Goal: Task Accomplishment & Management: Use online tool/utility

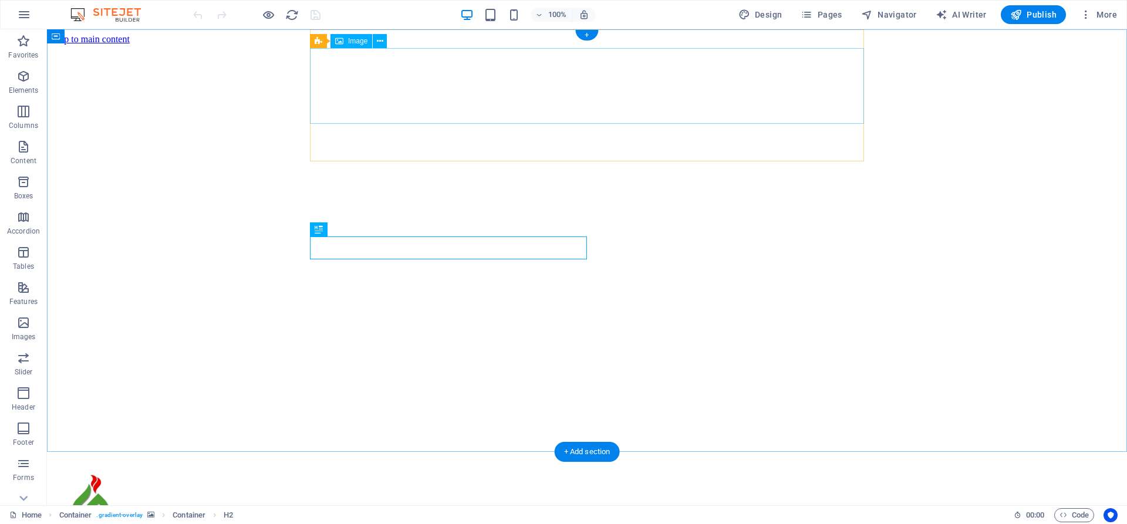
click at [349, 473] on figure at bounding box center [587, 512] width 1071 height 78
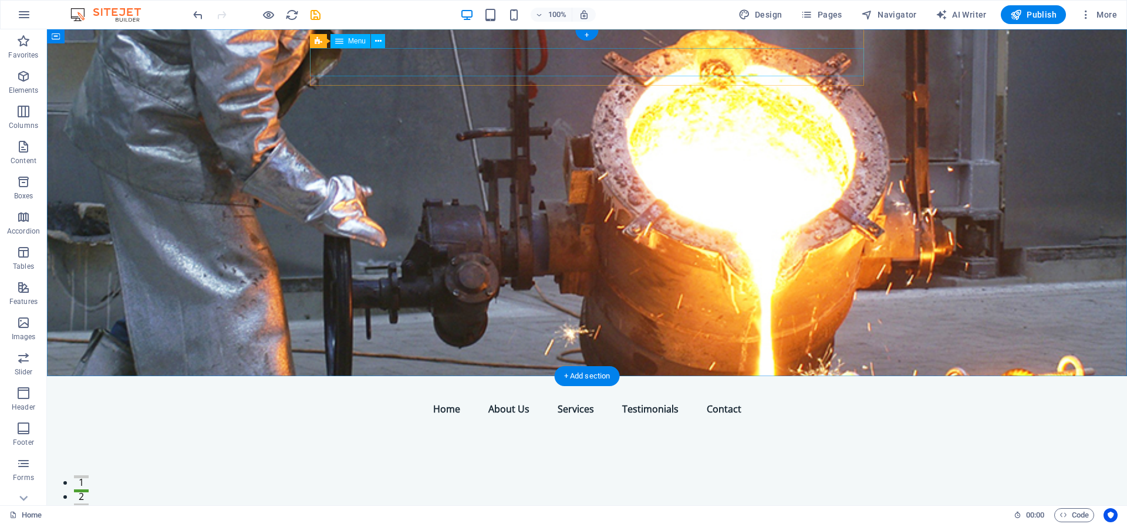
click at [421, 395] on nav "Home About Us Services Testimonials Contact" at bounding box center [587, 409] width 554 height 28
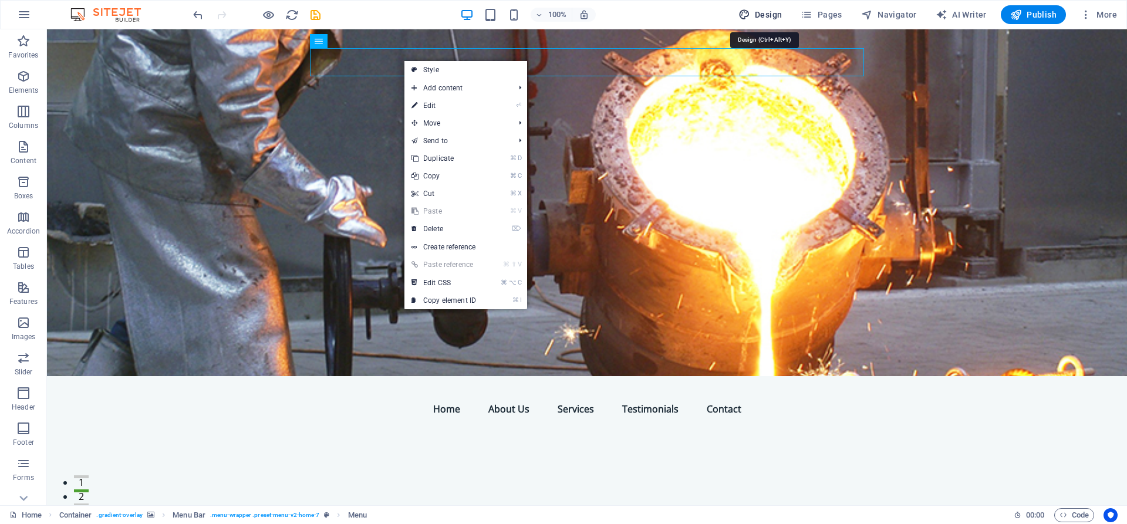
click at [750, 18] on icon "button" at bounding box center [745, 15] width 12 height 12
select select "px"
select select "200"
select select "px"
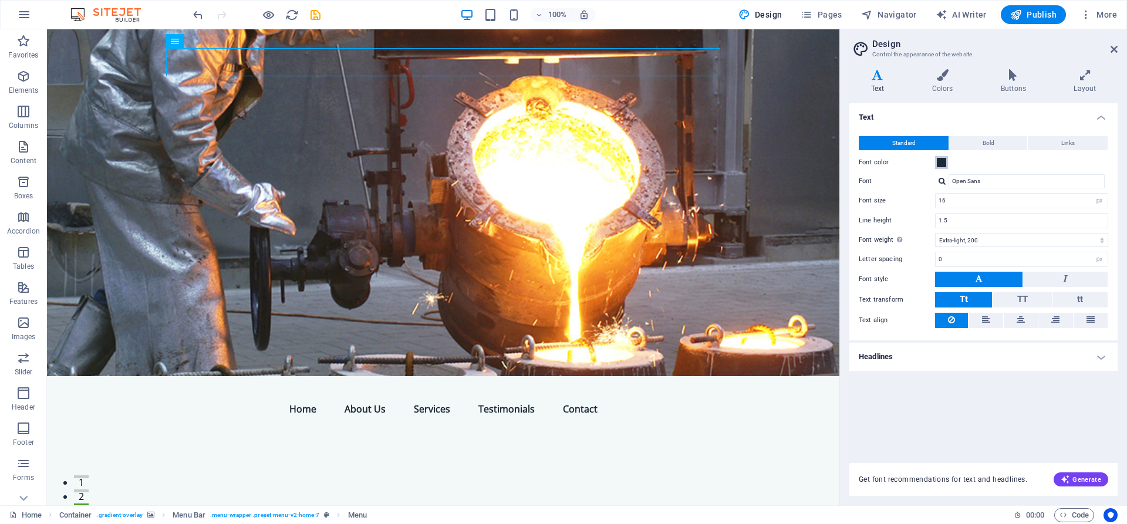
click at [945, 161] on span at bounding box center [941, 162] width 9 height 9
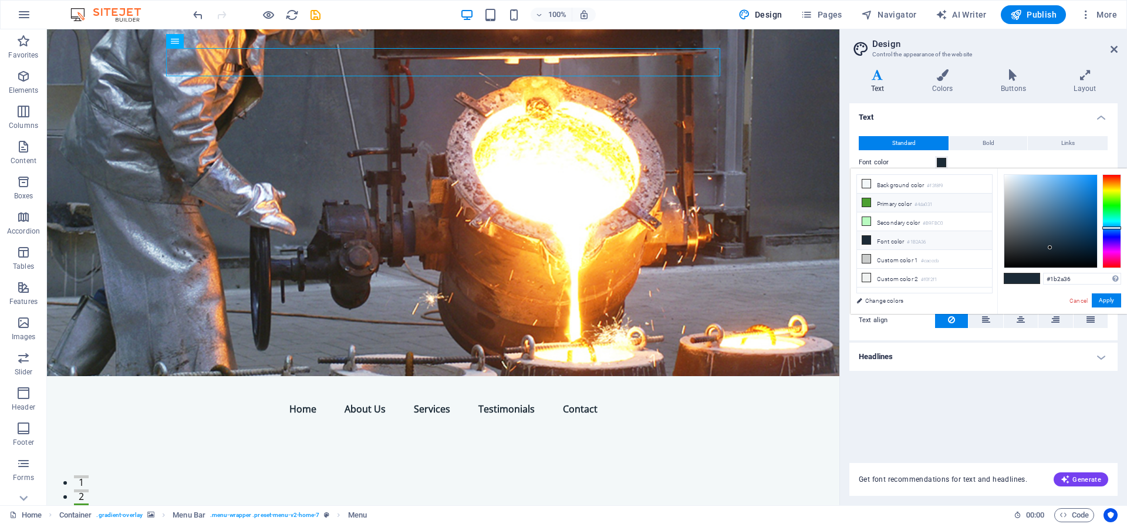
click at [866, 202] on icon at bounding box center [866, 202] width 8 height 8
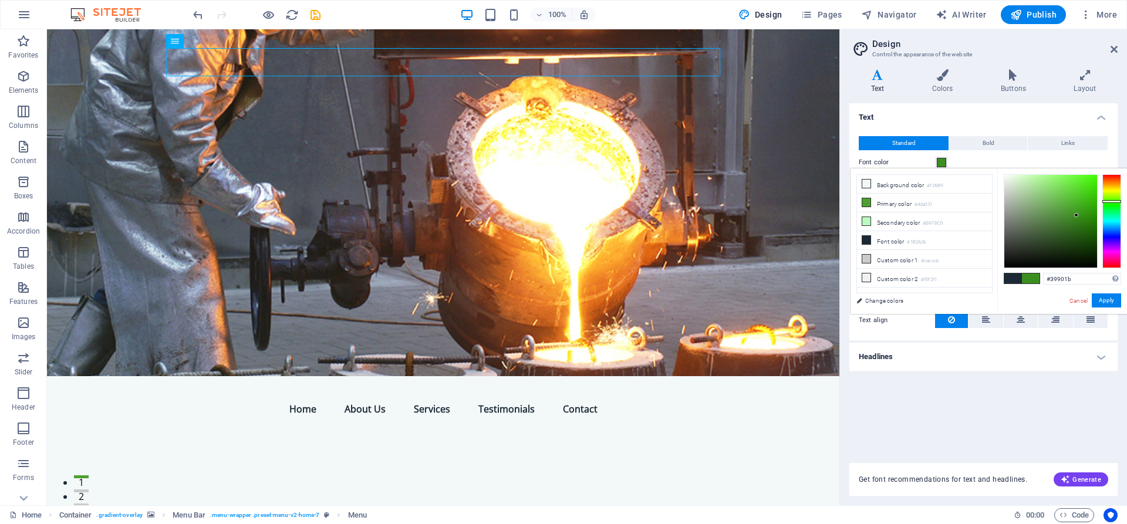
type input "#38901a"
drag, startPoint x: 1070, startPoint y: 209, endPoint x: 1080, endPoint y: 215, distance: 11.6
click at [1080, 215] on div at bounding box center [1079, 215] width 4 height 4
click at [1002, 143] on button "Bold" at bounding box center [988, 143] width 78 height 14
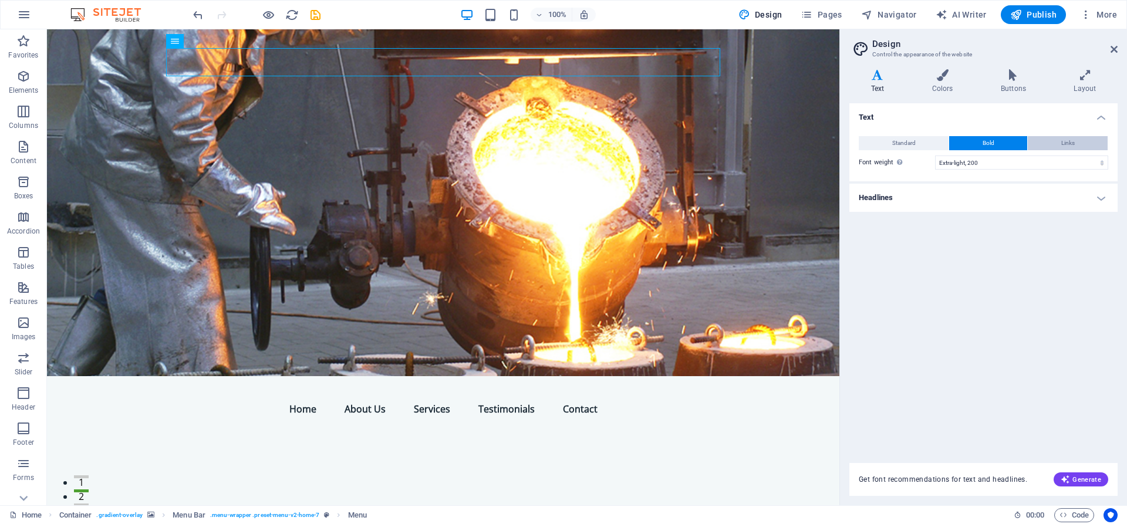
click at [1068, 143] on span "Links" at bounding box center [1068, 143] width 14 height 14
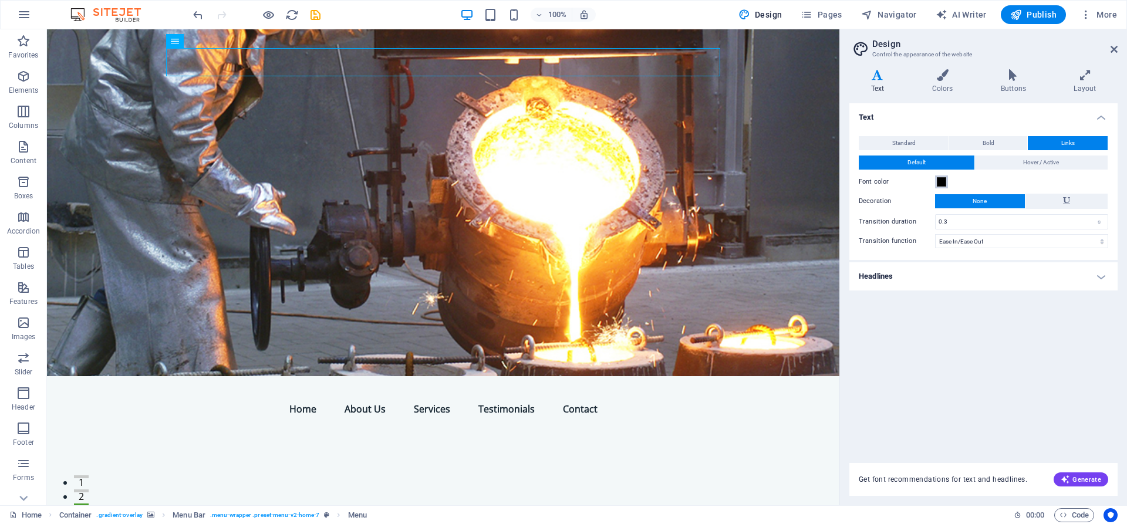
click at [941, 181] on span at bounding box center [941, 181] width 9 height 9
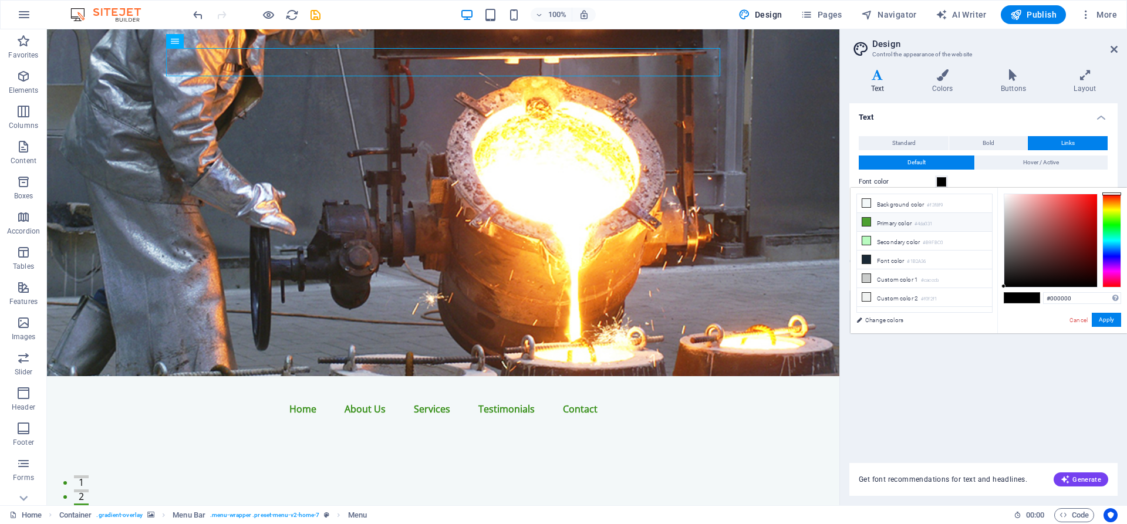
click at [878, 222] on li "Primary color #4da031" at bounding box center [924, 222] width 135 height 19
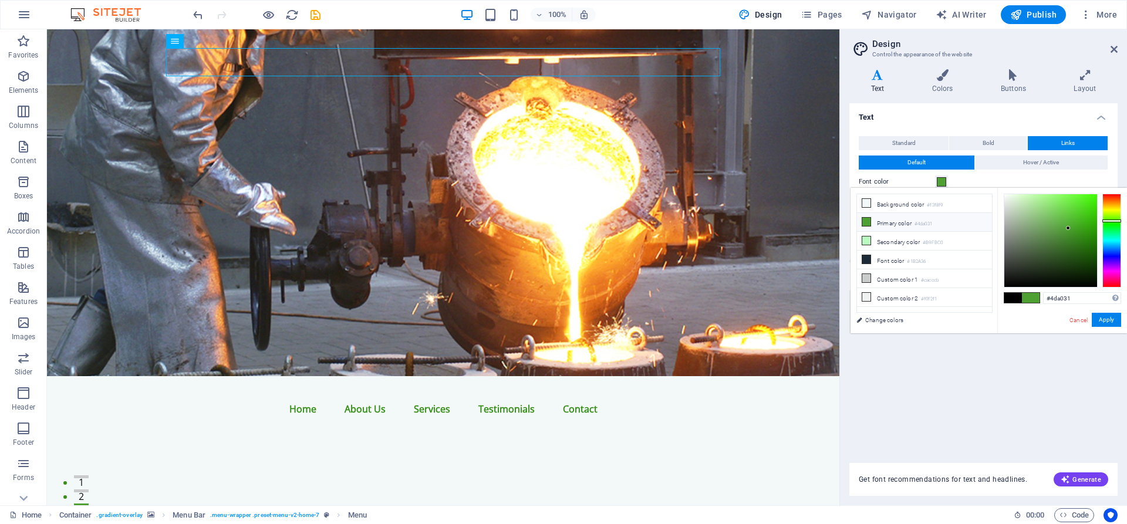
click at [865, 222] on icon at bounding box center [866, 222] width 8 height 8
click at [1114, 319] on button "Apply" at bounding box center [1106, 320] width 29 height 14
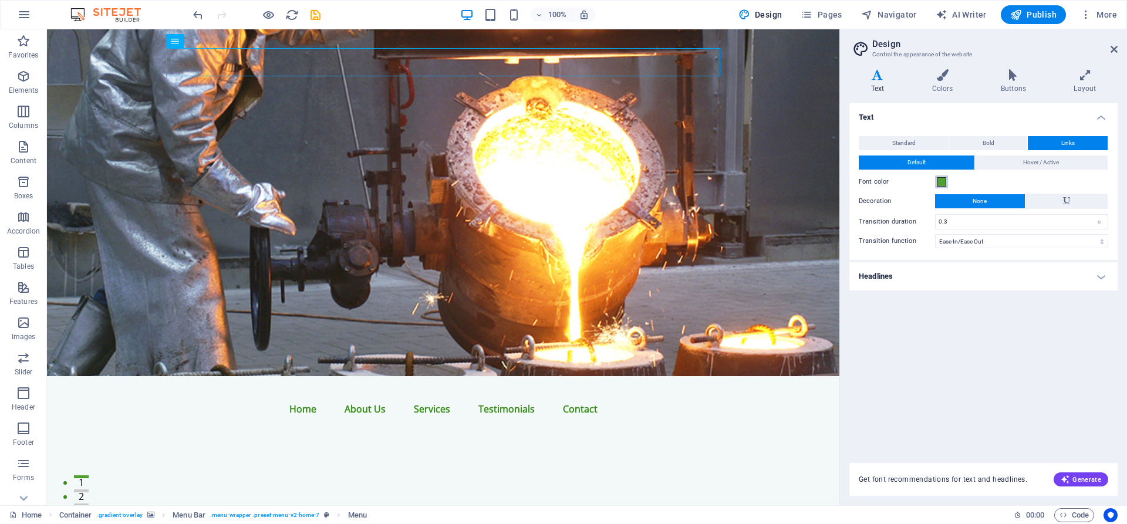
click at [940, 178] on span at bounding box center [941, 181] width 9 height 9
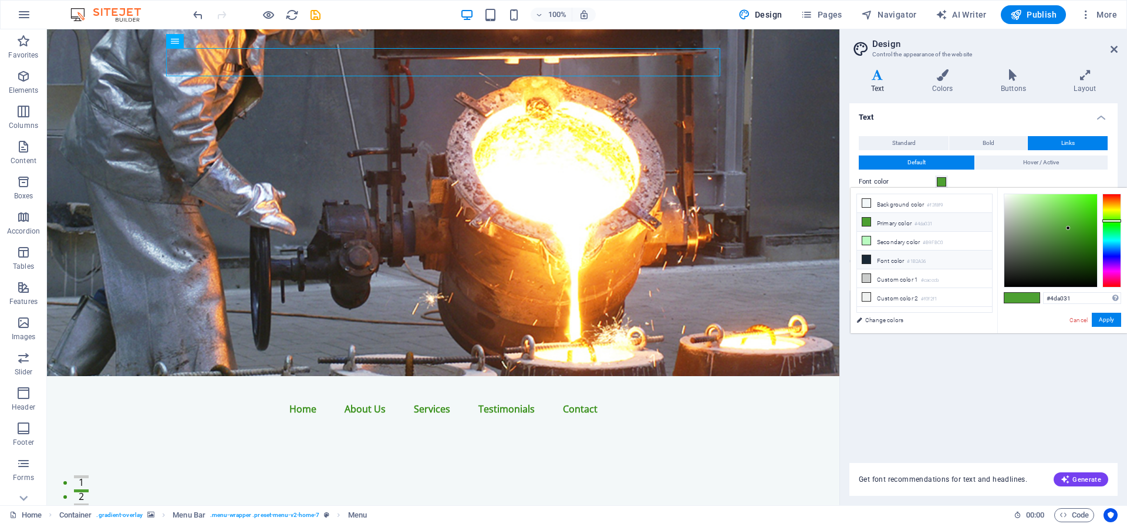
click at [868, 258] on icon at bounding box center [866, 259] width 8 height 8
type input "#1b2a36"
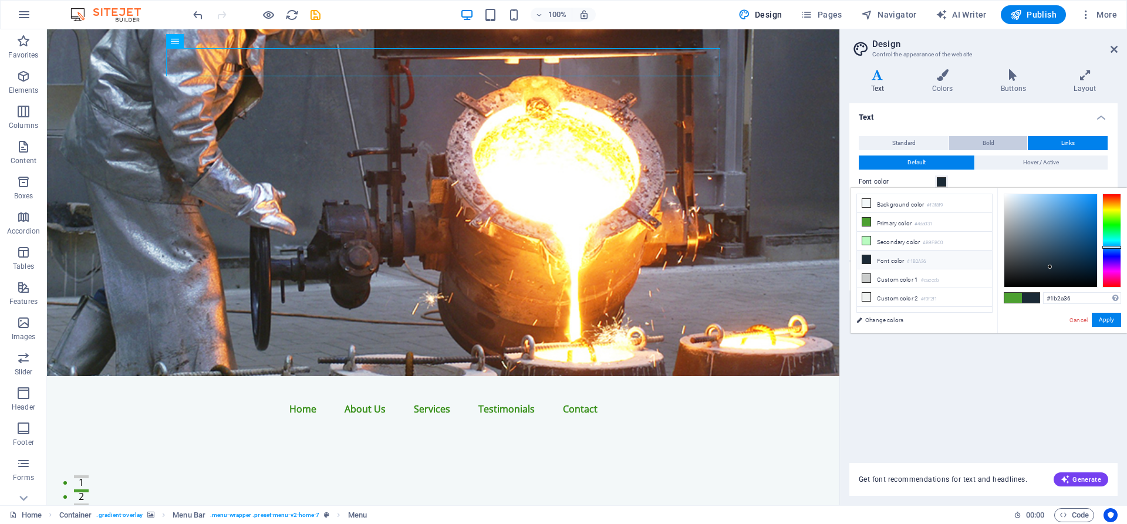
click at [1002, 137] on button "Bold" at bounding box center [988, 143] width 78 height 14
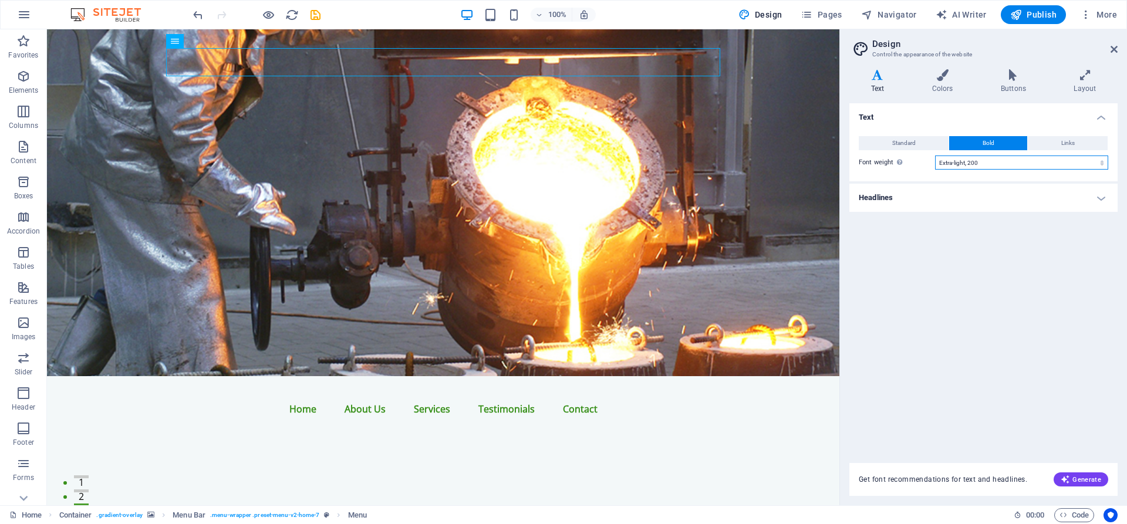
select select "300"
click at [925, 144] on button "Standard" at bounding box center [904, 143] width 90 height 14
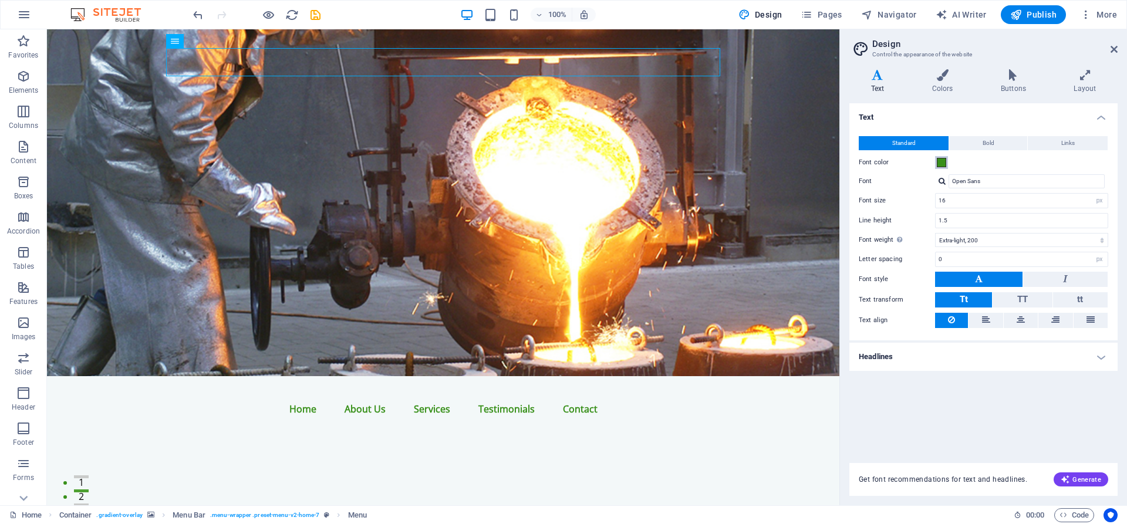
click at [941, 164] on span at bounding box center [941, 162] width 9 height 9
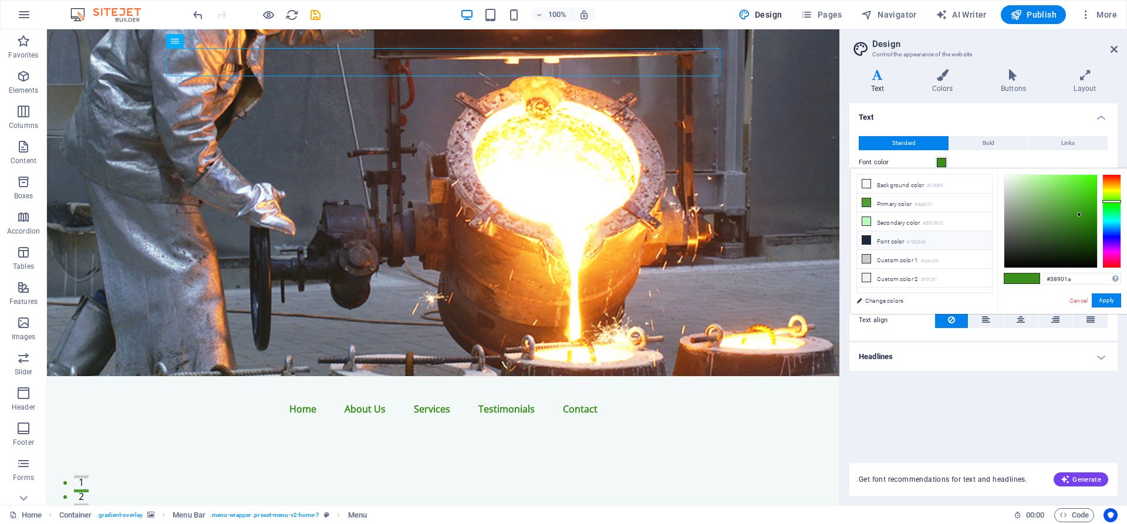
click at [881, 242] on li "Font color #1B2A36" at bounding box center [924, 240] width 135 height 19
type input "#1b2a36"
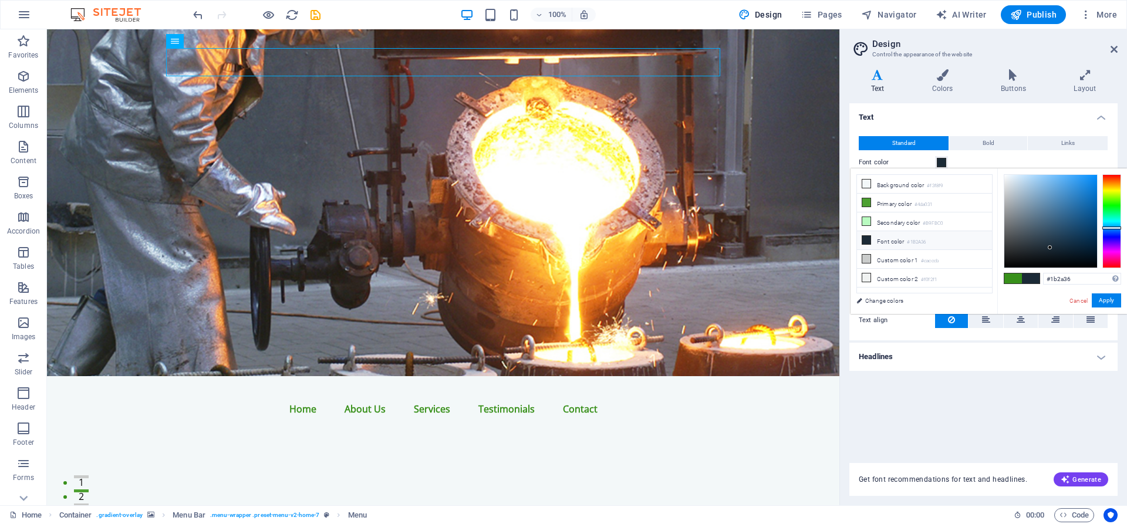
click at [866, 242] on icon at bounding box center [866, 240] width 8 height 8
click at [1110, 298] on button "Apply" at bounding box center [1106, 301] width 29 height 14
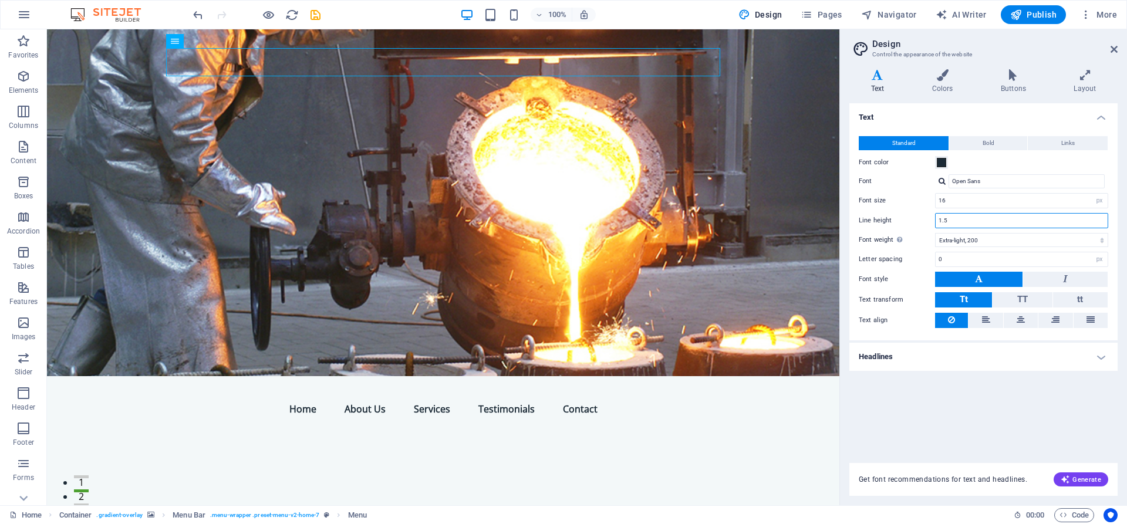
click at [995, 220] on input "1.5" at bounding box center [1022, 221] width 172 height 14
click at [985, 198] on input "16" at bounding box center [1022, 201] width 172 height 14
click at [1115, 47] on icon at bounding box center [1114, 49] width 7 height 9
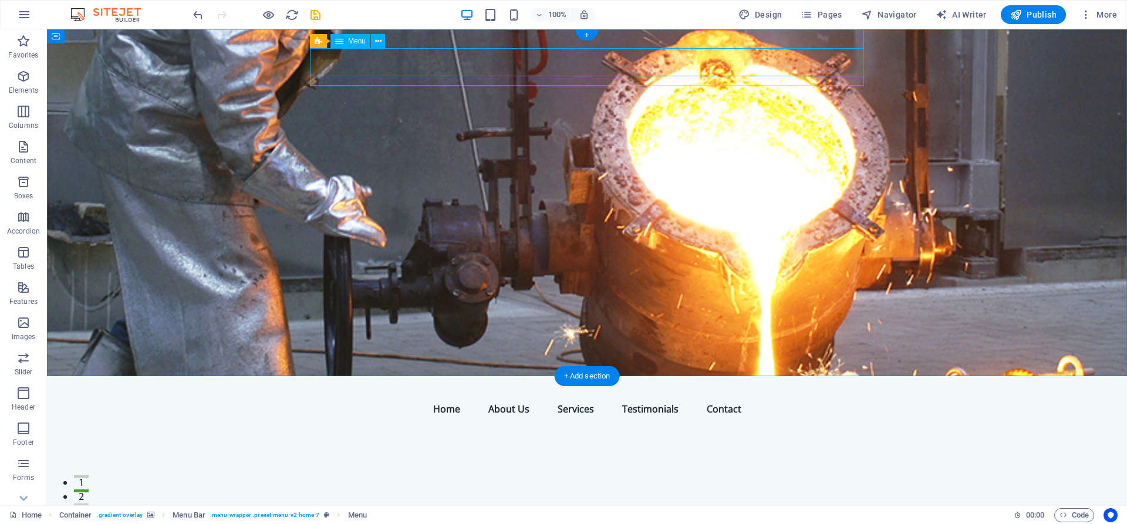
click at [393, 395] on nav "Home About Us Services Testimonials Contact" at bounding box center [587, 409] width 554 height 28
click at [379, 41] on icon at bounding box center [378, 41] width 6 height 12
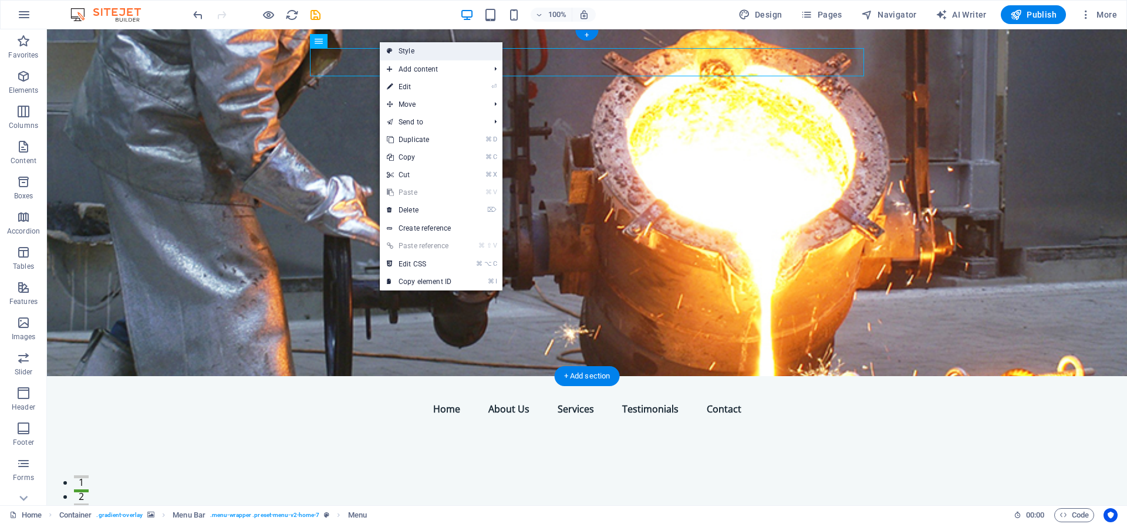
click at [410, 52] on link "Style" at bounding box center [441, 51] width 123 height 18
select select "rem"
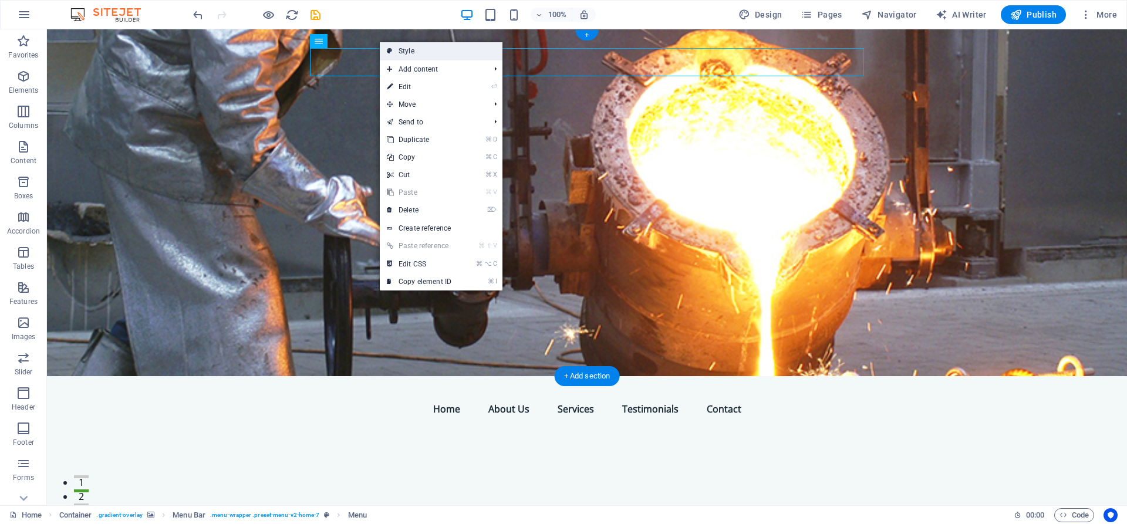
select select "preset-menu-v2-home-7"
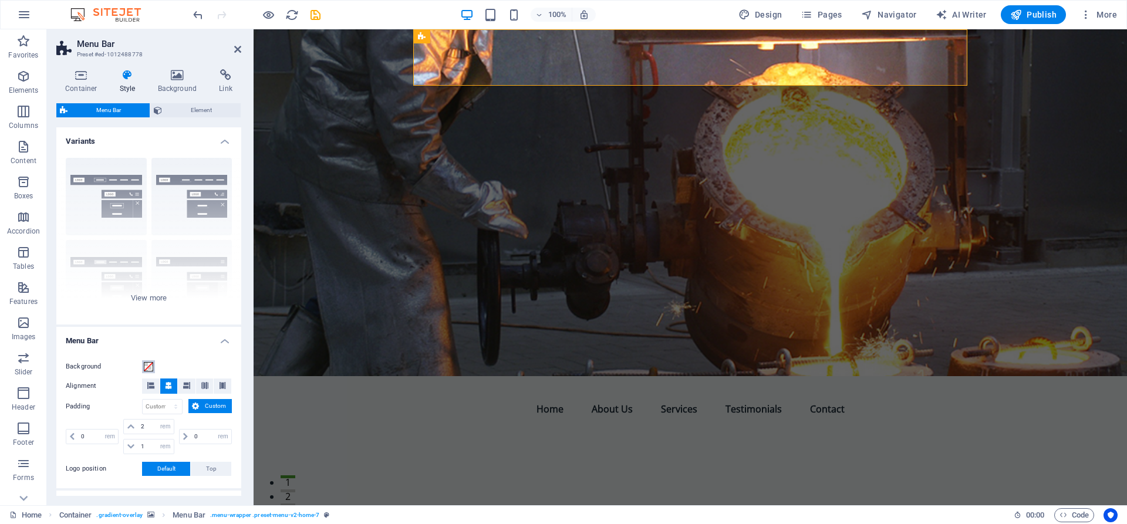
click at [151, 364] on span at bounding box center [148, 366] width 9 height 9
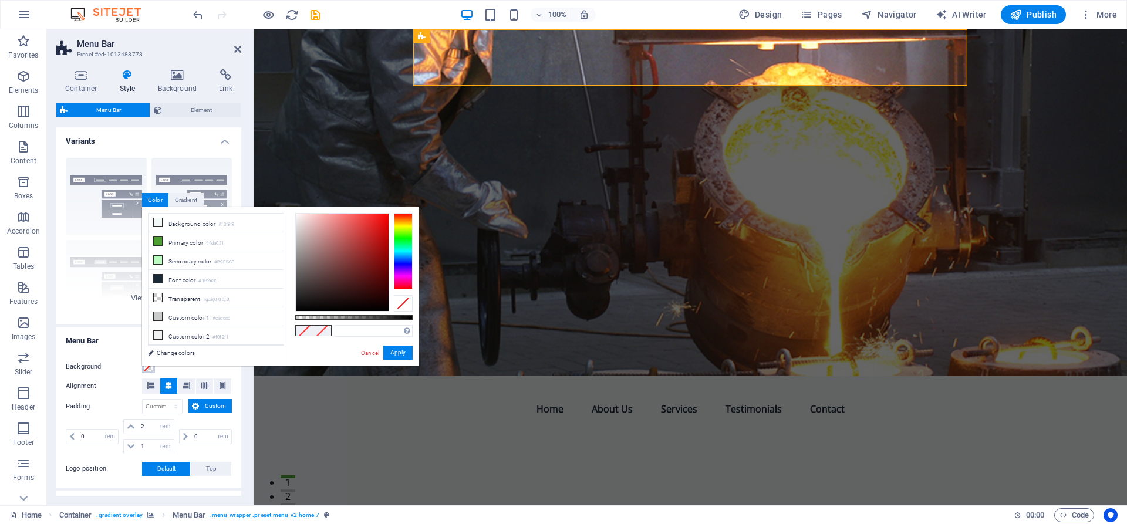
click at [151, 364] on div "less Background color #f3f8f9 Primary color #4da031 Secondary color #B9FBC0 Fon…" at bounding box center [280, 286] width 276 height 159
click at [123, 358] on div "Background Alignment Padding px rem % vh vw Custom Custom 0 px rem % vh vw 2 px…" at bounding box center [149, 418] width 190 height 140
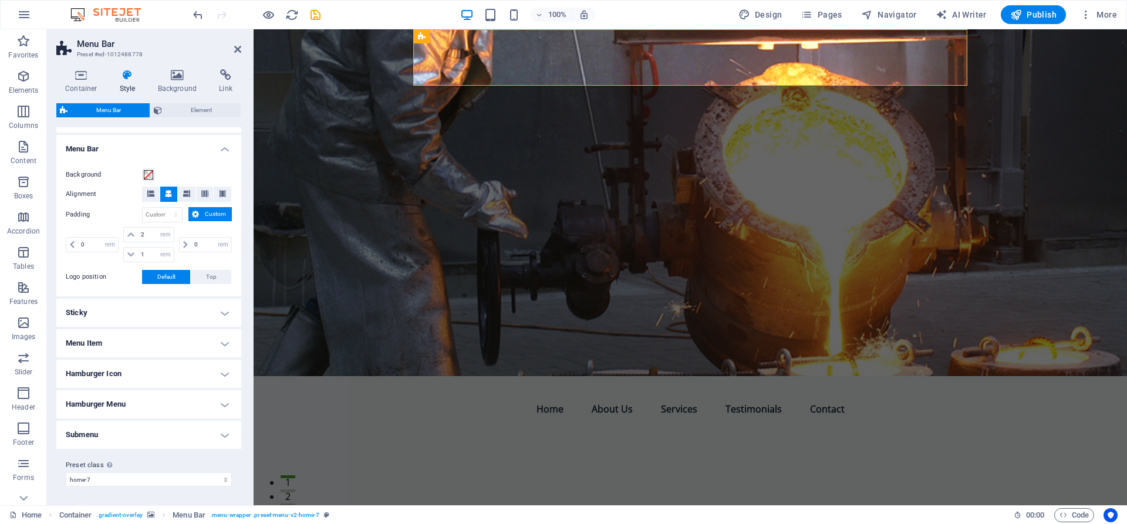
scroll to position [191, 0]
click at [123, 407] on h4 "Hamburger Menu" at bounding box center [148, 405] width 185 height 28
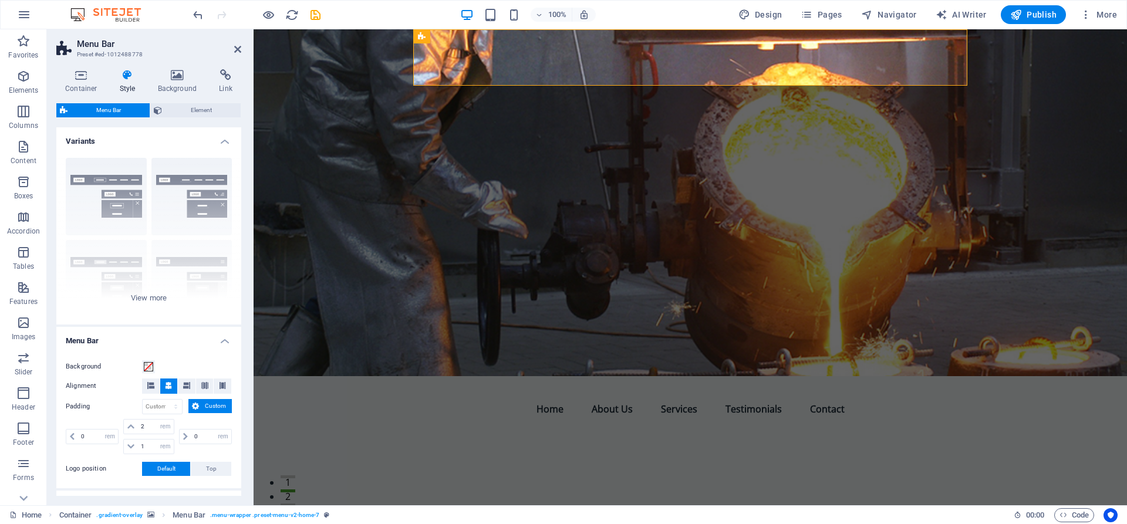
scroll to position [0, 0]
click at [211, 109] on span "Element" at bounding box center [202, 110] width 72 height 14
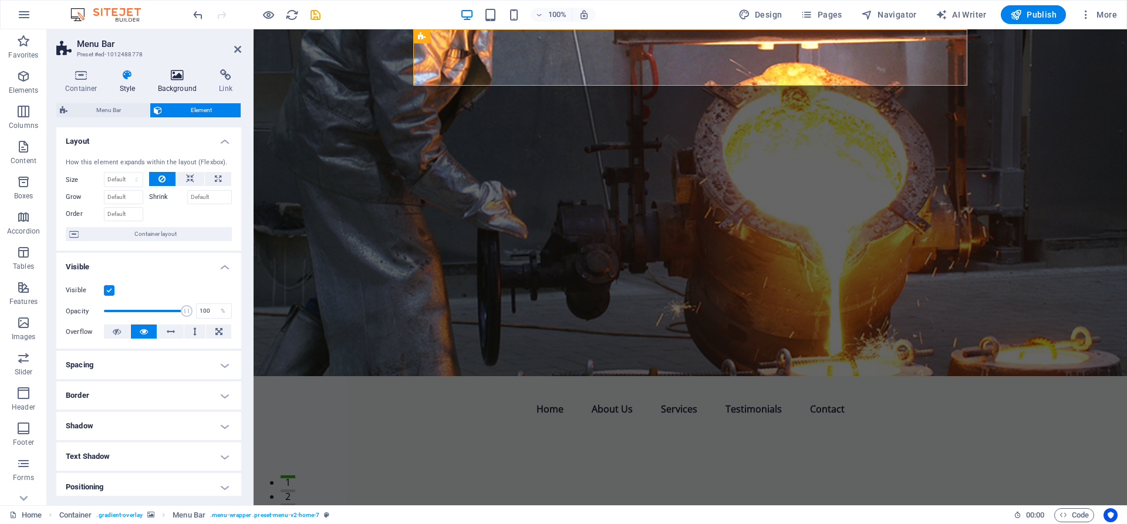
click at [183, 75] on icon at bounding box center [177, 75] width 57 height 12
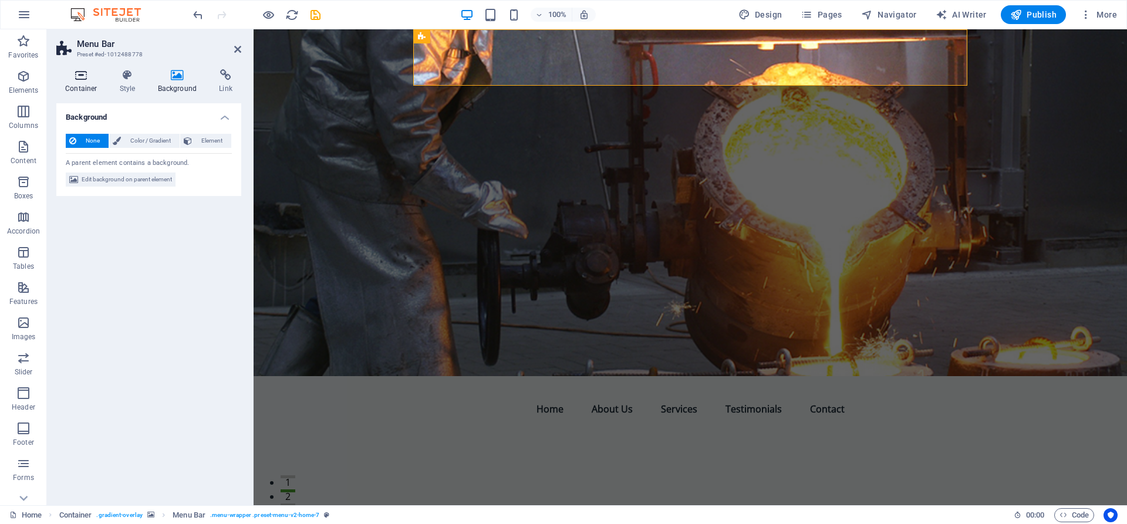
click at [77, 77] on icon at bounding box center [81, 75] width 50 height 12
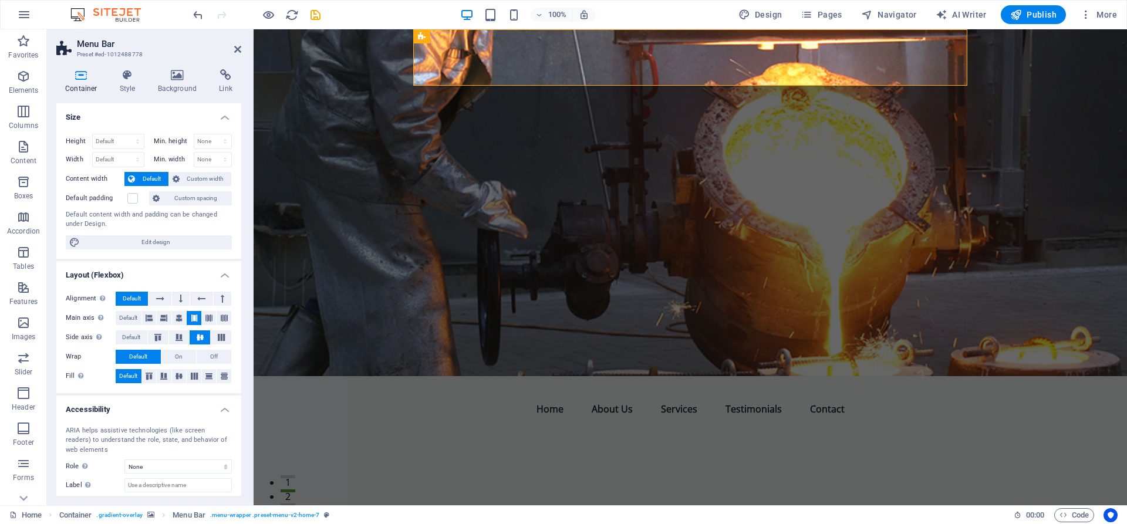
click at [244, 52] on aside "Menu Bar Preset #ed-1012488778 Container Style Background Link Size Height Defa…" at bounding box center [150, 267] width 207 height 476
click at [240, 52] on icon at bounding box center [237, 49] width 7 height 9
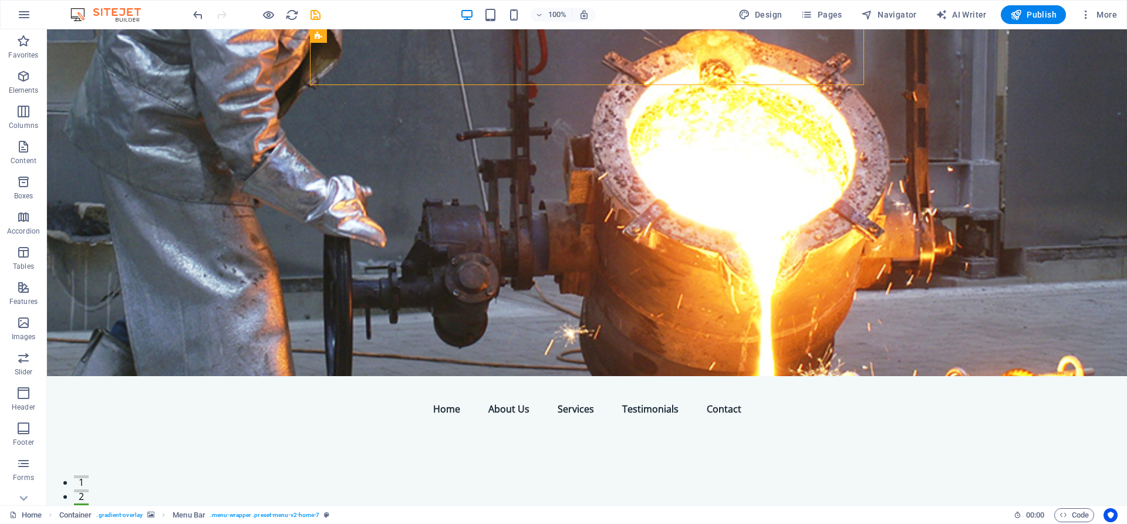
scroll to position [4, 0]
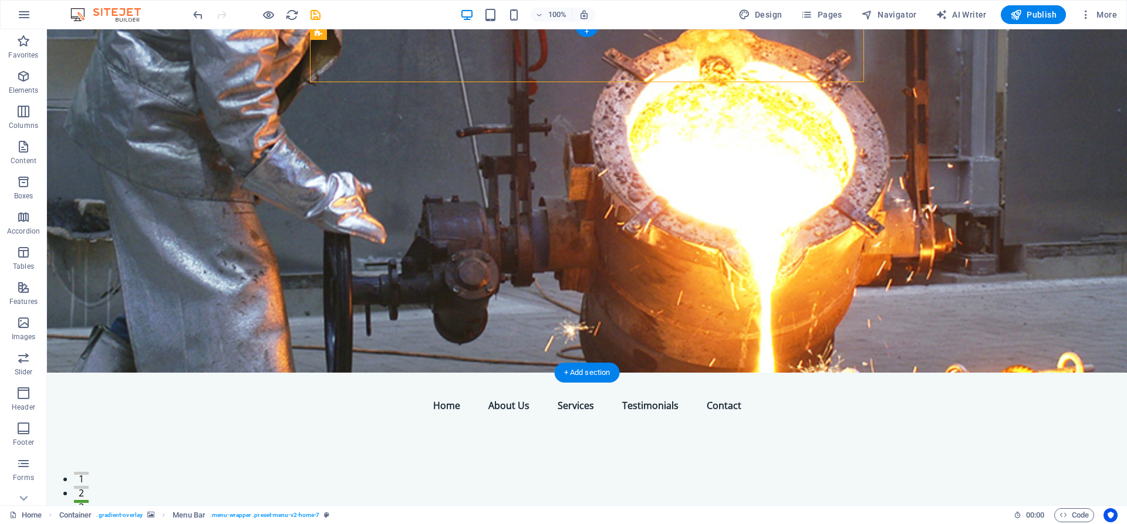
click at [250, 69] on figure at bounding box center [587, 199] width 1080 height 347
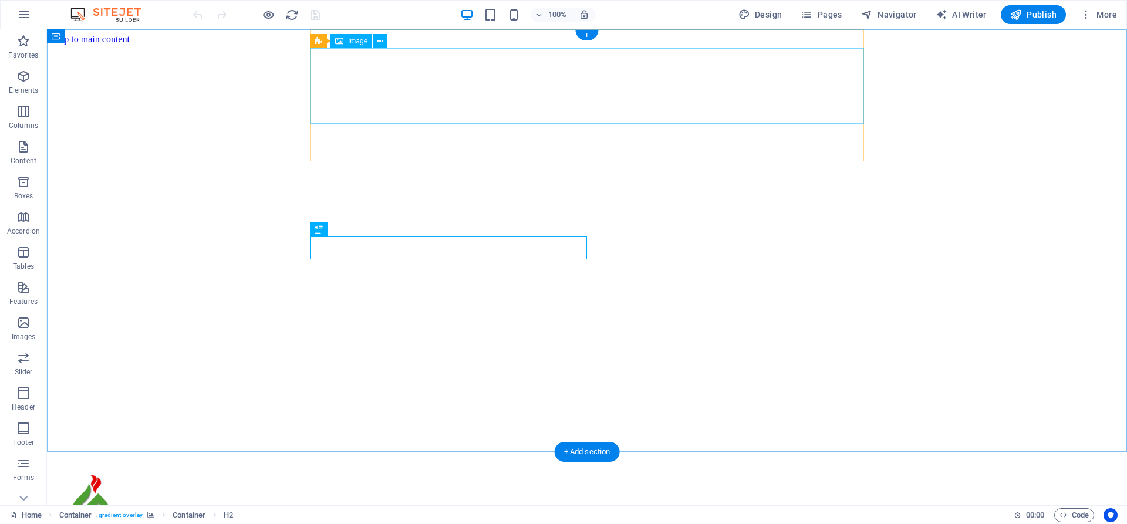
click at [355, 473] on figure at bounding box center [587, 512] width 1071 height 78
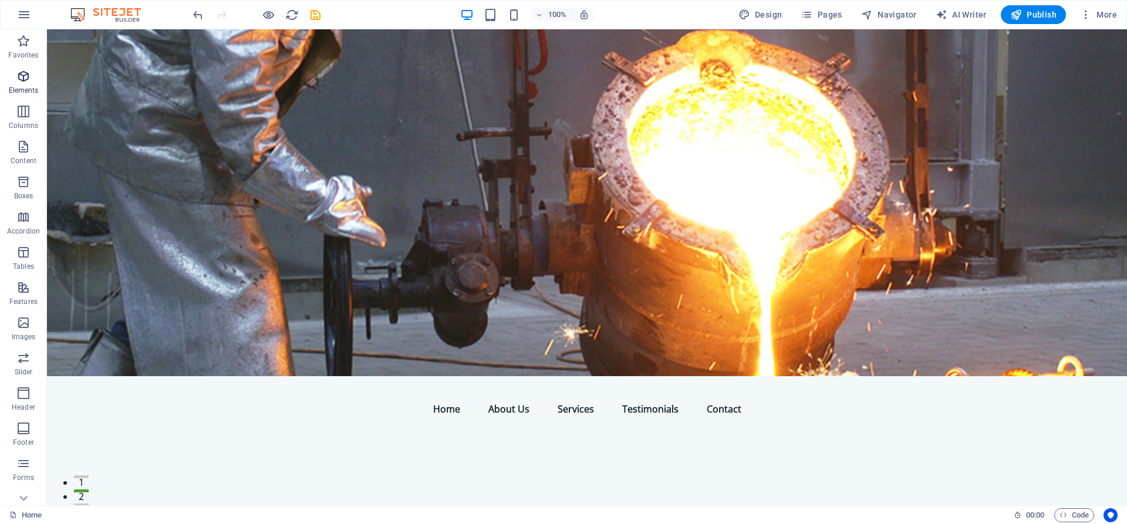
click at [21, 82] on icon "button" at bounding box center [23, 76] width 14 height 14
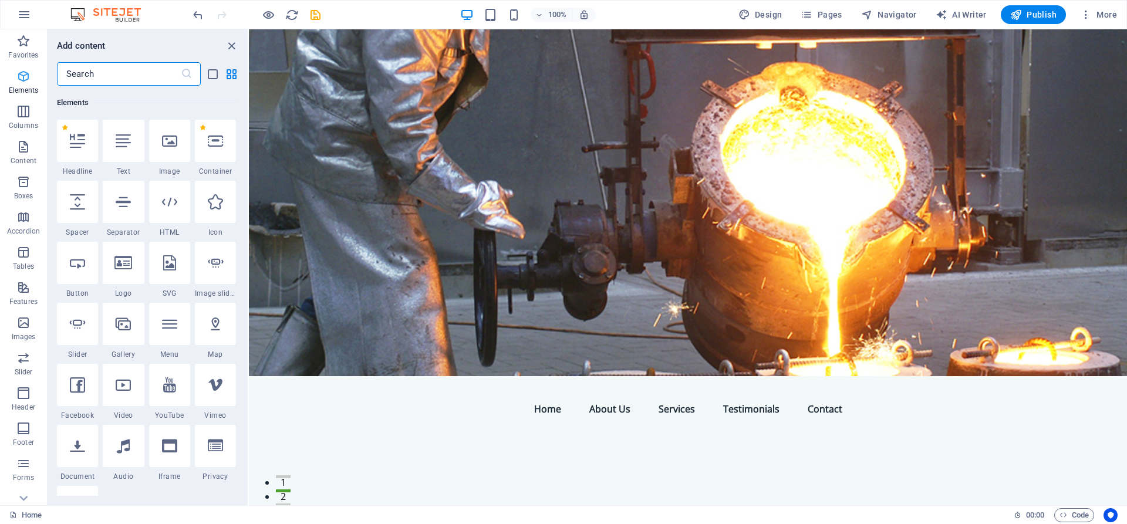
scroll to position [125, 0]
click at [173, 141] on icon at bounding box center [169, 140] width 15 height 15
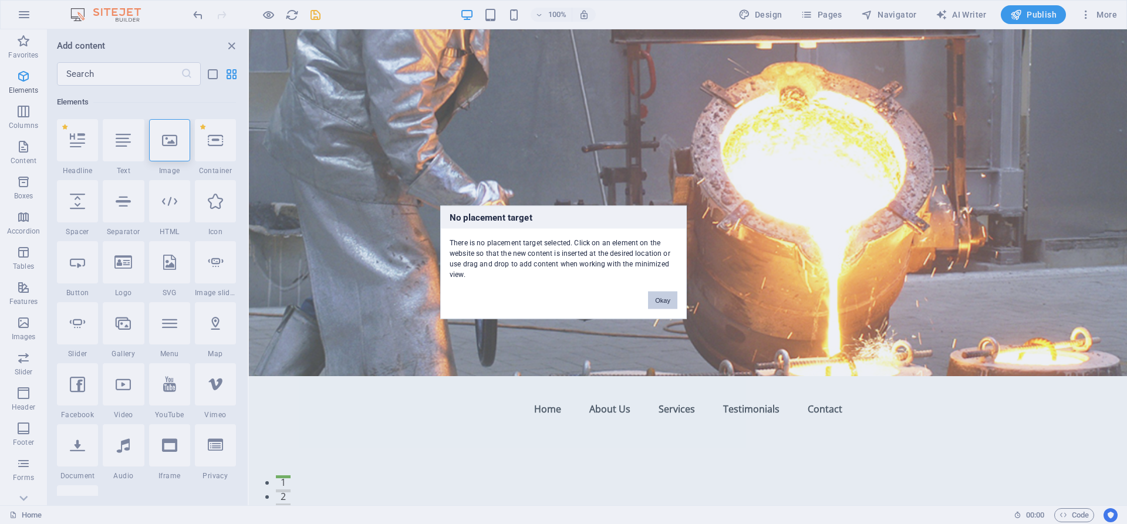
click at [662, 299] on button "Okay" at bounding box center [662, 300] width 29 height 18
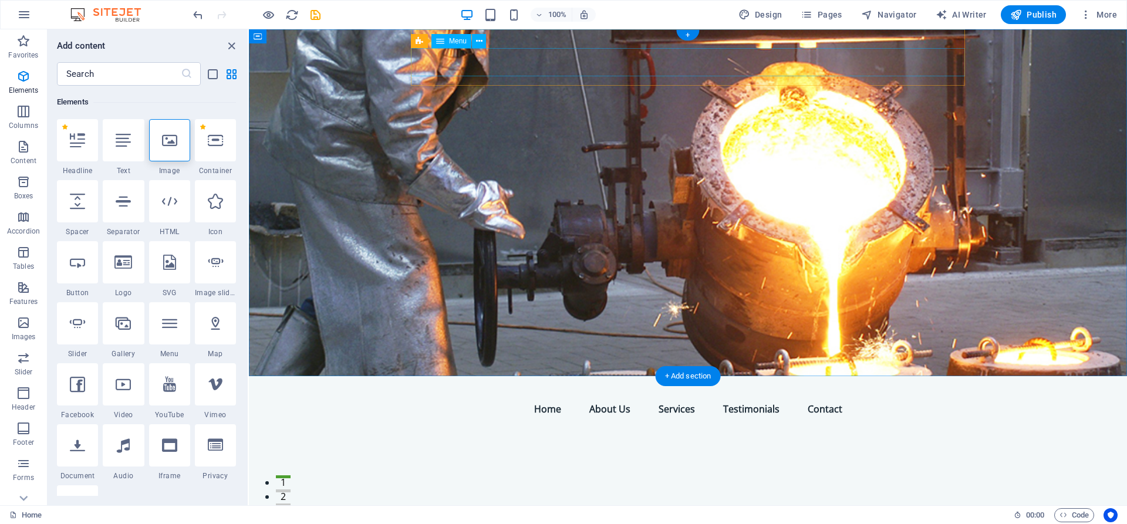
click at [503, 395] on nav "Home About Us Services Testimonials Contact" at bounding box center [688, 409] width 554 height 28
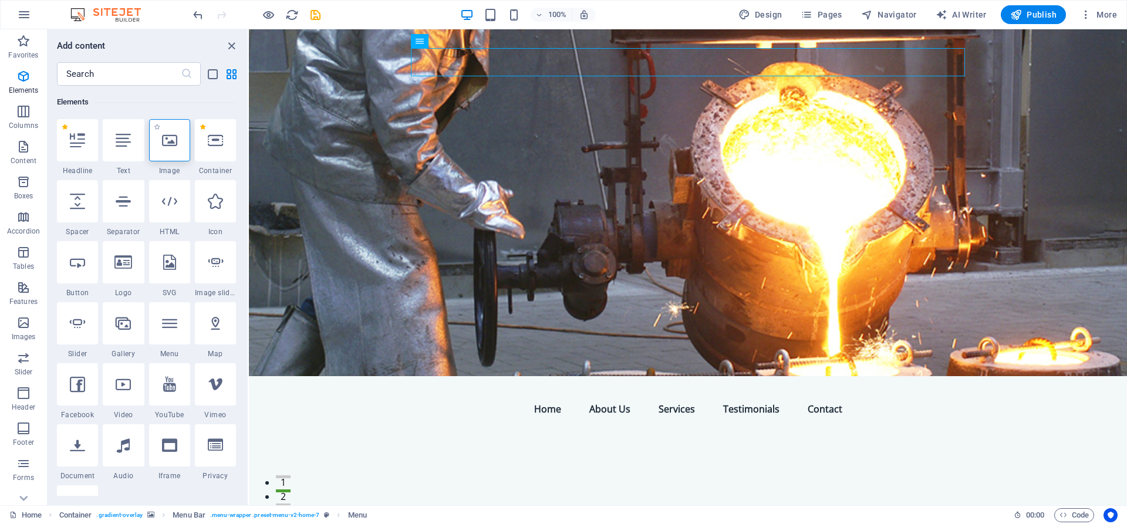
click at [184, 140] on div at bounding box center [169, 140] width 41 height 42
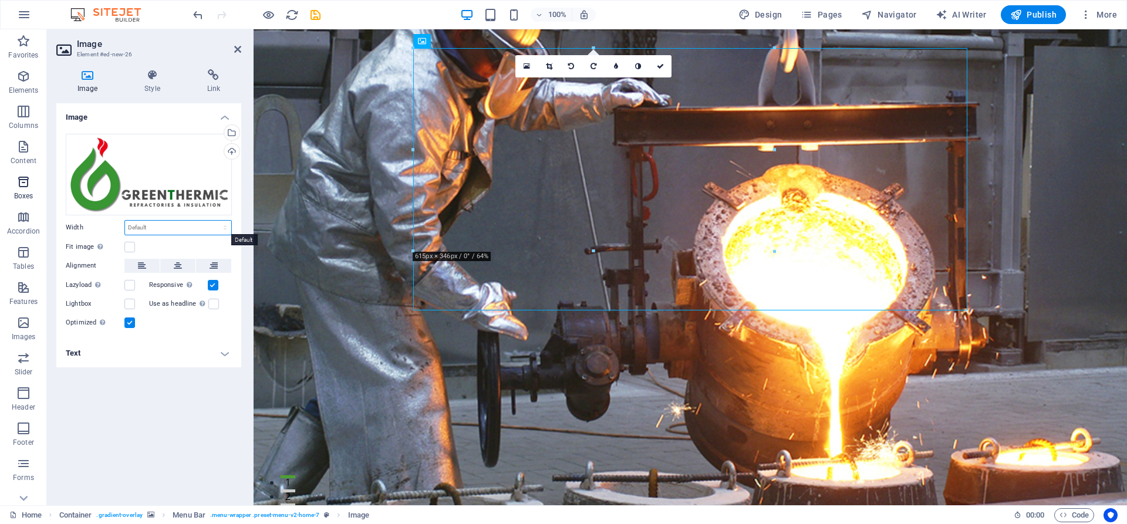
select select "%"
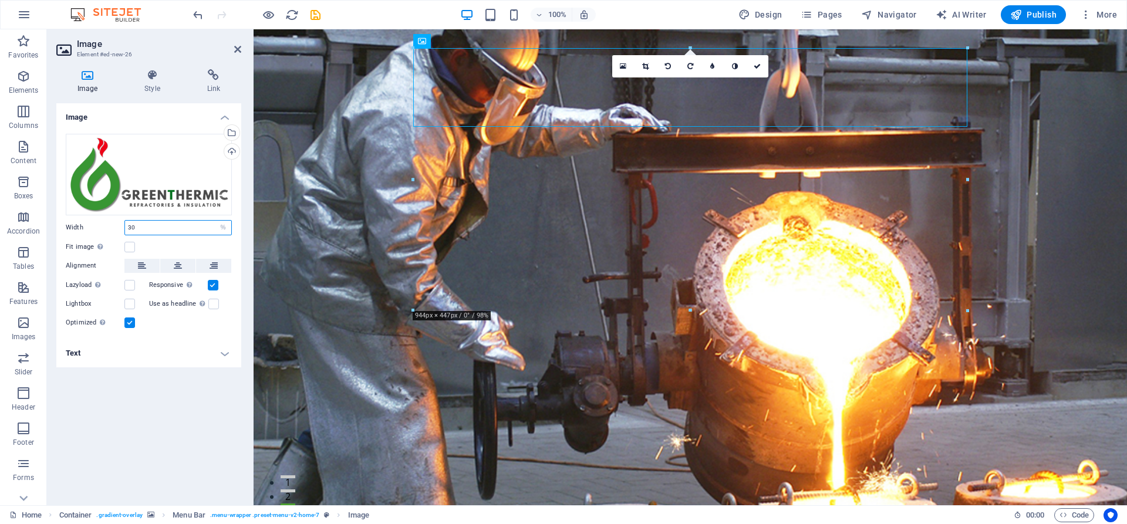
type input "3"
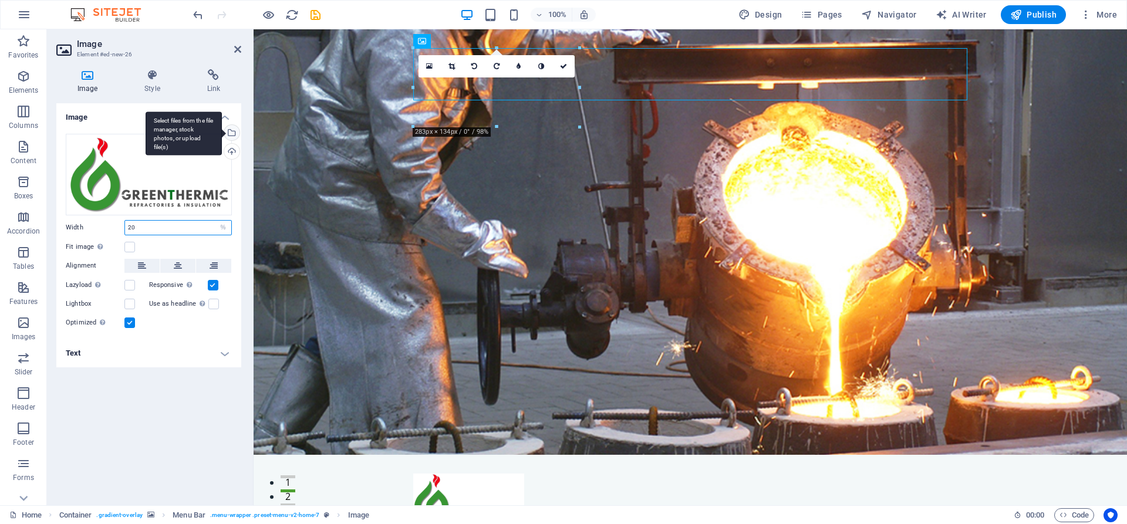
type input "20"
click at [234, 133] on div "Select files from the file manager, stock photos, or upload file(s)" at bounding box center [231, 134] width 18 height 18
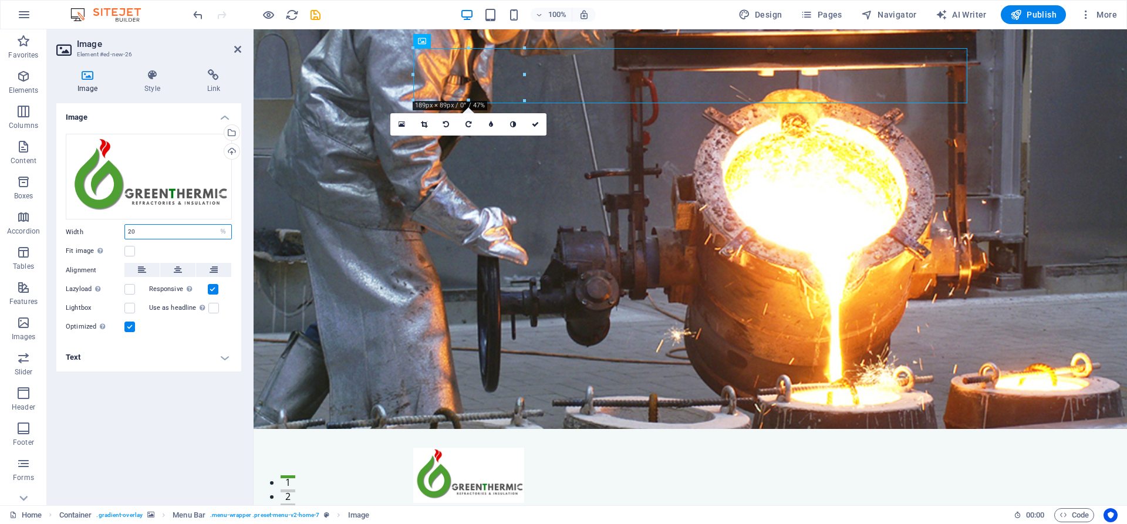
click at [213, 232] on input "20" at bounding box center [178, 232] width 106 height 14
select select "default"
select select "DISABLED_OPTION_VALUE"
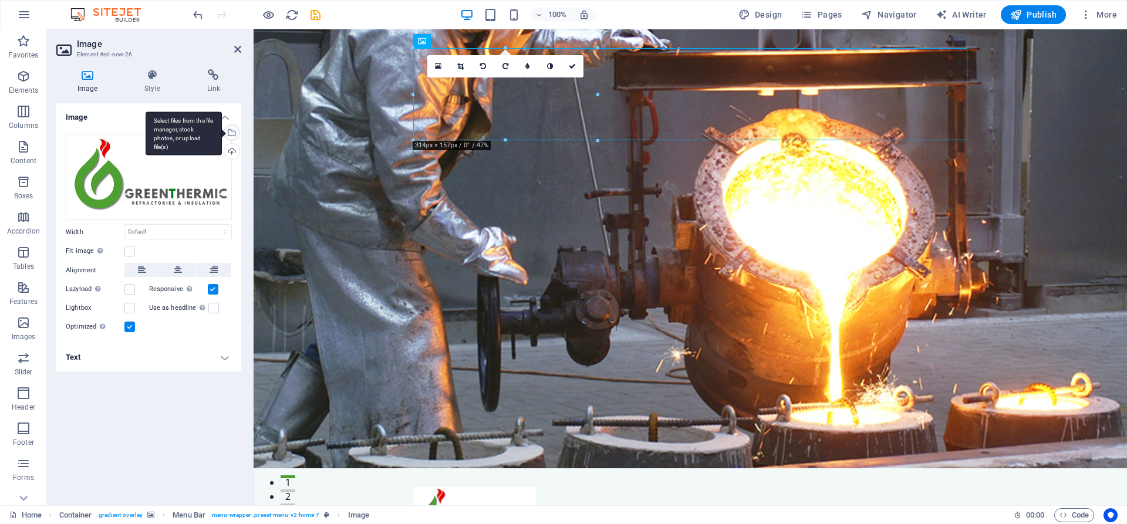
click at [231, 134] on div "Select files from the file manager, stock photos, or upload file(s)" at bounding box center [231, 134] width 18 height 18
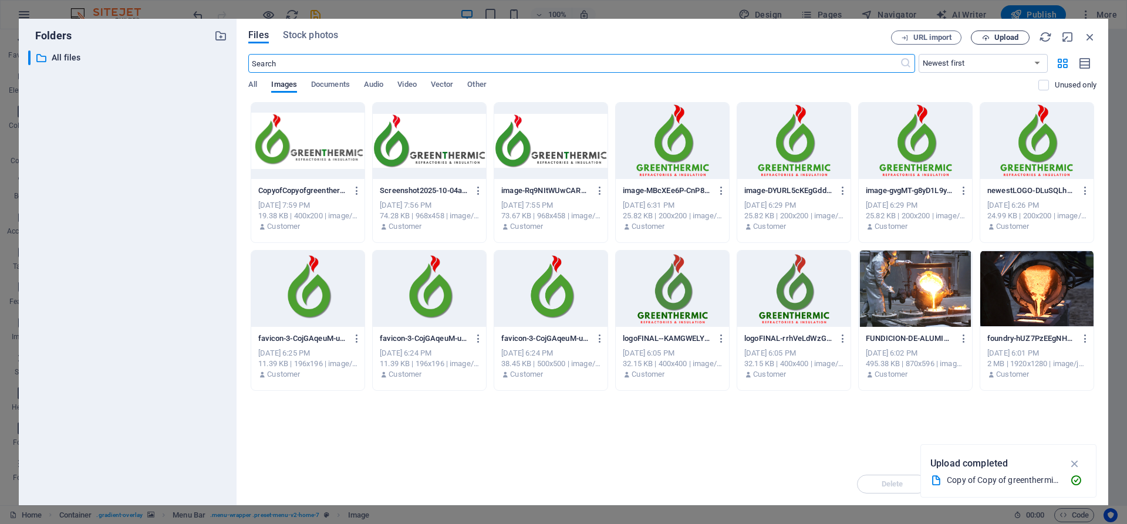
click at [1012, 36] on span "Upload" at bounding box center [1006, 37] width 24 height 7
click at [299, 167] on div at bounding box center [307, 141] width 113 height 76
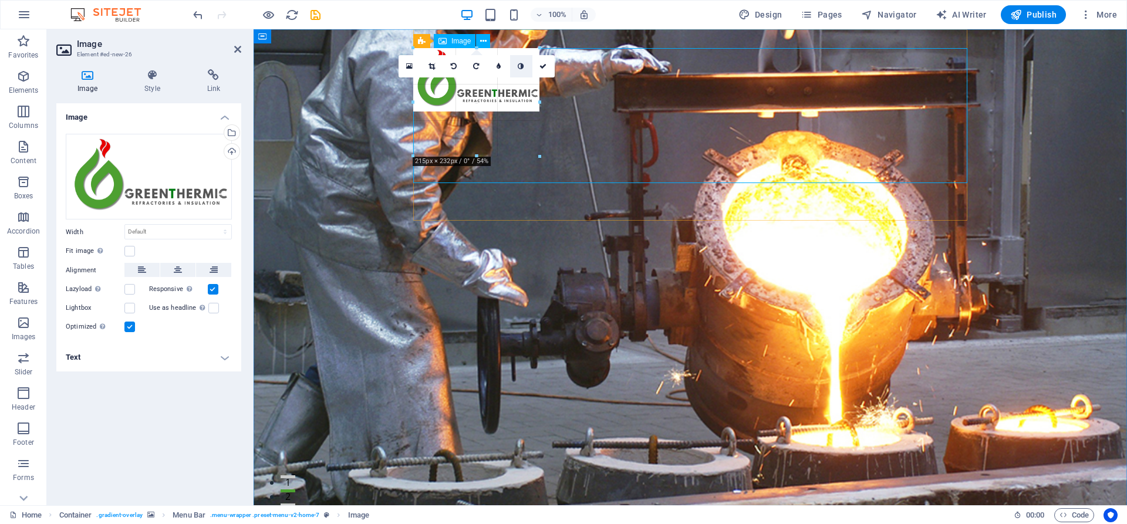
drag, startPoint x: 775, startPoint y: 230, endPoint x: 514, endPoint y: 67, distance: 307.5
type input "170"
select select "px"
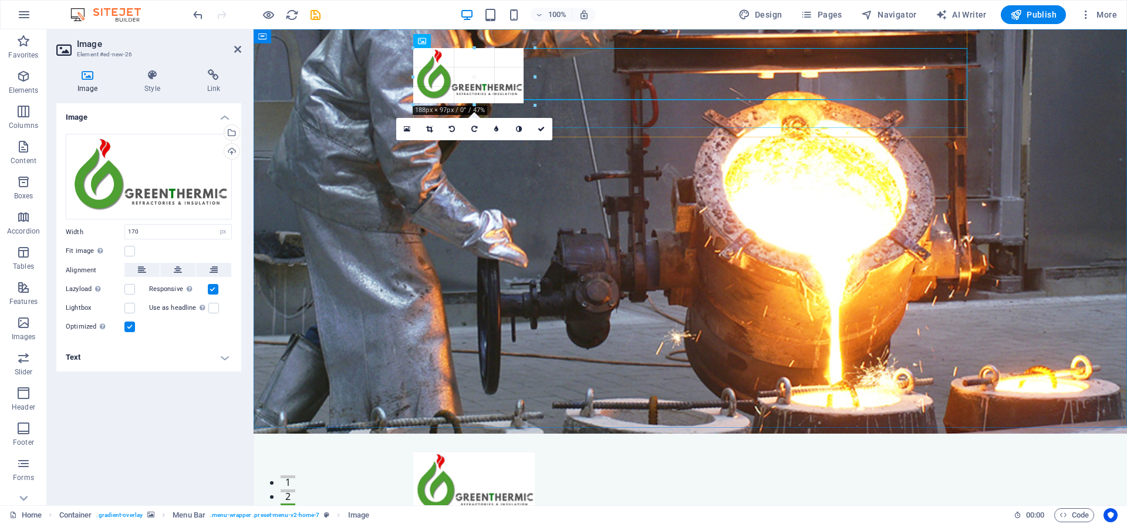
drag, startPoint x: 514, startPoint y: 97, endPoint x: 523, endPoint y: 110, distance: 15.6
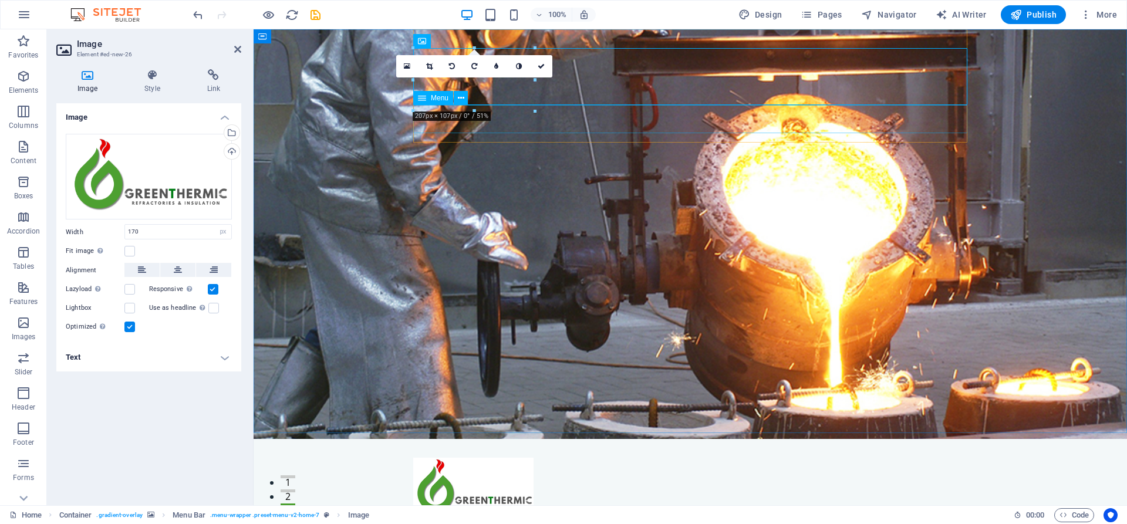
type input "205"
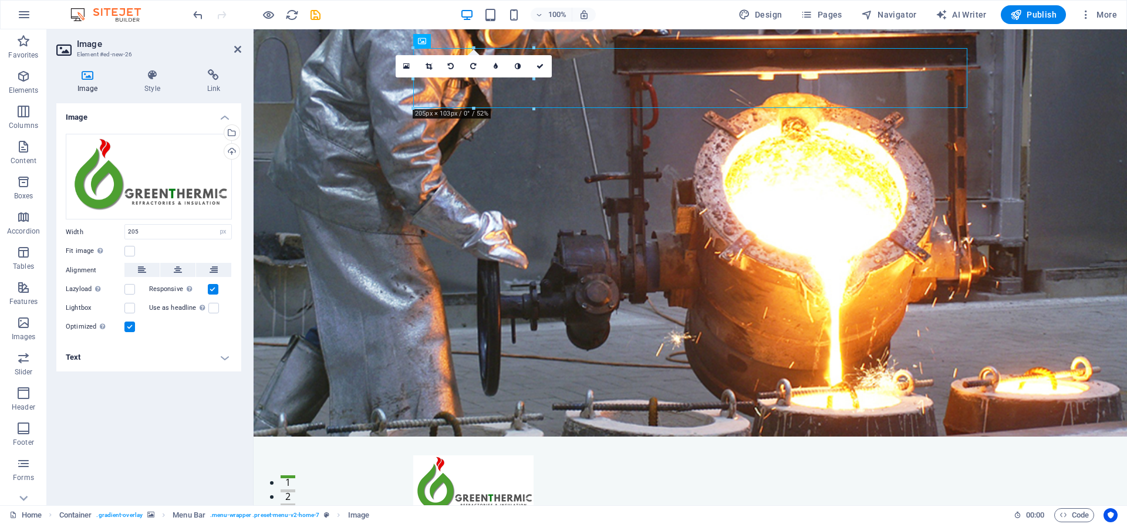
click at [960, 193] on figure at bounding box center [691, 232] width 874 height 407
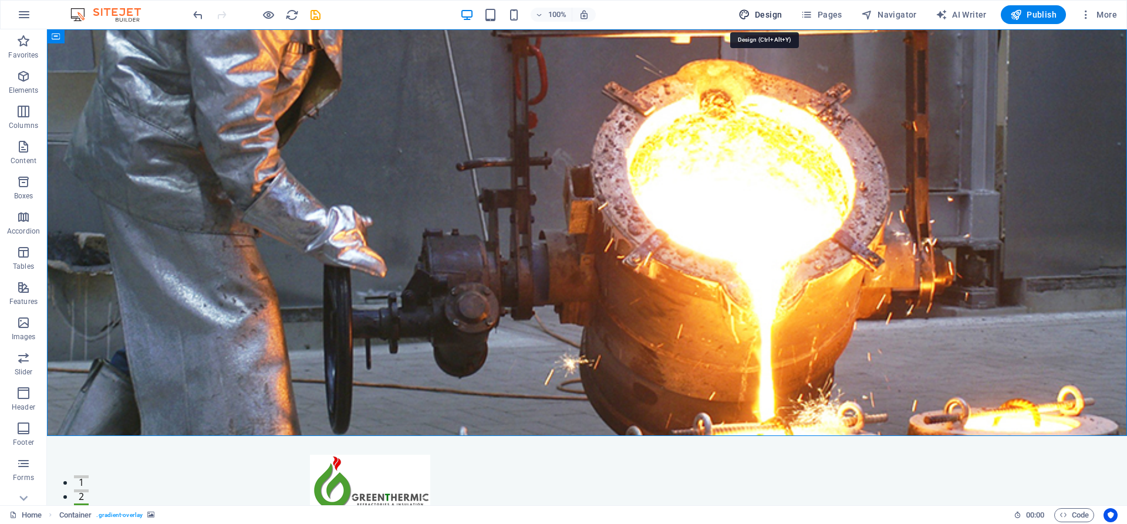
click at [778, 16] on span "Design" at bounding box center [761, 15] width 44 height 12
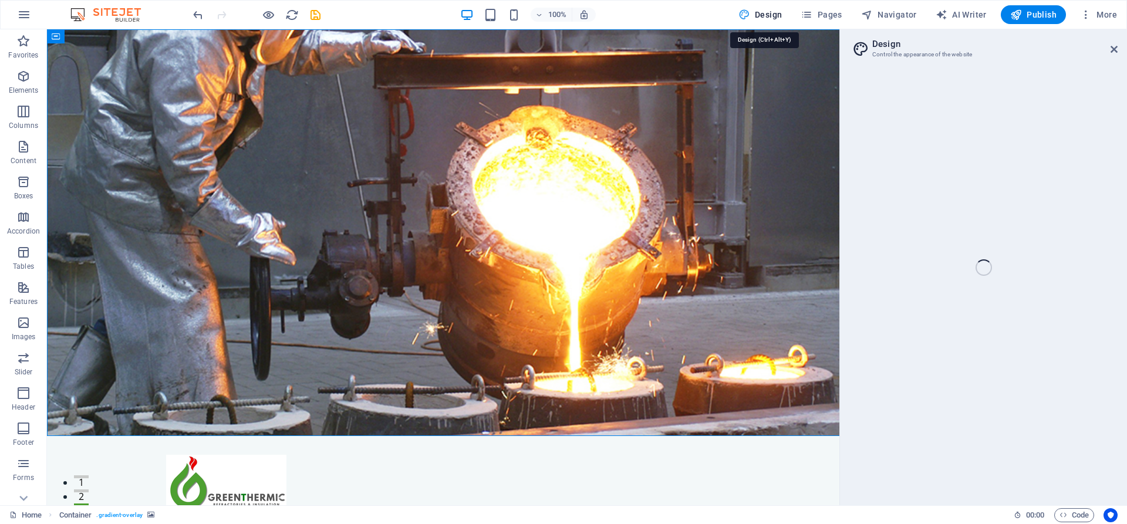
select select "px"
select select "200"
select select "px"
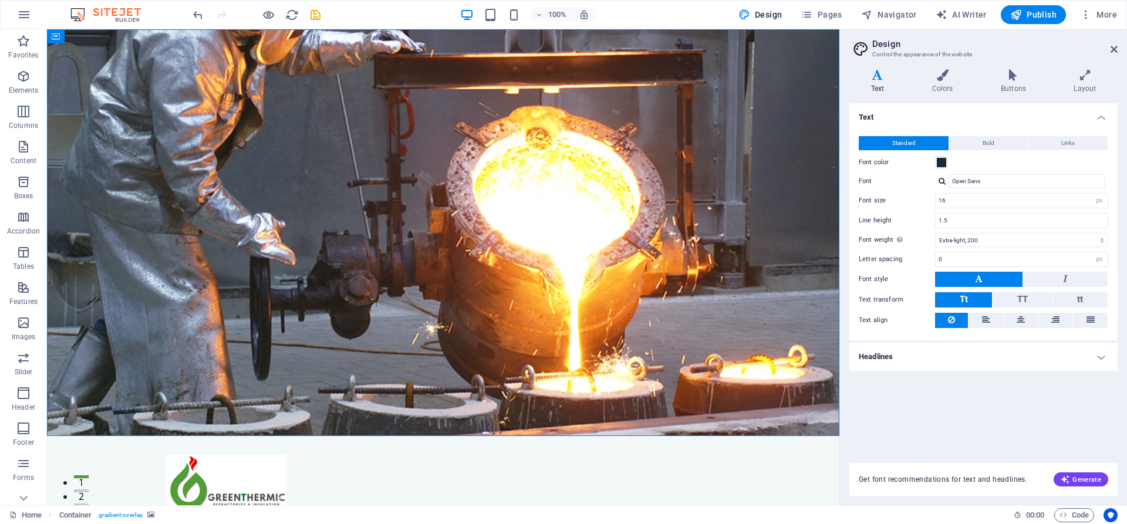
click at [707, 17] on div "100% Design Pages Navigator AI Writer Publish More" at bounding box center [656, 14] width 931 height 19
click at [1109, 12] on span "More" at bounding box center [1098, 15] width 37 height 12
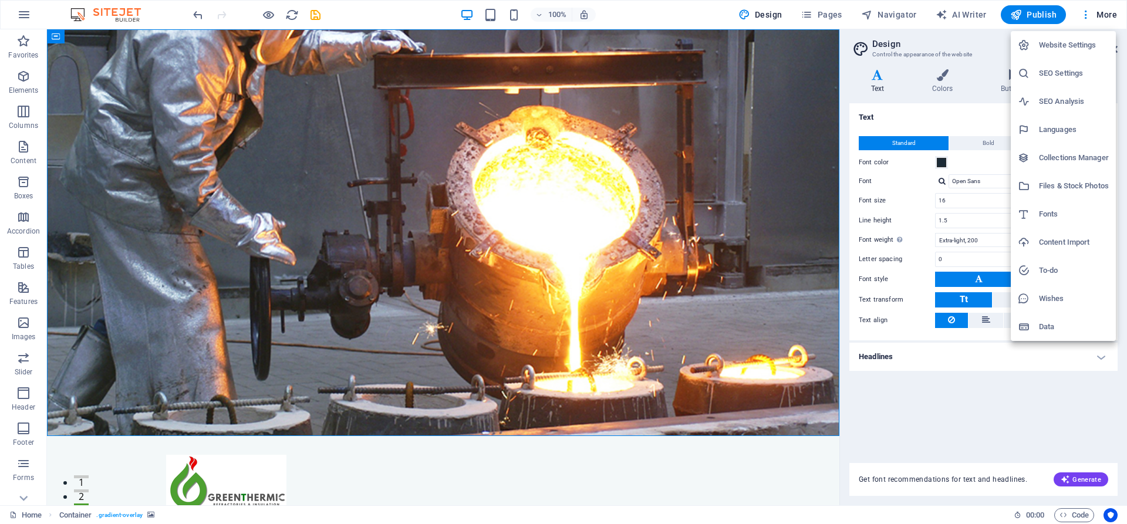
click at [704, 16] on div at bounding box center [563, 262] width 1127 height 524
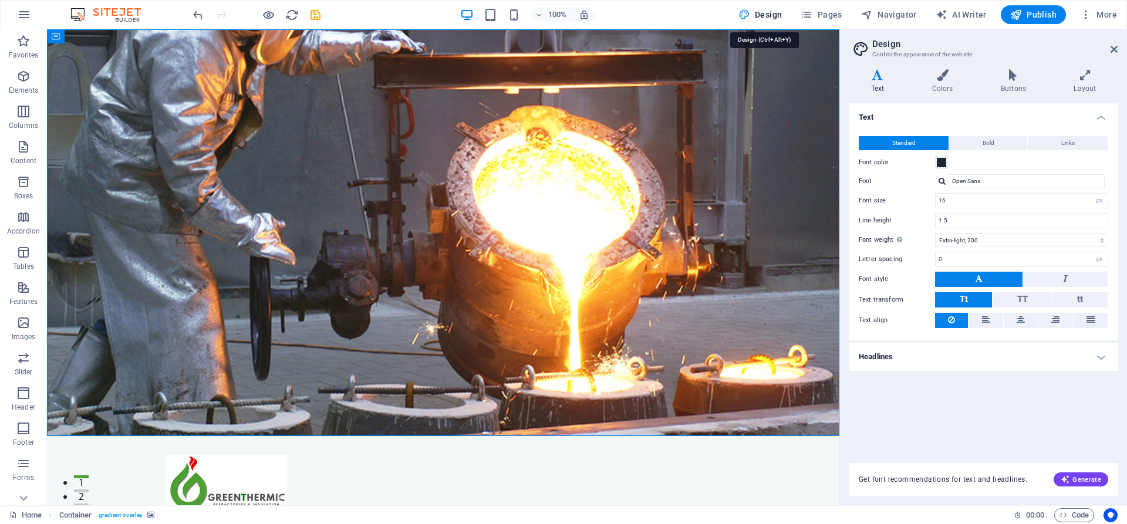
click at [779, 13] on span "Design" at bounding box center [761, 15] width 44 height 12
click at [952, 78] on icon at bounding box center [943, 75] width 64 height 12
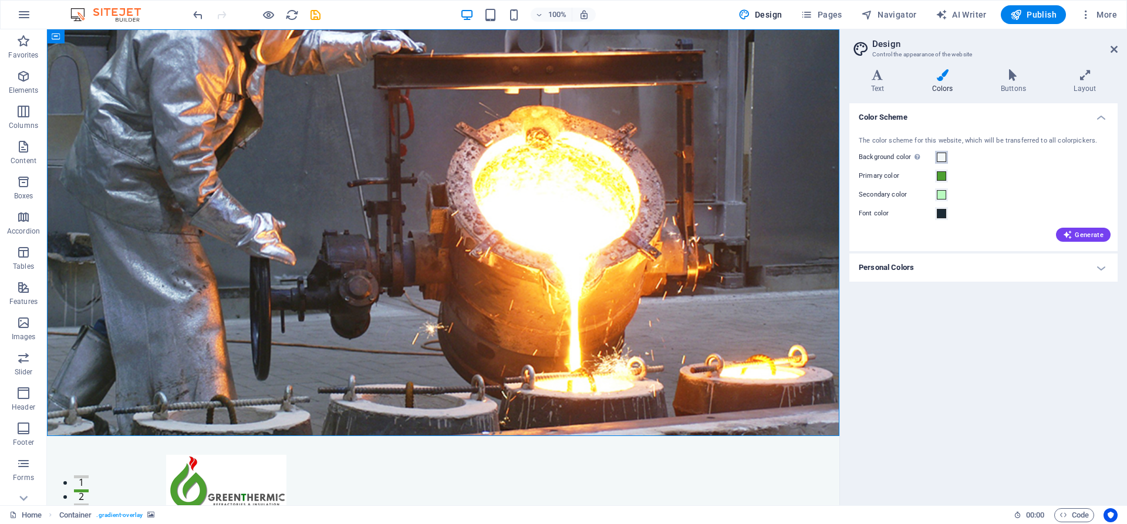
click at [943, 159] on span at bounding box center [941, 157] width 9 height 9
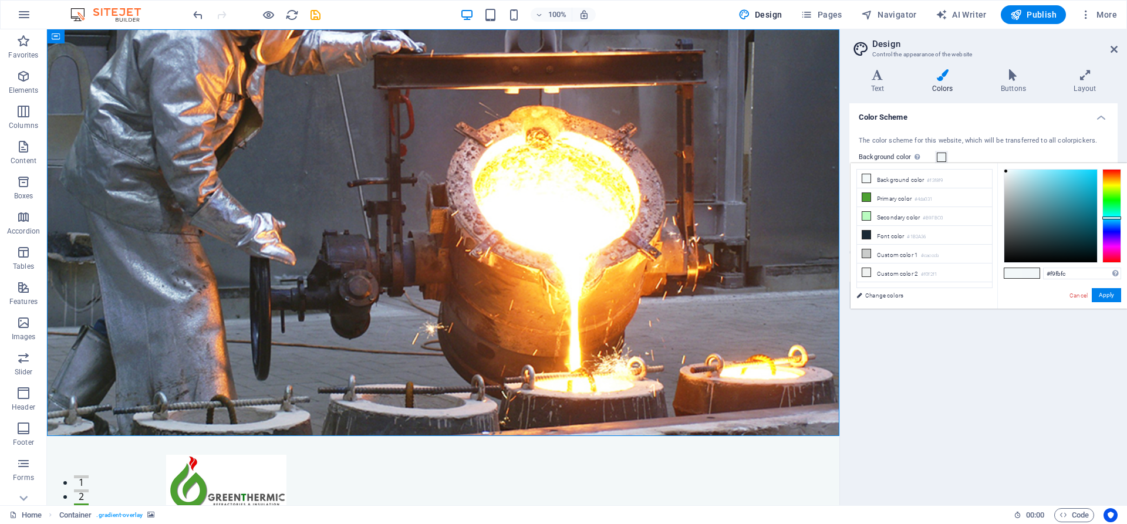
type input "#ffffff"
drag, startPoint x: 1006, startPoint y: 171, endPoint x: 987, endPoint y: 158, distance: 23.1
click at [987, 158] on body "greenthermic Home Favorites Elements Columns Content Boxes Accordion Tables Fea…" at bounding box center [563, 262] width 1127 height 524
click at [1112, 294] on button "Apply" at bounding box center [1106, 295] width 29 height 14
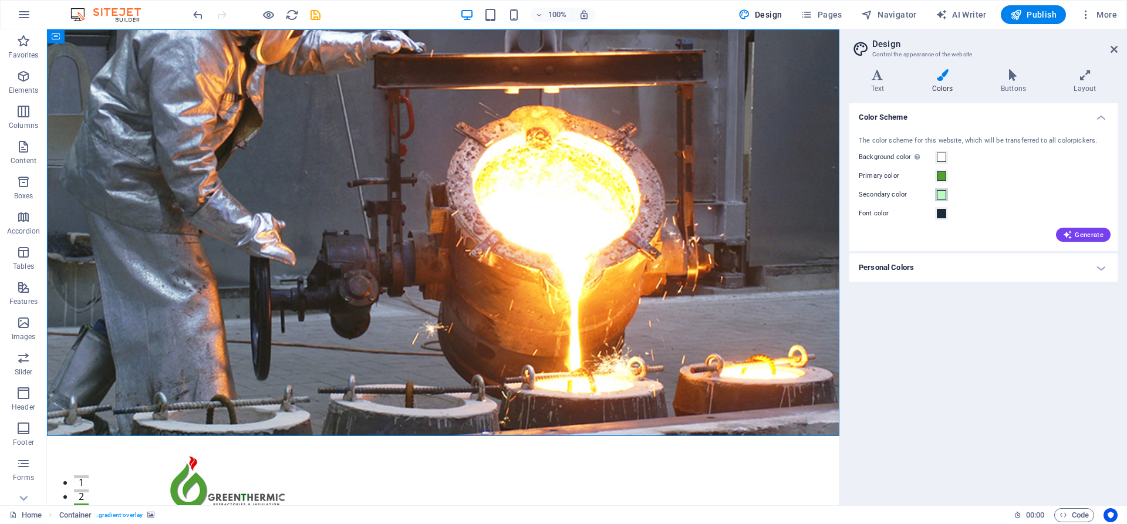
click at [938, 195] on span at bounding box center [941, 194] width 9 height 9
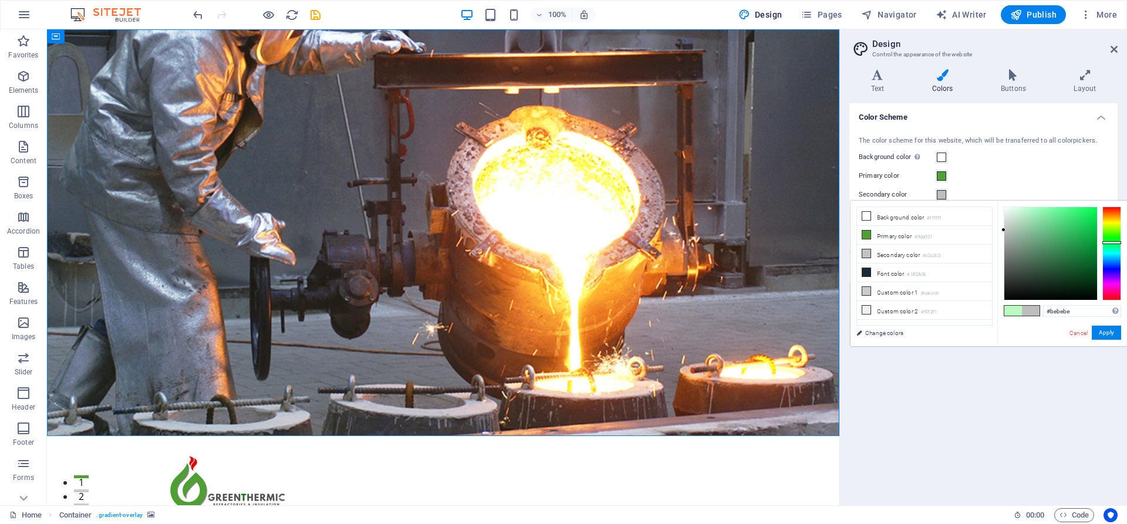
drag, startPoint x: 1029, startPoint y: 207, endPoint x: 996, endPoint y: 230, distance: 39.6
click at [996, 230] on div "less Background color #ffffff Primary color #4da031 Secondary color #c3c3c3 Fon…" at bounding box center [989, 274] width 276 height 146
click at [1104, 333] on button "Apply" at bounding box center [1106, 333] width 29 height 14
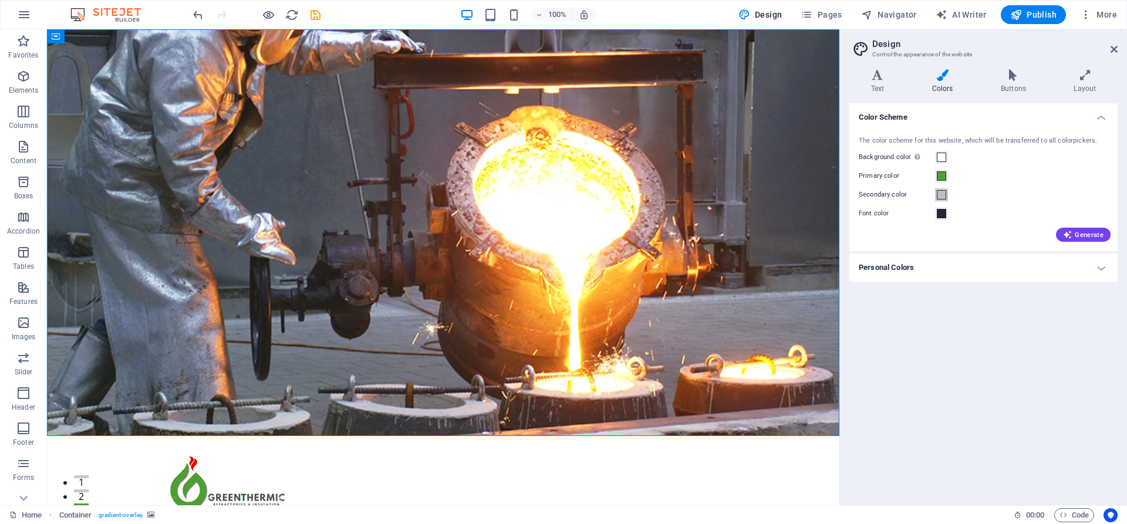
click at [941, 194] on span at bounding box center [941, 194] width 9 height 9
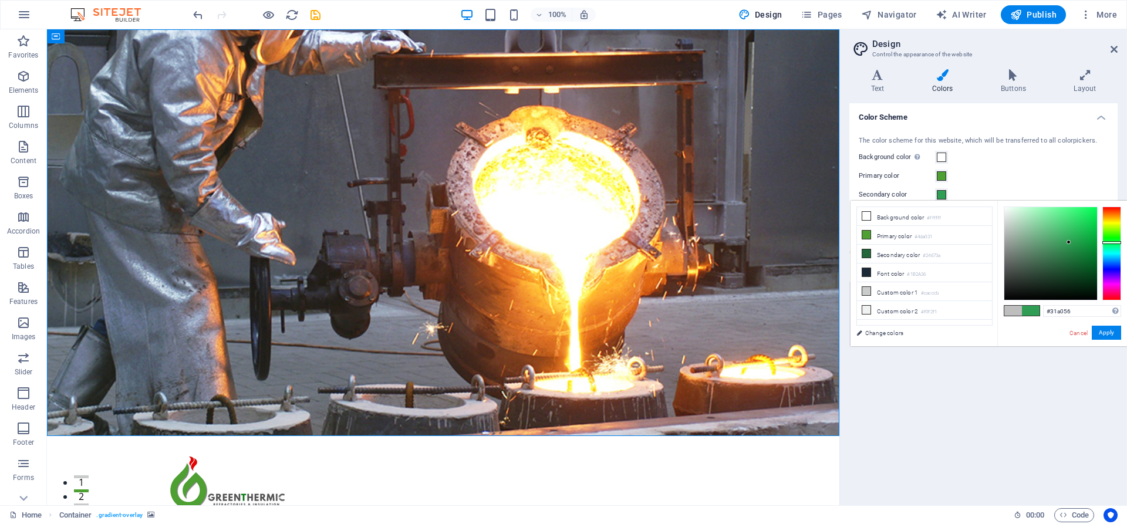
type input "#31a156"
drag, startPoint x: 1004, startPoint y: 230, endPoint x: 1068, endPoint y: 241, distance: 65.4
click at [1068, 241] on div at bounding box center [1068, 240] width 4 height 4
click at [1111, 332] on button "Apply" at bounding box center [1106, 333] width 29 height 14
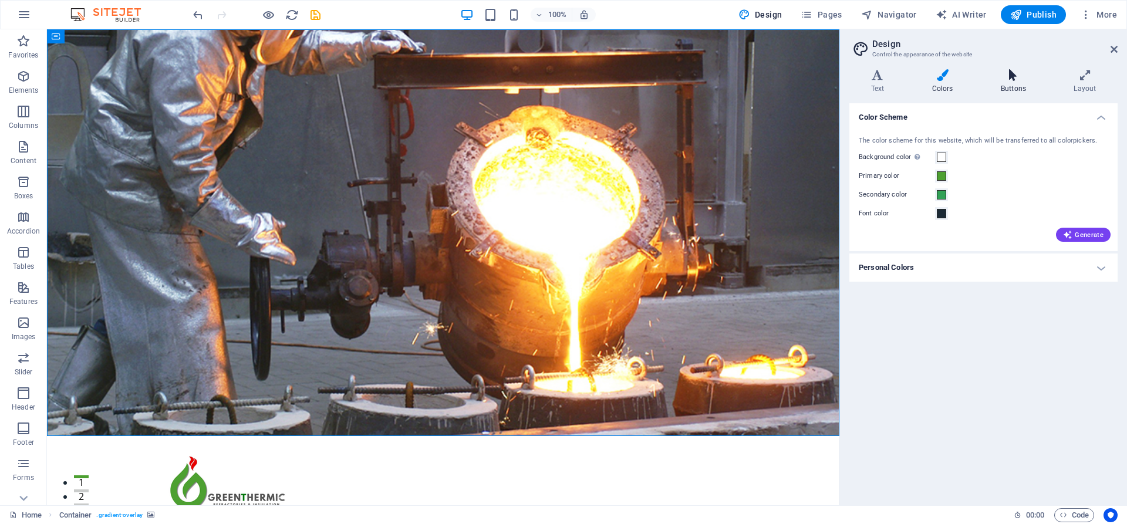
click at [1023, 73] on icon at bounding box center [1013, 75] width 68 height 12
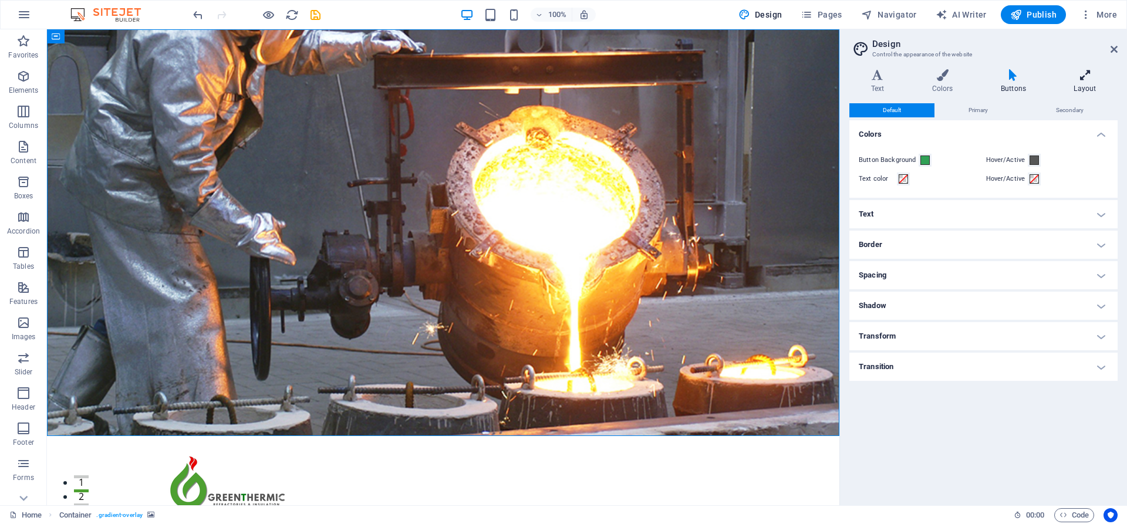
click at [1086, 72] on icon at bounding box center [1085, 75] width 65 height 12
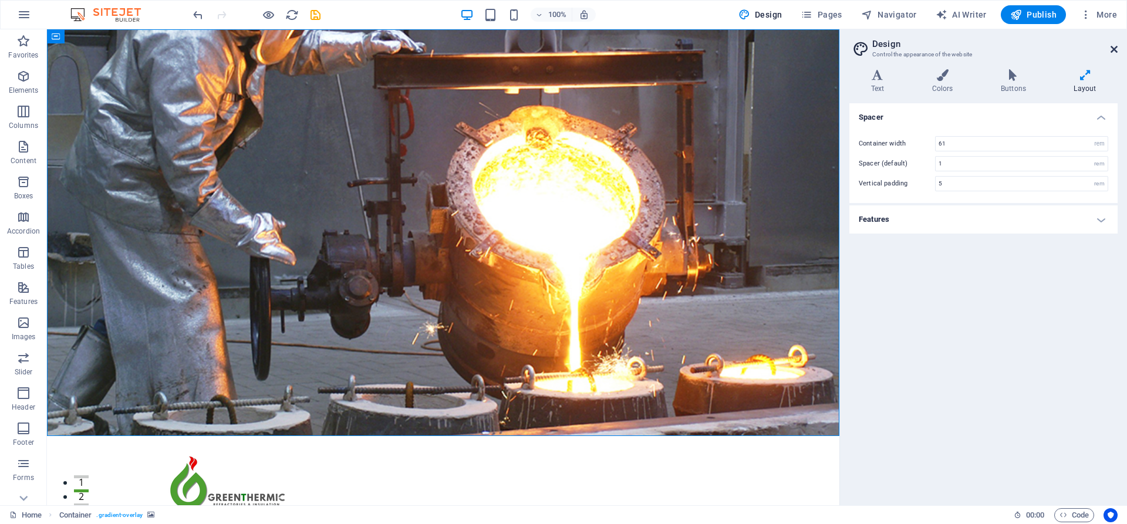
click at [1112, 50] on icon at bounding box center [1114, 49] width 7 height 9
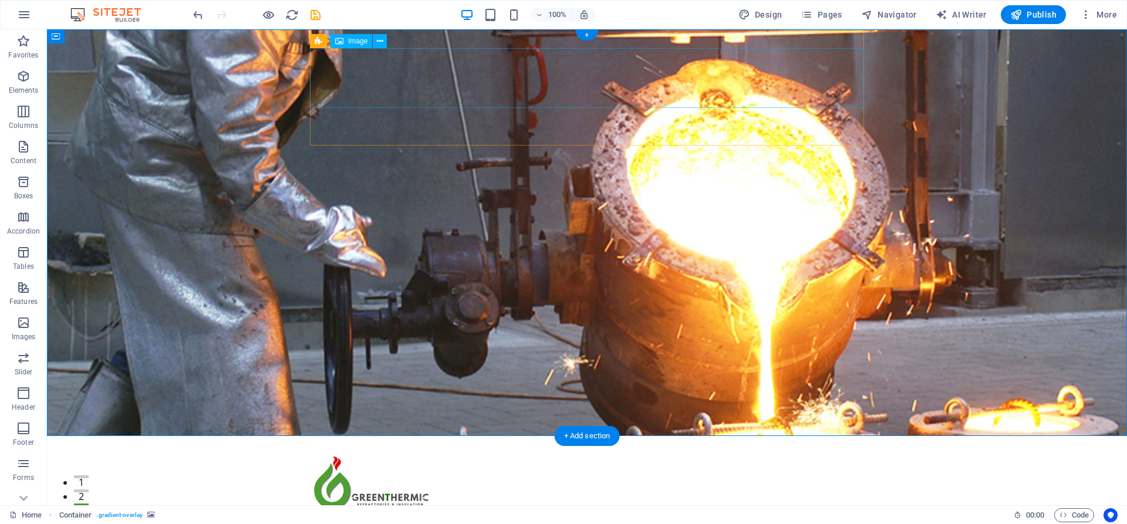
click at [413, 455] on figure at bounding box center [587, 485] width 554 height 60
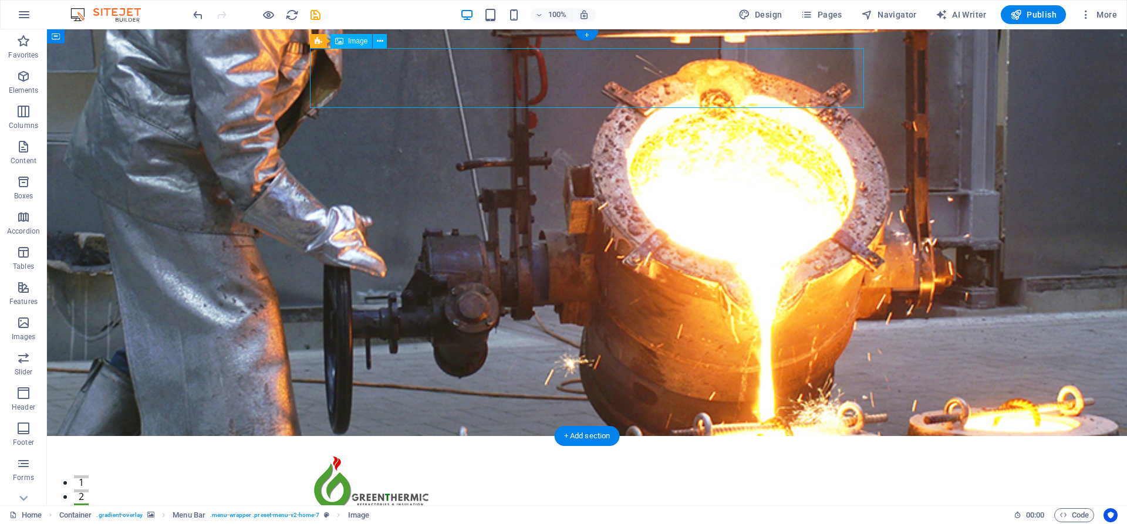
click at [413, 455] on figure at bounding box center [587, 485] width 554 height 60
click at [352, 455] on figure at bounding box center [587, 485] width 554 height 60
select select "px"
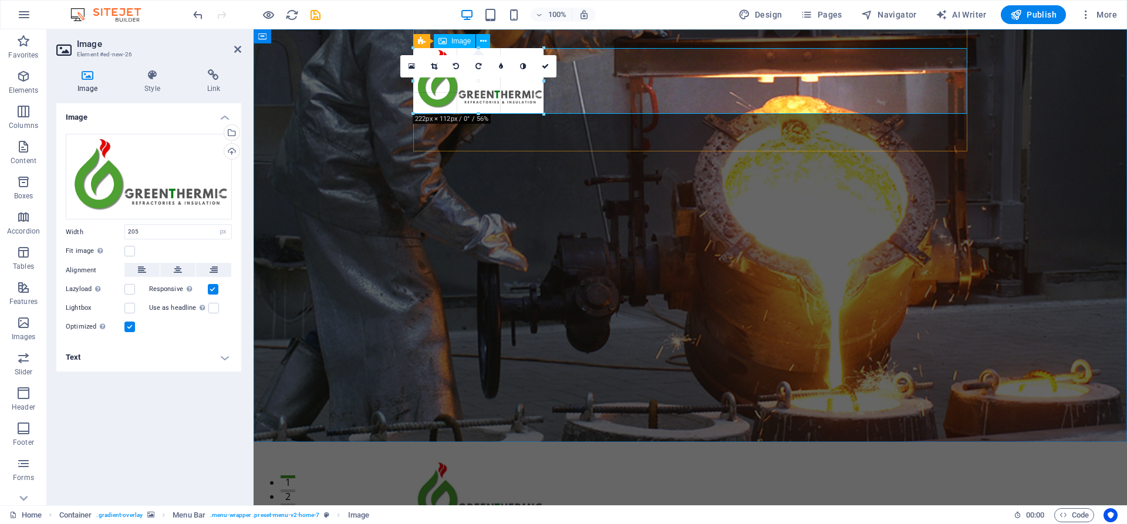
drag, startPoint x: 534, startPoint y: 107, endPoint x: 543, endPoint y: 114, distance: 11.7
type input "222"
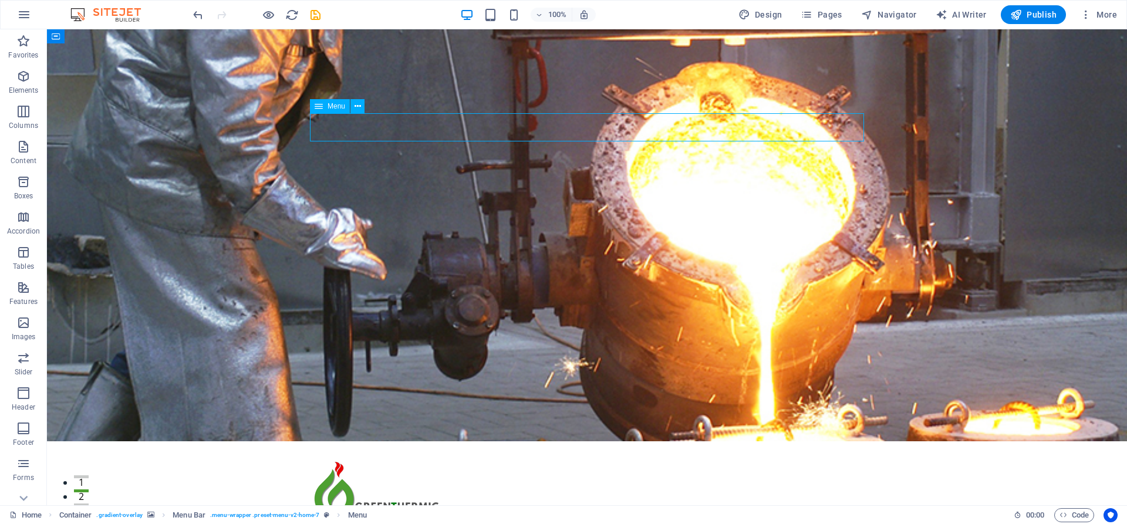
select select
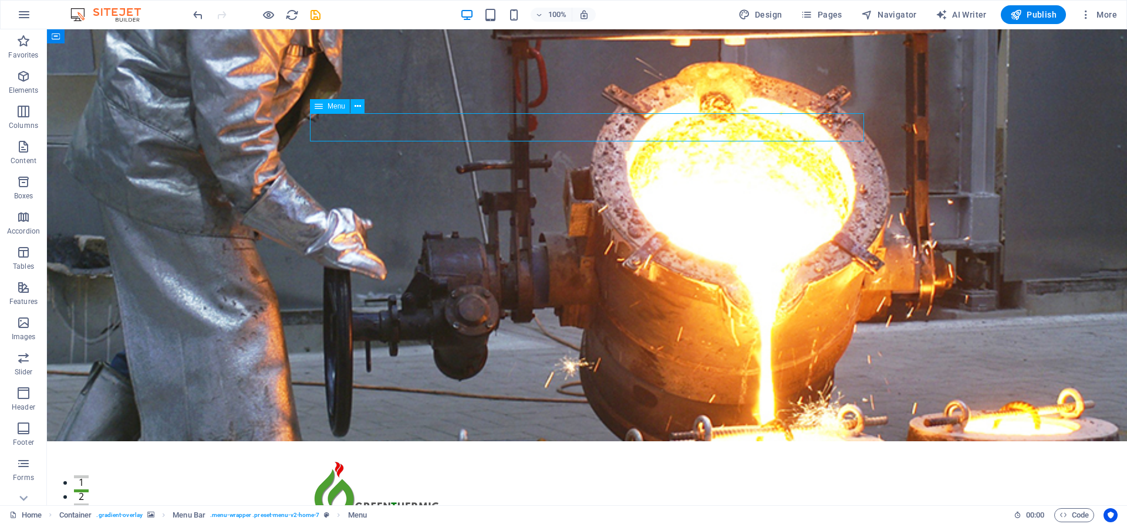
select select
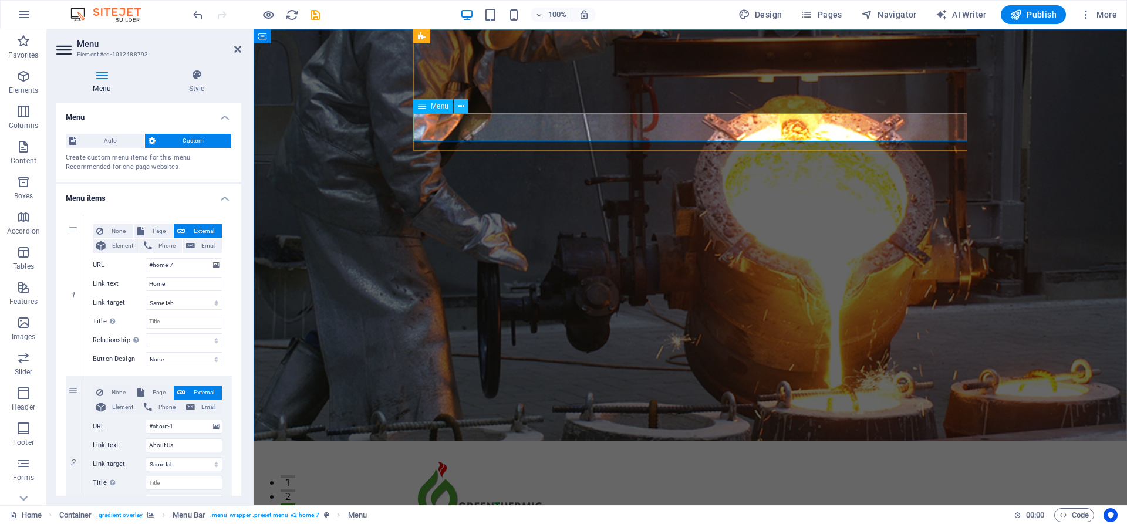
click at [461, 106] on icon at bounding box center [461, 106] width 6 height 12
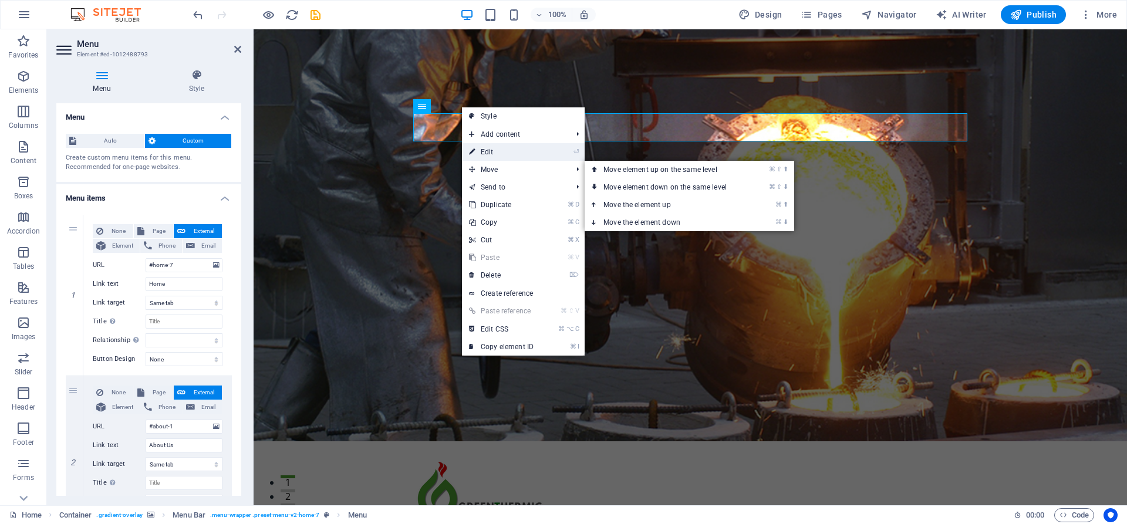
click at [492, 157] on link "⏎ Edit" at bounding box center [501, 152] width 79 height 18
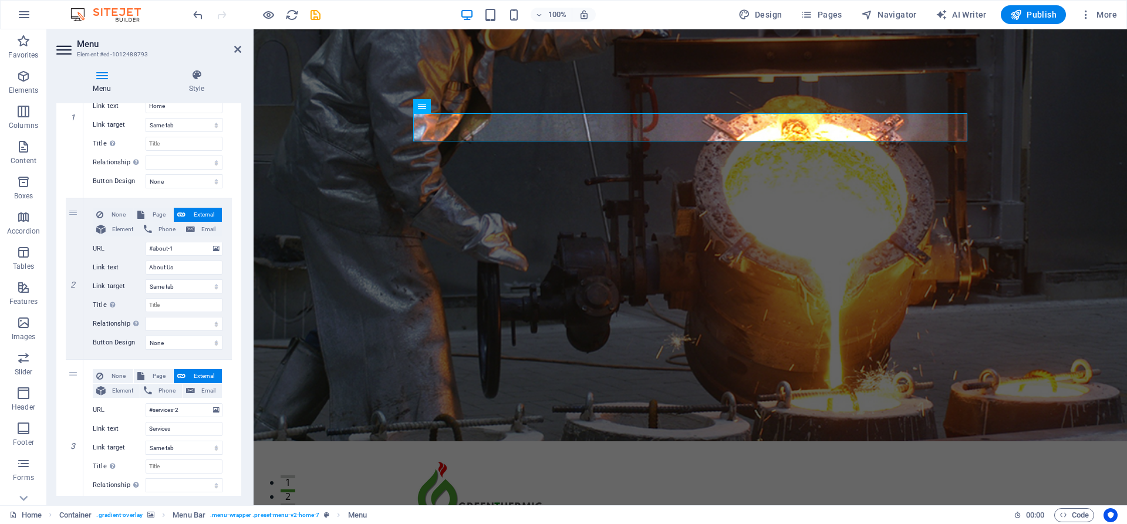
scroll to position [180, 0]
click at [201, 73] on icon at bounding box center [196, 75] width 89 height 12
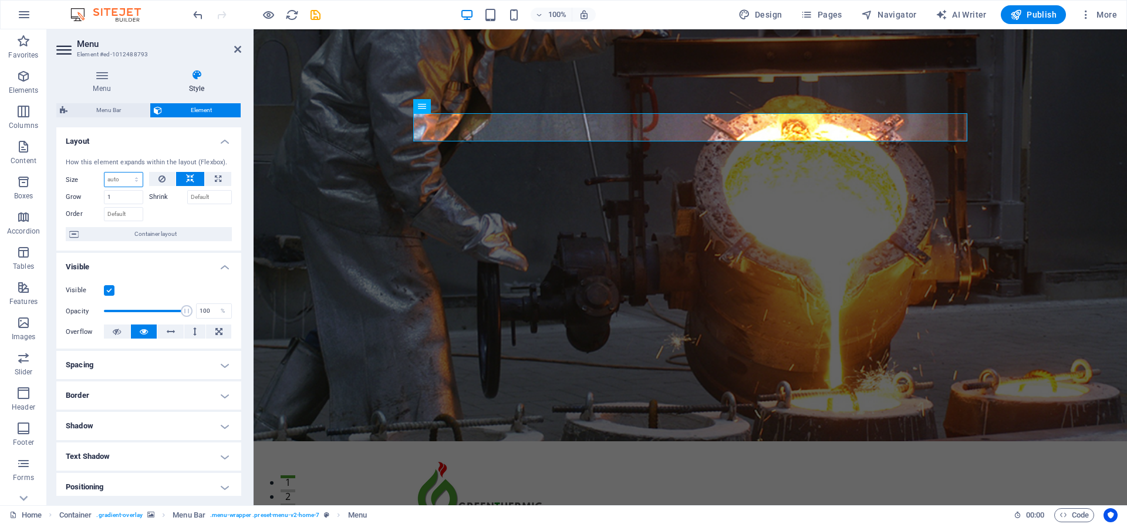
select select "1/2"
type input "50"
select select "1/5"
type input "20"
select select "auto"
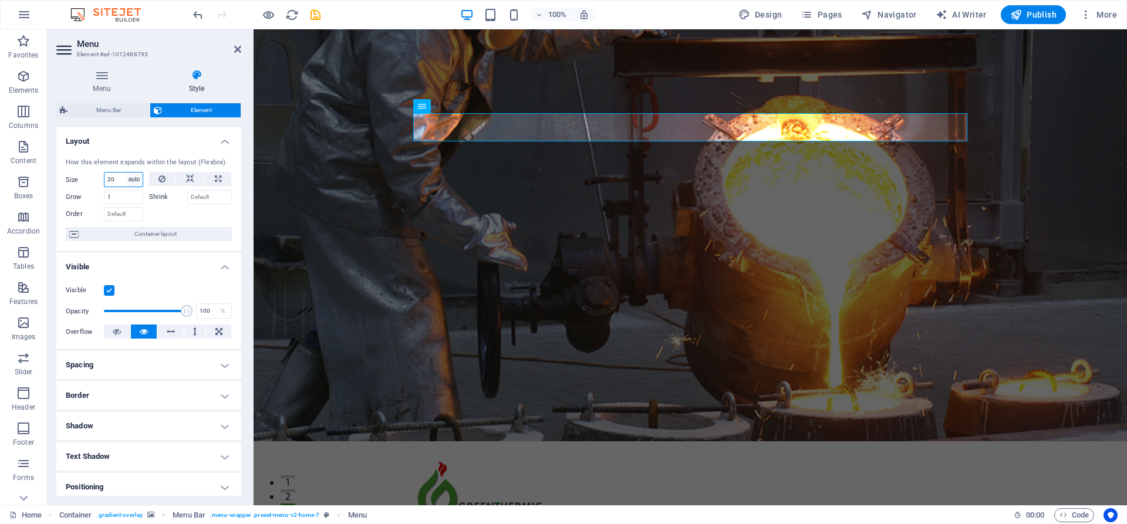
select select "DISABLED_OPTION_VALUE"
click at [126, 201] on input "1" at bounding box center [123, 197] width 39 height 14
type input "2"
click at [165, 210] on div at bounding box center [190, 212] width 83 height 17
click at [130, 201] on input "2" at bounding box center [123, 197] width 39 height 14
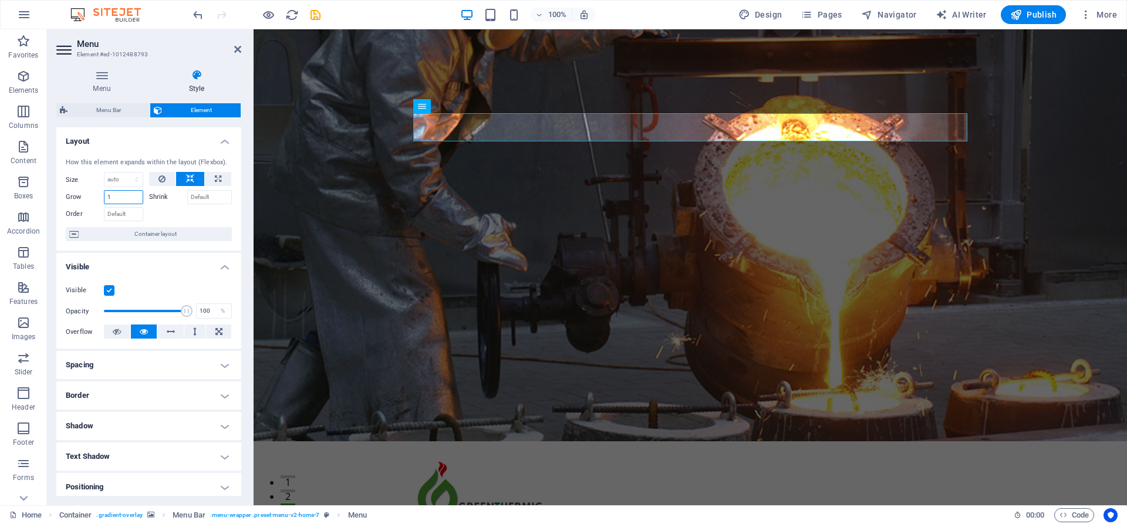
type input "1"
click at [161, 209] on div at bounding box center [190, 212] width 83 height 17
click at [169, 232] on span "Container layout" at bounding box center [155, 234] width 146 height 14
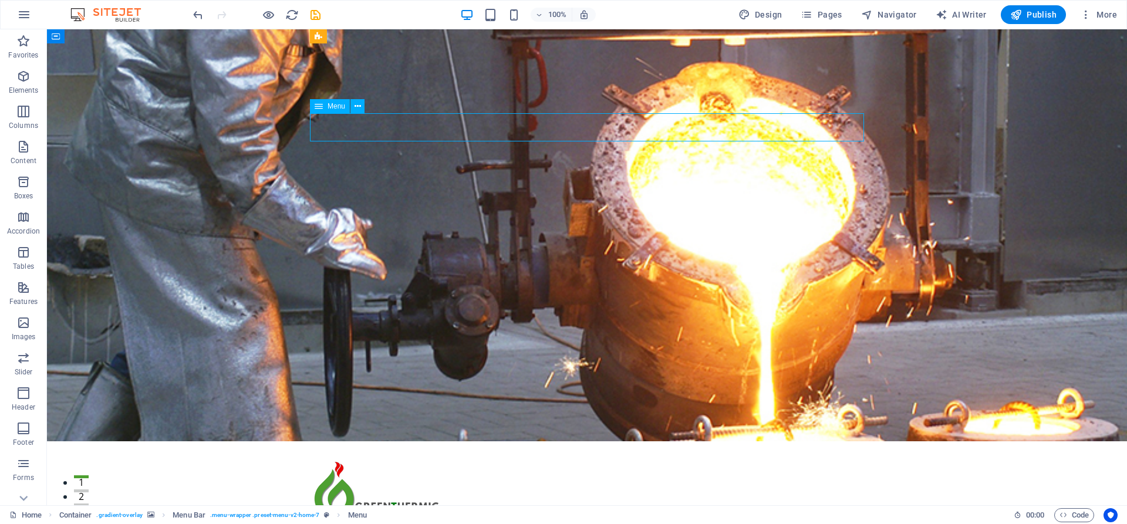
drag, startPoint x: 350, startPoint y: 130, endPoint x: 619, endPoint y: 121, distance: 268.4
click at [331, 110] on div "Menu" at bounding box center [330, 106] width 40 height 14
click at [330, 107] on span "Menu" at bounding box center [337, 106] width 18 height 7
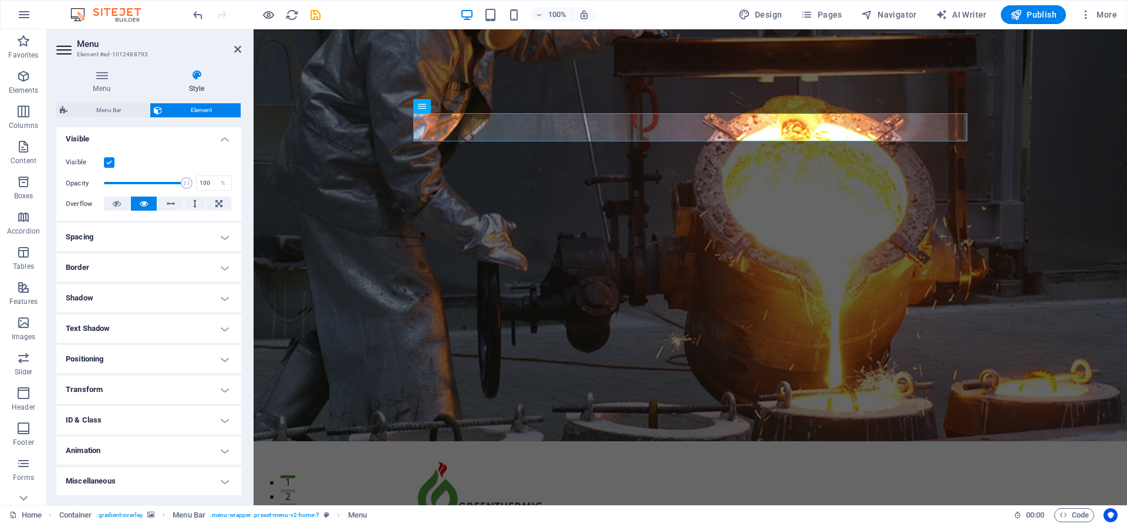
scroll to position [127, 0]
click at [190, 358] on h4 "Positioning" at bounding box center [148, 360] width 185 height 28
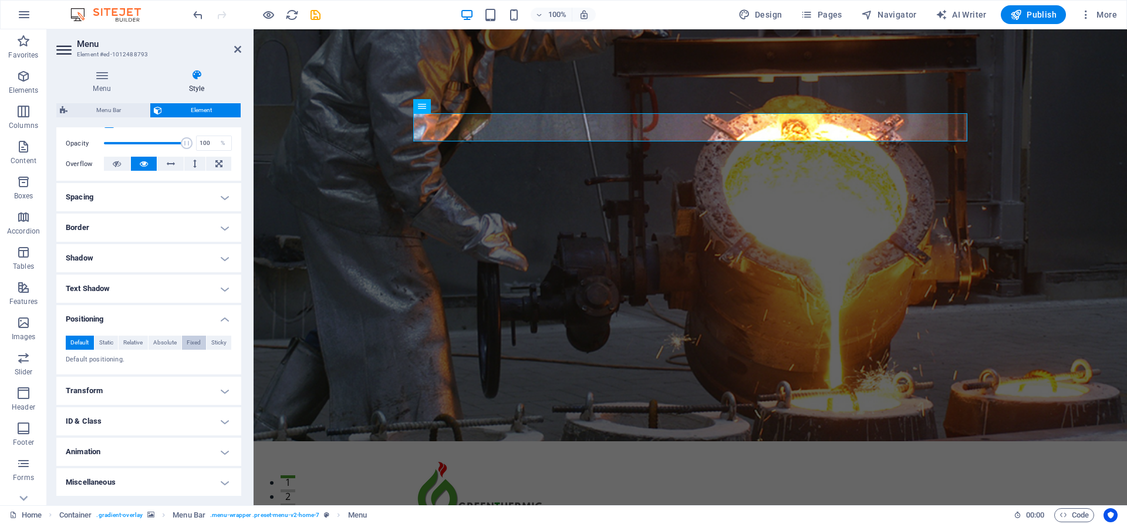
scroll to position [167, 0]
click at [112, 344] on span "Static" at bounding box center [106, 343] width 14 height 14
click at [87, 342] on span "Default" at bounding box center [79, 343] width 18 height 14
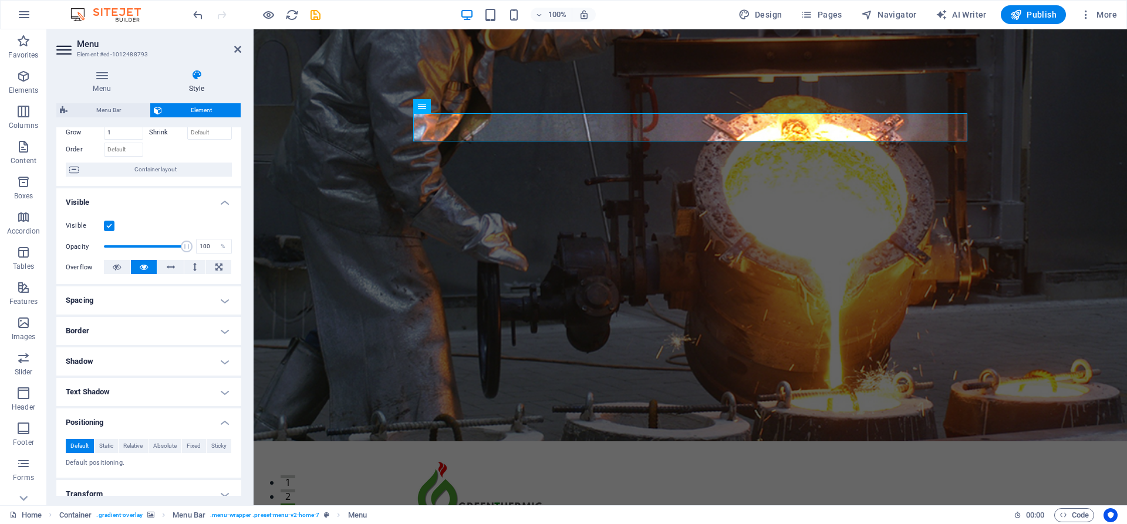
scroll to position [66, 0]
click at [134, 343] on h4 "Border" at bounding box center [148, 330] width 185 height 28
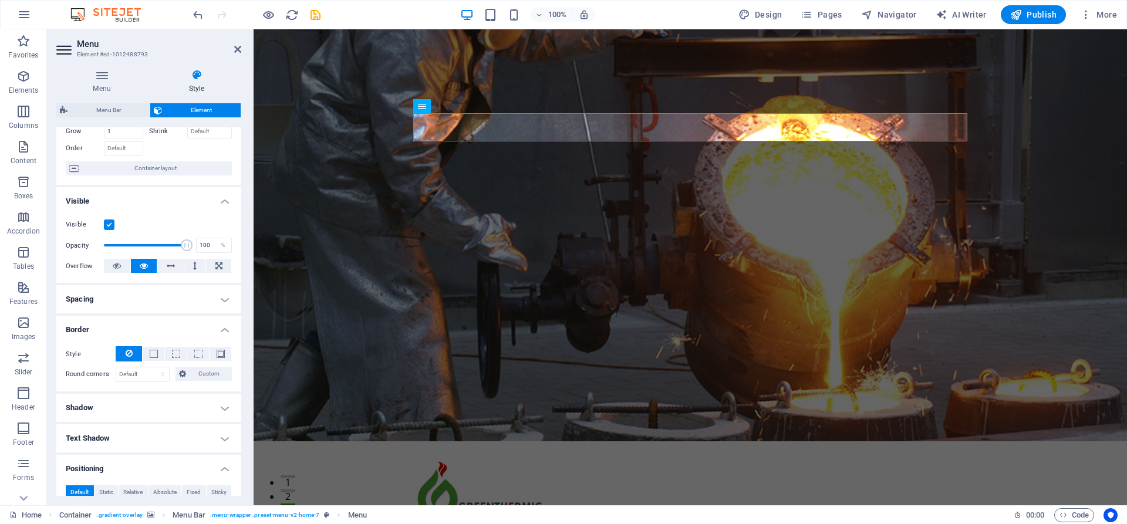
click at [149, 300] on h4 "Spacing" at bounding box center [148, 299] width 185 height 28
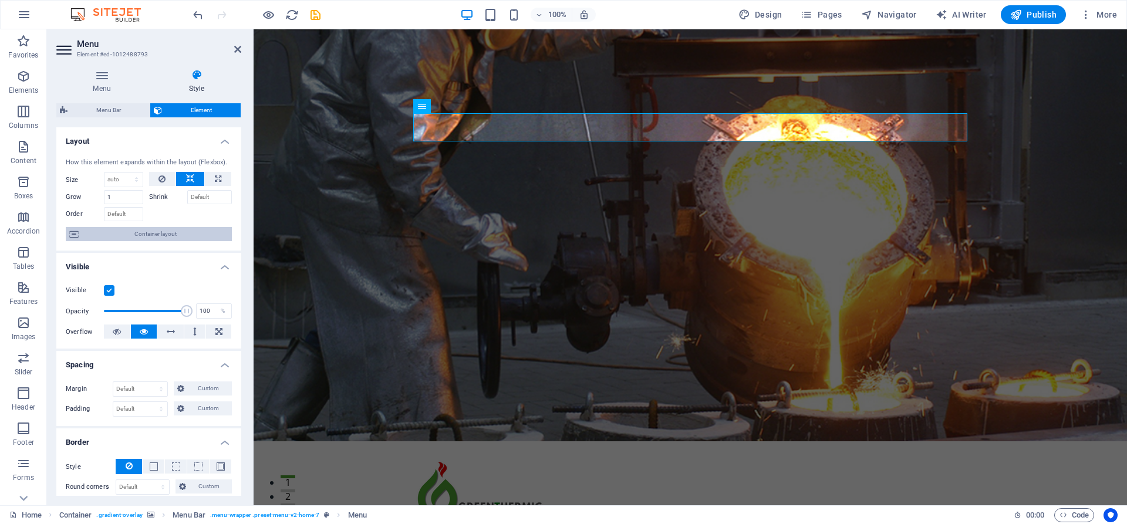
scroll to position [1, 0]
click at [116, 110] on span "Menu Bar" at bounding box center [108, 110] width 75 height 14
select select "rem"
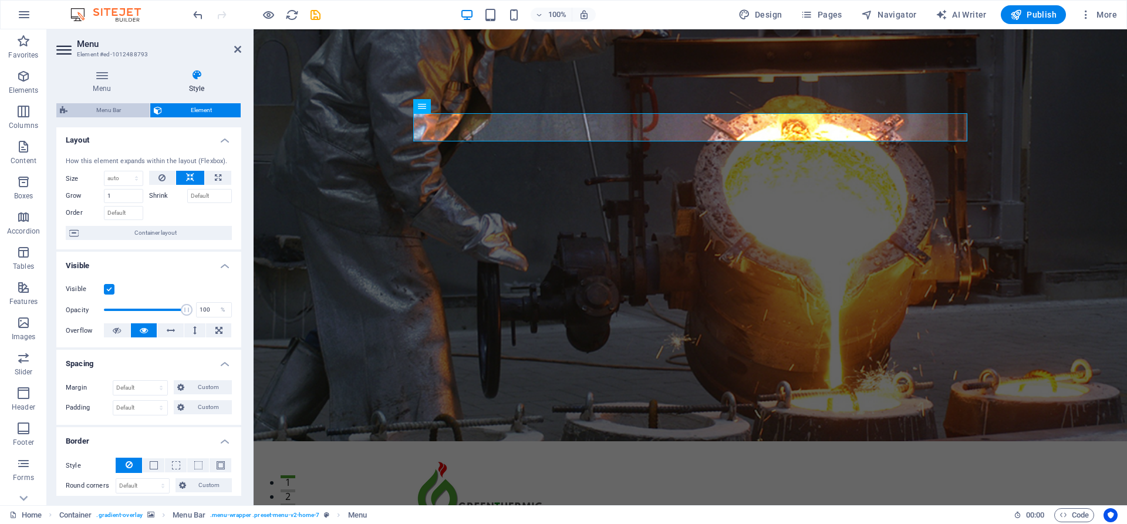
select select "rem"
select select "preset-menu-v2-home-7"
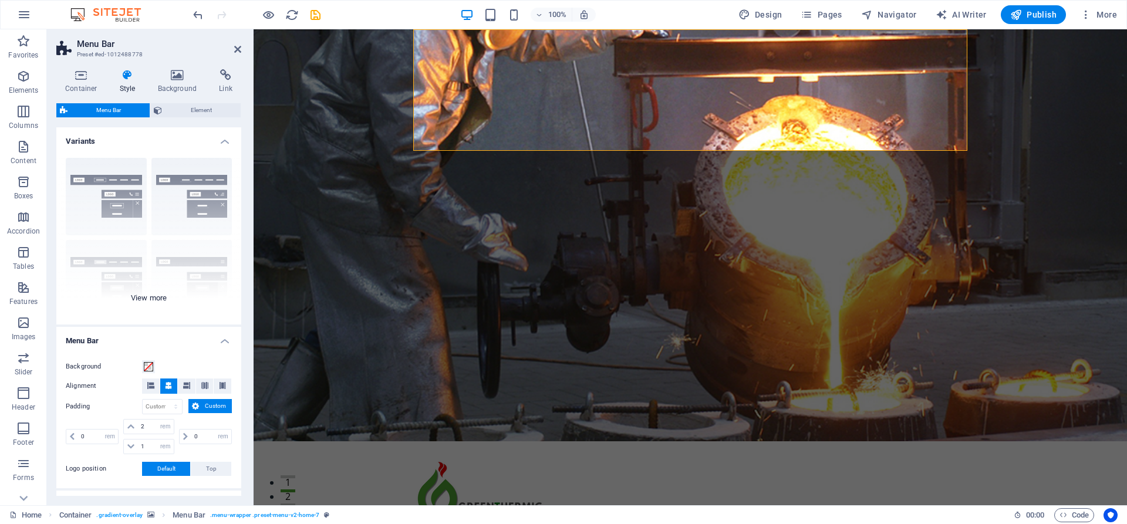
click at [117, 194] on div "Border Centered Default Fixed Loki Trigger Wide XXL" at bounding box center [148, 237] width 185 height 176
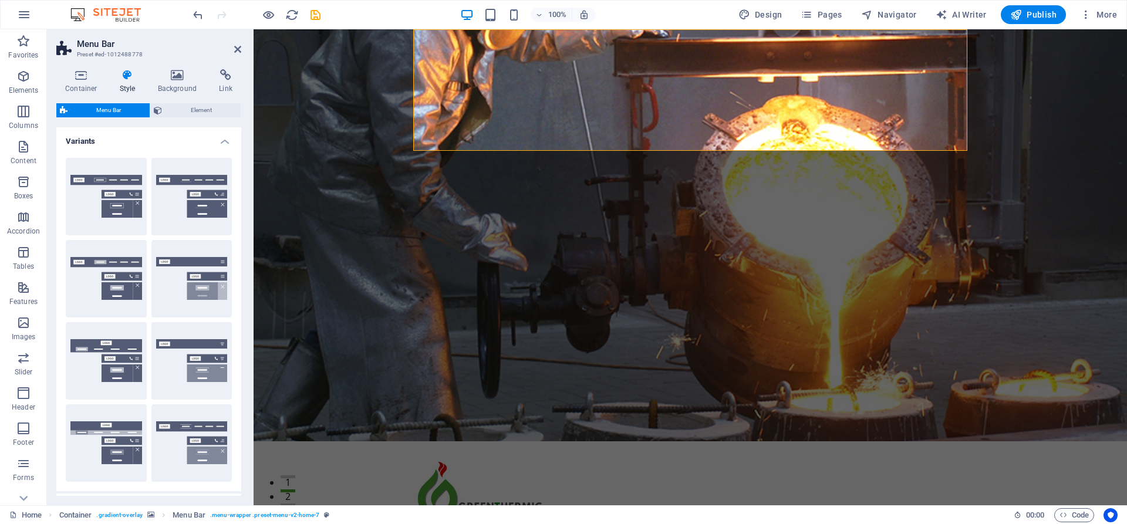
click at [117, 194] on button "Border" at bounding box center [106, 196] width 81 height 77
type input "1"
select select "rem"
type input "1"
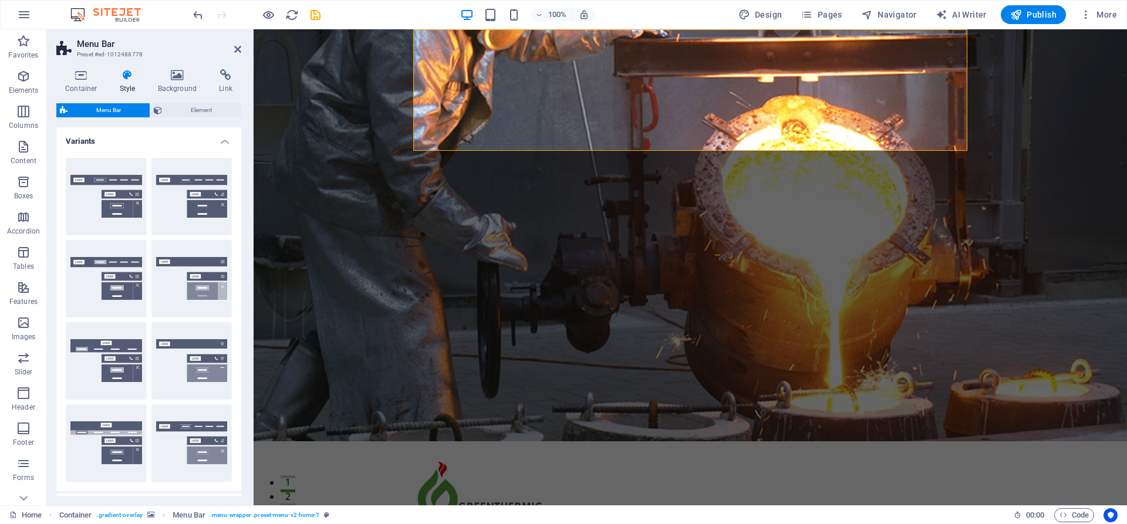
type input "1"
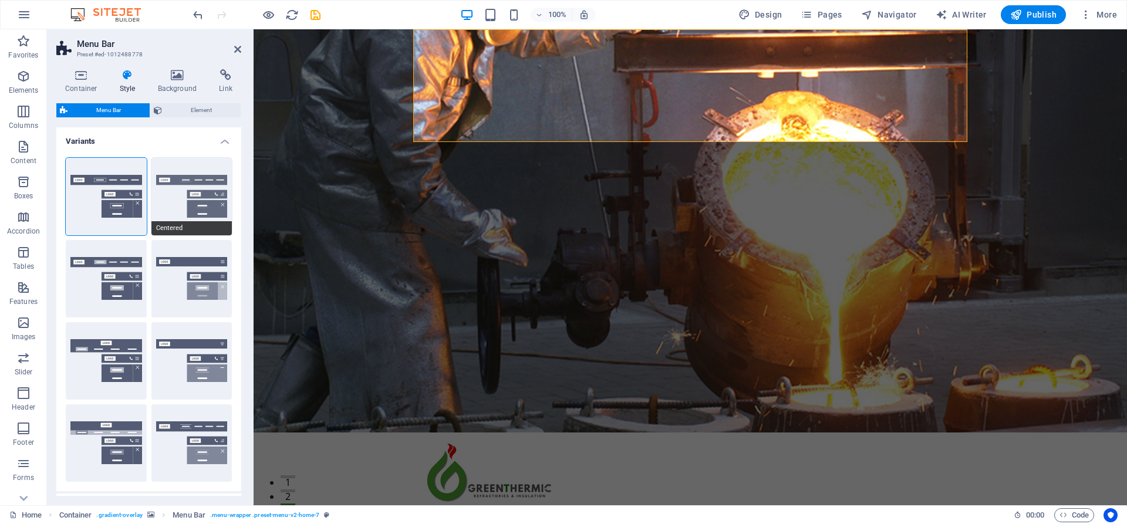
click at [178, 196] on button "Centered" at bounding box center [191, 196] width 81 height 77
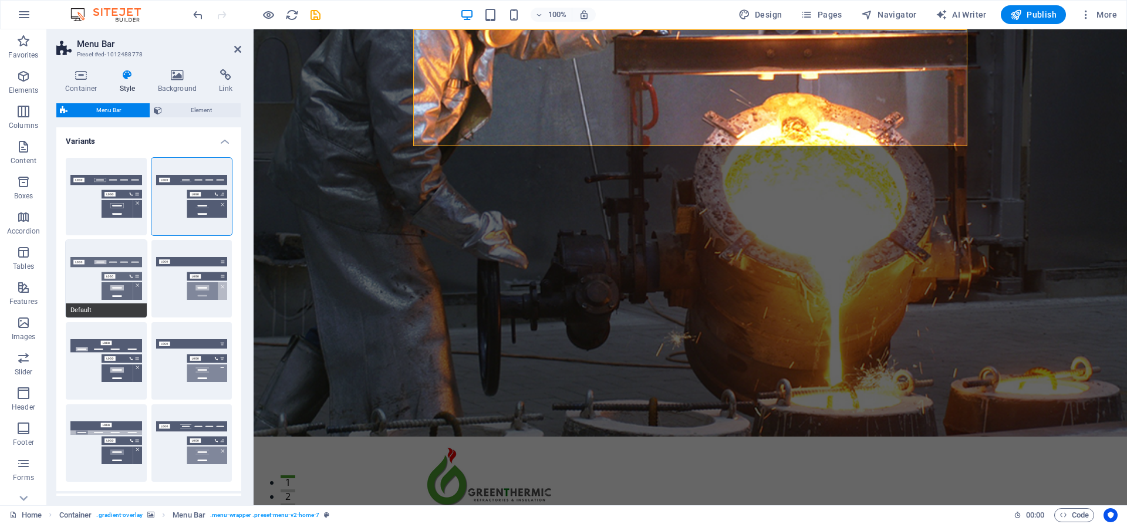
click at [126, 296] on button "Default" at bounding box center [106, 278] width 81 height 77
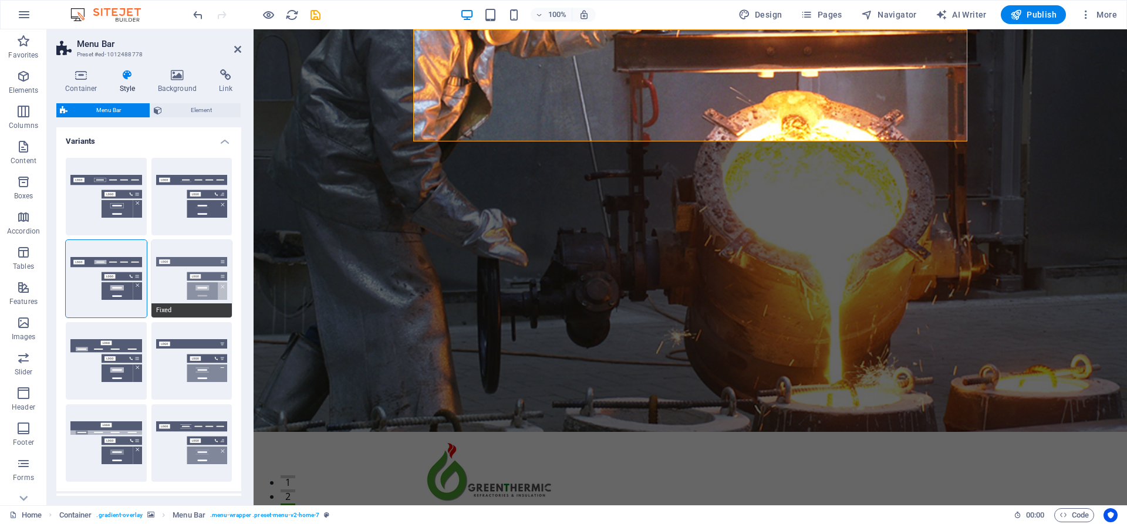
click at [173, 294] on button "Fixed" at bounding box center [191, 278] width 81 height 77
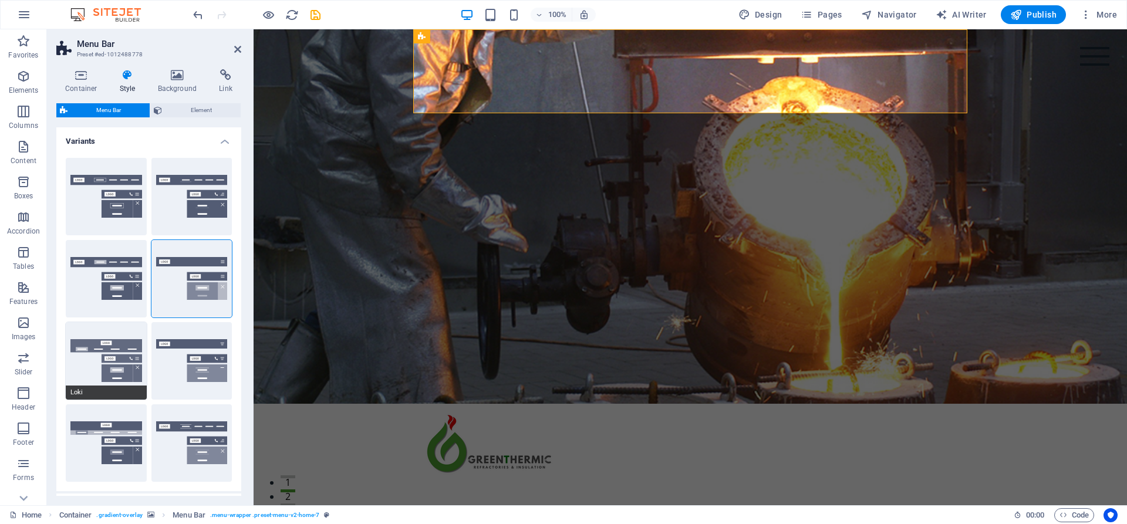
click at [123, 352] on button "Loki" at bounding box center [106, 360] width 81 height 77
type input "0"
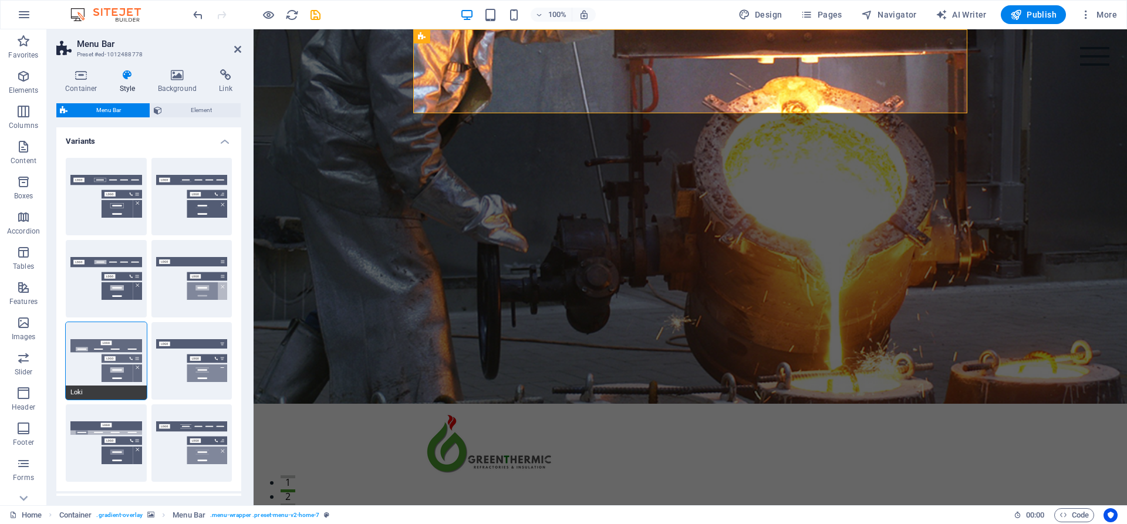
type input "0"
select select "DISABLED_OPTION_VALUE"
type input "2"
type input "1"
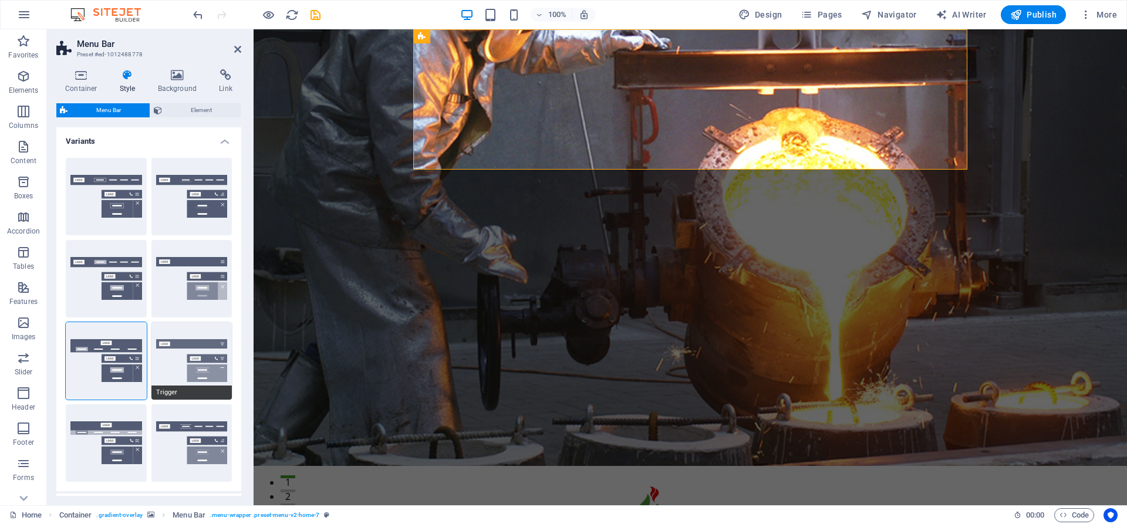
click at [195, 355] on button "Trigger" at bounding box center [191, 360] width 81 height 77
type input "1"
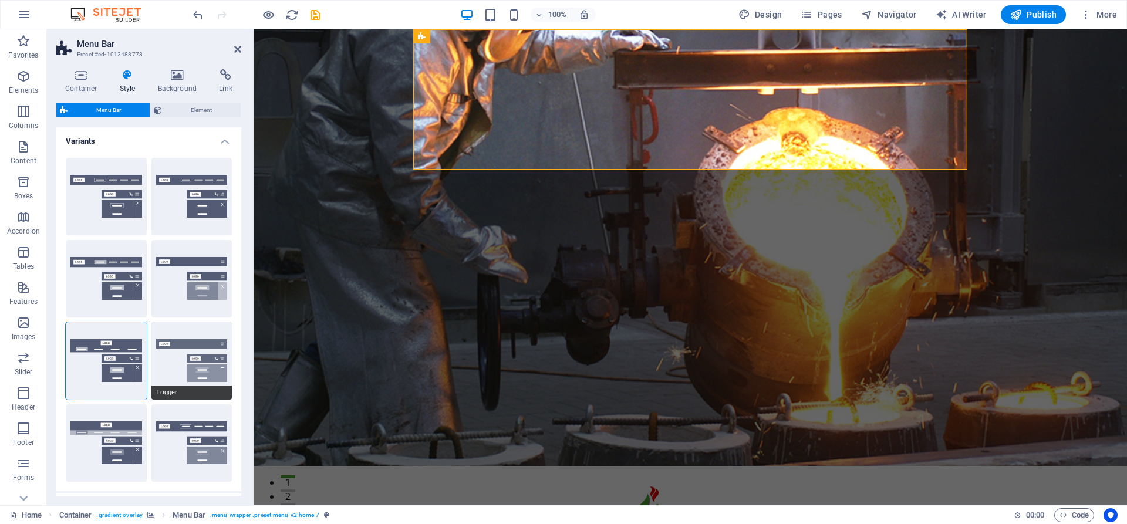
type input "1"
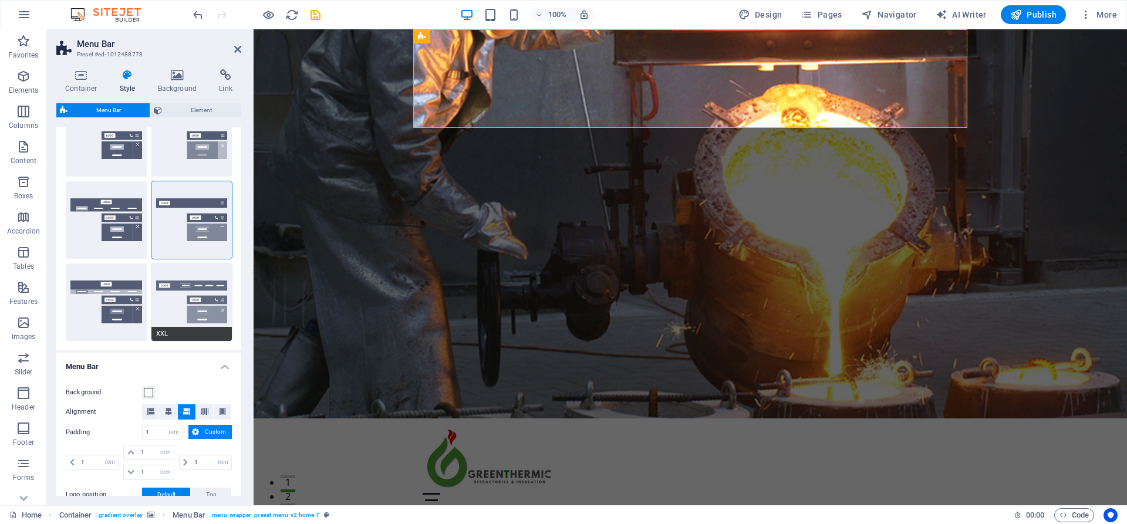
scroll to position [141, 0]
click at [183, 304] on button "XXL" at bounding box center [191, 301] width 81 height 77
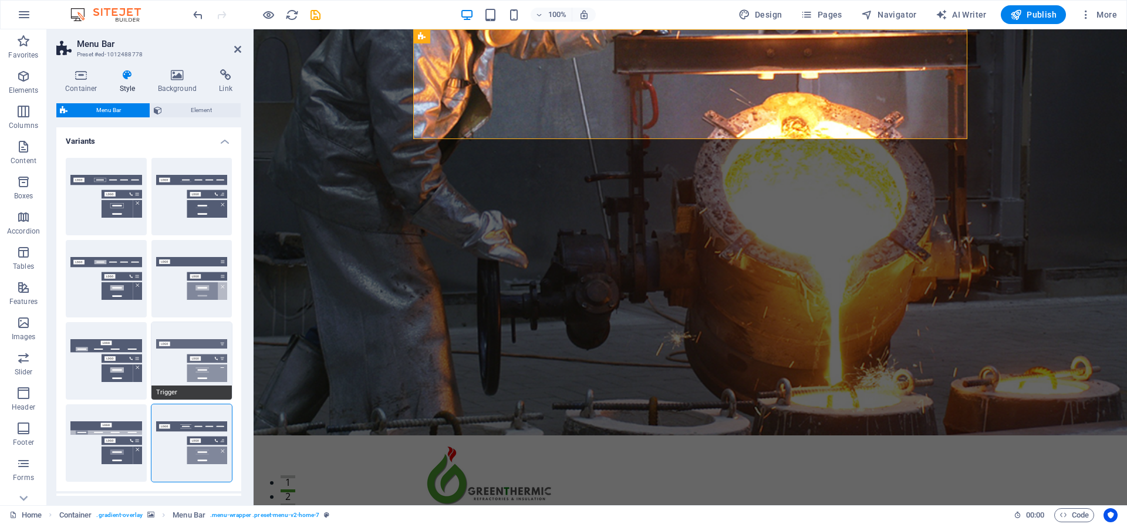
scroll to position [0, 0]
click at [121, 290] on button "Default" at bounding box center [106, 278] width 81 height 77
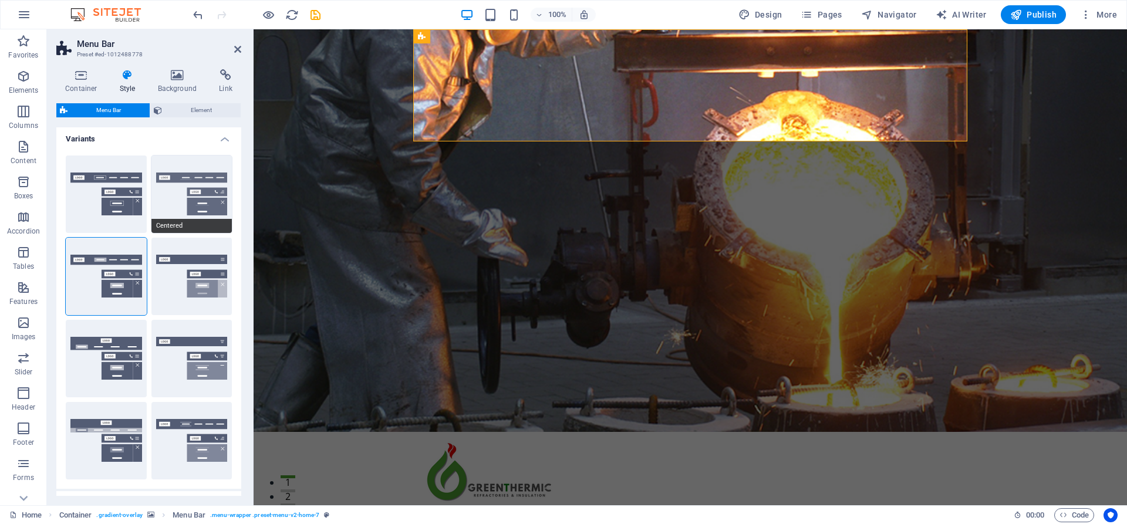
scroll to position [2, 0]
click at [190, 202] on button "Centered" at bounding box center [191, 194] width 81 height 77
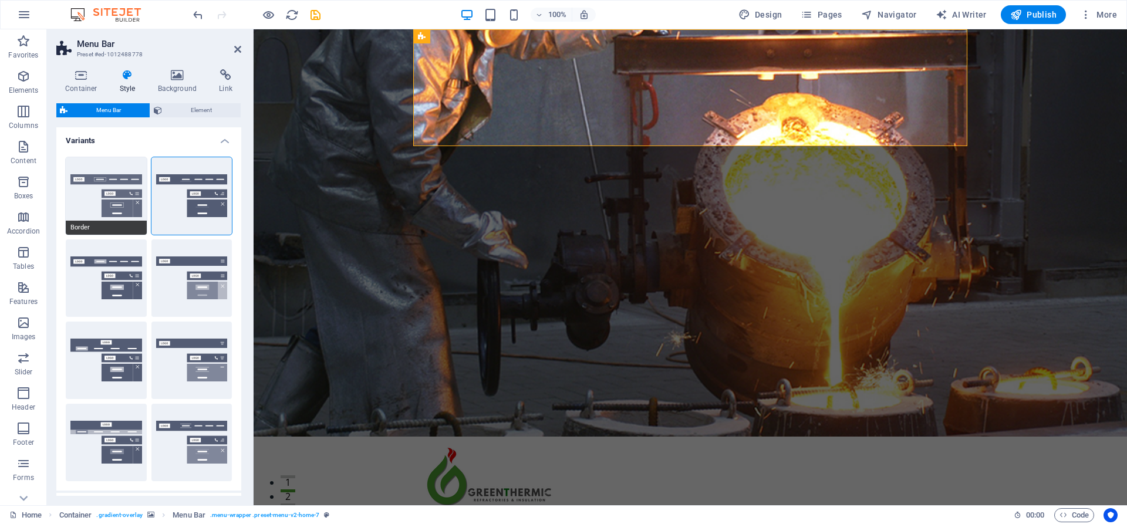
click at [136, 201] on button "Border" at bounding box center [106, 195] width 81 height 77
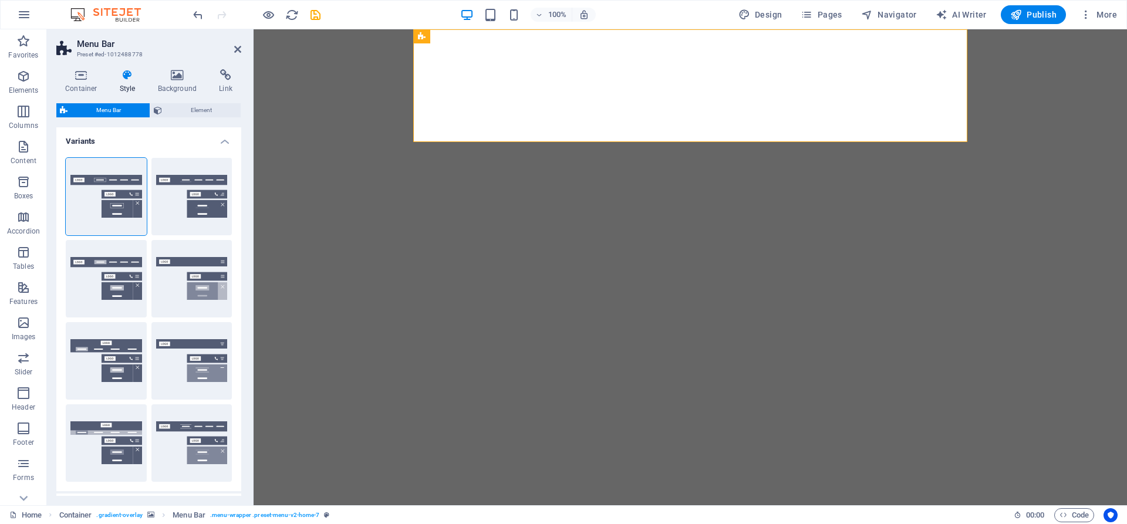
select select "rem"
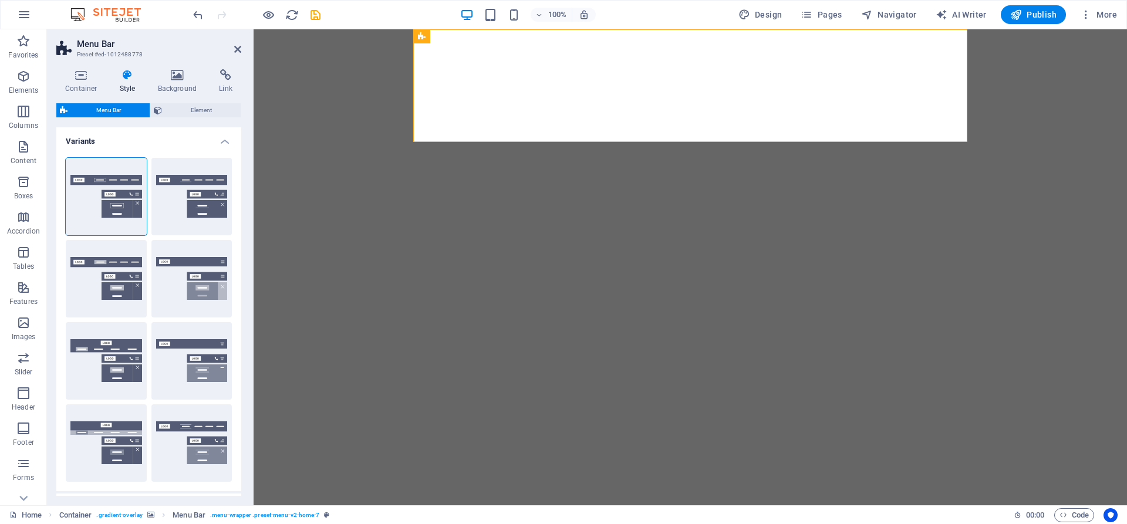
select select "preset-menu-v2-home-7"
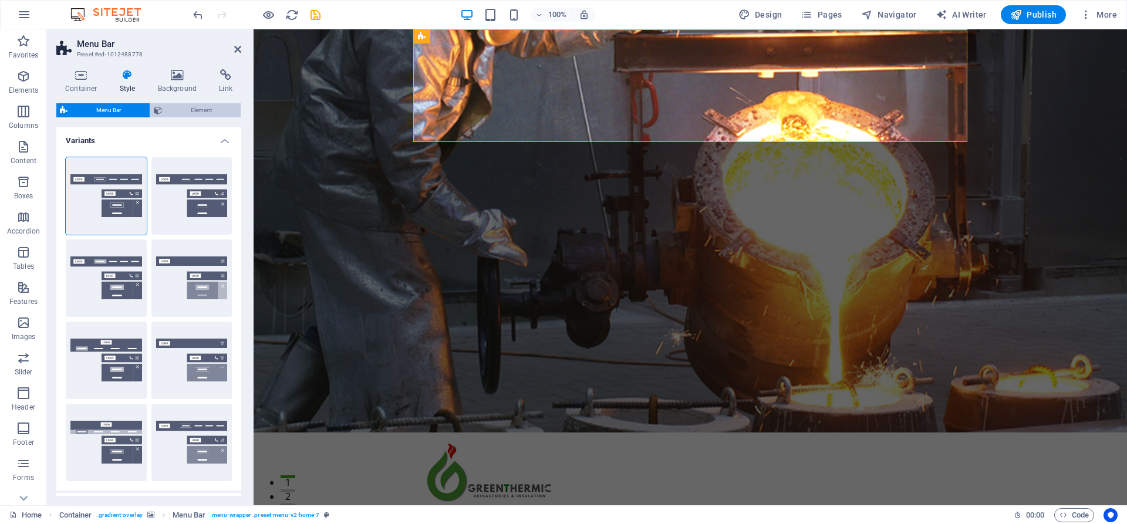
click at [197, 109] on span "Element" at bounding box center [202, 110] width 72 height 14
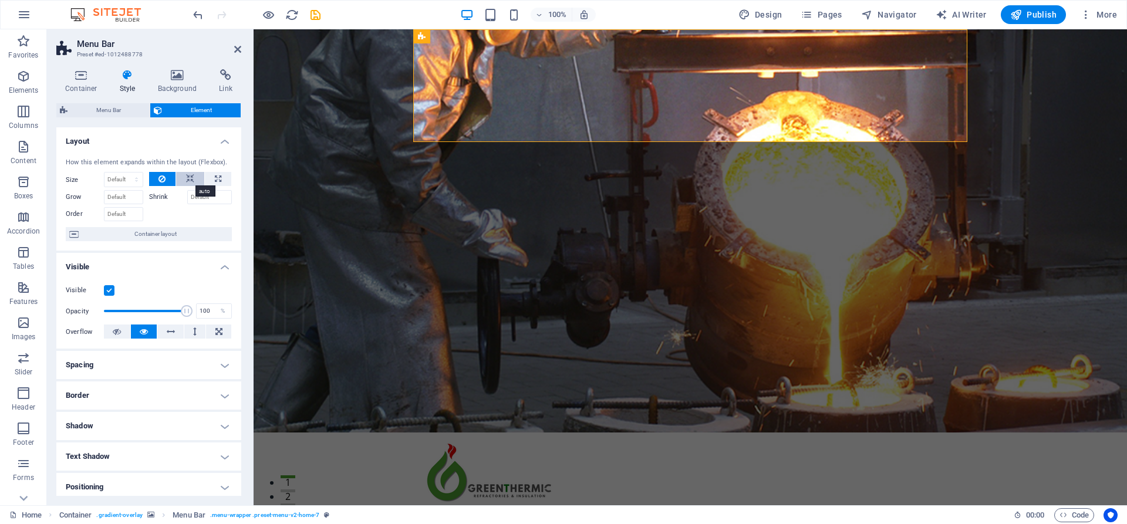
click at [189, 176] on icon at bounding box center [190, 179] width 8 height 14
click at [215, 176] on icon at bounding box center [218, 179] width 6 height 14
type input "100"
select select "%"
click at [208, 362] on h4 "Spacing" at bounding box center [148, 365] width 185 height 28
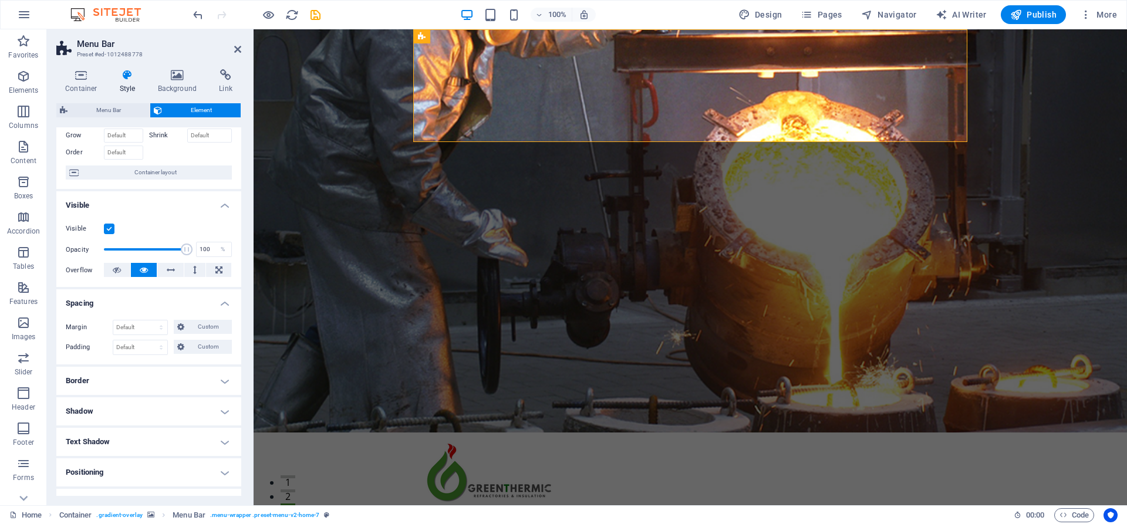
scroll to position [64, 0]
click at [219, 376] on h4 "Border" at bounding box center [148, 379] width 185 height 28
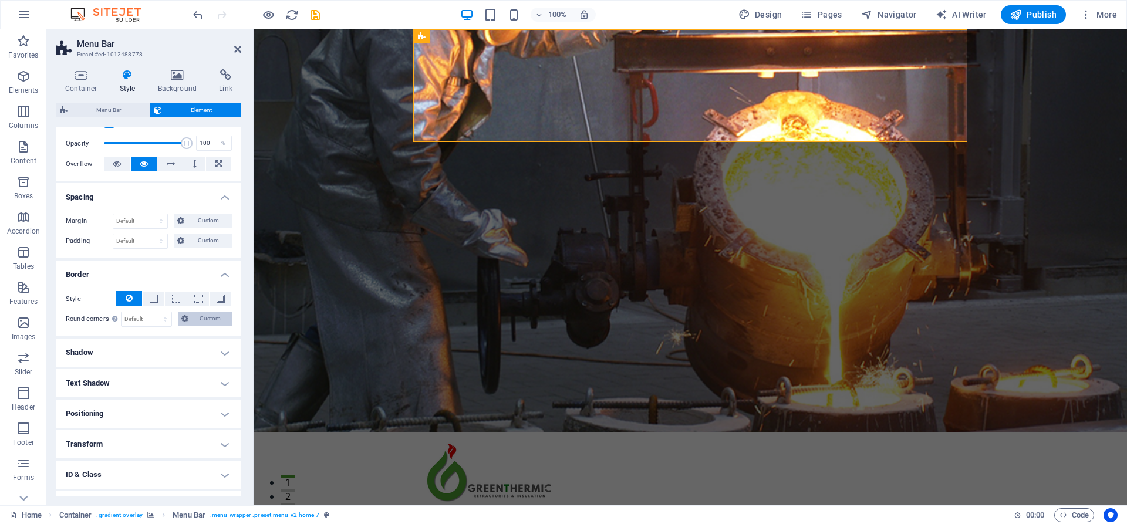
scroll to position [169, 0]
click at [220, 348] on h4 "Shadow" at bounding box center [148, 352] width 185 height 28
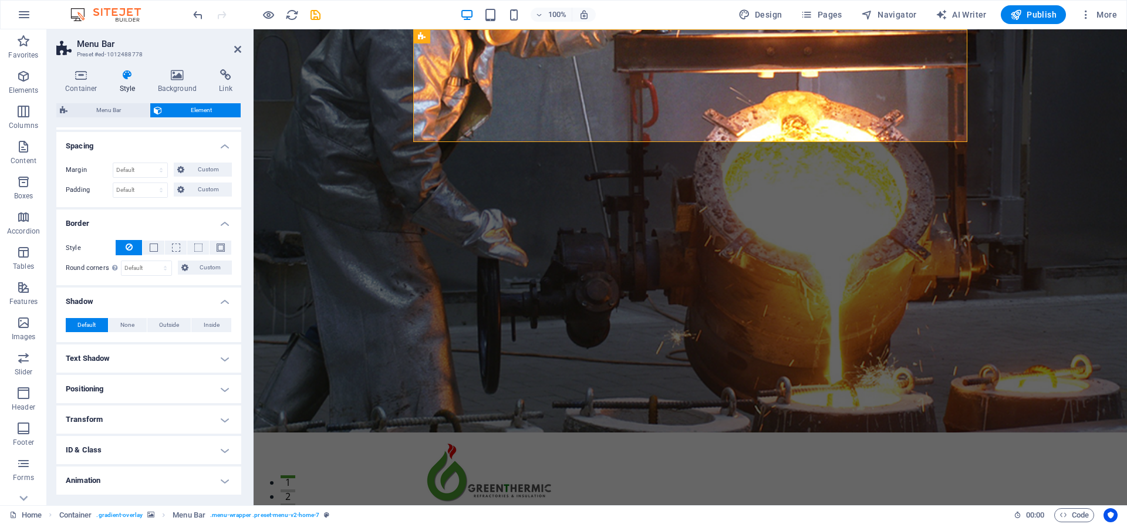
scroll to position [221, 0]
click at [130, 325] on span "None" at bounding box center [127, 323] width 14 height 14
click at [163, 325] on span "Outside" at bounding box center [169, 323] width 20 height 14
type input "2"
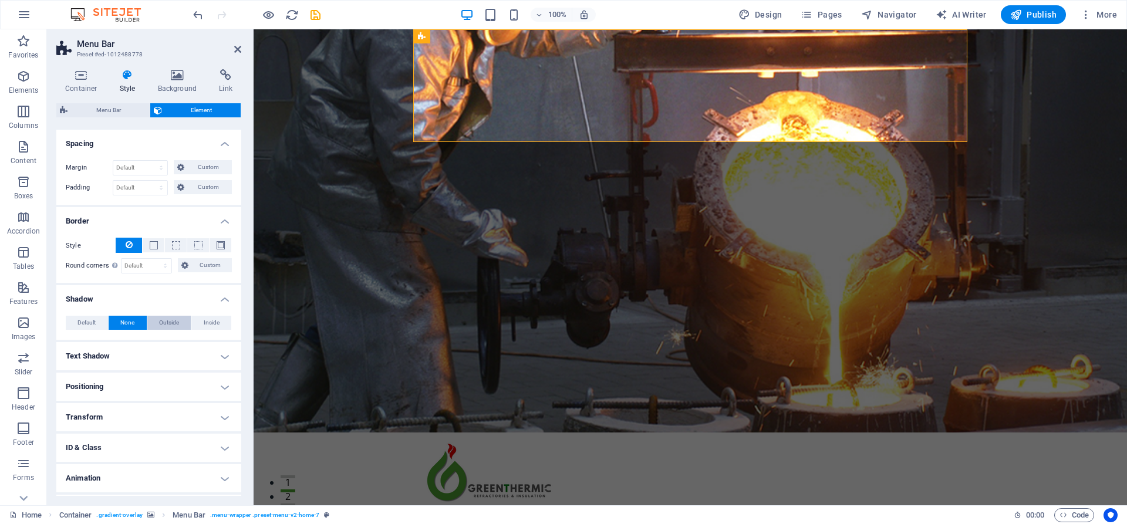
type input "4"
click at [211, 324] on span "Inside" at bounding box center [212, 323] width 16 height 14
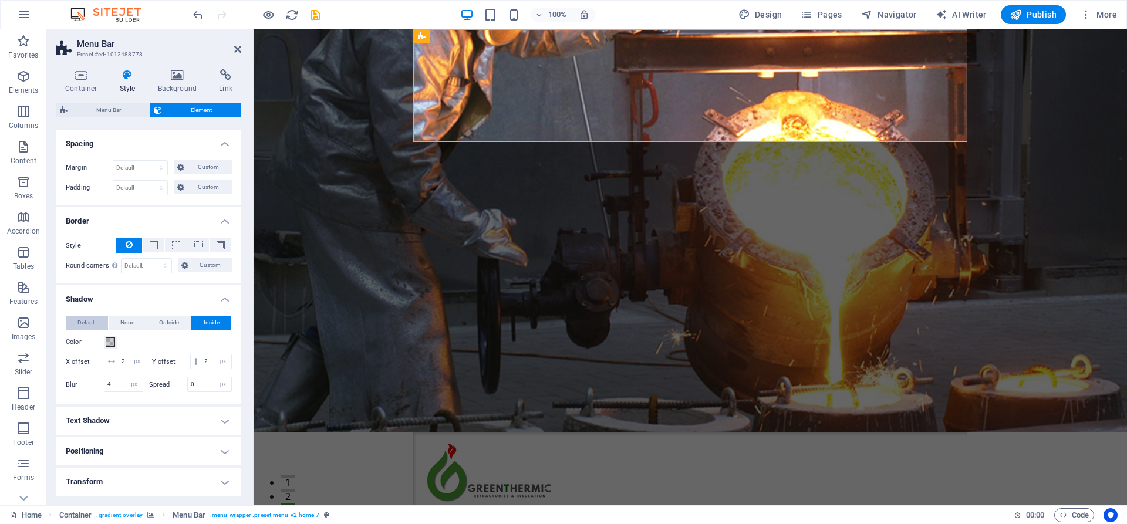
click at [97, 318] on button "Default" at bounding box center [87, 323] width 42 height 14
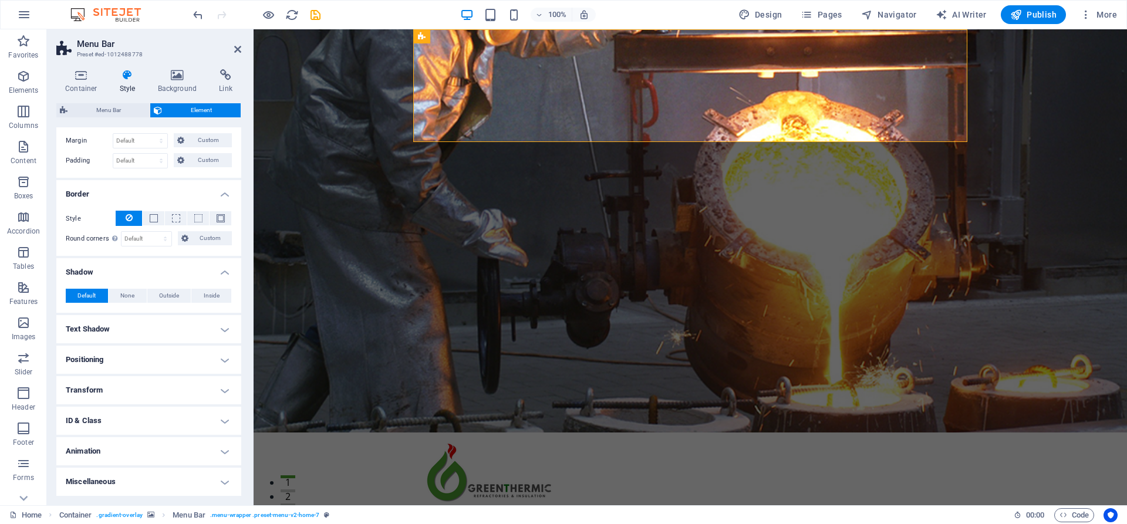
scroll to position [248, 0]
click at [143, 361] on h4 "Positioning" at bounding box center [148, 360] width 185 height 28
click at [197, 379] on span "Fixed" at bounding box center [194, 384] width 14 height 14
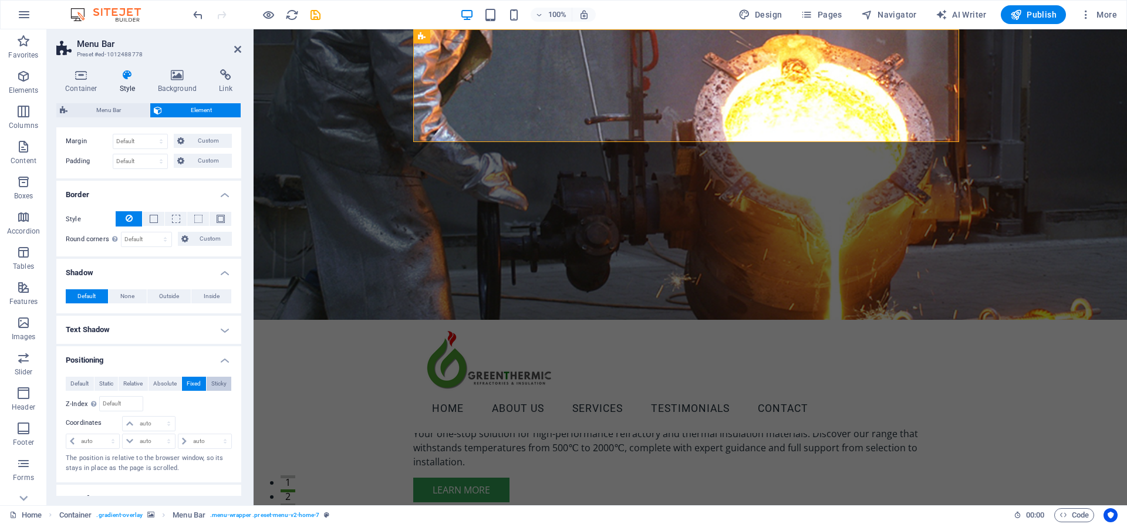
click at [213, 379] on span "Sticky" at bounding box center [218, 384] width 15 height 14
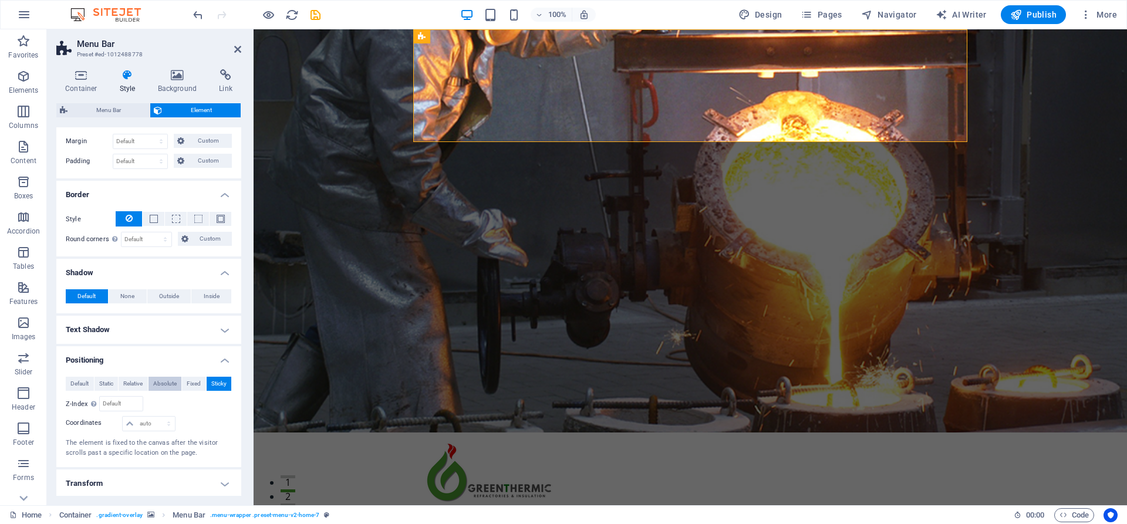
click at [161, 385] on span "Absolute" at bounding box center [164, 384] width 23 height 14
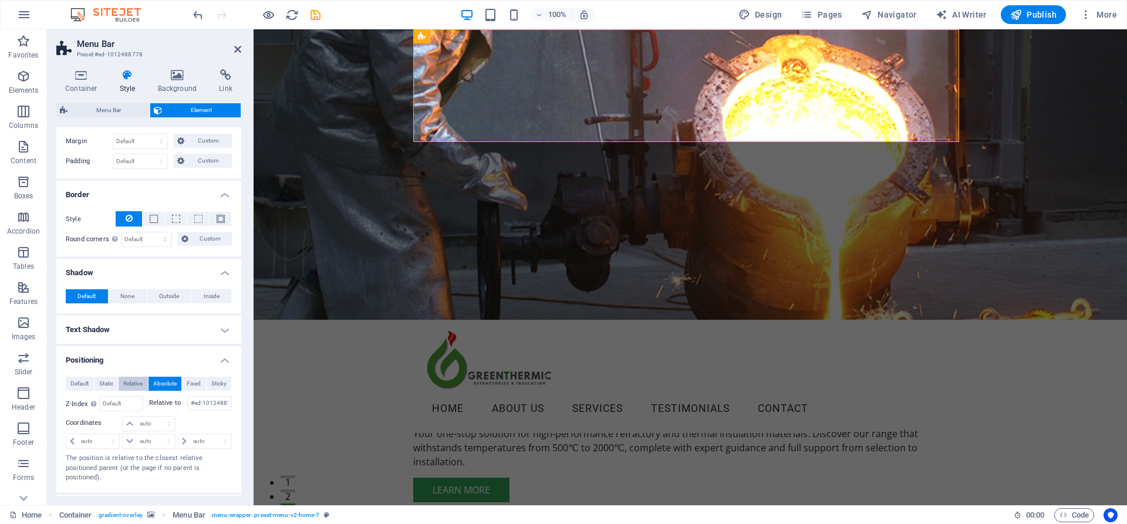
click at [133, 383] on span "Relative" at bounding box center [132, 384] width 19 height 14
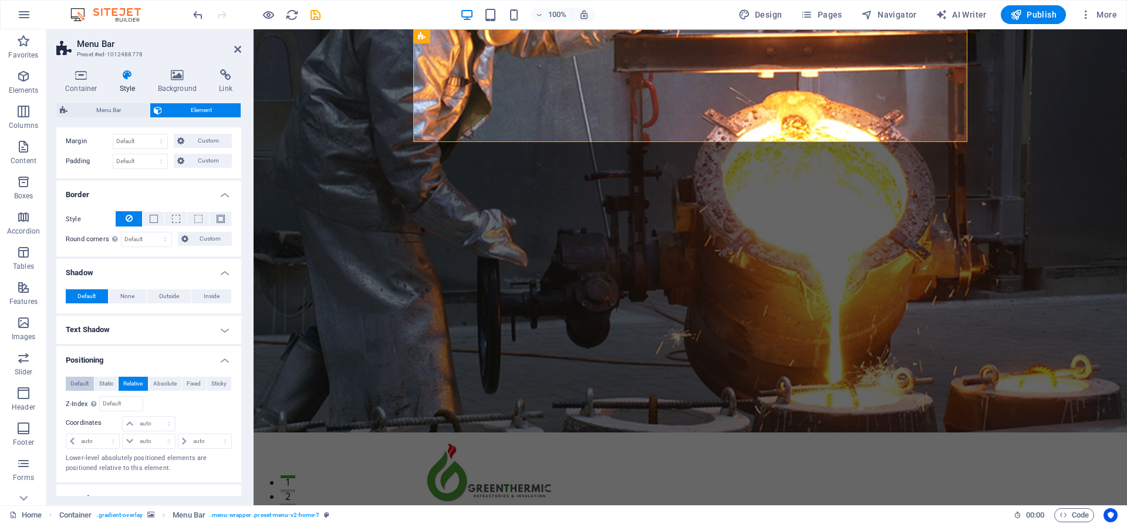
click at [82, 383] on span "Default" at bounding box center [79, 384] width 18 height 14
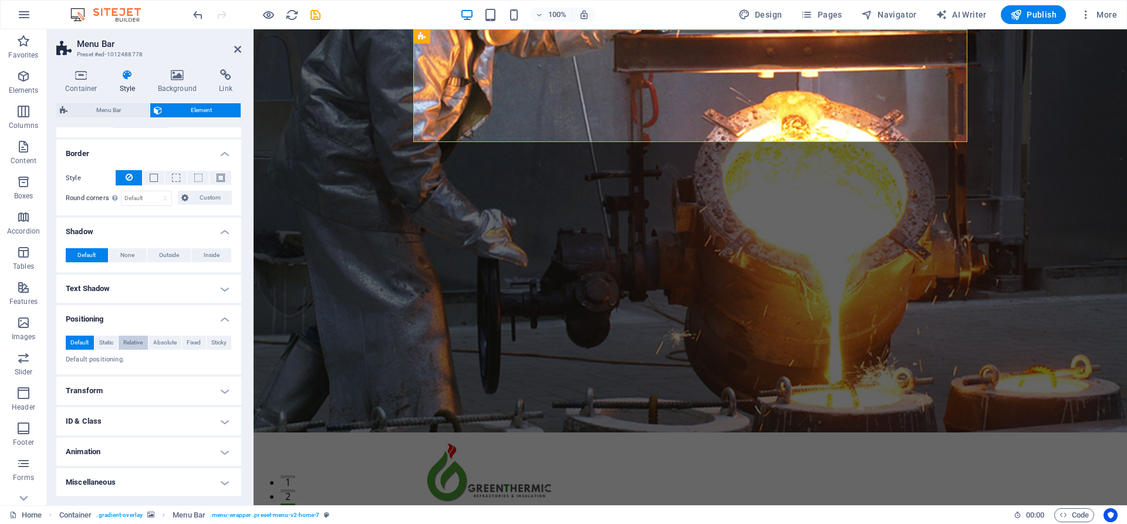
scroll to position [288, 0]
click at [140, 390] on h4 "Transform" at bounding box center [148, 391] width 185 height 28
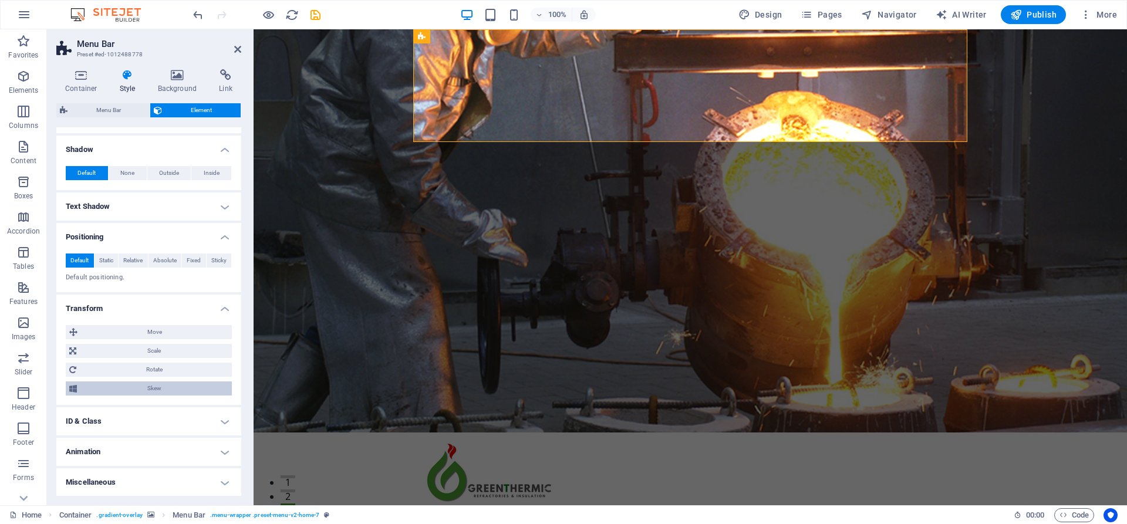
scroll to position [370, 0]
click at [157, 449] on h4 "Animation" at bounding box center [148, 453] width 185 height 28
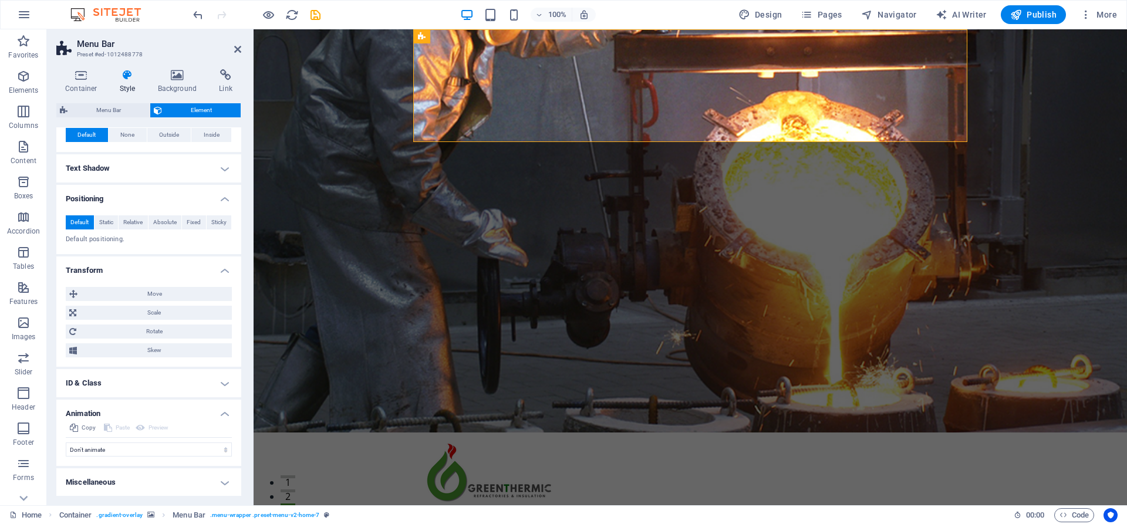
scroll to position [409, 0]
click at [154, 478] on h4 "Miscellaneous" at bounding box center [148, 483] width 185 height 28
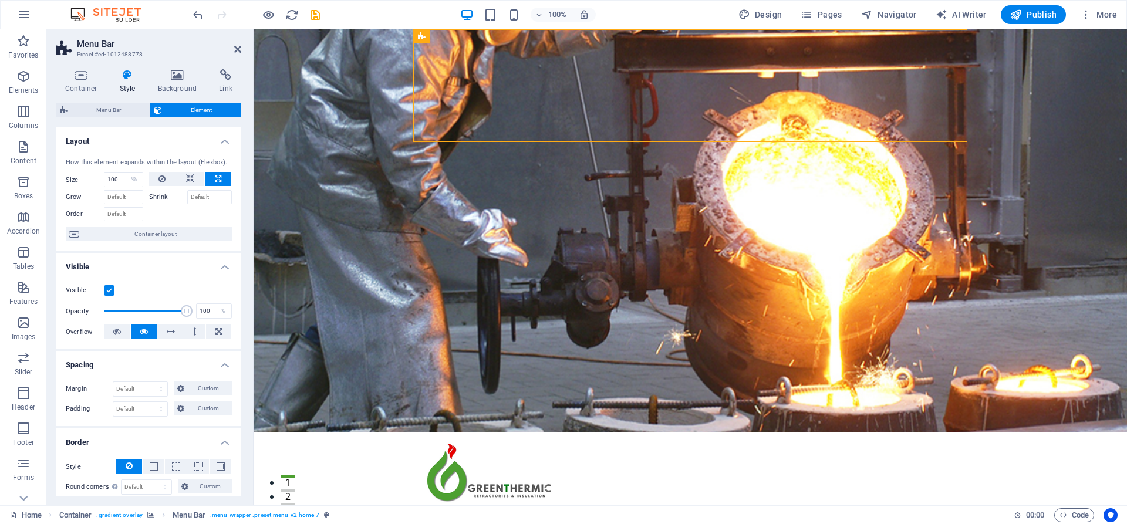
scroll to position [0, 0]
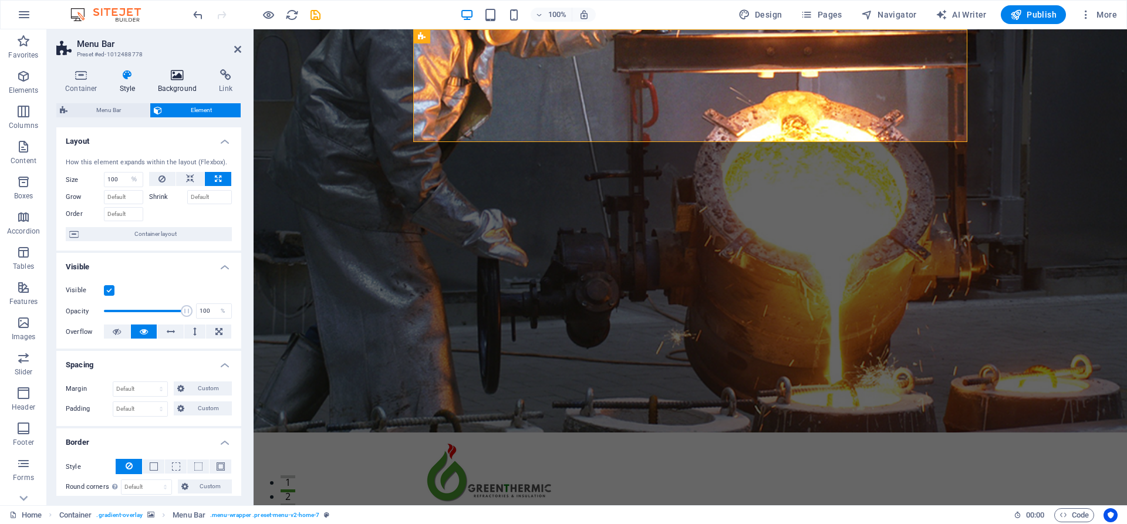
click at [180, 80] on icon at bounding box center [177, 75] width 57 height 12
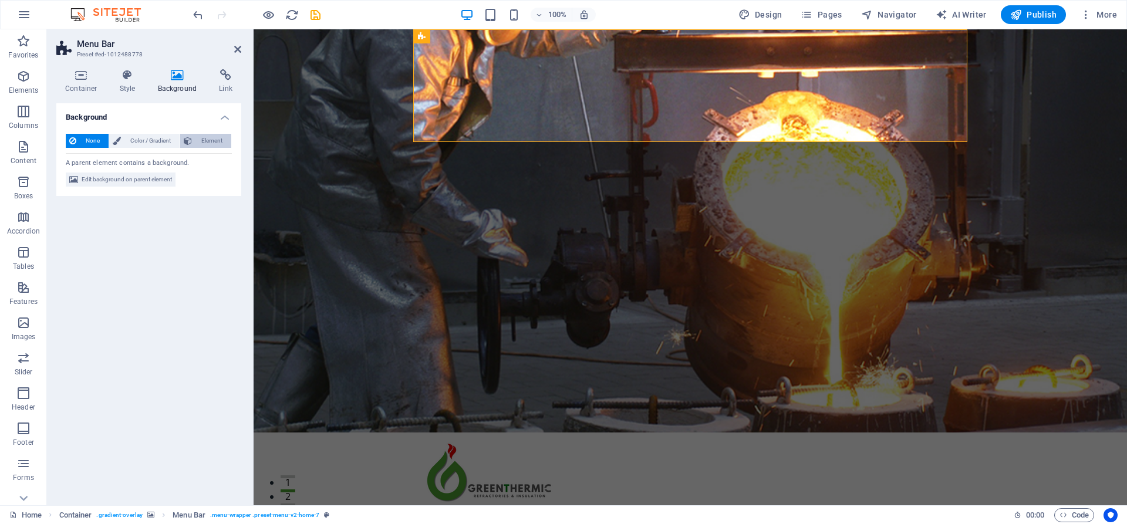
click at [204, 140] on span "Element" at bounding box center [211, 141] width 32 height 14
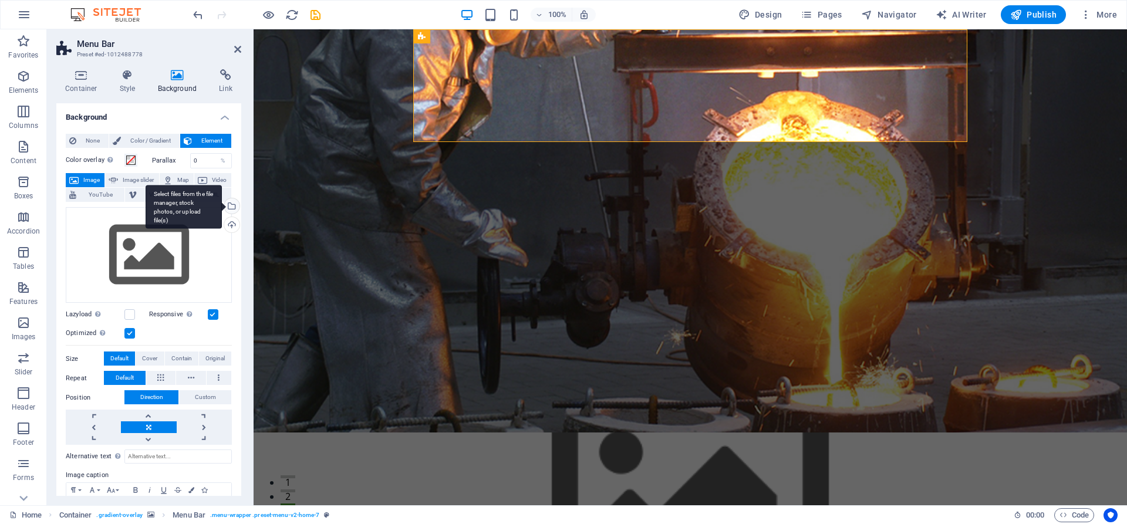
click at [230, 205] on div "Select files from the file manager, stock photos, or upload file(s)" at bounding box center [231, 207] width 18 height 18
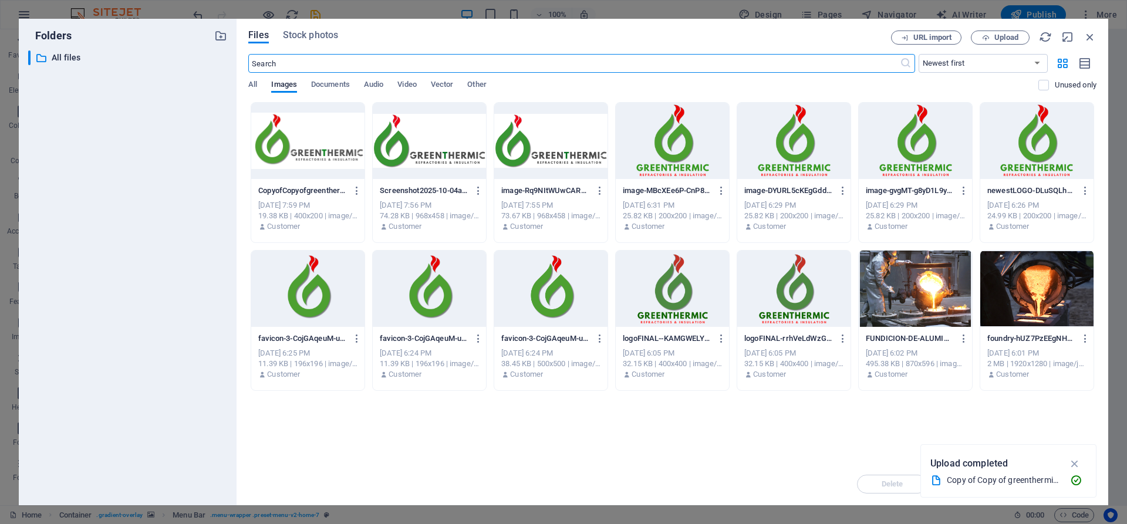
click at [299, 167] on div at bounding box center [307, 141] width 113 height 76
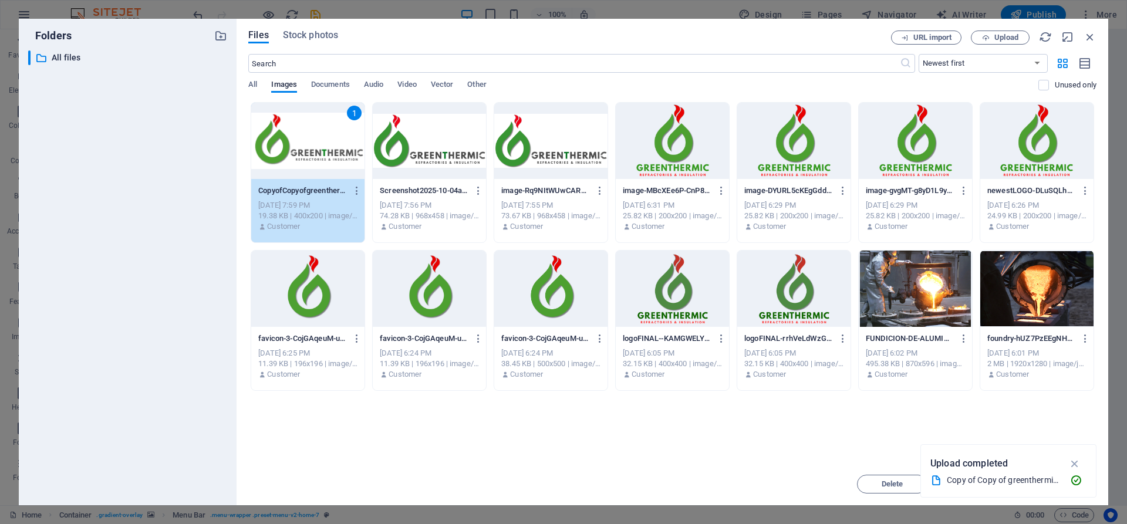
click at [299, 167] on div "1" at bounding box center [307, 141] width 113 height 76
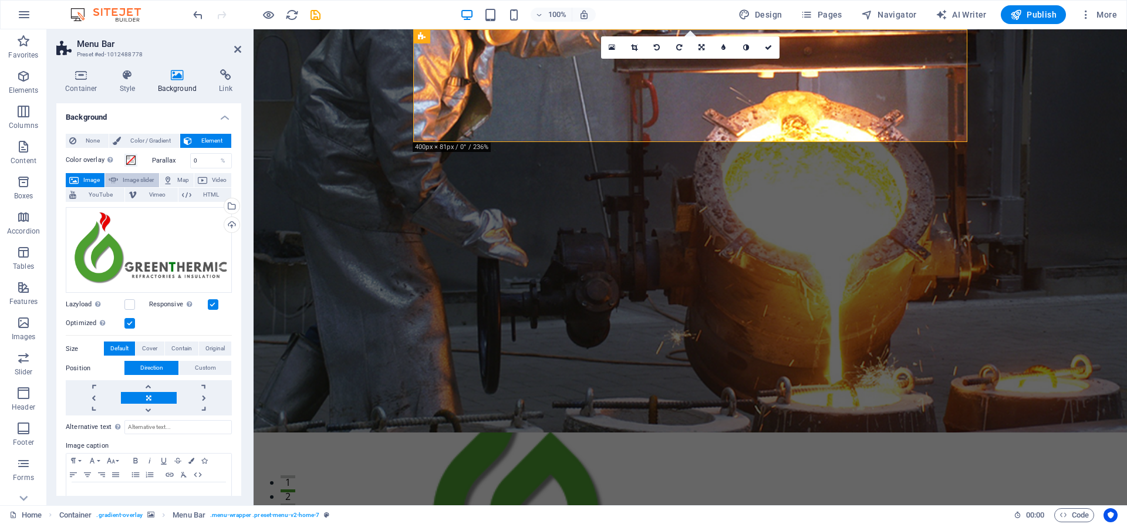
click at [138, 179] on span "Image slider" at bounding box center [138, 180] width 33 height 14
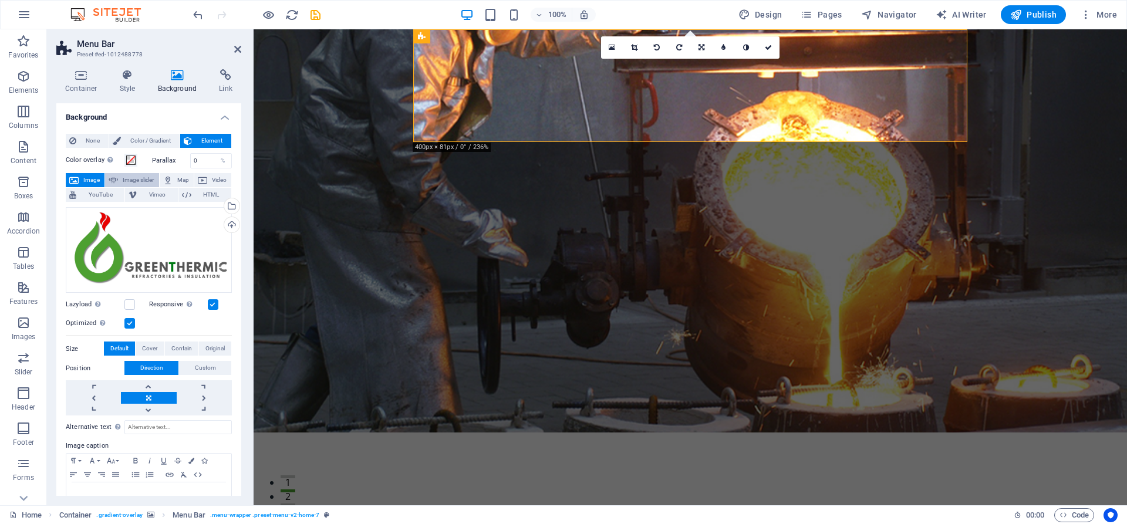
select select "ms"
select select "s"
select select "progressive"
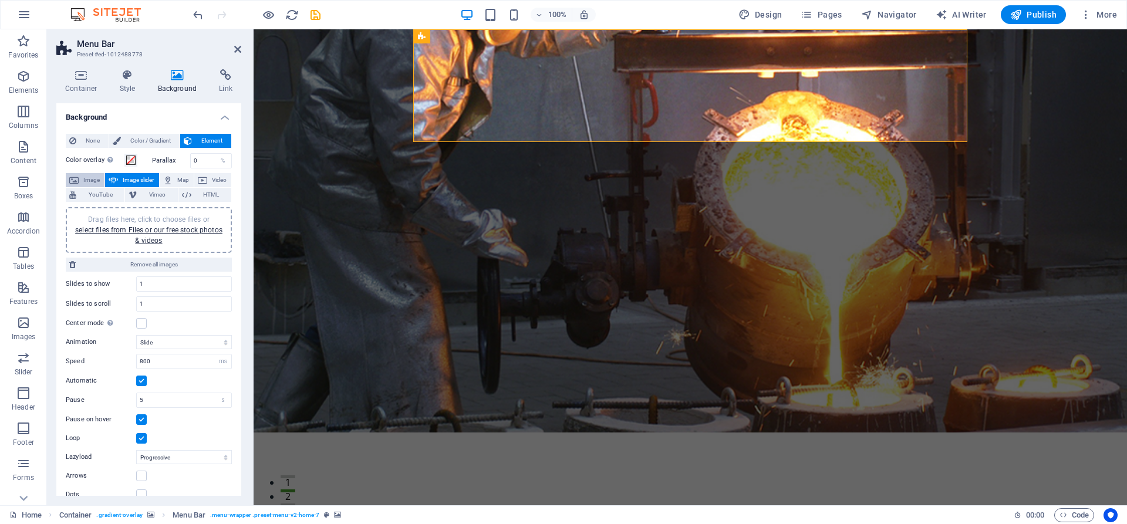
click at [93, 182] on span "Image" at bounding box center [91, 180] width 19 height 14
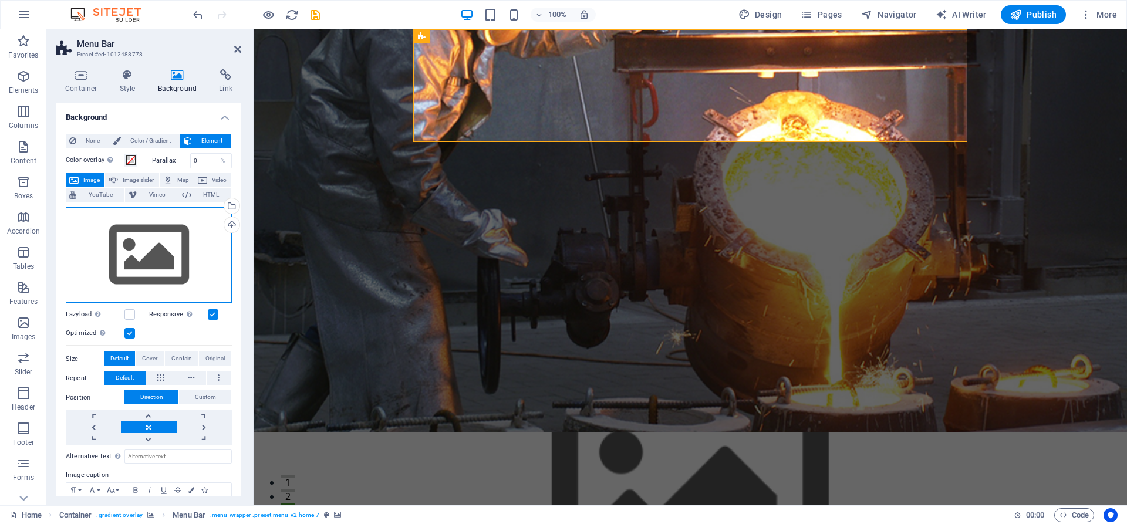
click at [134, 228] on div "Drag files here, click to choose files or select files from Files or our free s…" at bounding box center [149, 255] width 166 height 96
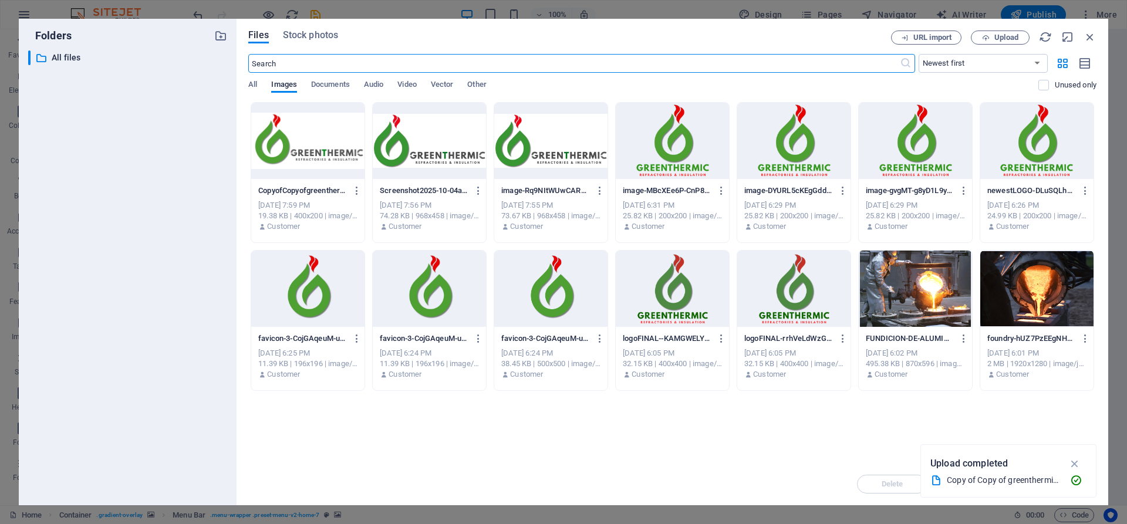
click at [308, 166] on div at bounding box center [307, 141] width 113 height 76
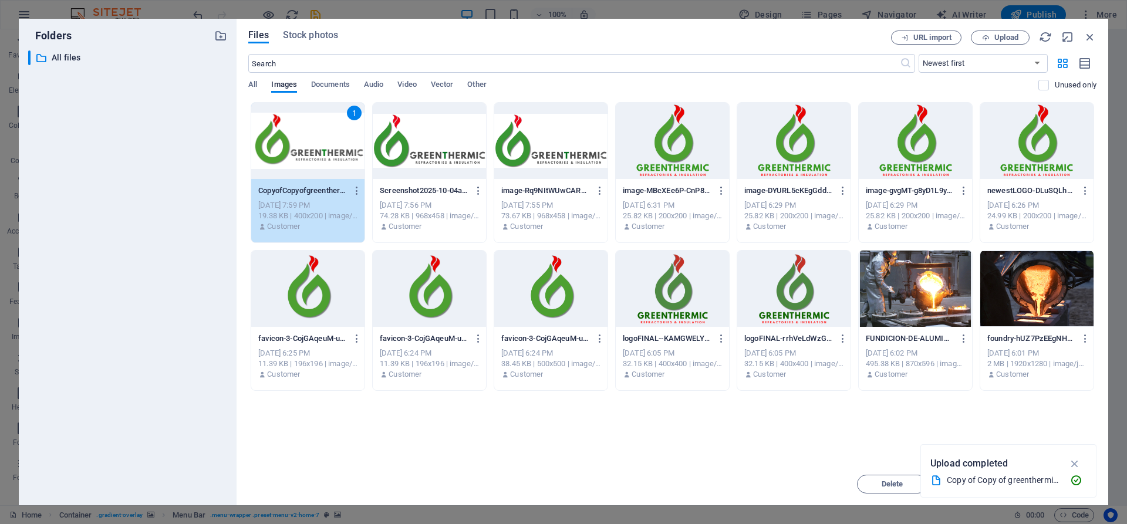
click at [308, 166] on div "1" at bounding box center [307, 141] width 113 height 76
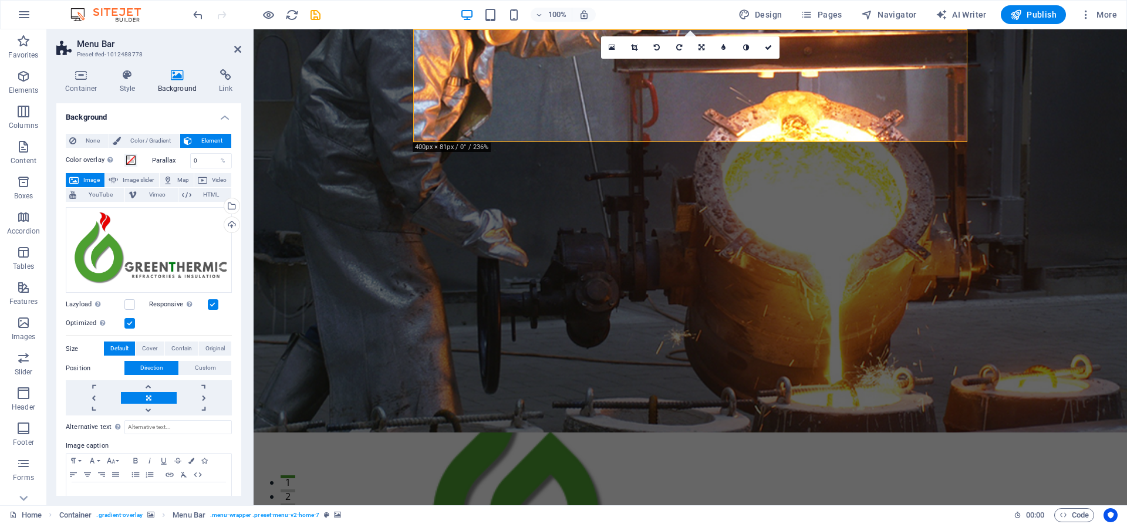
click at [914, 433] on figure at bounding box center [690, 489] width 554 height 113
drag, startPoint x: 967, startPoint y: 143, endPoint x: 895, endPoint y: 130, distance: 73.3
click at [895, 130] on div "Home About Us Services Testimonials Contact Menu Welcome to Greenthermic Your o…" at bounding box center [691, 482] width 874 height 906
click at [612, 433] on figure at bounding box center [690, 489] width 554 height 113
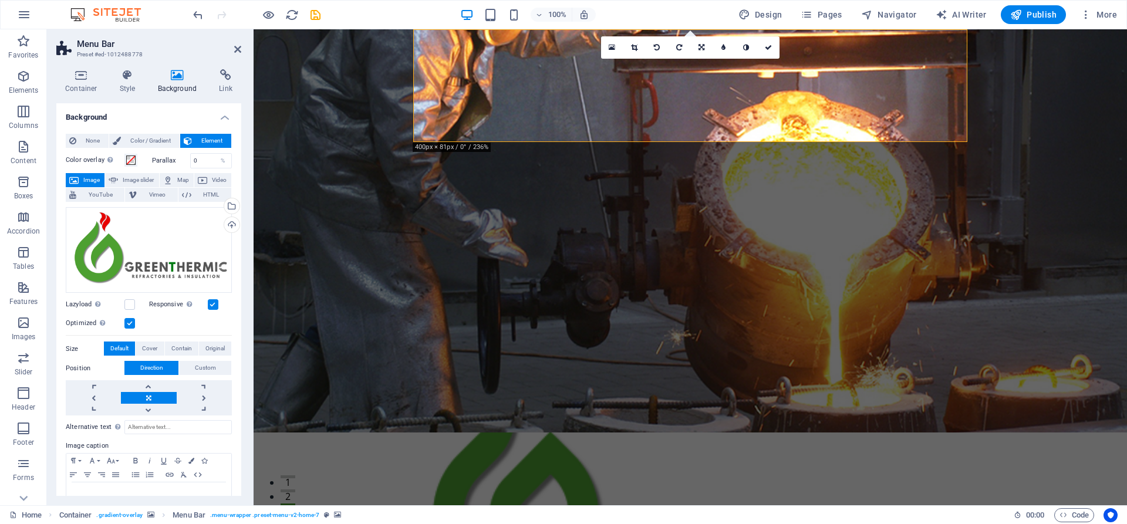
drag, startPoint x: 161, startPoint y: 395, endPoint x: 137, endPoint y: 393, distance: 24.1
click at [105, 397] on link at bounding box center [93, 398] width 55 height 12
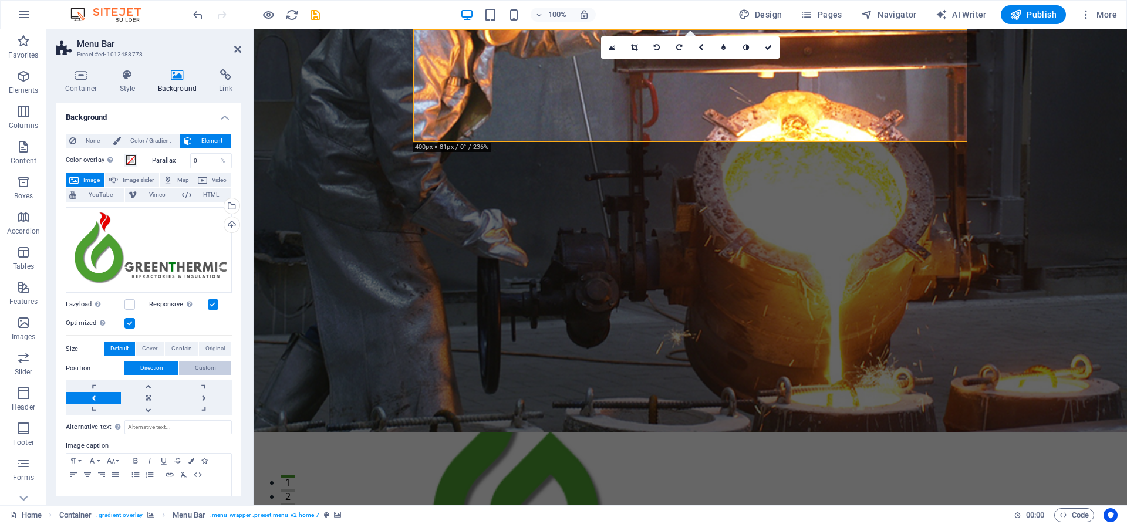
click at [213, 367] on span "Custom" at bounding box center [205, 368] width 21 height 14
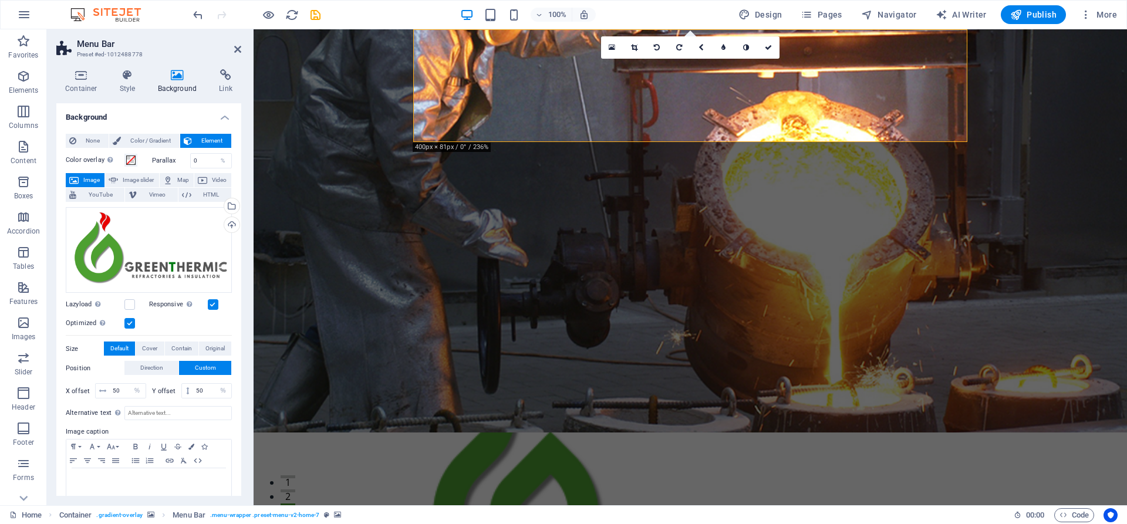
click at [359, 191] on figure at bounding box center [691, 230] width 874 height 403
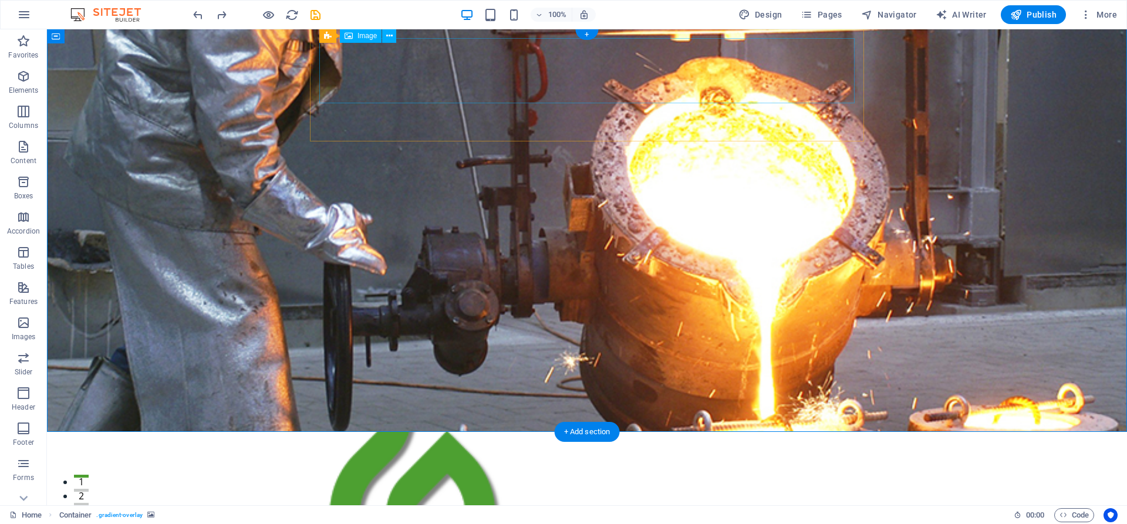
click at [430, 432] on figure at bounding box center [587, 488] width 554 height 113
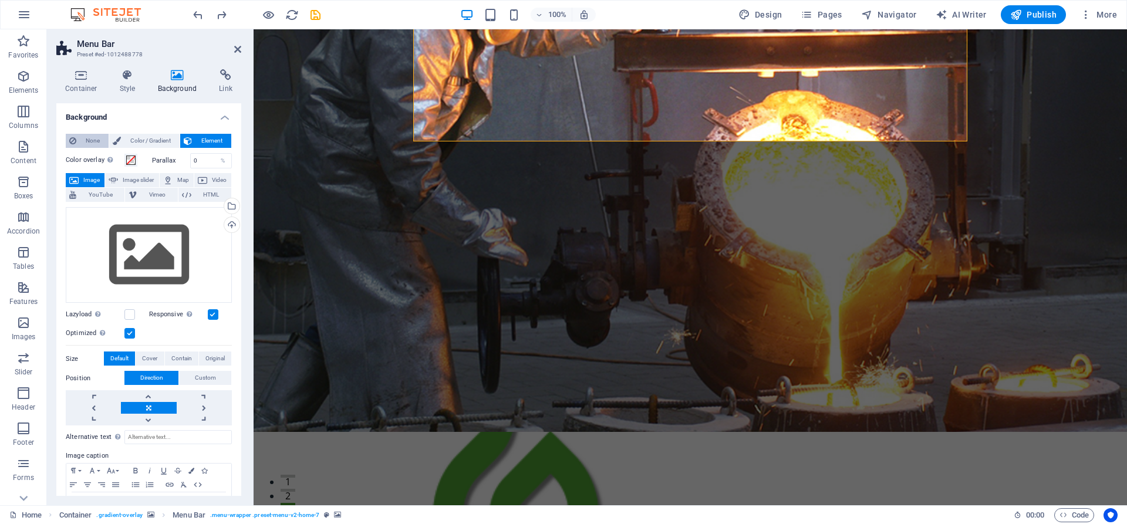
click at [92, 142] on span "None" at bounding box center [92, 141] width 25 height 14
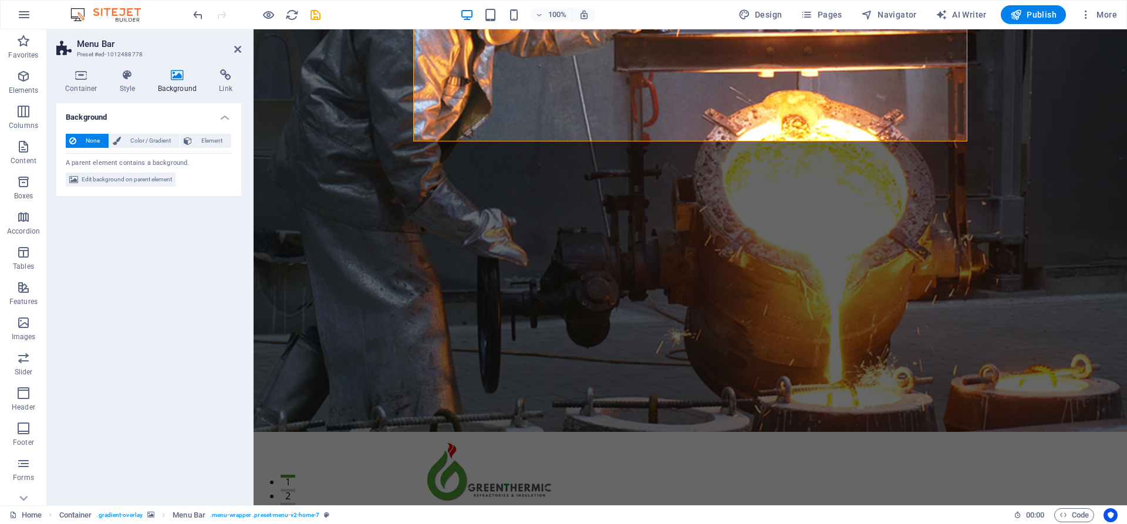
click at [360, 188] on figure at bounding box center [691, 230] width 874 height 403
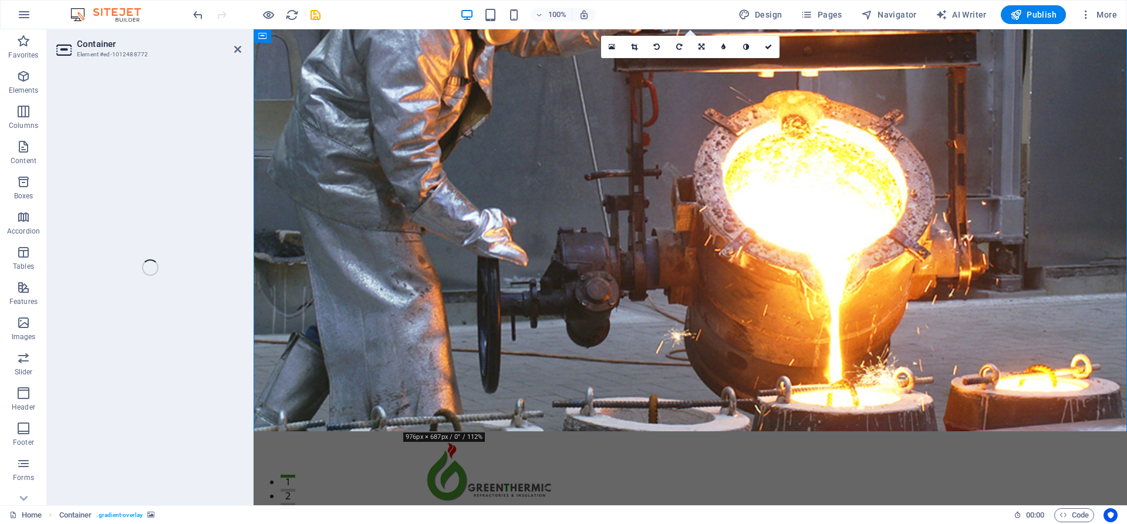
select select "header"
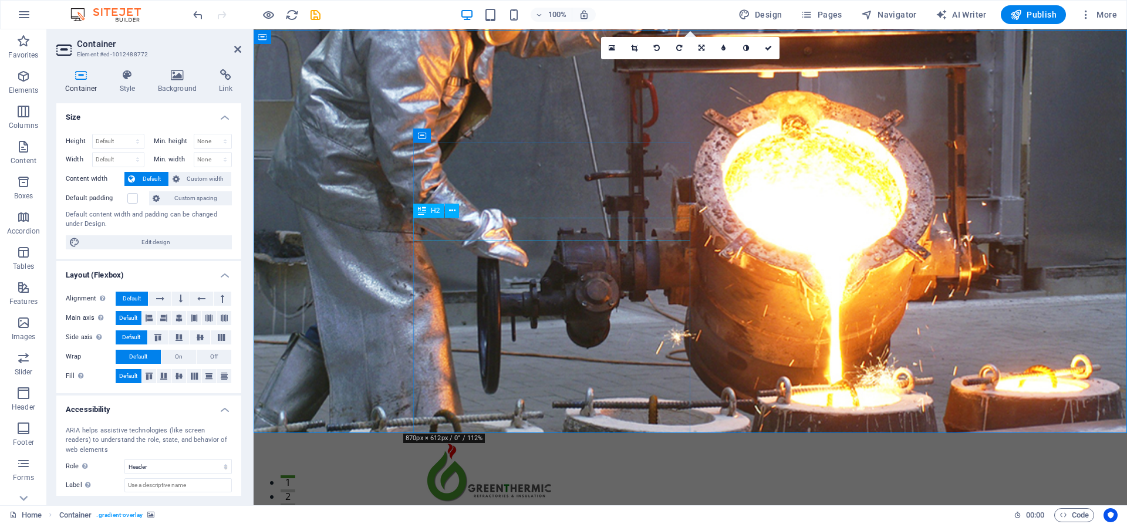
scroll to position [0, 0]
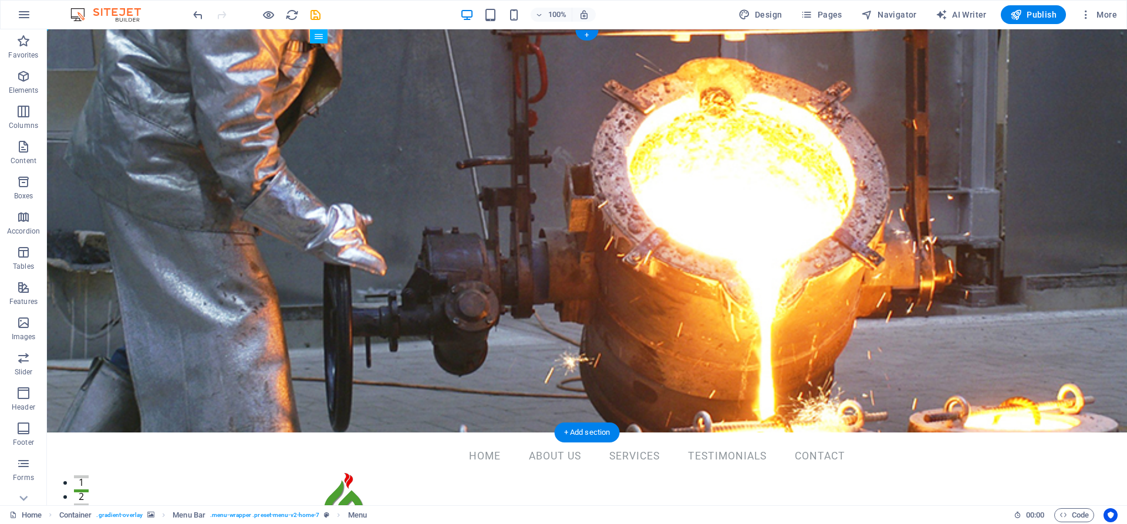
drag, startPoint x: 503, startPoint y: 122, endPoint x: 726, endPoint y: 101, distance: 224.6
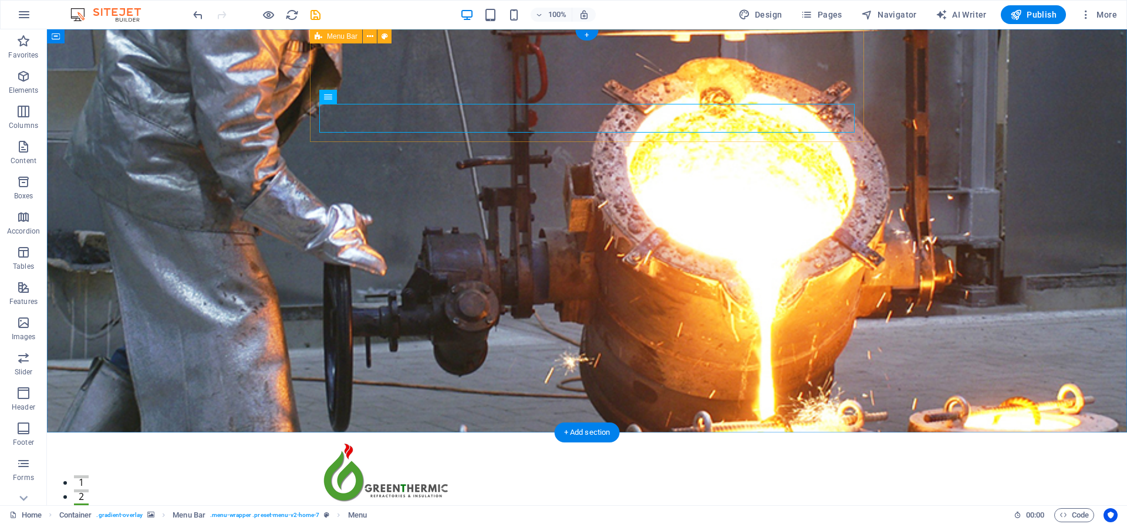
click at [319, 36] on icon at bounding box center [319, 36] width 8 height 14
click at [316, 36] on icon at bounding box center [319, 36] width 8 height 14
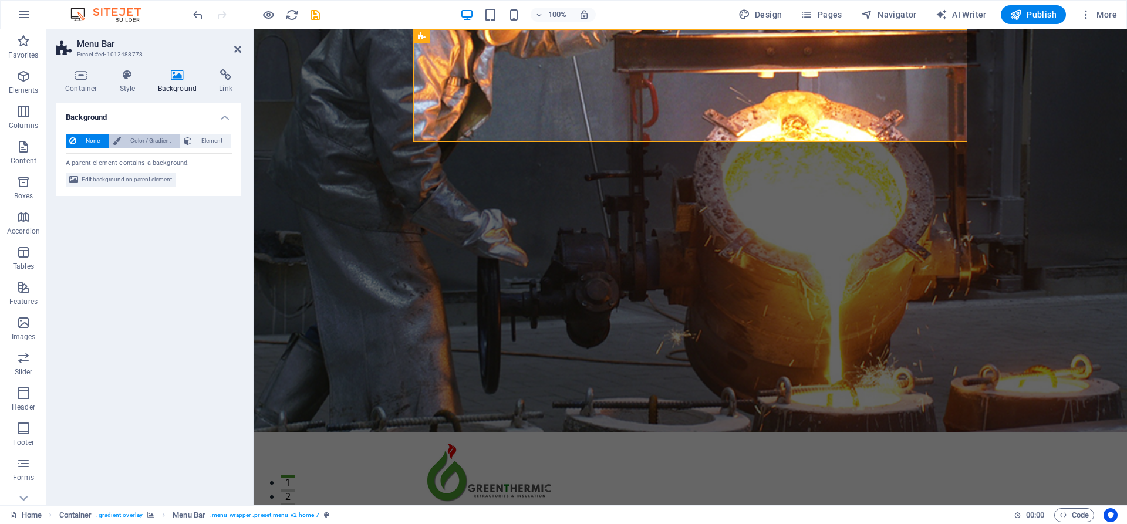
click at [144, 146] on span "Color / Gradient" at bounding box center [150, 141] width 52 height 14
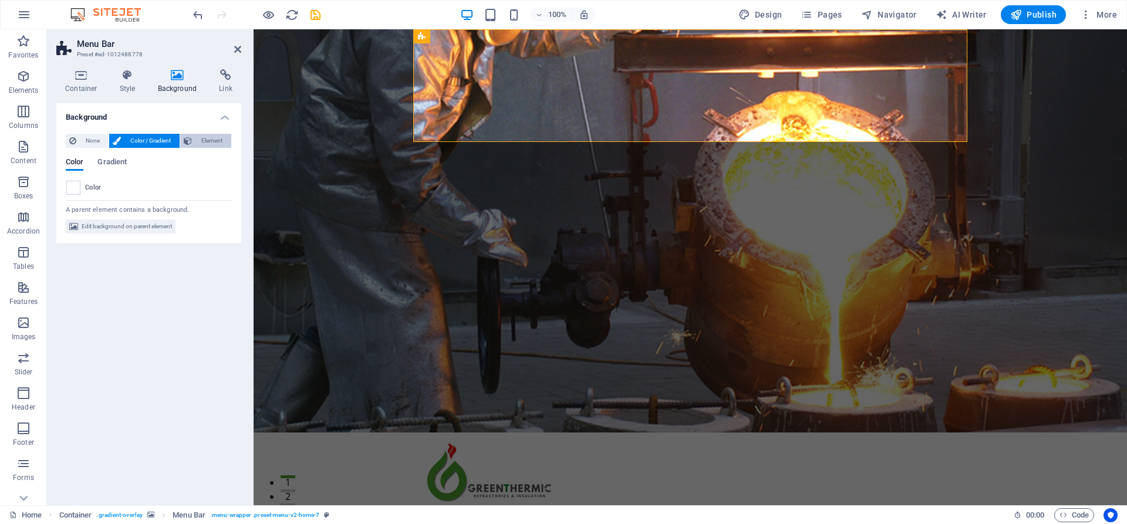
click at [221, 143] on span "Element" at bounding box center [211, 141] width 32 height 14
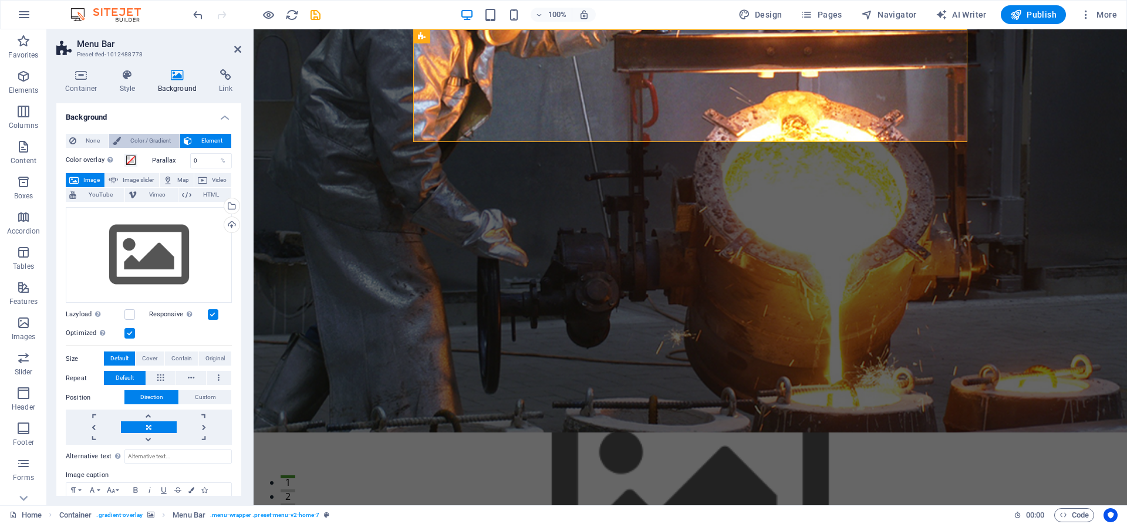
click at [138, 140] on span "Color / Gradient" at bounding box center [150, 141] width 52 height 14
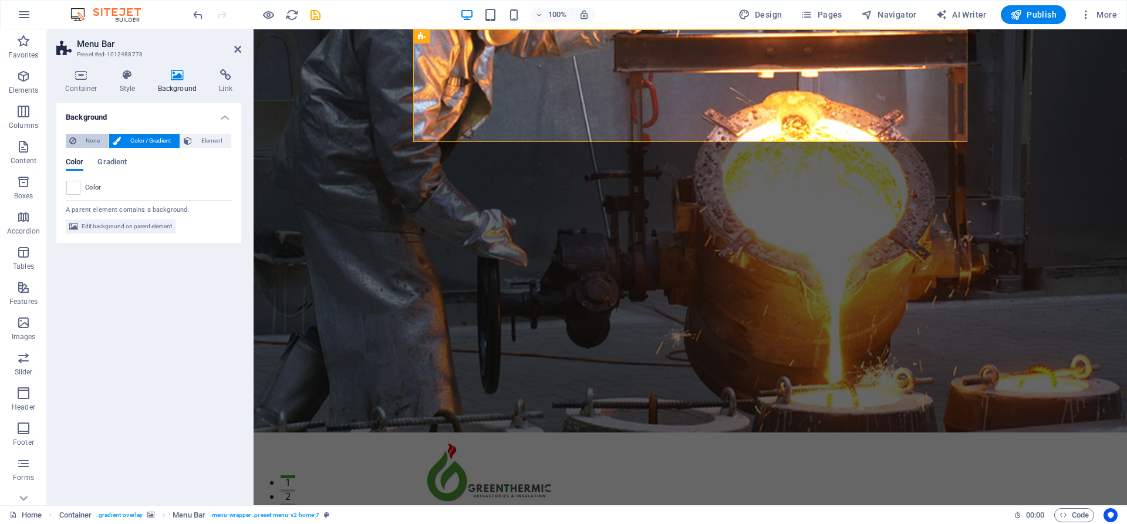
click at [95, 136] on span "None" at bounding box center [92, 141] width 25 height 14
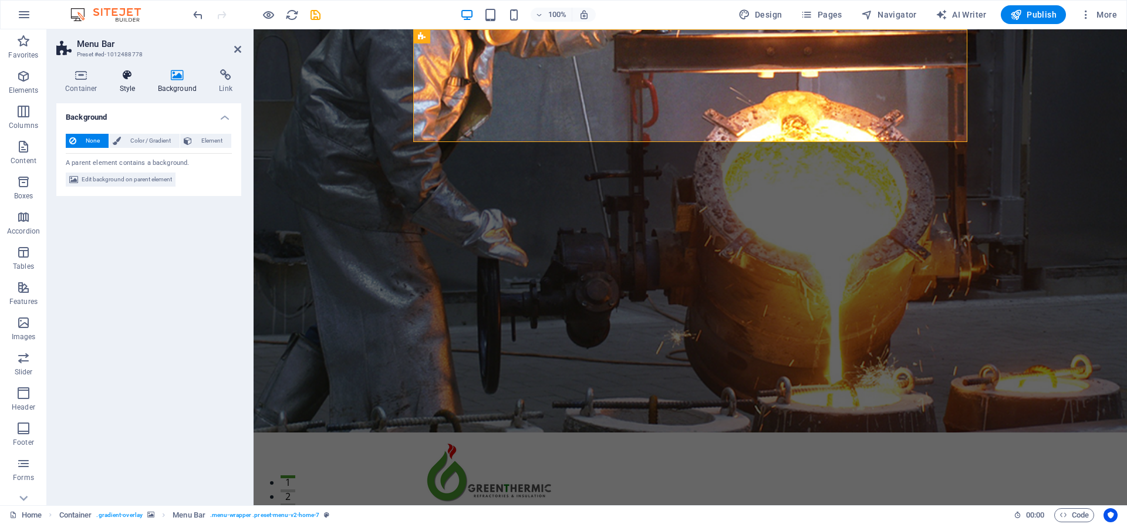
click at [130, 70] on icon at bounding box center [127, 75] width 33 height 12
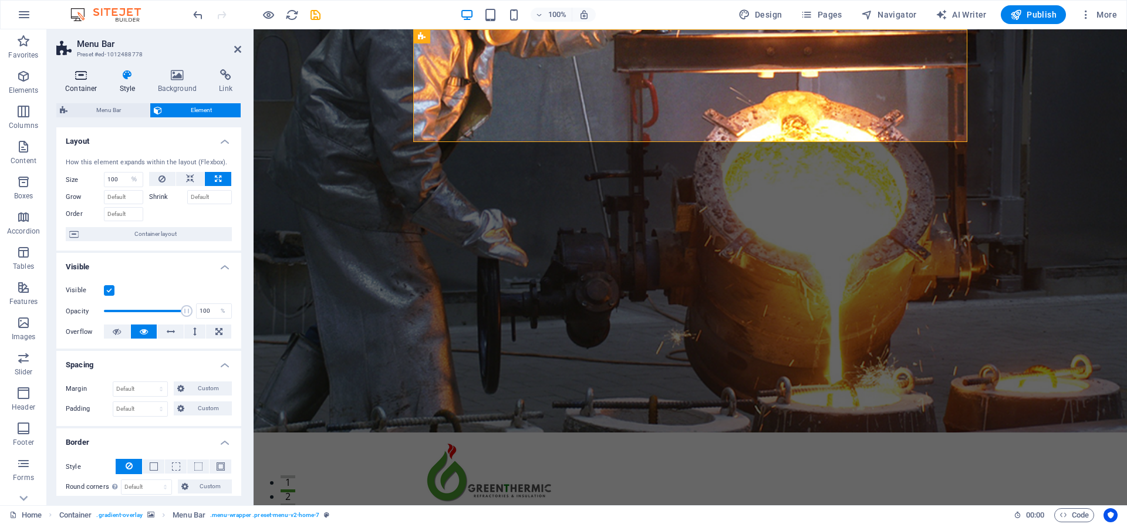
click at [85, 75] on icon at bounding box center [81, 75] width 50 height 12
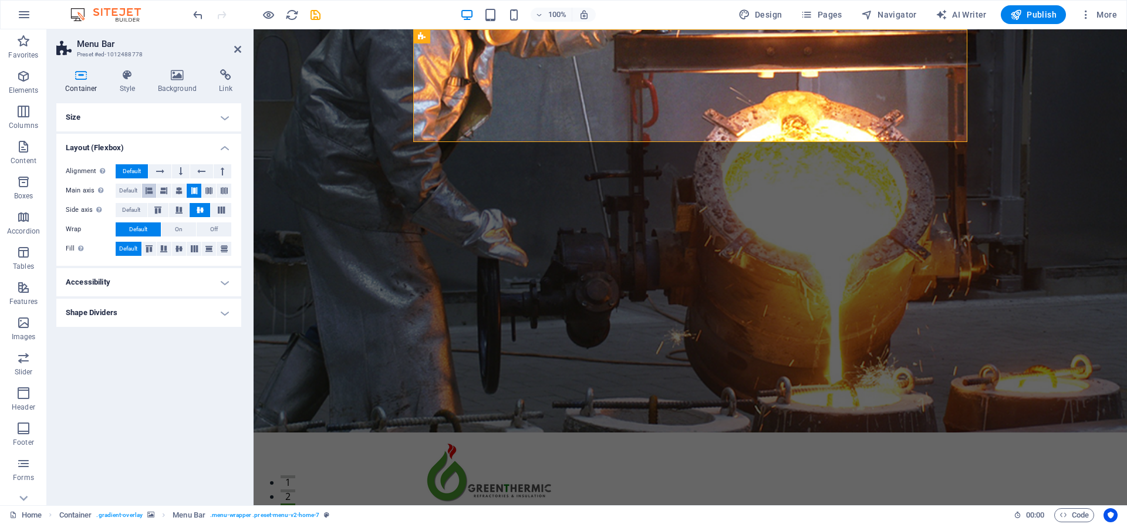
click at [148, 192] on icon at bounding box center [149, 191] width 7 height 14
click at [162, 191] on icon at bounding box center [163, 191] width 7 height 14
click at [180, 190] on icon at bounding box center [179, 191] width 7 height 14
click at [166, 171] on button at bounding box center [160, 171] width 22 height 14
click at [185, 171] on button at bounding box center [181, 171] width 18 height 14
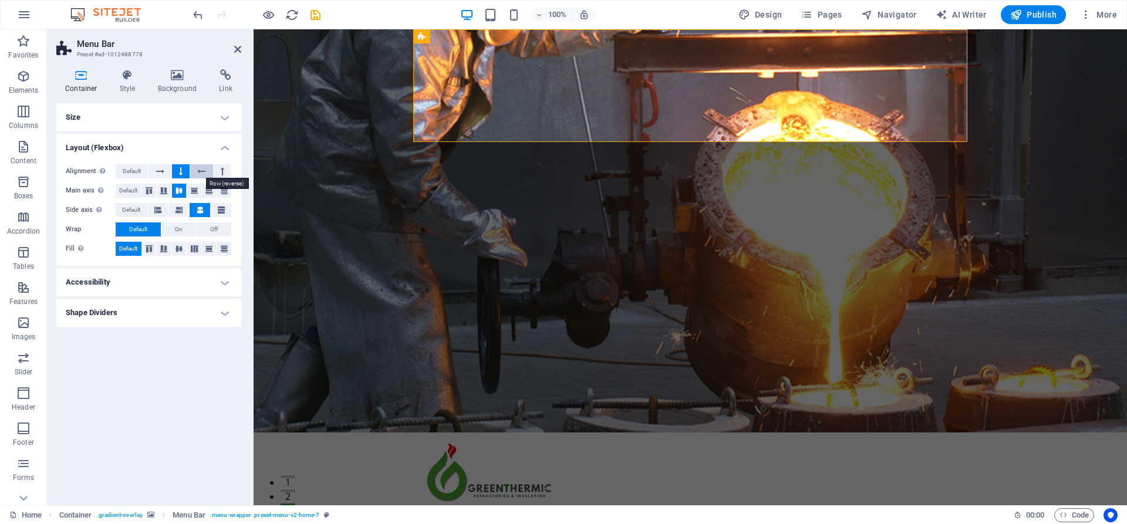
click at [200, 171] on icon at bounding box center [201, 171] width 8 height 14
click at [228, 169] on button at bounding box center [223, 171] width 18 height 14
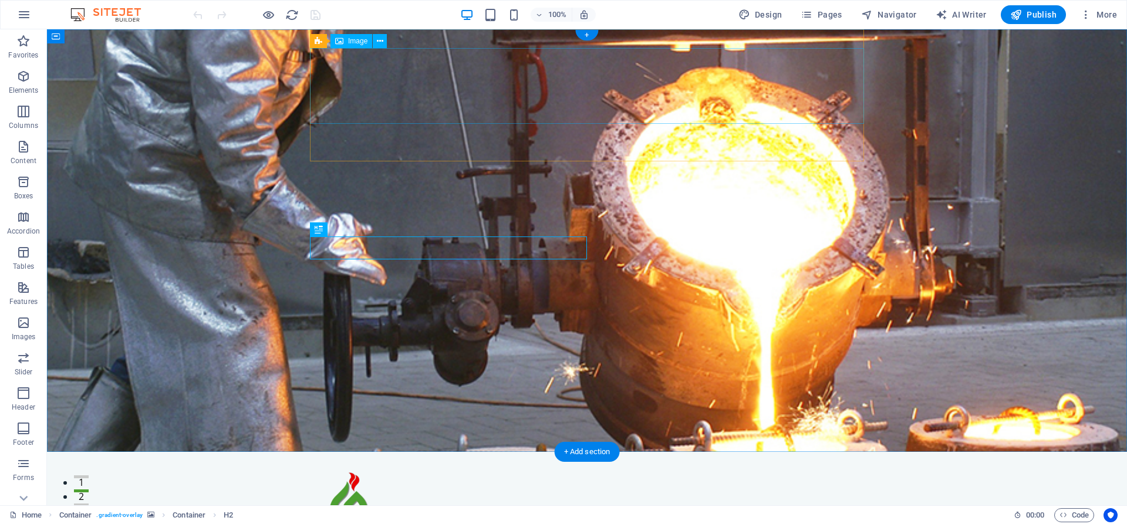
click at [362, 471] on figure at bounding box center [587, 509] width 554 height 76
select select "px"
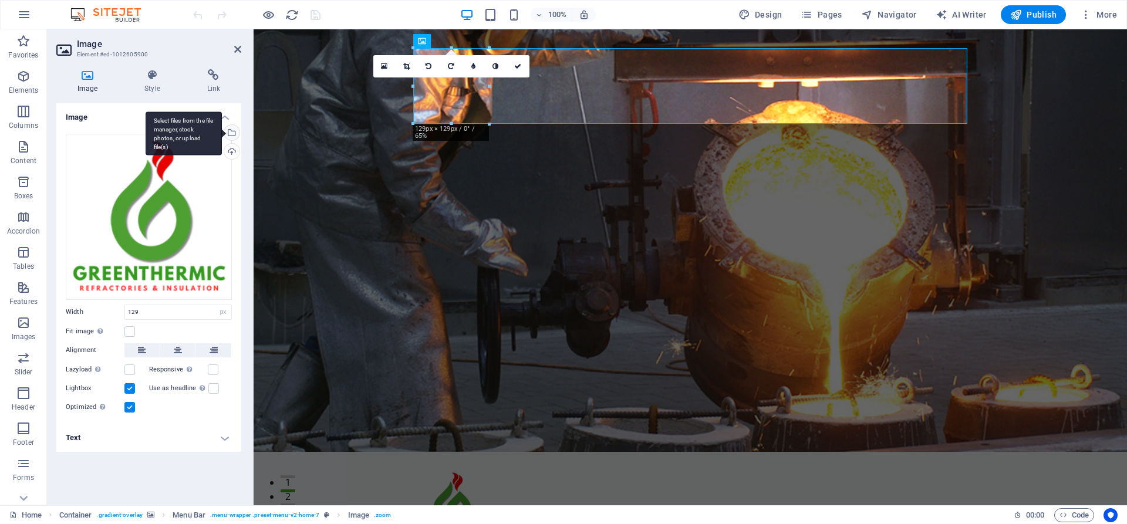
click at [232, 131] on div "Select files from the file manager, stock photos, or upload file(s)" at bounding box center [231, 134] width 18 height 18
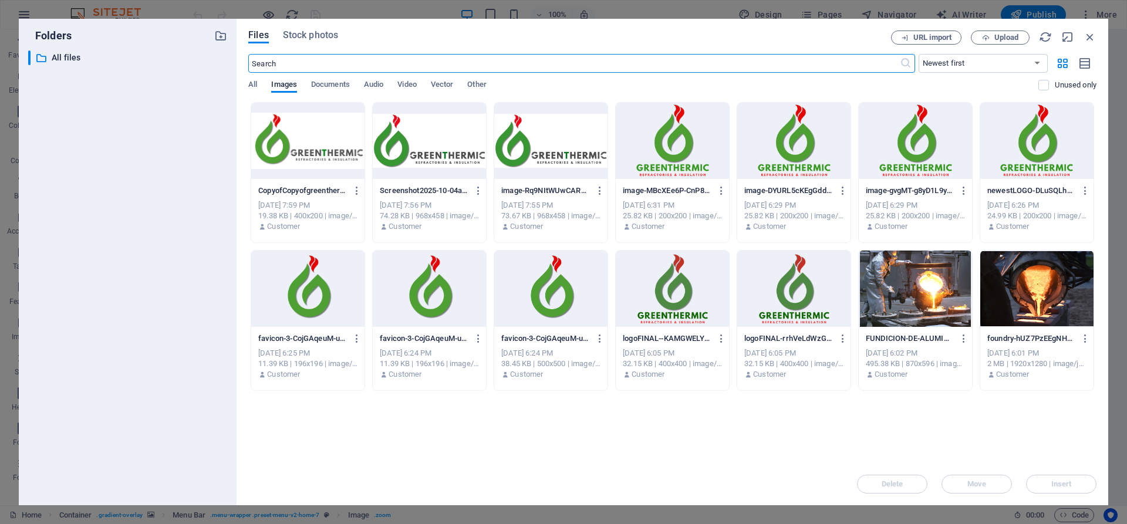
click at [286, 148] on div at bounding box center [307, 141] width 113 height 76
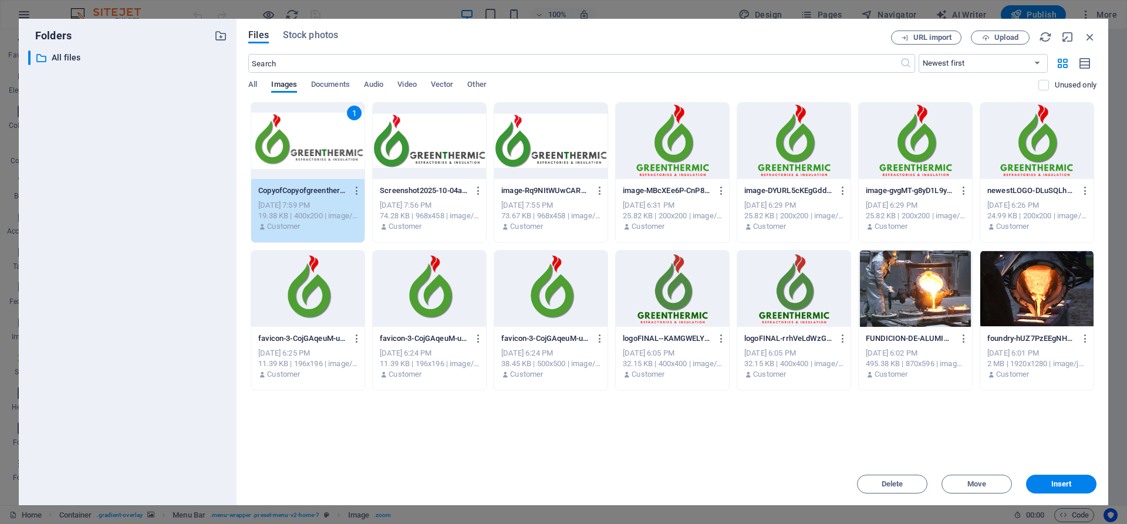
click at [286, 148] on div "1" at bounding box center [307, 141] width 113 height 76
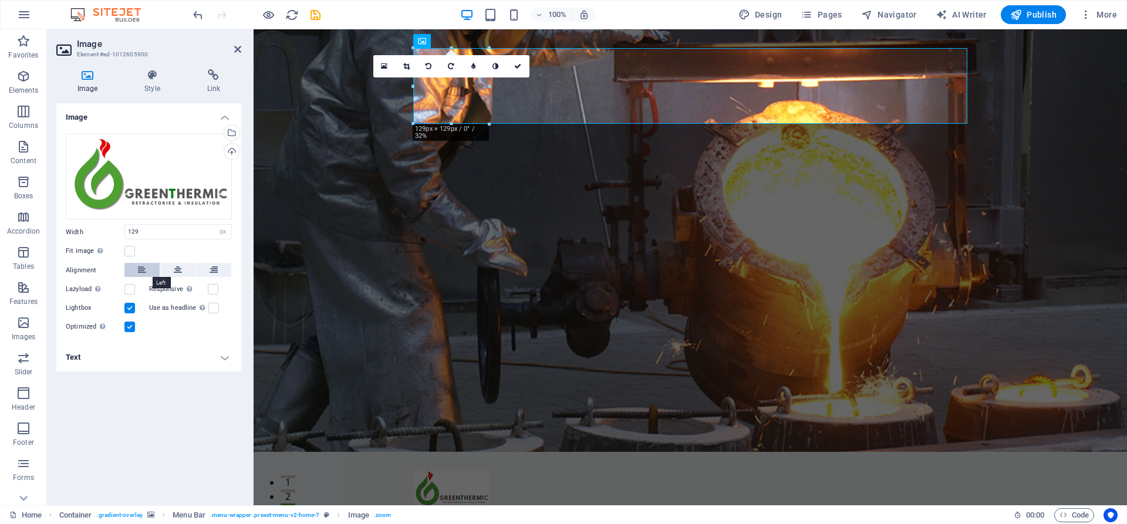
click at [147, 271] on button at bounding box center [141, 270] width 35 height 14
click at [312, 238] on figure at bounding box center [691, 240] width 874 height 423
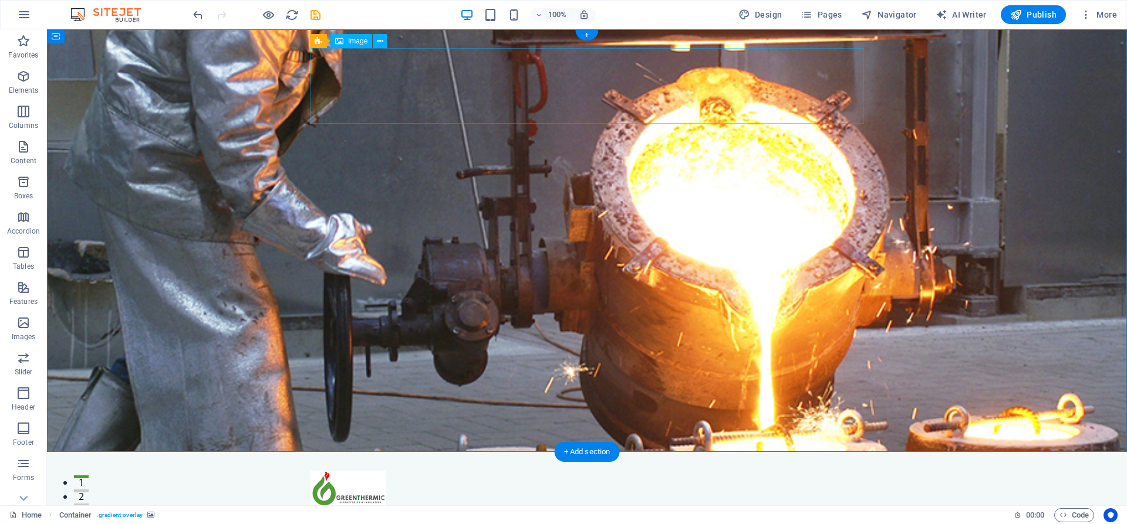
click at [359, 471] on figure at bounding box center [587, 490] width 554 height 38
select select "px"
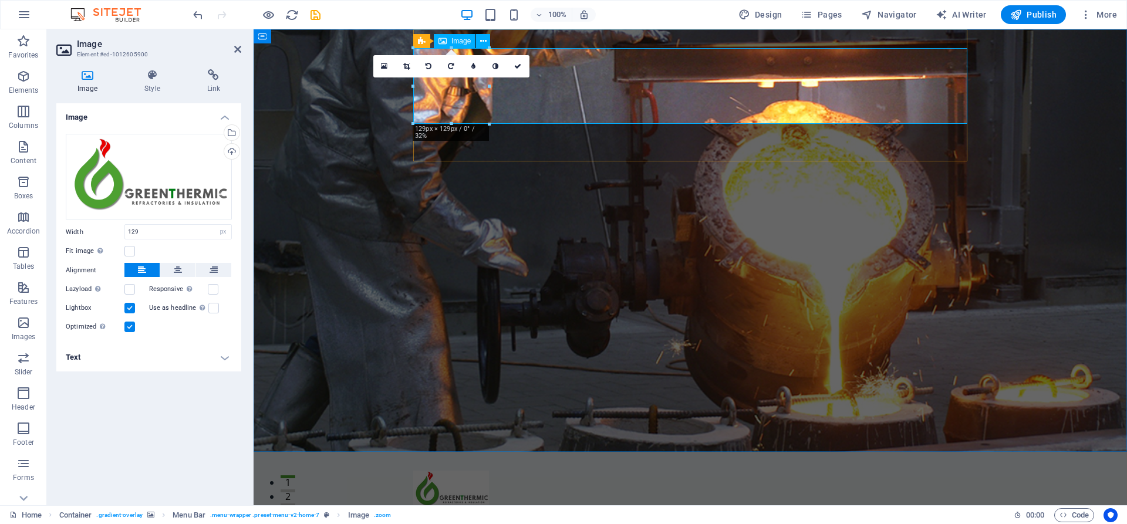
click at [437, 471] on figure at bounding box center [690, 490] width 554 height 38
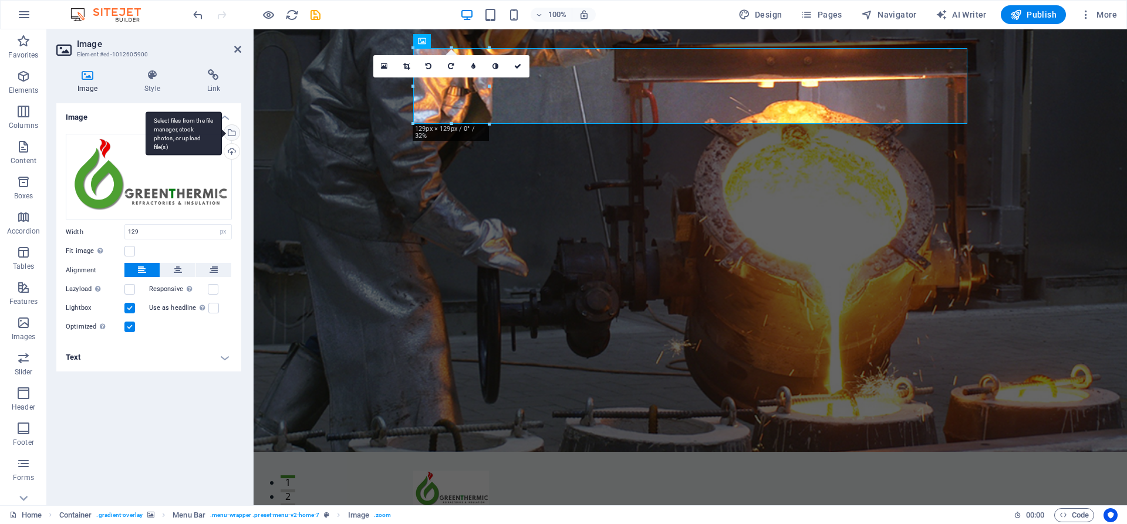
click at [235, 131] on div "Select files from the file manager, stock photos, or upload file(s)" at bounding box center [231, 134] width 18 height 18
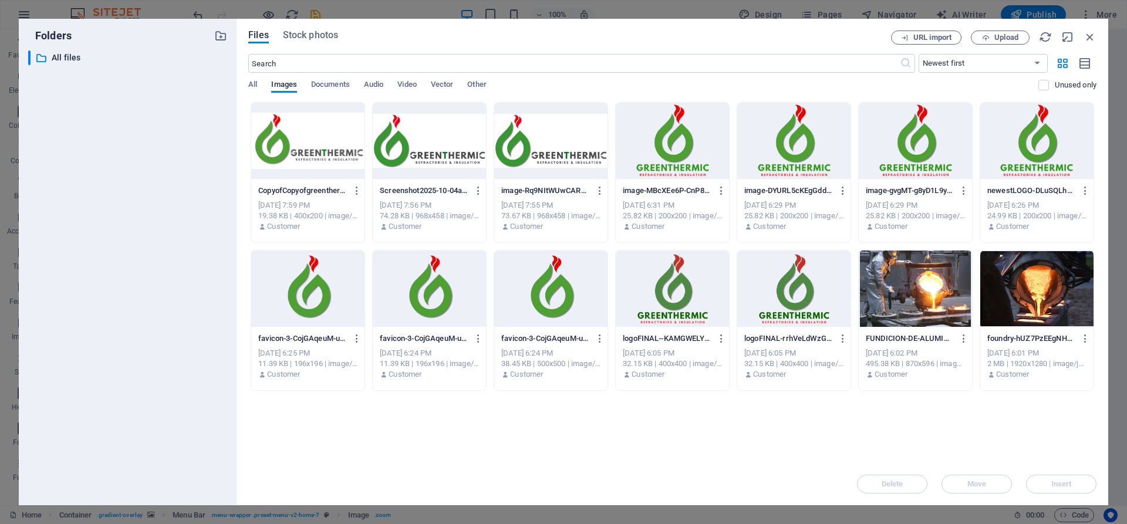
click at [302, 150] on div at bounding box center [307, 141] width 113 height 76
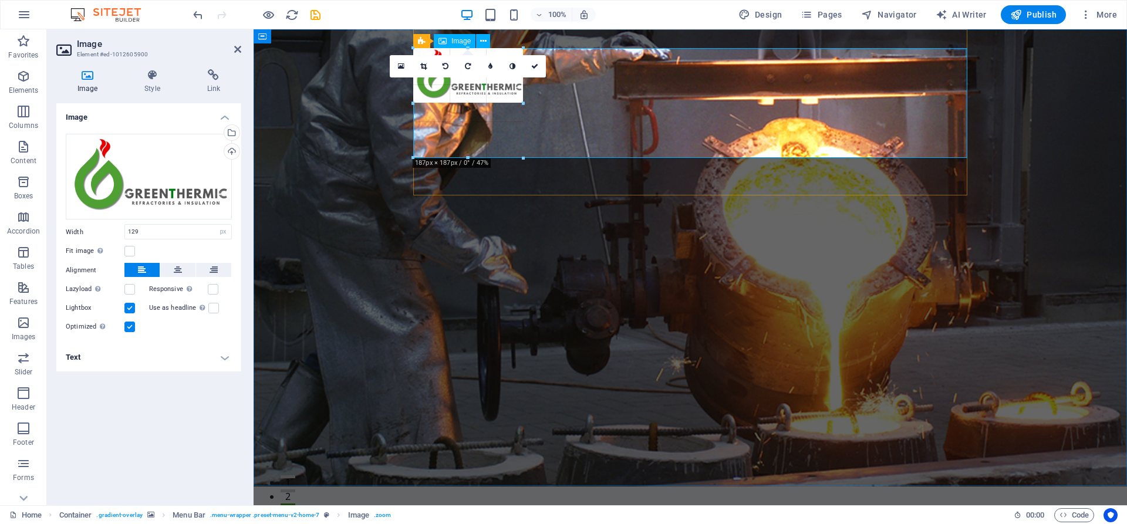
drag, startPoint x: 489, startPoint y: 86, endPoint x: 526, endPoint y: 114, distance: 46.1
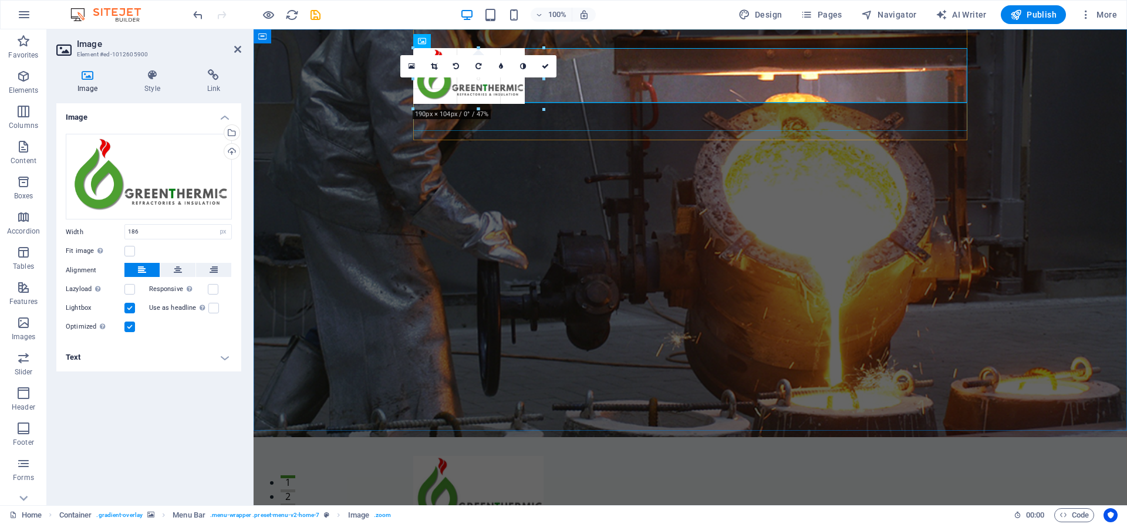
drag, startPoint x: 524, startPoint y: 105, endPoint x: 543, endPoint y: 122, distance: 25.0
type input "214"
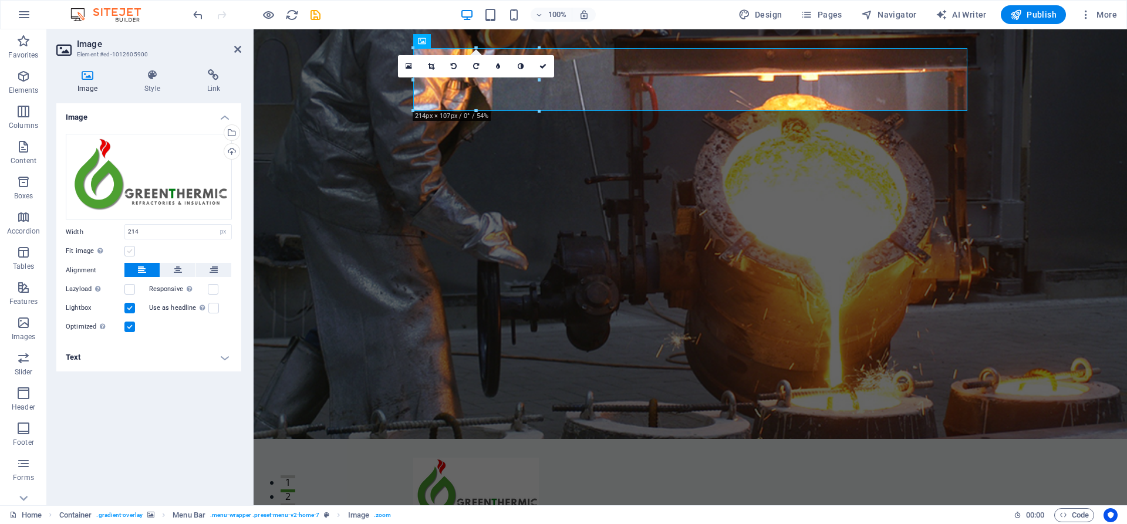
click at [130, 252] on label at bounding box center [129, 251] width 11 height 11
click at [0, 0] on input "Fit image Automatically fit image to a fixed width and height" at bounding box center [0, 0] width 0 height 0
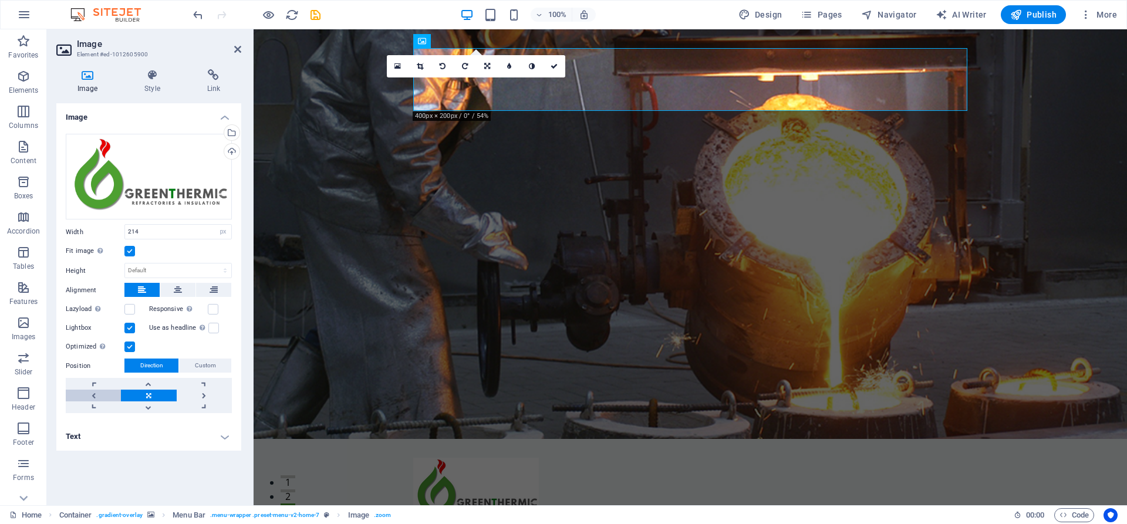
click at [106, 399] on link at bounding box center [93, 396] width 55 height 12
click at [216, 329] on label at bounding box center [213, 328] width 11 height 11
click at [0, 0] on input "Use as headline The image will be wrapped in an H1 headline tag. Useful for giv…" at bounding box center [0, 0] width 0 height 0
click at [216, 329] on label at bounding box center [213, 328] width 11 height 11
click at [0, 0] on input "Use as headline The image will be wrapped in an H1 headline tag. Useful for giv…" at bounding box center [0, 0] width 0 height 0
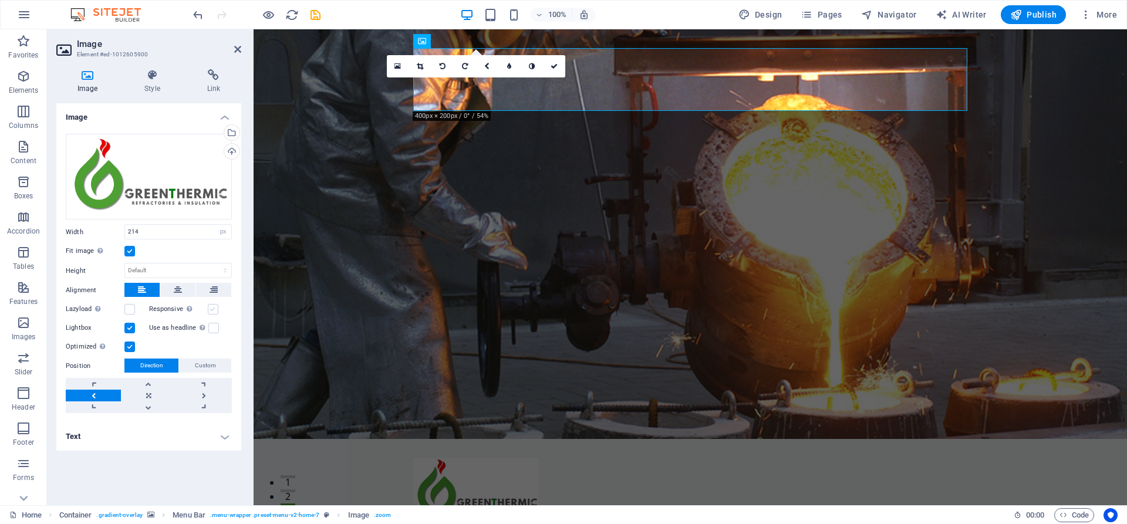
click at [213, 310] on label at bounding box center [213, 309] width 11 height 11
click at [0, 0] on input "Responsive Automatically load retina image and smartphone optimized sizes." at bounding box center [0, 0] width 0 height 0
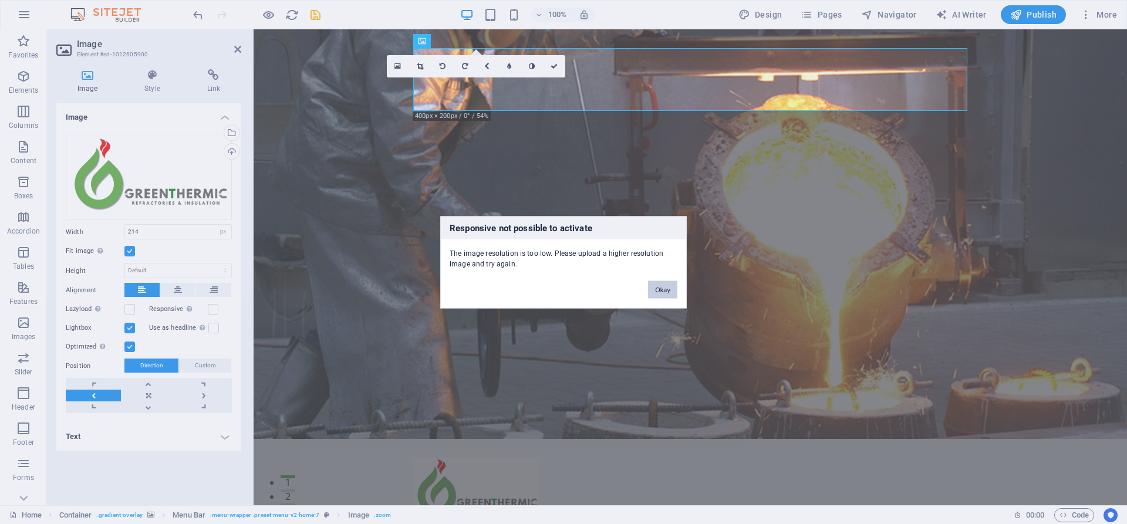
click at [662, 292] on button "Okay" at bounding box center [662, 290] width 29 height 18
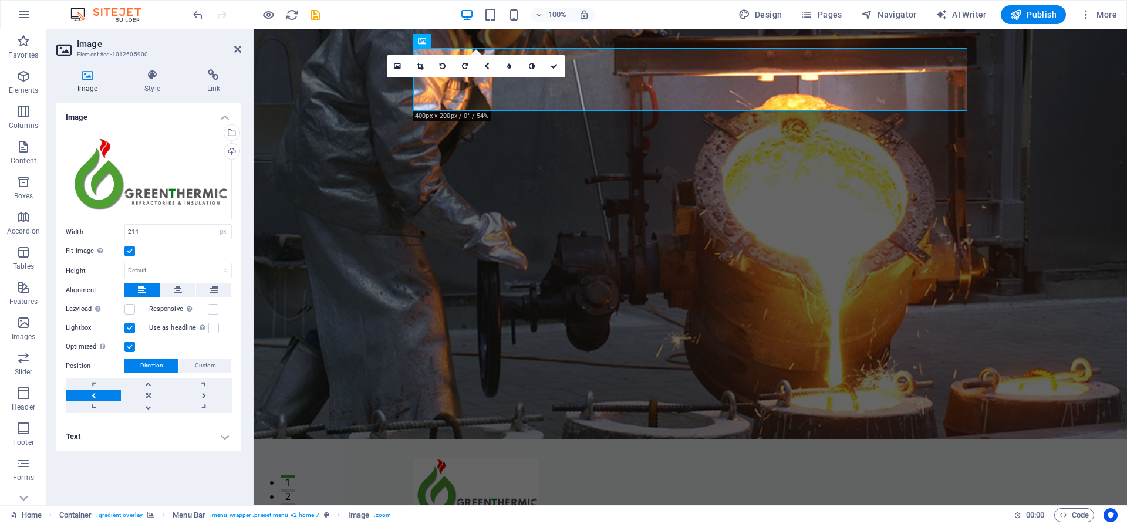
click at [353, 195] on figure at bounding box center [691, 234] width 874 height 410
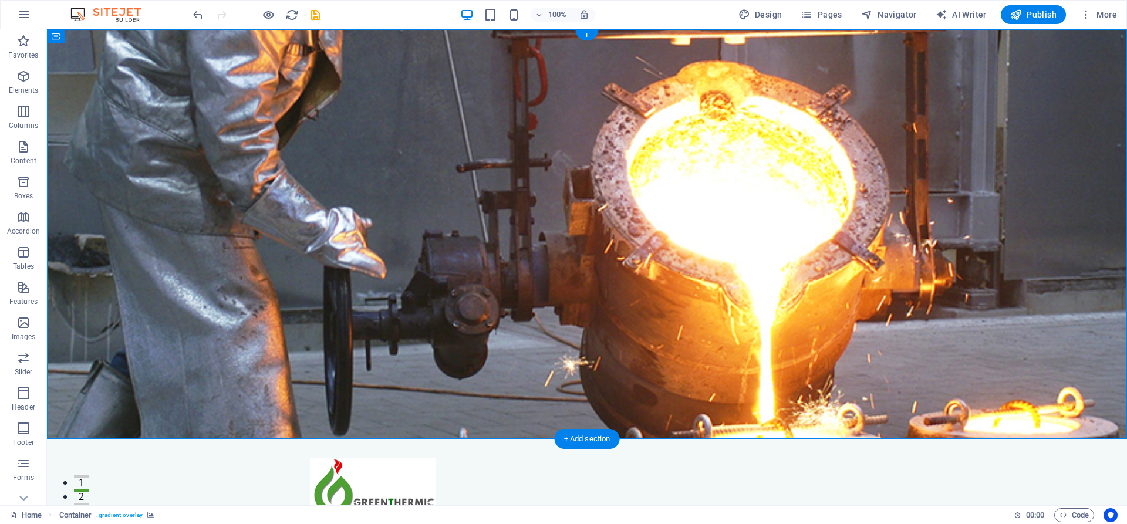
click at [240, 177] on figure at bounding box center [587, 234] width 1080 height 410
select select "header"
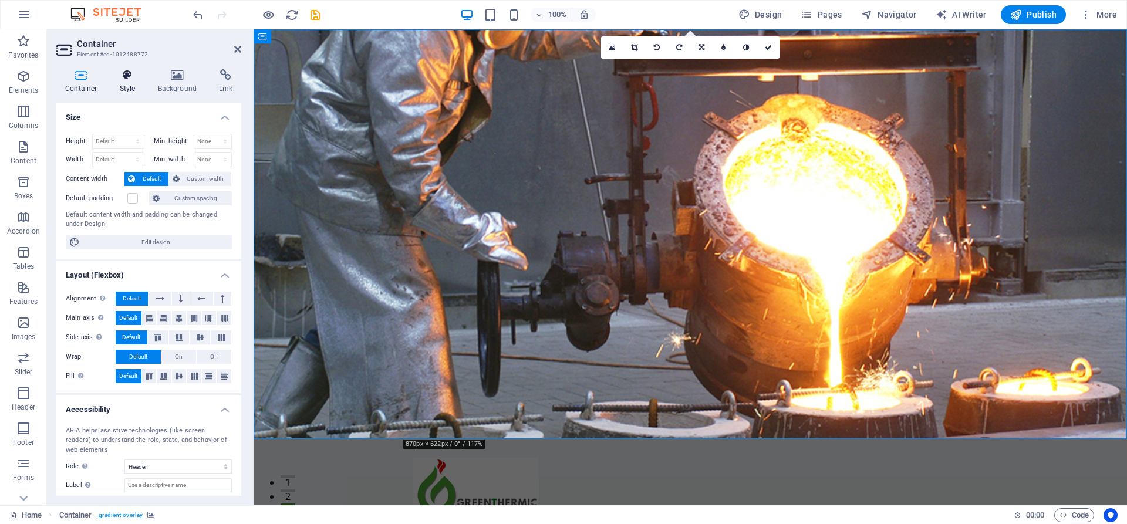
click at [131, 80] on icon at bounding box center [127, 75] width 33 height 12
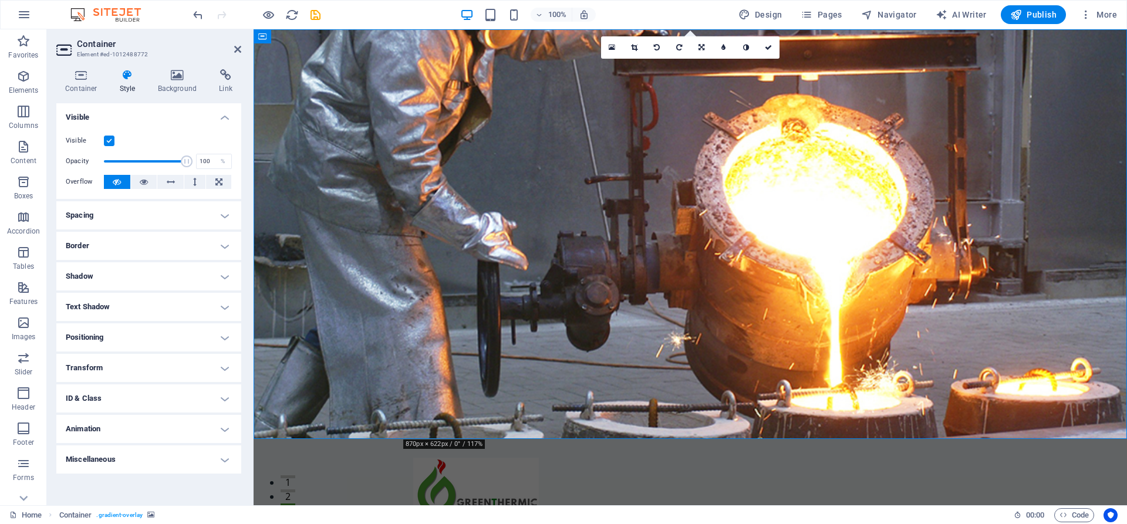
click at [197, 224] on h4 "Spacing" at bounding box center [148, 215] width 185 height 28
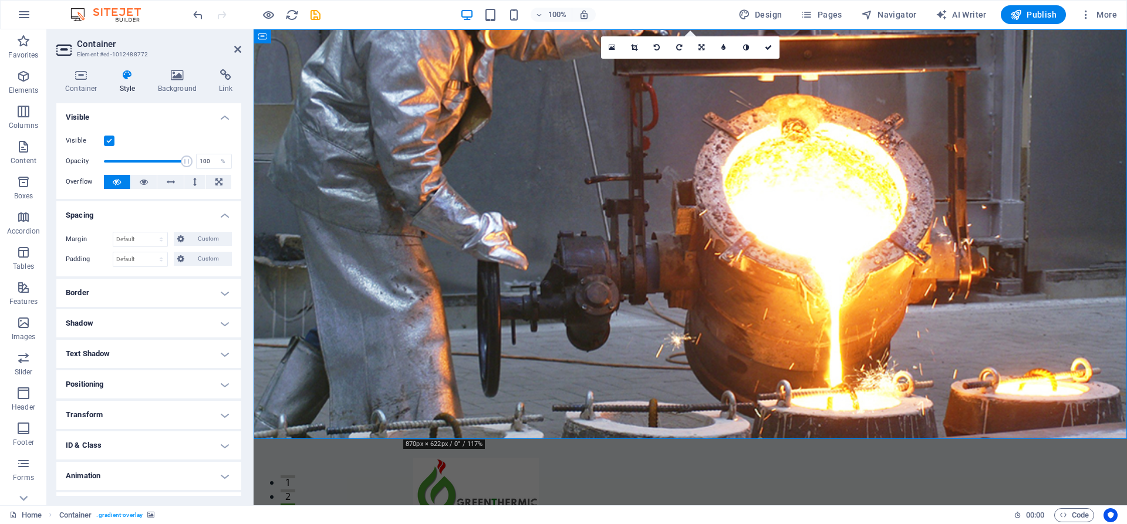
click at [197, 224] on div "Margin Default auto px % rem vw vh Custom Custom auto px % rem vw vh auto px % …" at bounding box center [148, 249] width 185 height 54
click at [761, 11] on span "Design" at bounding box center [761, 15] width 44 height 12
select select "px"
select select "200"
select select "px"
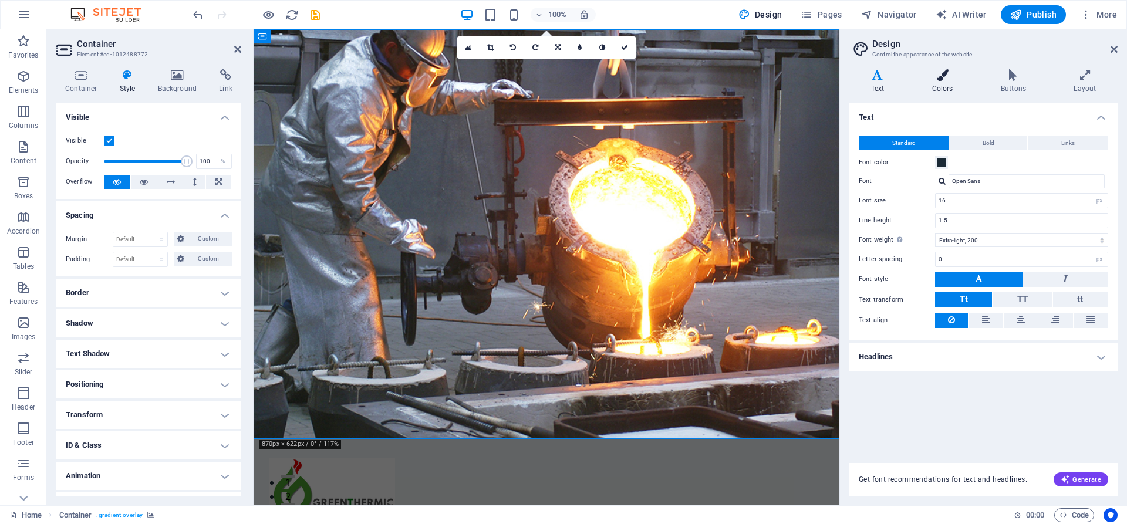
click at [947, 90] on h4 "Colors" at bounding box center [945, 81] width 69 height 25
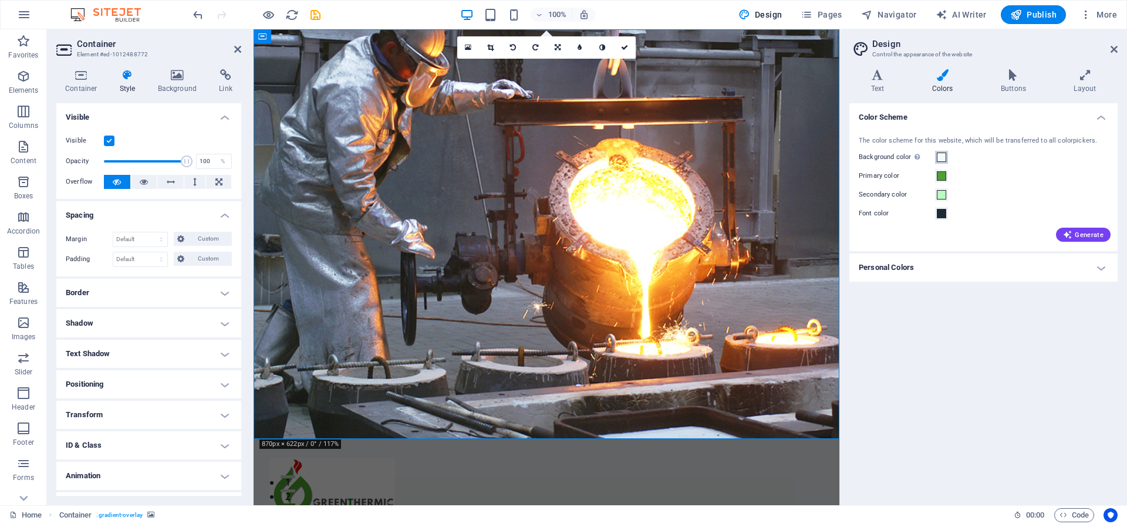
click at [945, 155] on span at bounding box center [941, 157] width 9 height 9
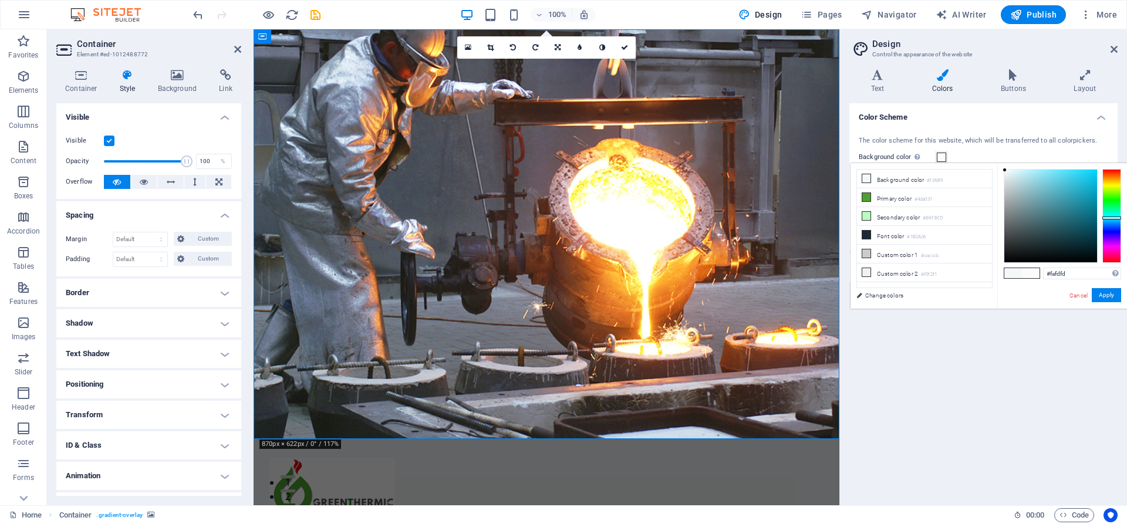
type input "#ffffff"
drag, startPoint x: 1005, startPoint y: 170, endPoint x: 995, endPoint y: 154, distance: 19.2
click at [995, 154] on body "greenthermic Home Favorites Elements Columns Content Boxes Accordion Tables Fea…" at bounding box center [563, 262] width 1127 height 524
click at [1107, 294] on button "Apply" at bounding box center [1106, 295] width 29 height 14
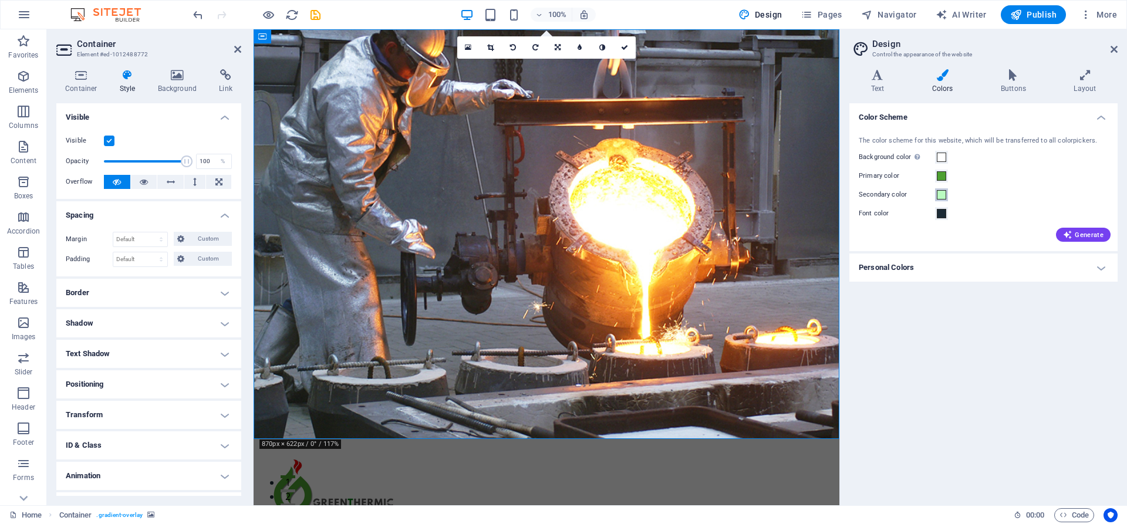
click at [942, 195] on span at bounding box center [941, 194] width 9 height 9
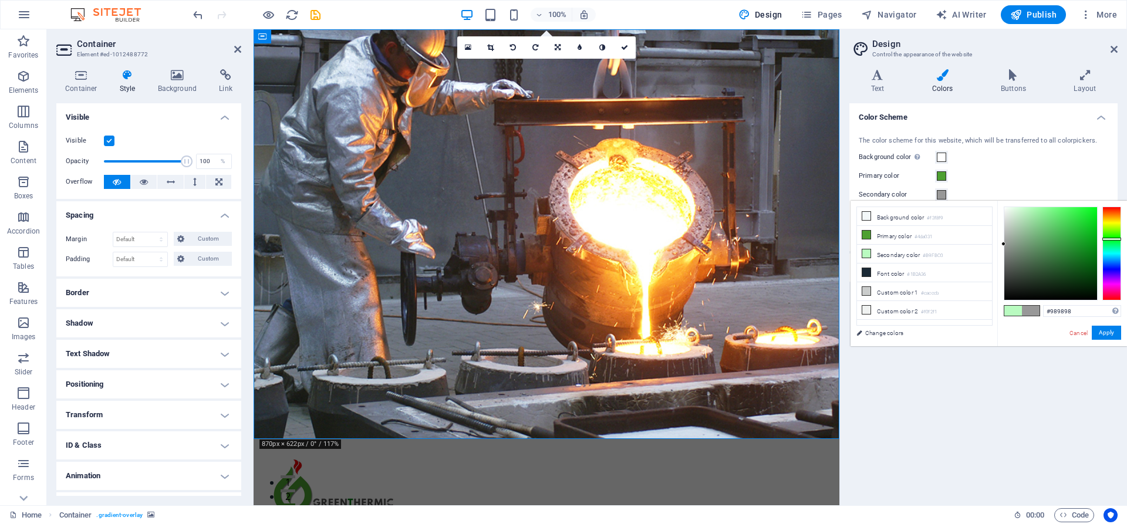
drag, startPoint x: 1027, startPoint y: 207, endPoint x: 1003, endPoint y: 244, distance: 44.1
click at [1003, 244] on div at bounding box center [1004, 244] width 4 height 4
click at [1100, 332] on button "Apply" at bounding box center [1106, 333] width 29 height 14
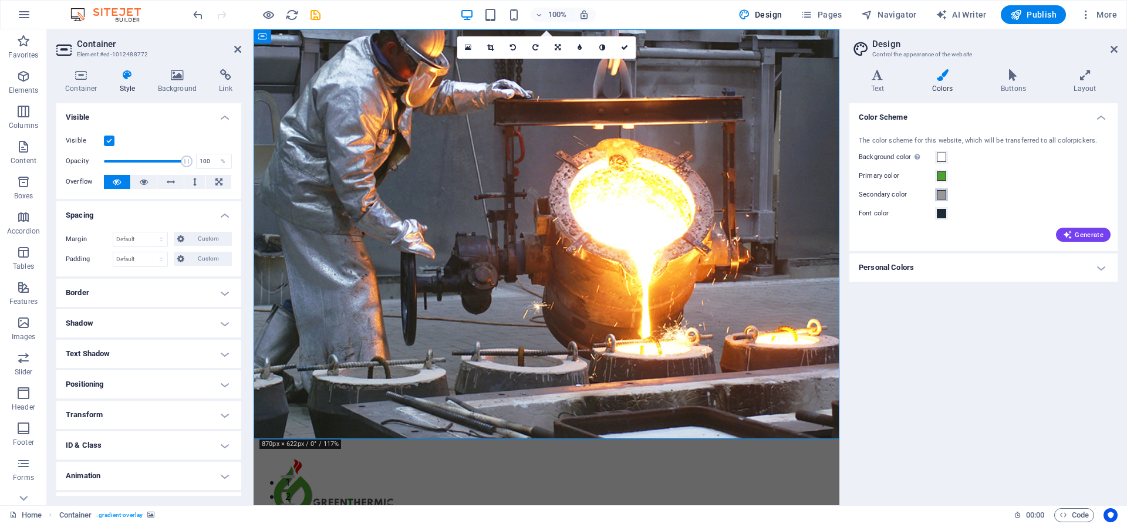
click at [942, 195] on span at bounding box center [941, 194] width 9 height 9
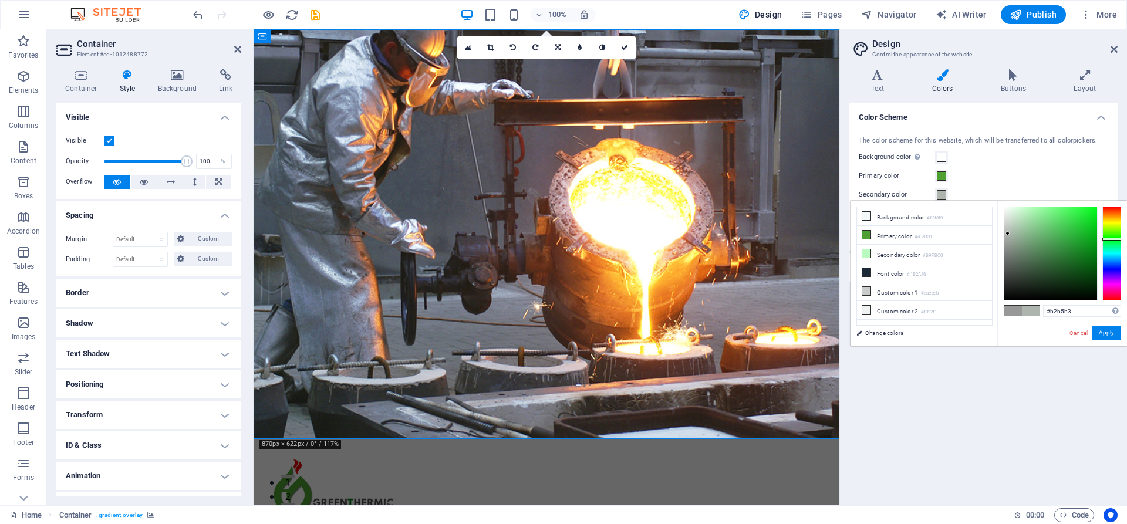
type input "#b3b3b3"
drag, startPoint x: 1002, startPoint y: 243, endPoint x: 998, endPoint y: 234, distance: 9.7
click at [998, 234] on div "#b3b3b3 Supported formats #0852ed rgb(8, 82, 237) rgba(8, 82, 237, 90%) hsv(221…" at bounding box center [1062, 359] width 130 height 316
click at [1116, 331] on button "Apply" at bounding box center [1106, 333] width 29 height 14
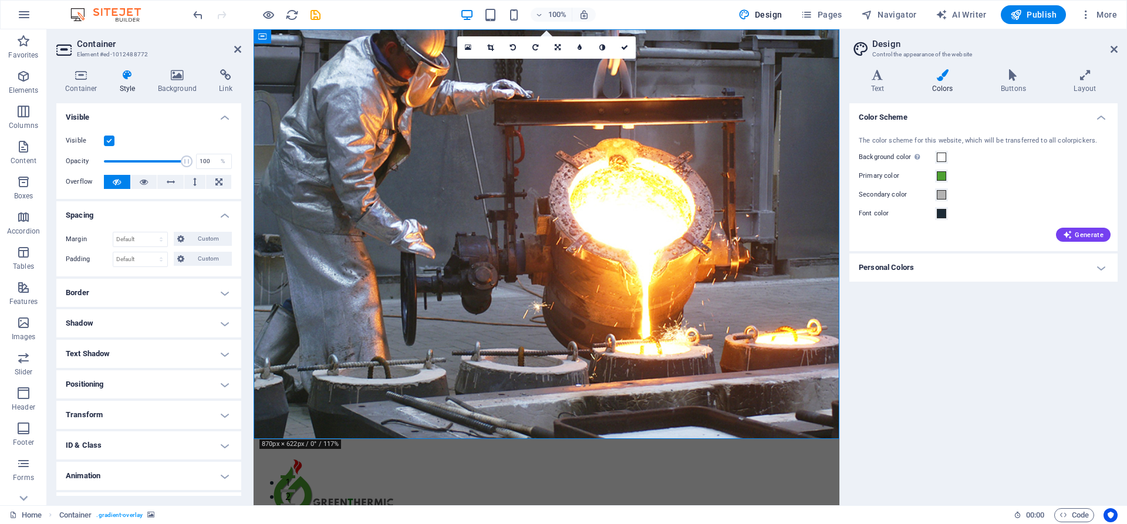
click at [1118, 48] on aside "Design Control the appearance of the website Variants Text Colors Buttons Layou…" at bounding box center [983, 267] width 288 height 476
click at [1115, 48] on icon at bounding box center [1114, 49] width 7 height 9
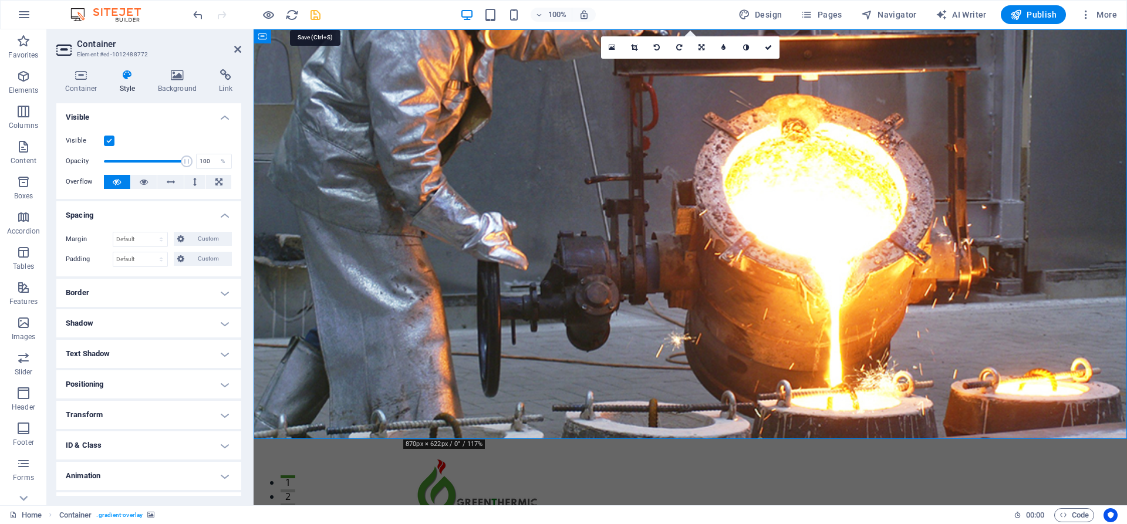
click at [312, 15] on icon "save" at bounding box center [316, 15] width 14 height 14
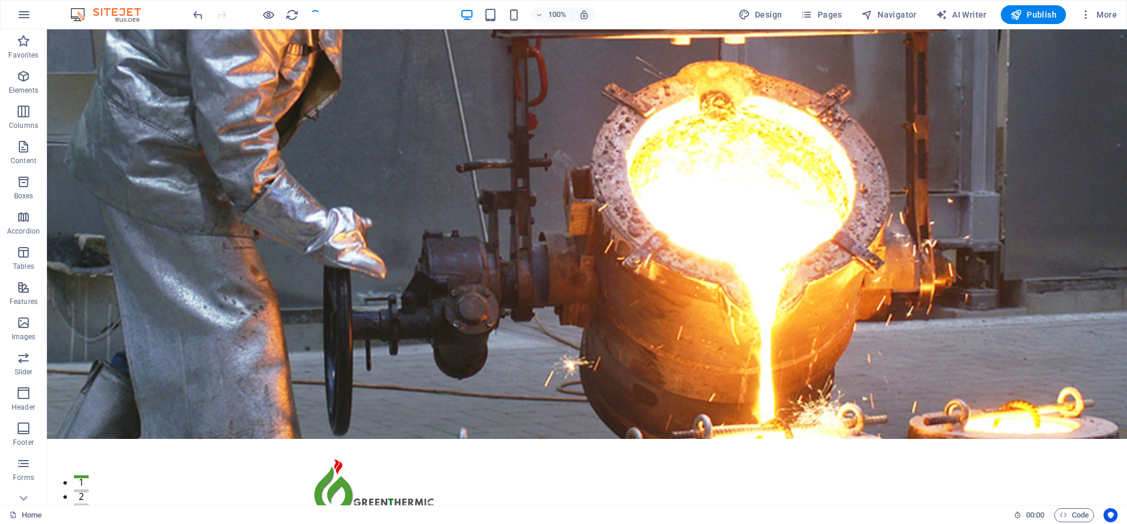
checkbox input "false"
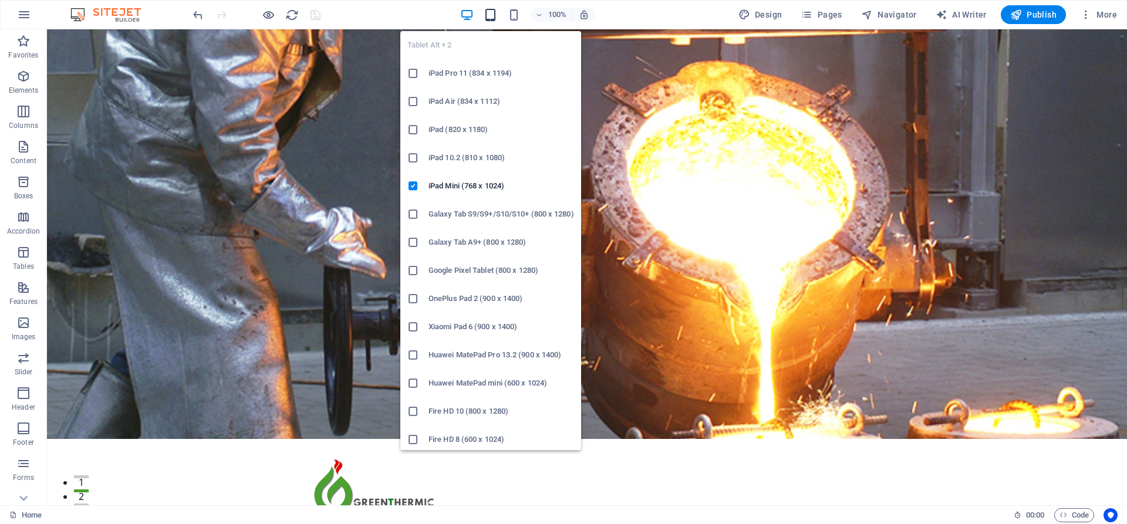
click at [496, 15] on icon "button" at bounding box center [491, 15] width 14 height 14
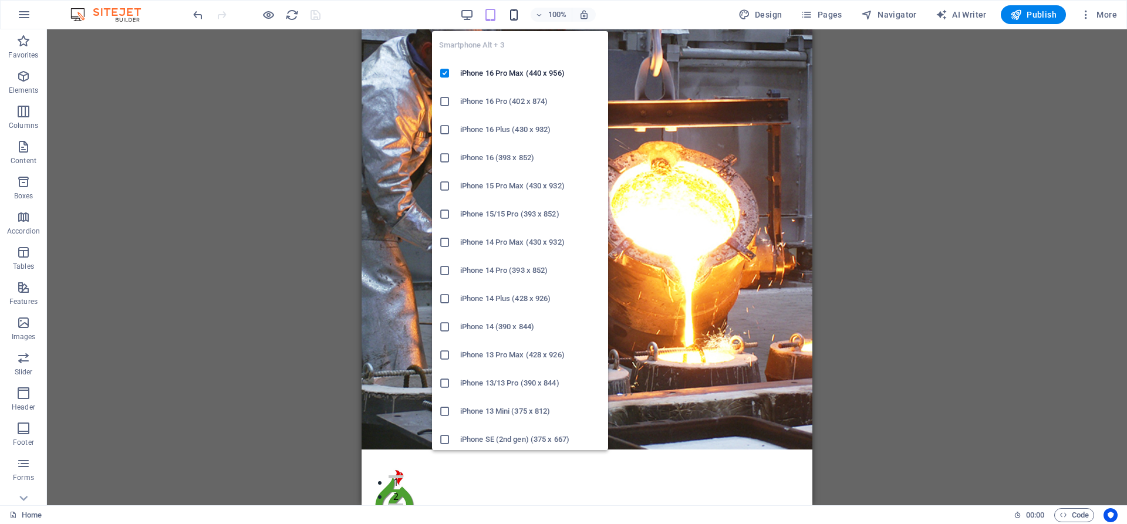
click at [517, 15] on icon "button" at bounding box center [514, 15] width 14 height 14
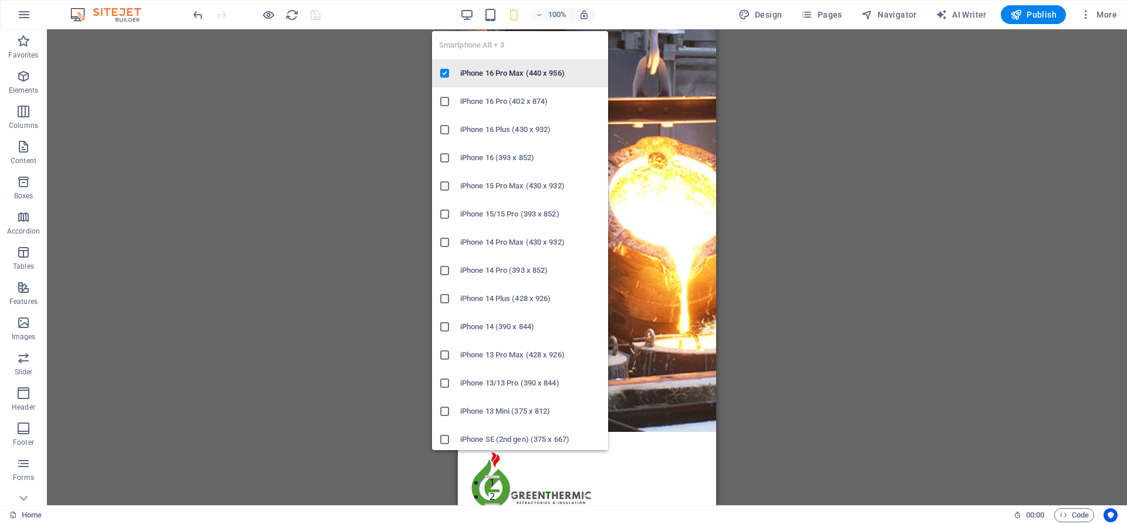
click at [518, 73] on h6 "iPhone 16 Pro Max (440 x 956)" at bounding box center [530, 73] width 141 height 14
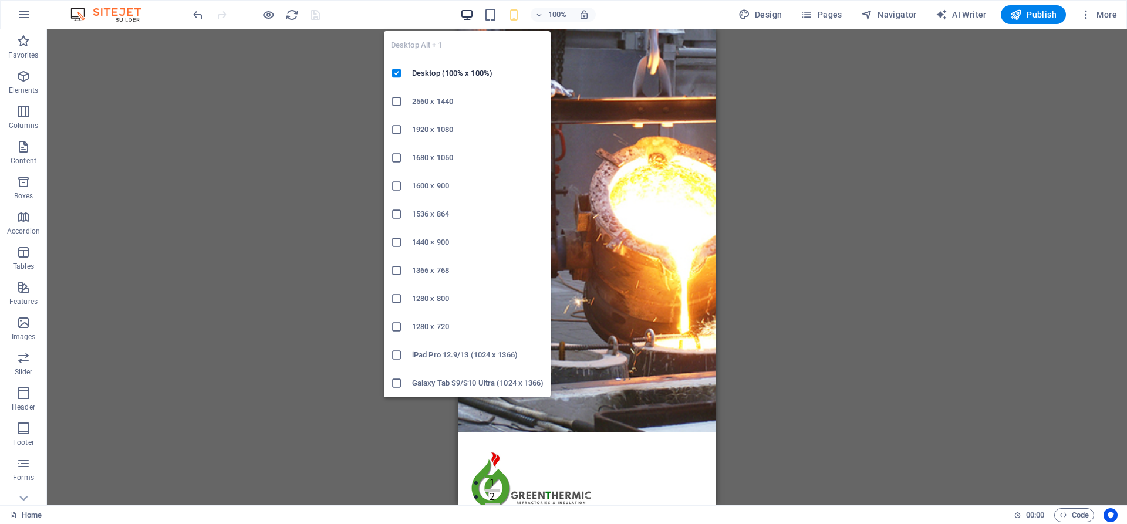
click at [474, 17] on icon "button" at bounding box center [467, 15] width 14 height 14
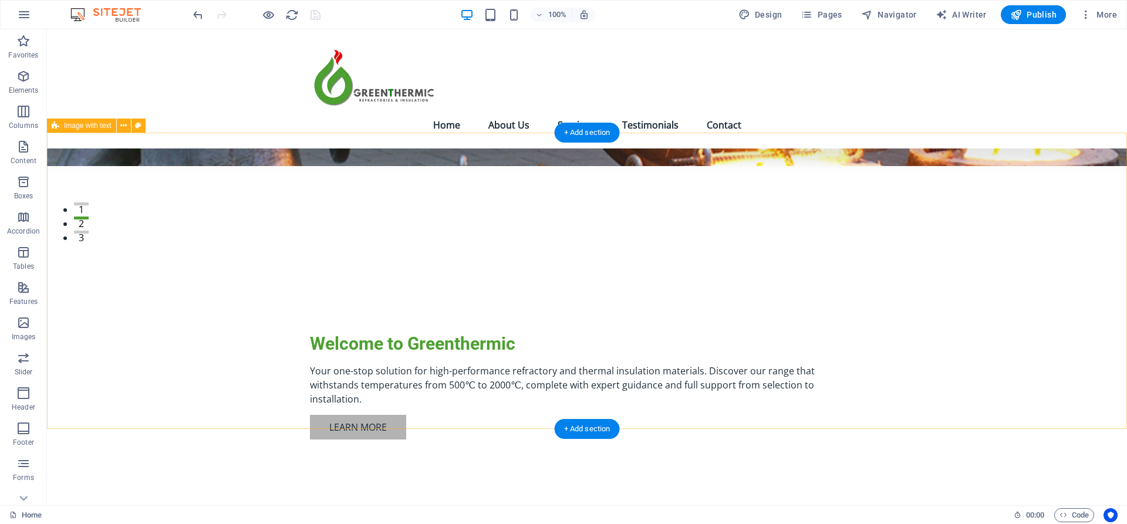
scroll to position [280, 0]
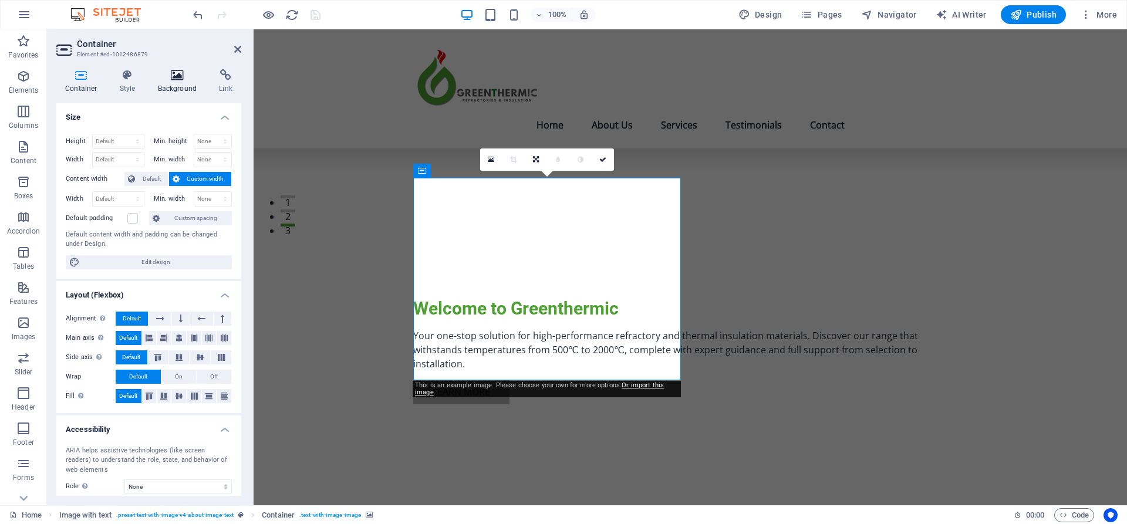
click at [168, 72] on icon at bounding box center [177, 75] width 57 height 12
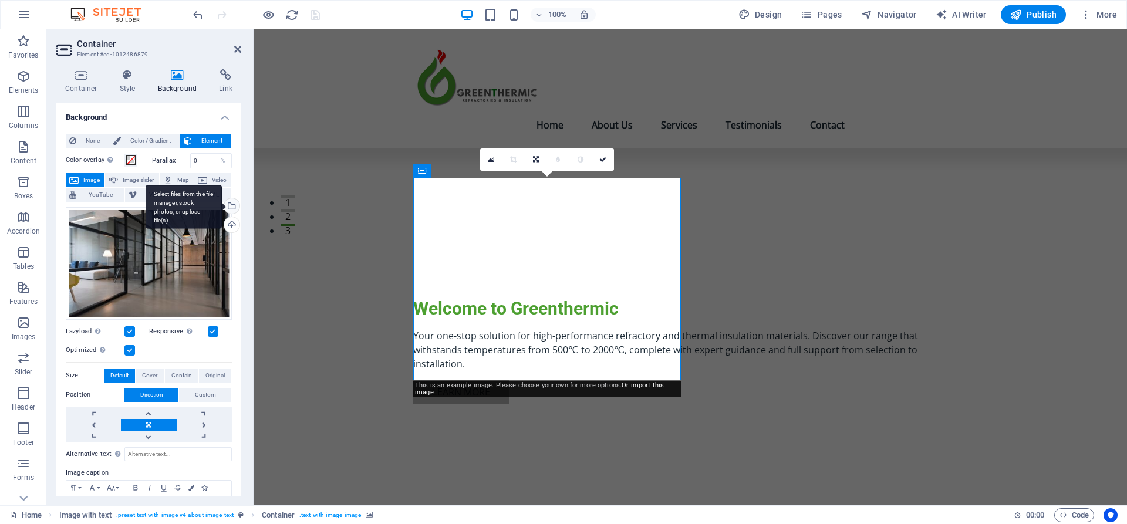
click at [229, 205] on div "Select files from the file manager, stock photos, or upload file(s)" at bounding box center [231, 207] width 18 height 18
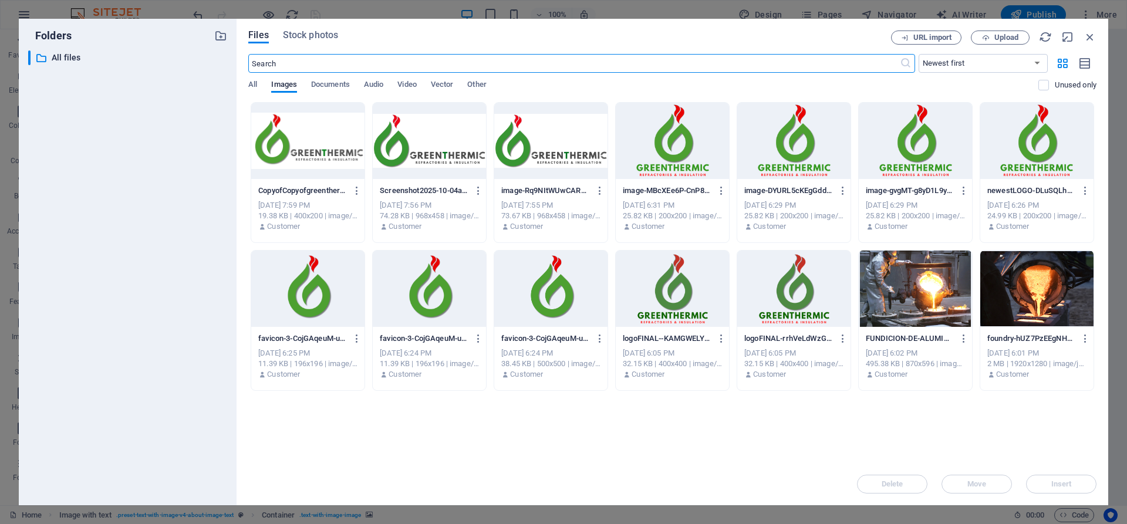
click at [1038, 295] on div at bounding box center [1036, 289] width 113 height 76
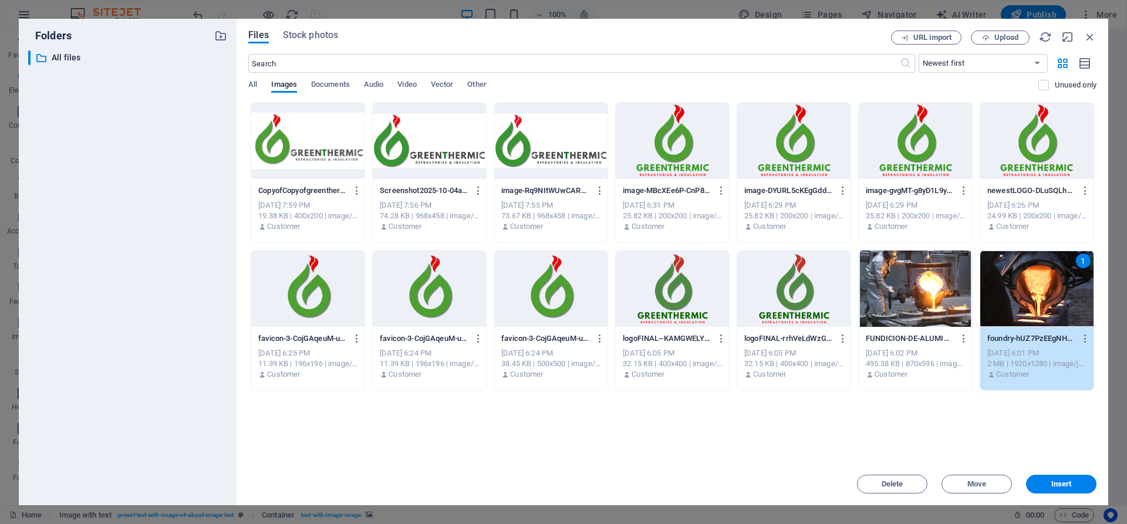
click at [1038, 295] on div "1" at bounding box center [1036, 289] width 113 height 76
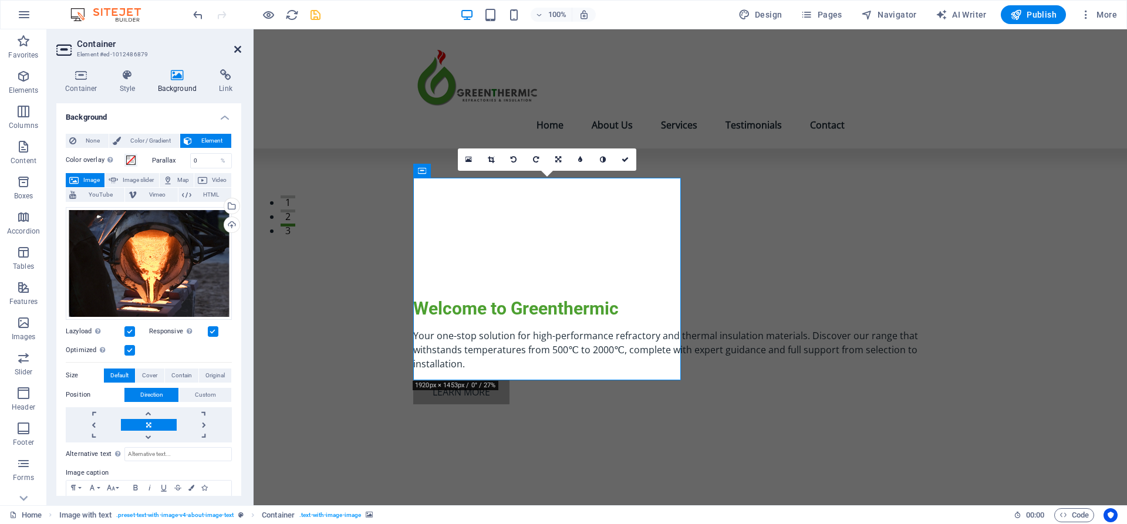
click at [235, 52] on icon at bounding box center [237, 49] width 7 height 9
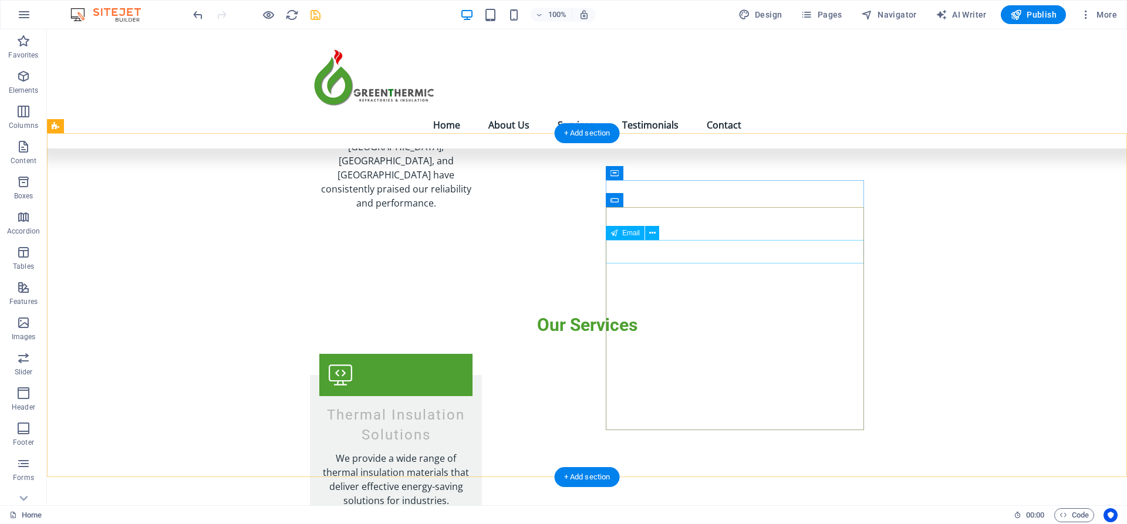
scroll to position [1852, 0]
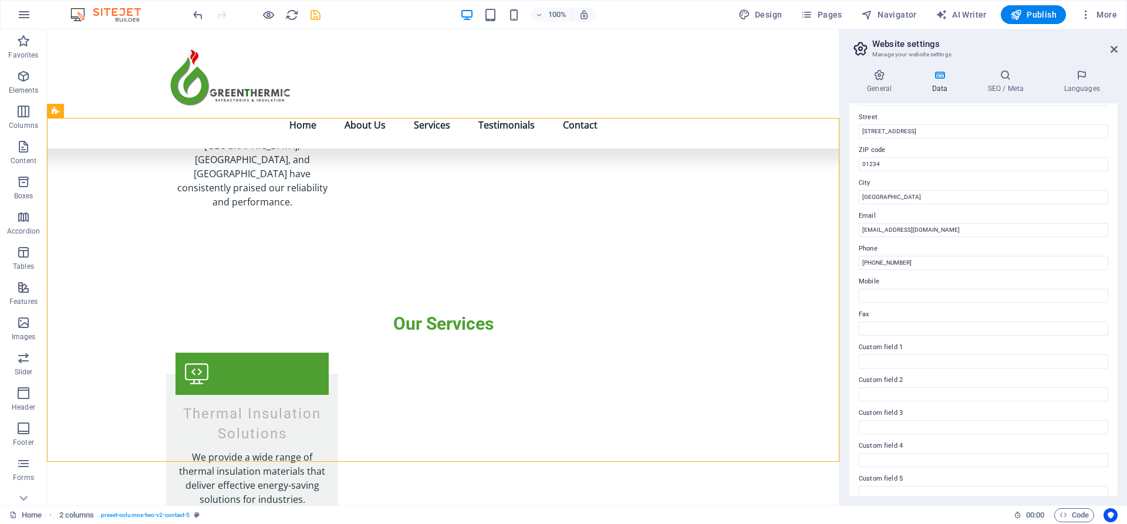
scroll to position [126, 0]
type input "Greenthermic"
click at [941, 269] on div "Contact data for this website. This can be used everywhere on the website and w…" at bounding box center [983, 299] width 268 height 393
type input "+52 56 3024 3332"
click at [953, 295] on input "Mobile" at bounding box center [983, 295] width 249 height 14
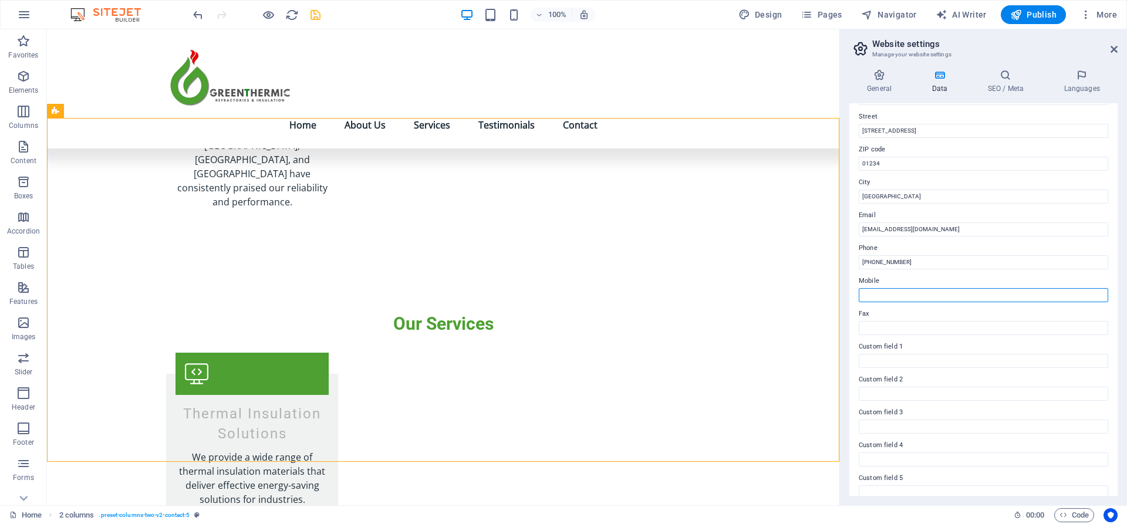
type input "*"
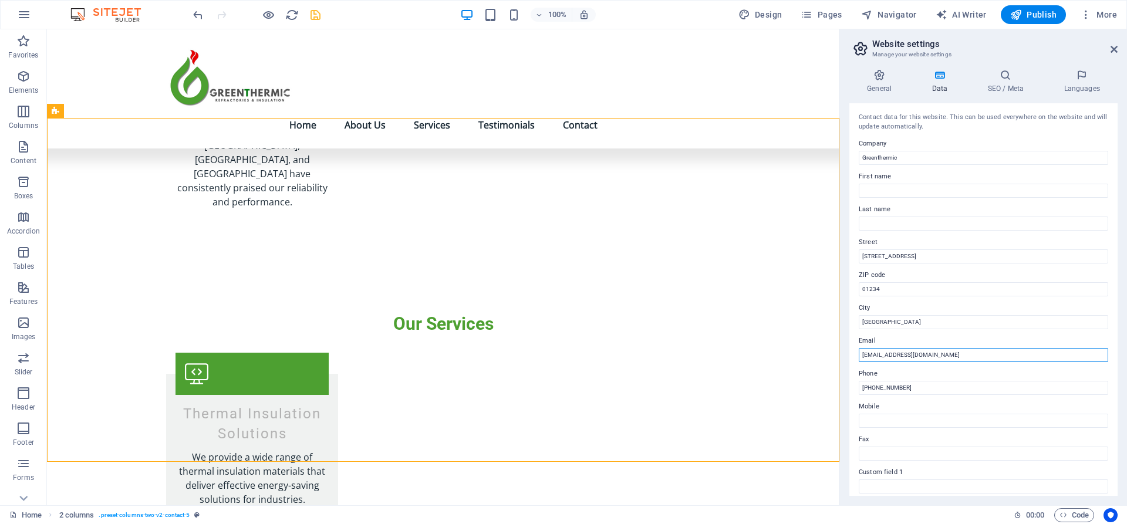
scroll to position [0, 0]
click at [884, 83] on h4 "General" at bounding box center [881, 81] width 65 height 25
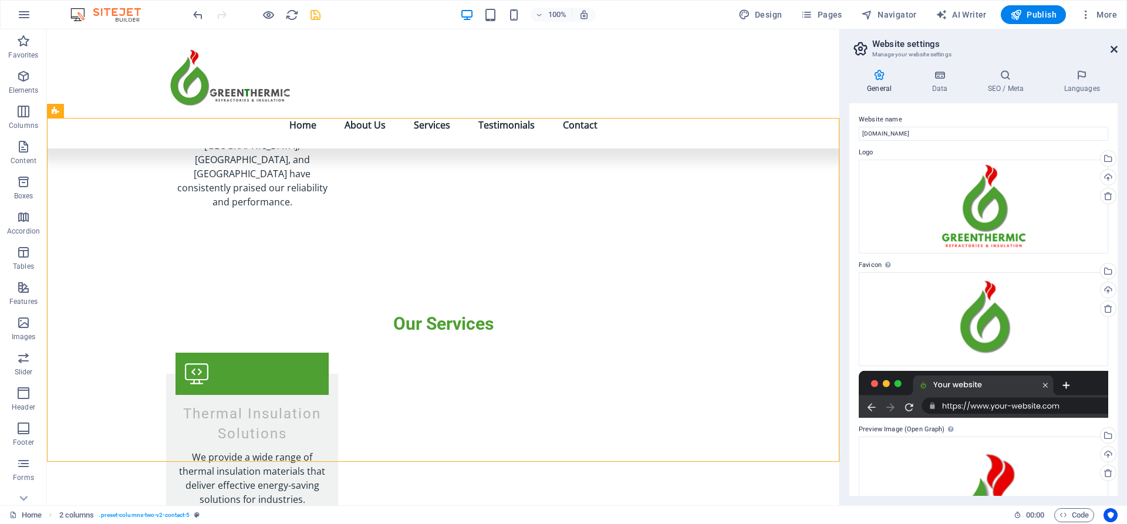
click at [1114, 48] on icon at bounding box center [1114, 49] width 7 height 9
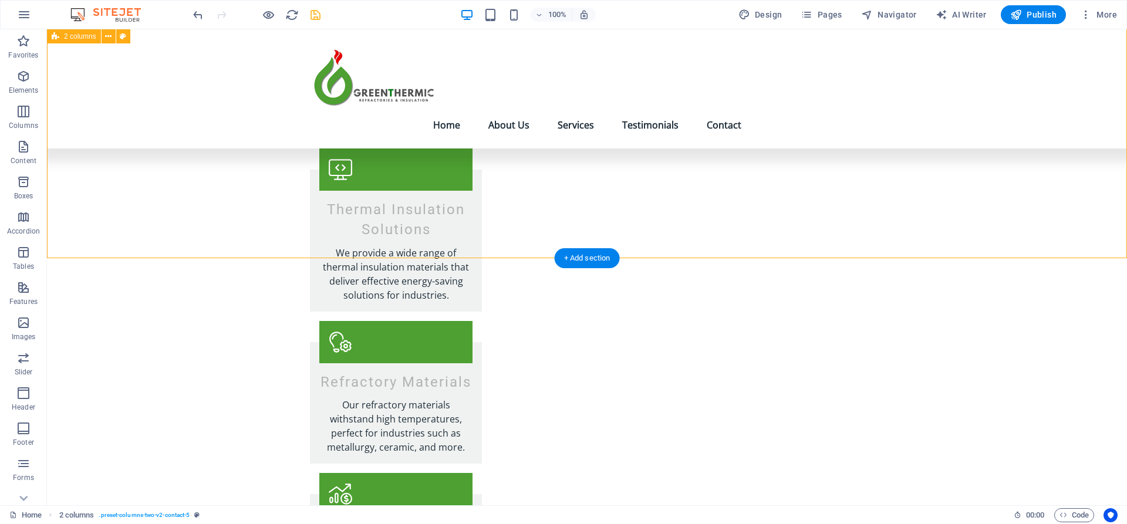
scroll to position [2055, 0]
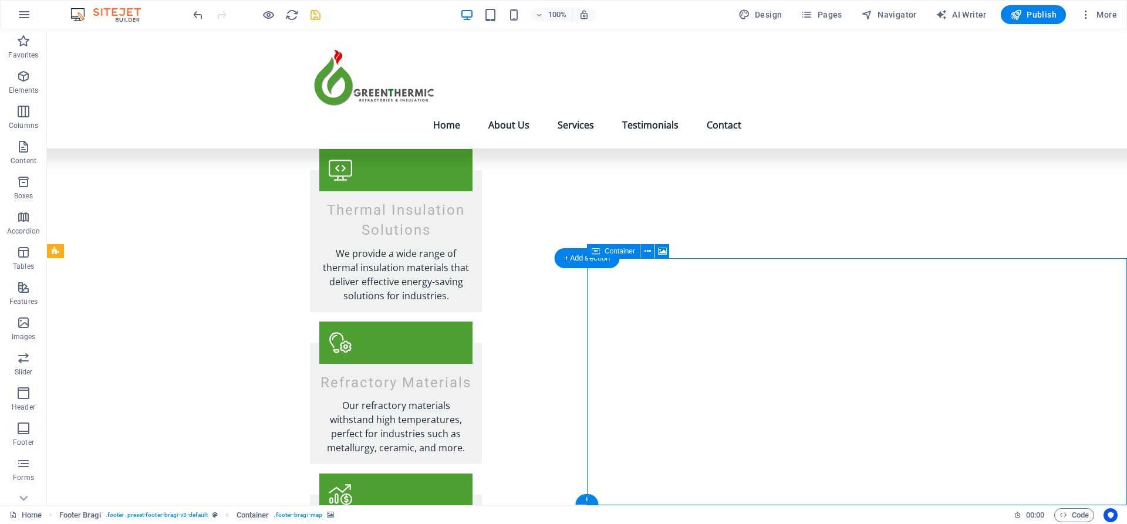
select select "px"
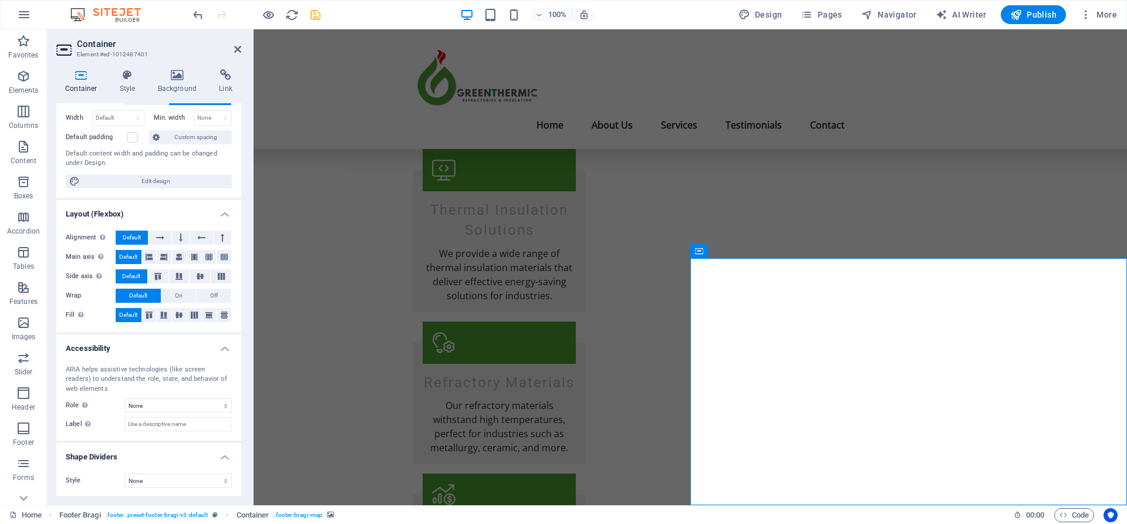
scroll to position [80, 0]
click at [224, 77] on icon at bounding box center [225, 75] width 31 height 12
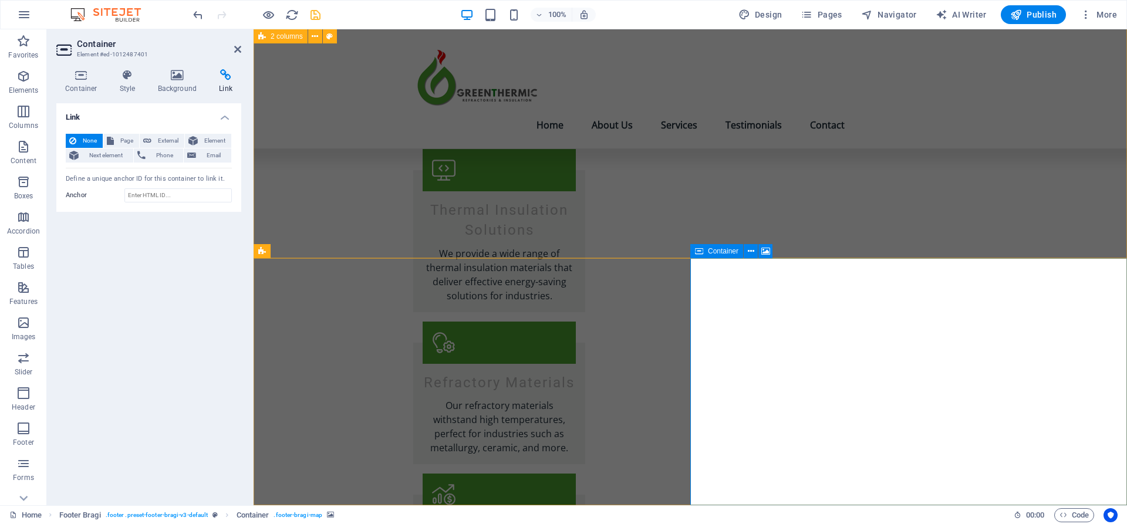
click at [724, 250] on span "Container" at bounding box center [723, 251] width 31 height 7
click at [753, 251] on icon at bounding box center [751, 251] width 6 height 12
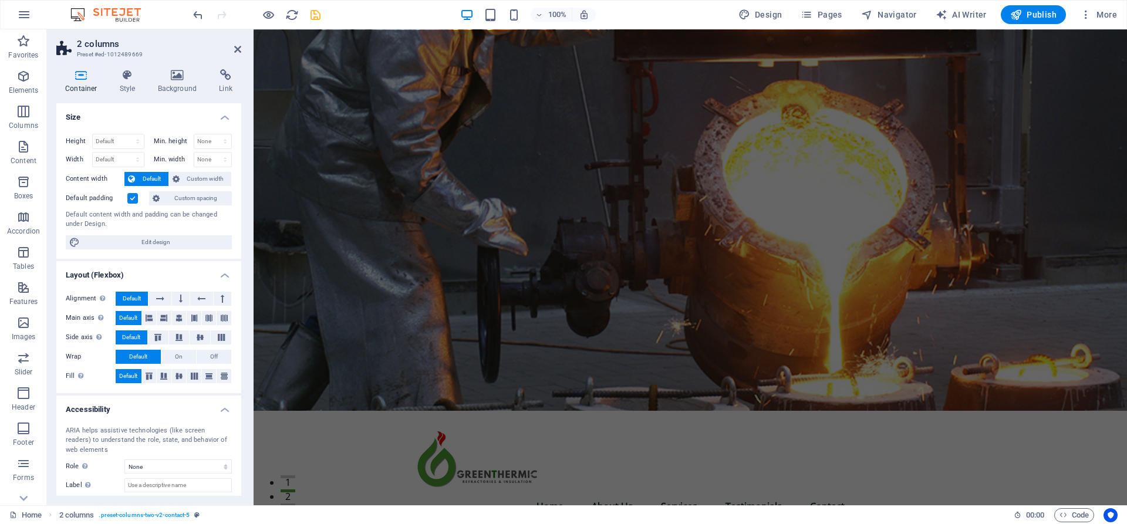
scroll to position [0, 0]
click at [680, 493] on nav "Home About Us Services Testimonials Contact" at bounding box center [690, 507] width 554 height 28
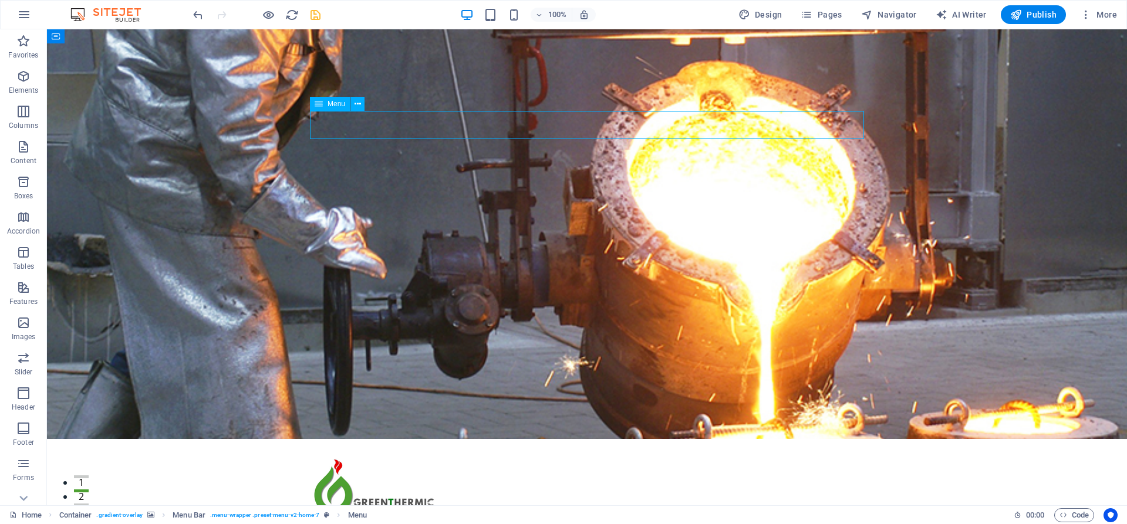
select select
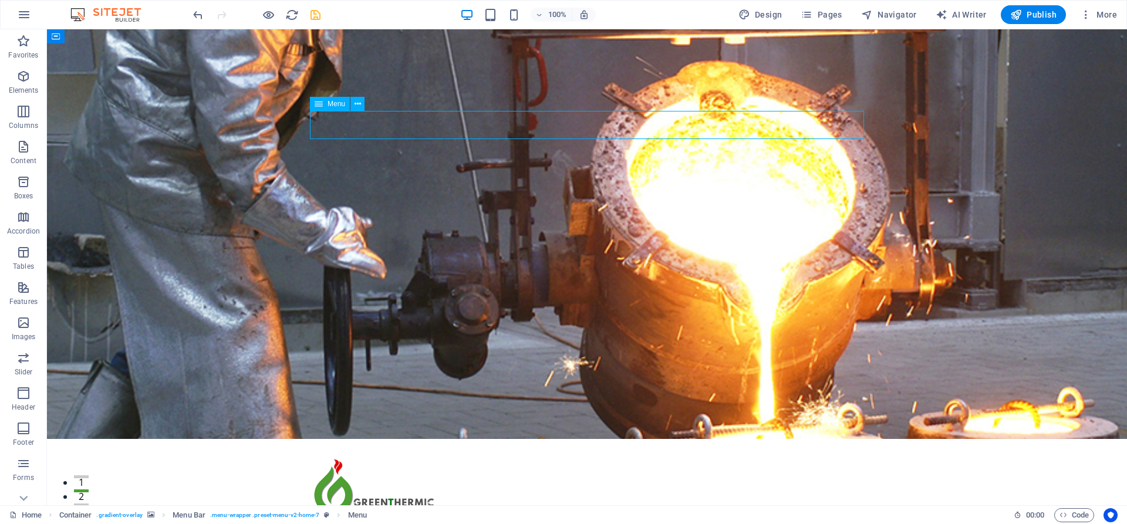
select select
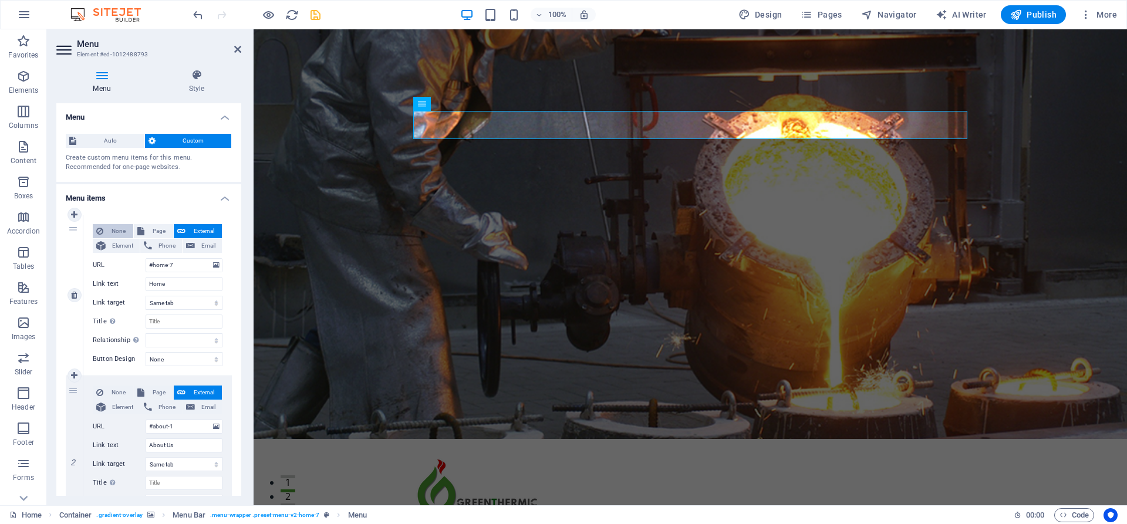
click at [126, 229] on span "None" at bounding box center [118, 231] width 23 height 14
select select
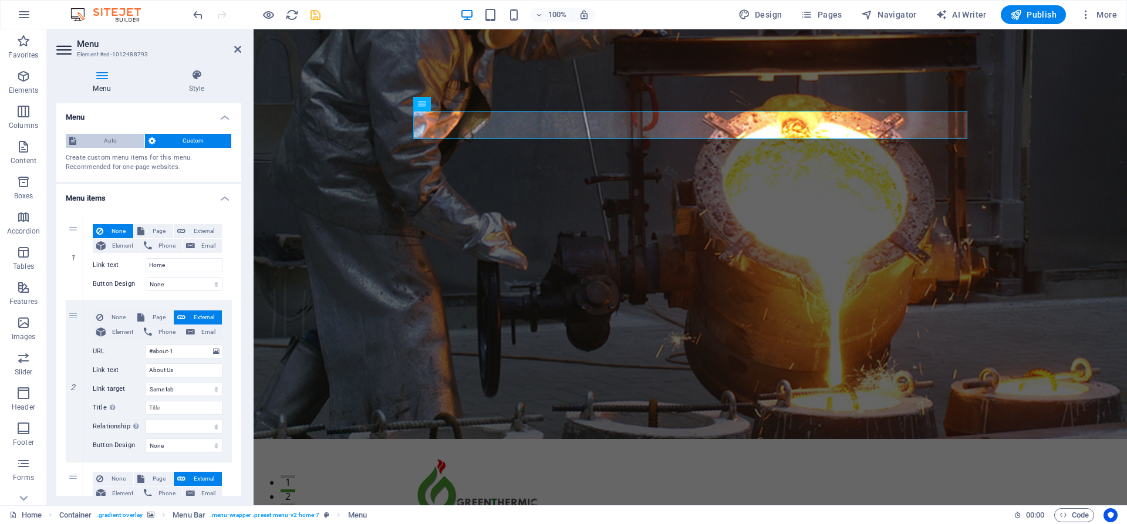
click at [124, 141] on span "Auto" at bounding box center [110, 141] width 61 height 14
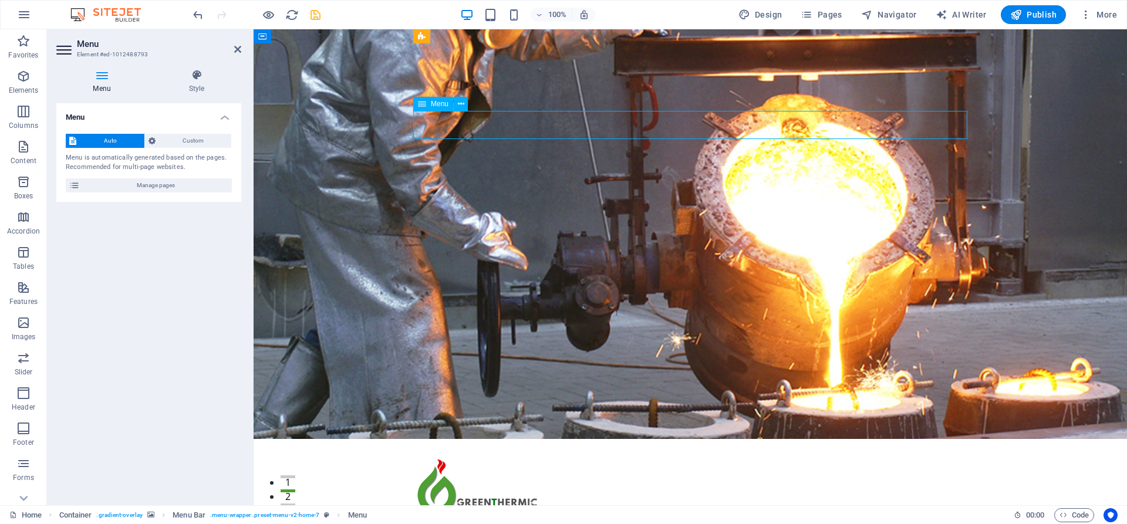
drag, startPoint x: 658, startPoint y: 134, endPoint x: 689, endPoint y: 114, distance: 36.5
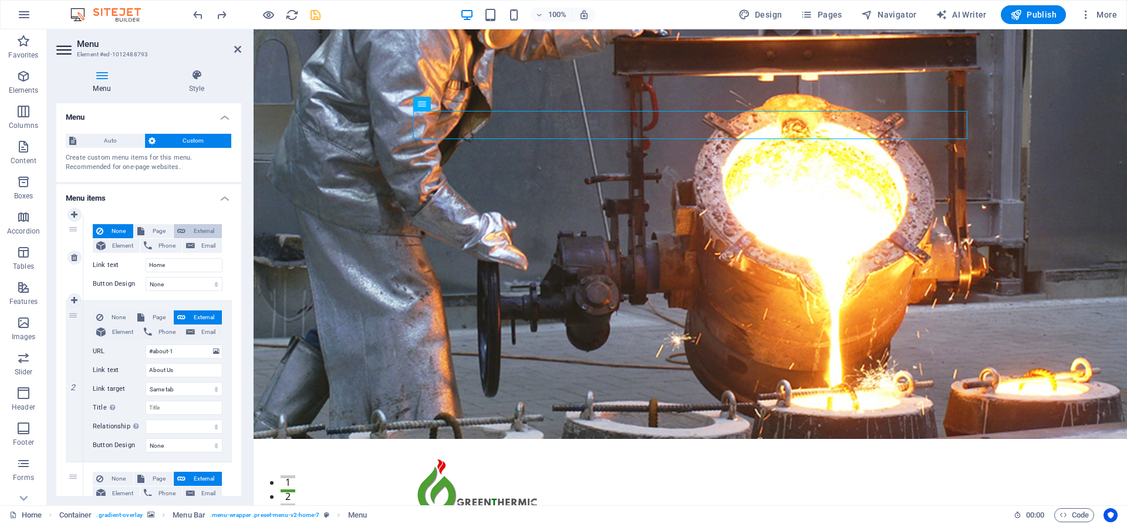
click at [205, 232] on span "External" at bounding box center [203, 231] width 29 height 14
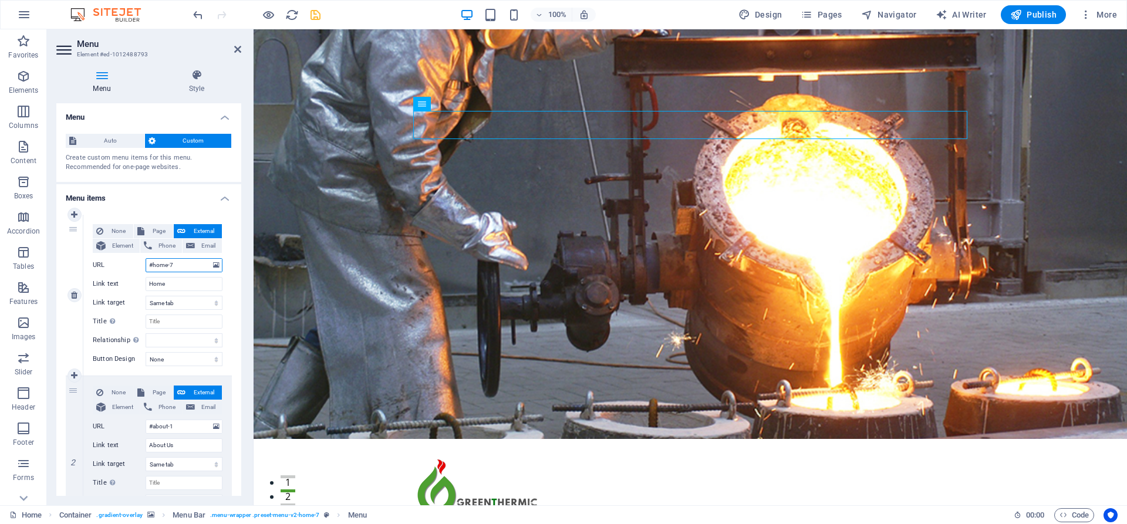
select select "blank"
select select
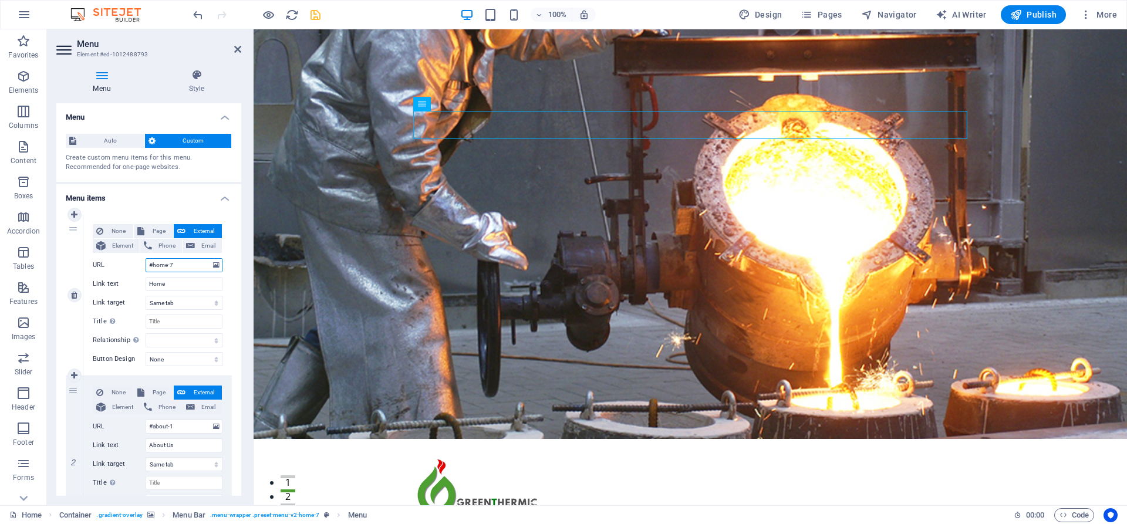
select select
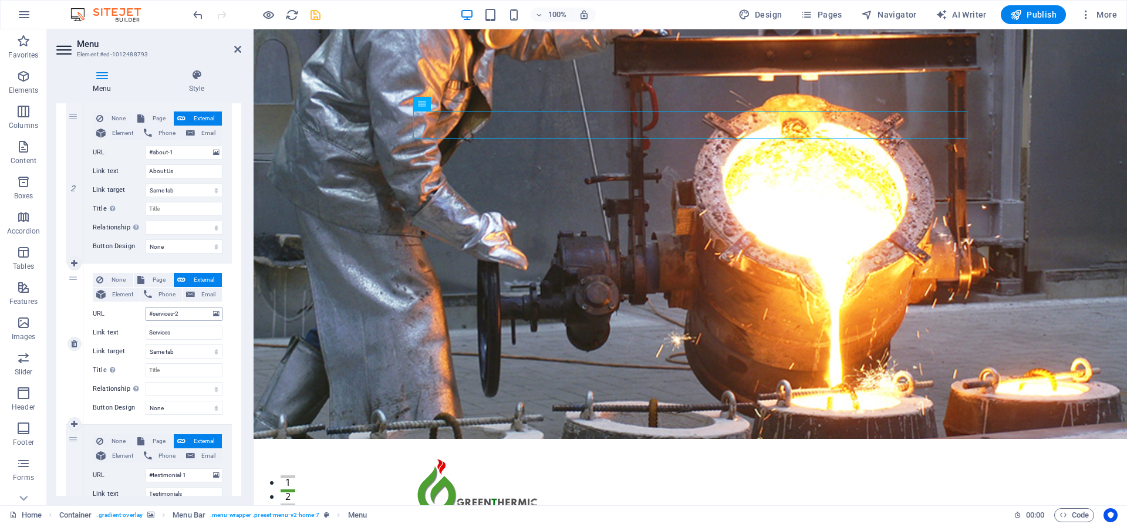
scroll to position [274, 0]
click at [177, 333] on input "Services" at bounding box center [184, 333] width 77 height 14
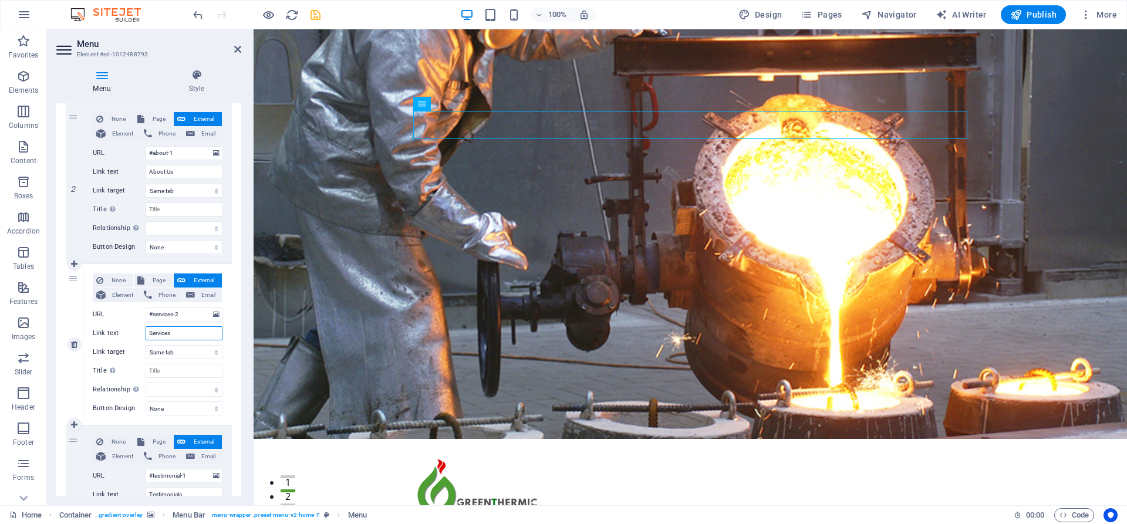
click at [177, 333] on input "Services" at bounding box center [184, 333] width 77 height 14
type input "Products"
select select
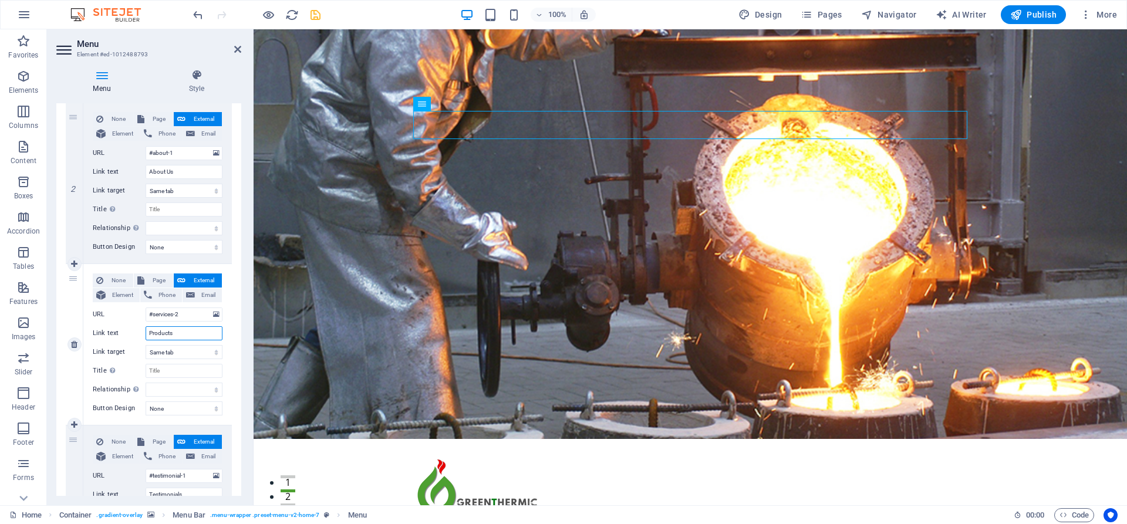
select select
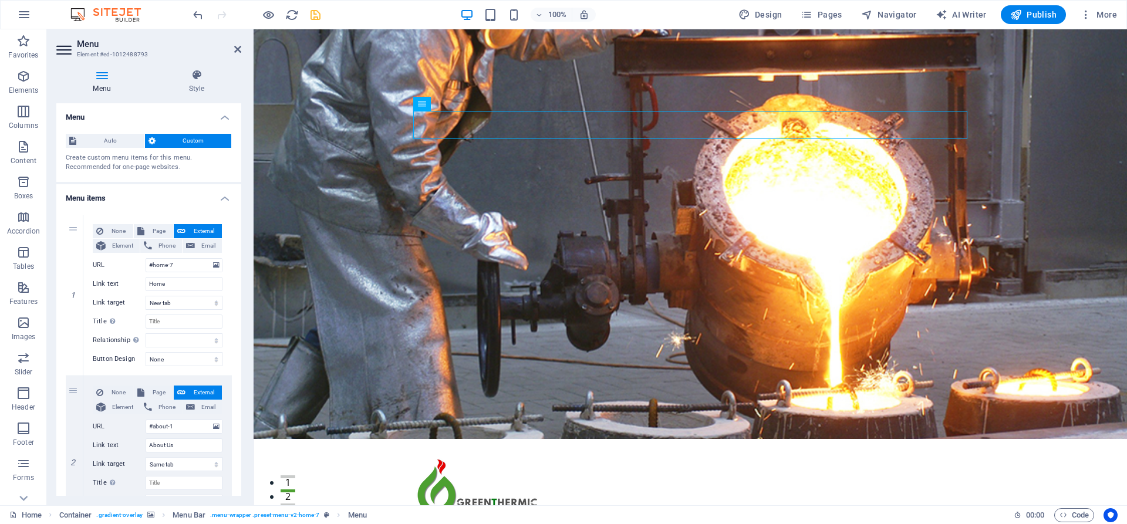
scroll to position [0, 0]
type input "Products"
click at [202, 73] on icon at bounding box center [196, 75] width 89 height 12
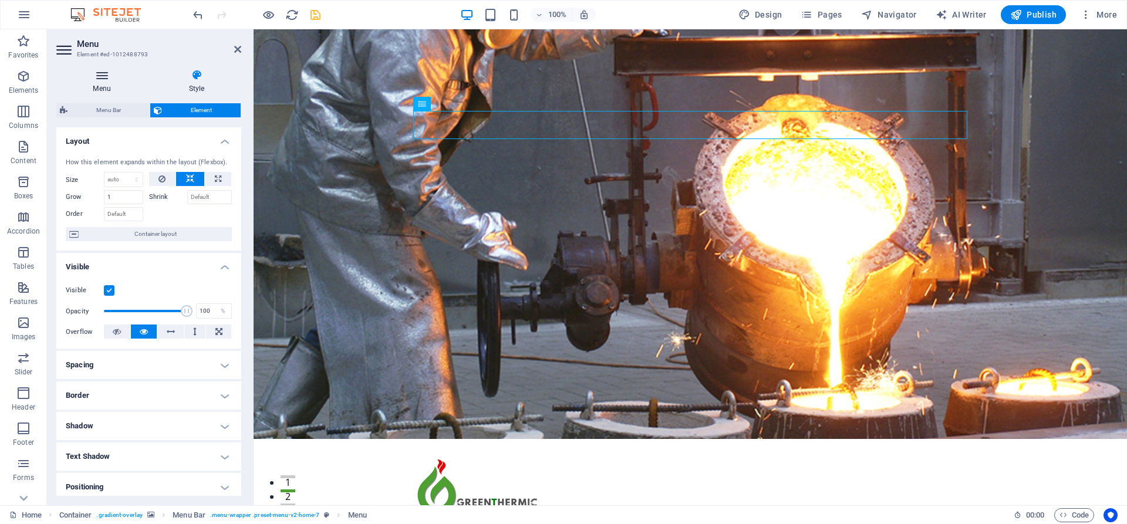
click at [111, 72] on icon at bounding box center [101, 75] width 91 height 12
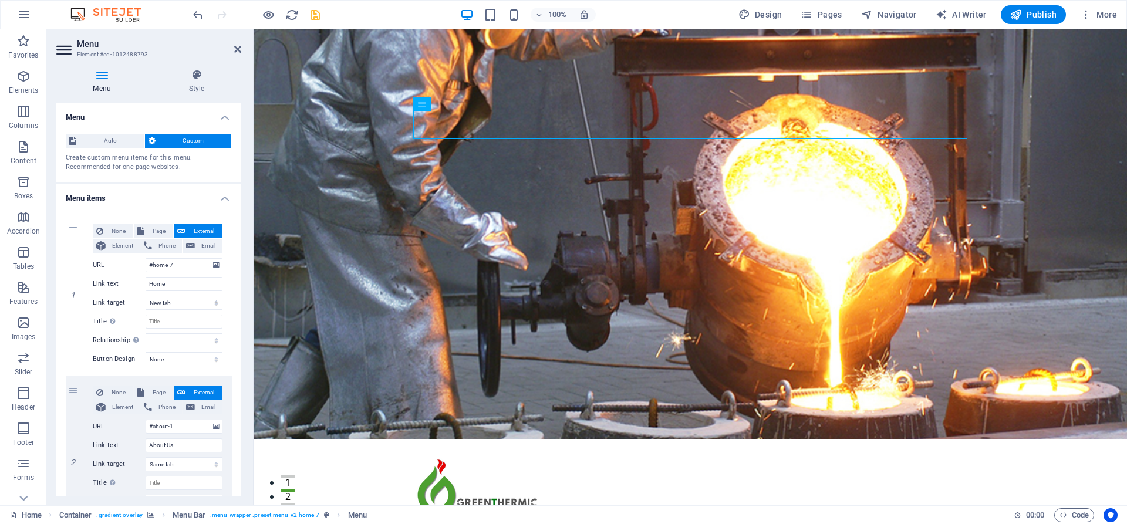
click at [111, 73] on icon at bounding box center [101, 75] width 91 height 12
click at [111, 75] on icon at bounding box center [101, 75] width 91 height 12
click at [96, 75] on icon at bounding box center [101, 75] width 91 height 12
click at [192, 73] on icon at bounding box center [196, 75] width 89 height 12
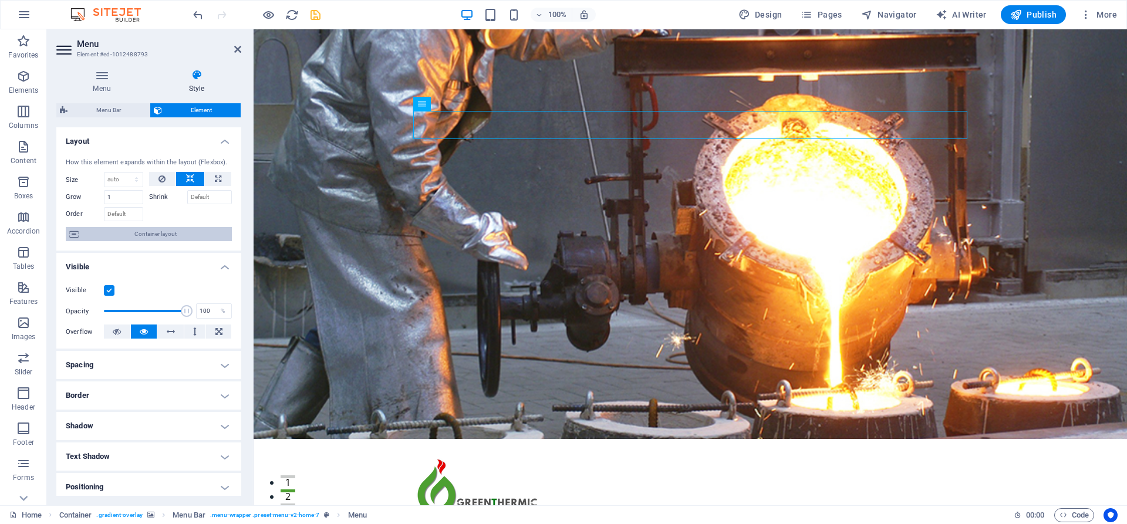
click at [171, 231] on span "Container layout" at bounding box center [155, 234] width 146 height 14
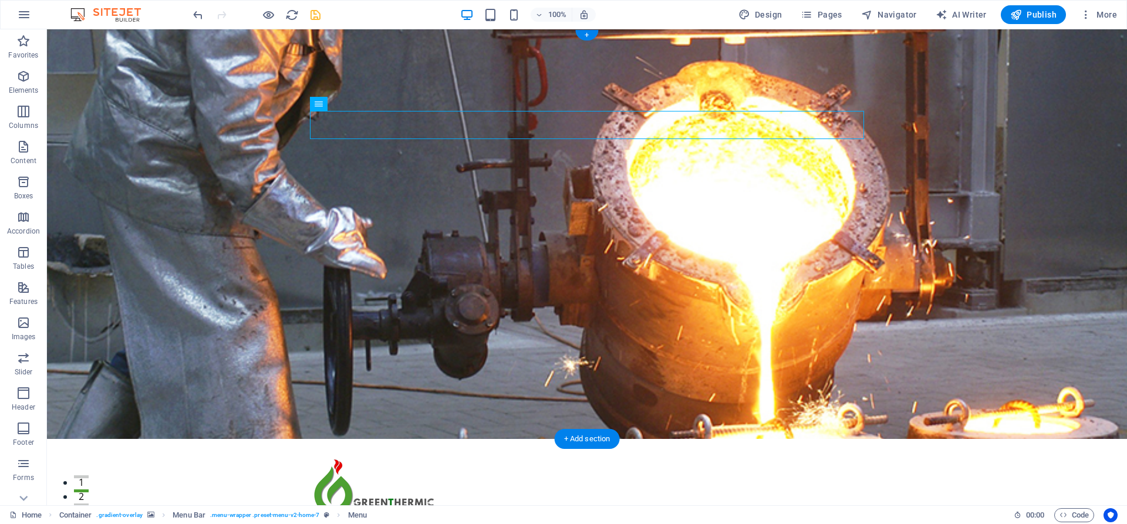
drag, startPoint x: 359, startPoint y: 128, endPoint x: 678, endPoint y: 134, distance: 318.8
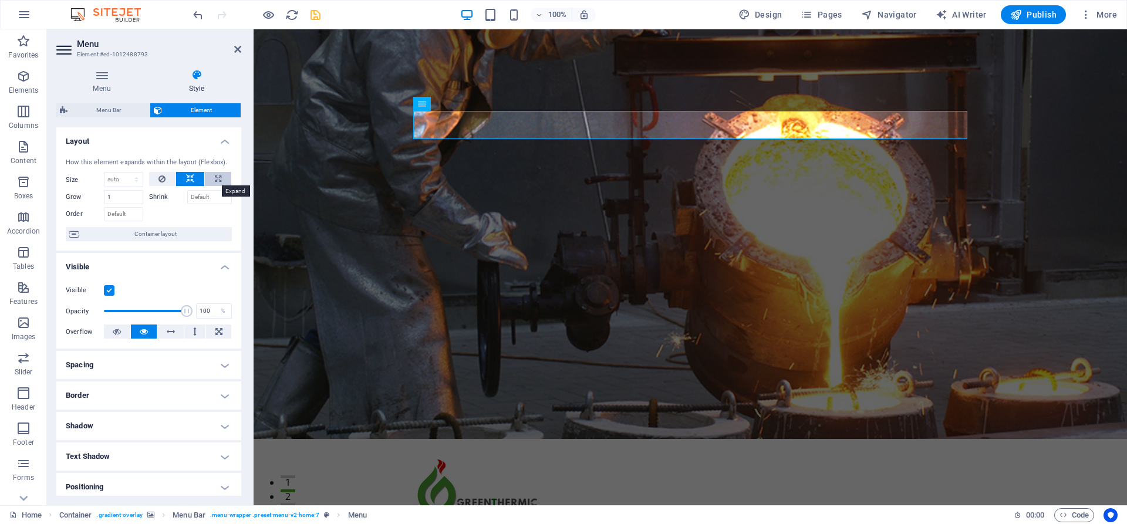
click at [215, 179] on icon at bounding box center [218, 179] width 6 height 14
type input "100"
select select "%"
click at [166, 179] on button at bounding box center [162, 179] width 27 height 14
select select "DISABLED_OPTION_VALUE"
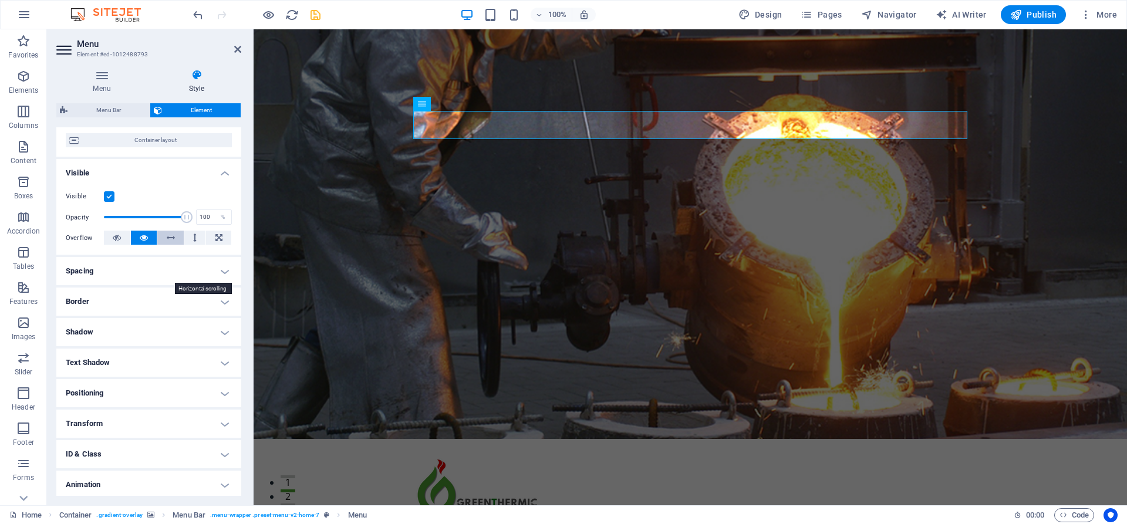
scroll to position [95, 0]
click at [170, 239] on icon at bounding box center [171, 237] width 8 height 14
click at [146, 238] on icon at bounding box center [144, 237] width 8 height 14
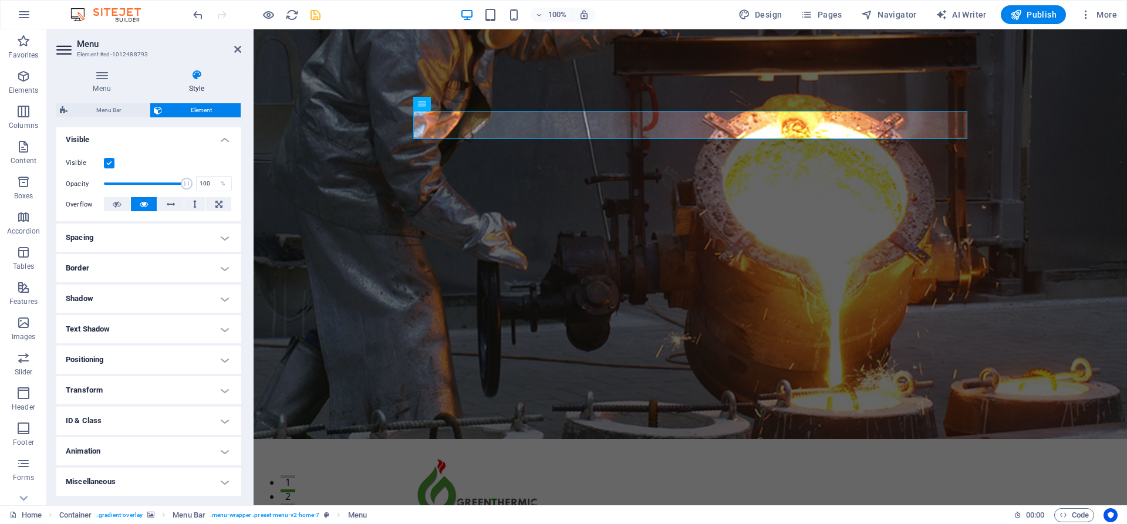
scroll to position [127, 0]
click at [161, 236] on h4 "Spacing" at bounding box center [148, 238] width 185 height 28
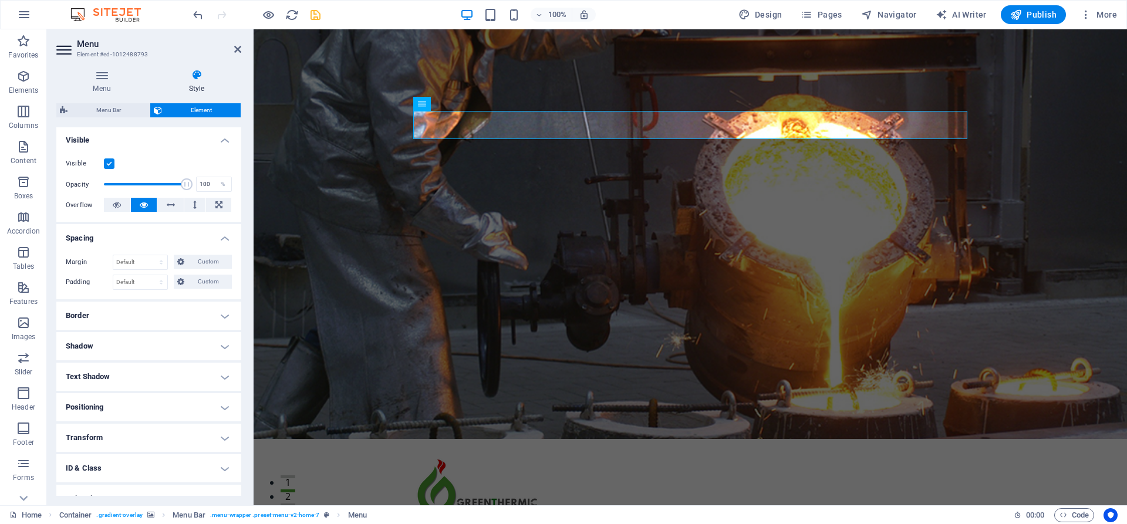
click at [159, 312] on h4 "Border" at bounding box center [148, 316] width 185 height 28
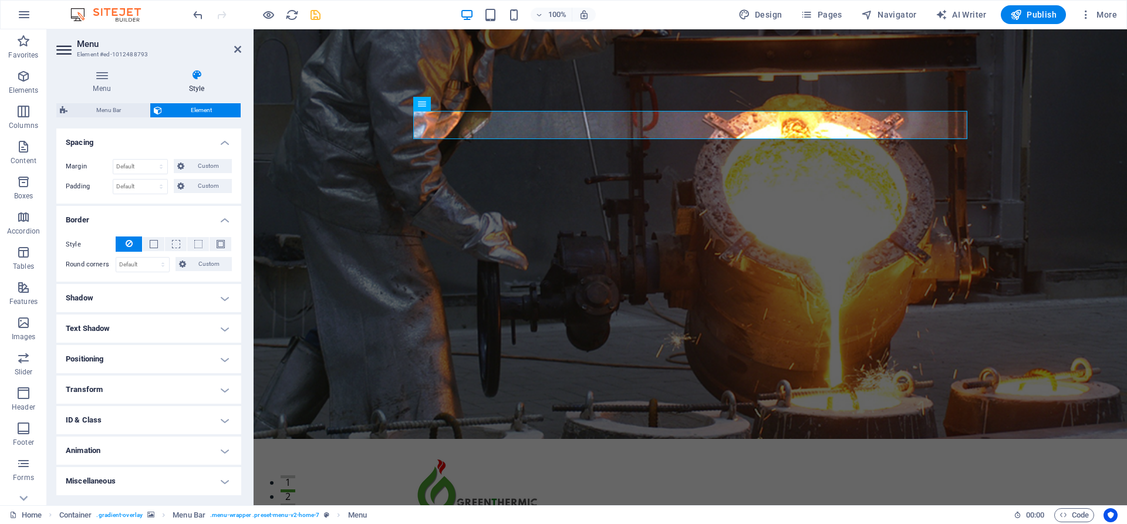
scroll to position [221, 0]
click at [178, 305] on h4 "Shadow" at bounding box center [148, 299] width 185 height 28
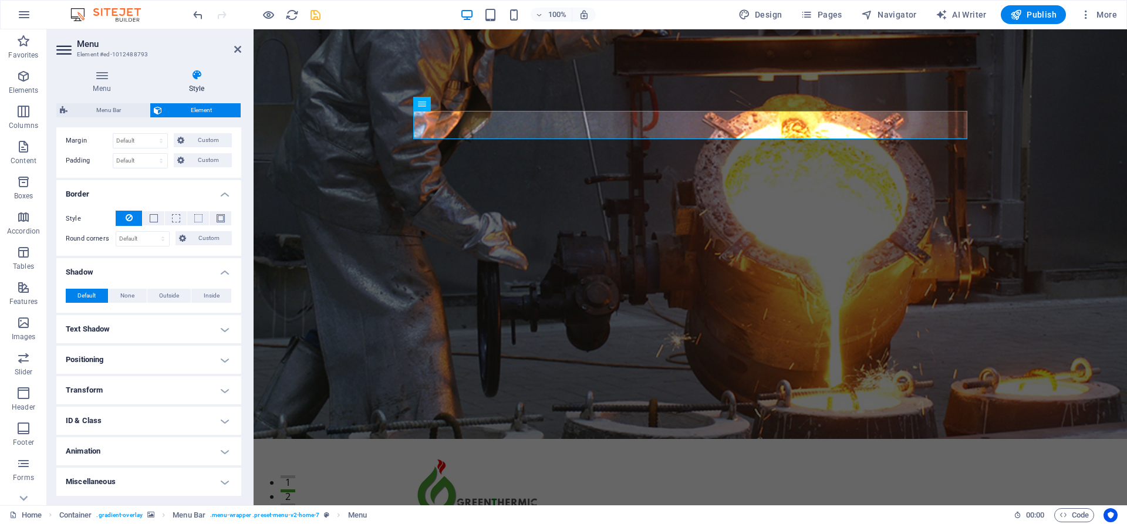
scroll to position [248, 0]
click at [145, 360] on h4 "Positioning" at bounding box center [148, 360] width 185 height 28
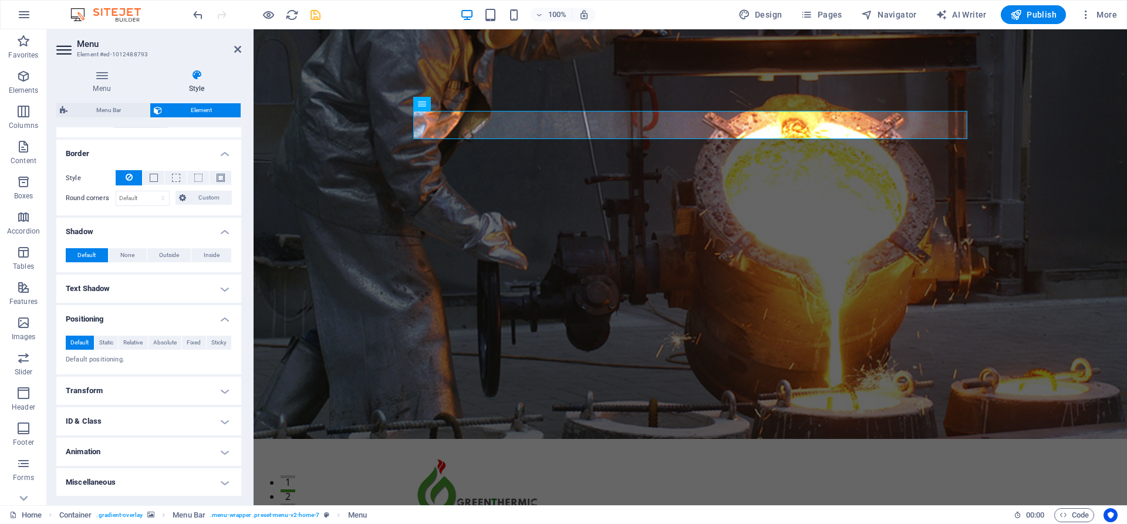
scroll to position [288, 0]
click at [159, 387] on h4 "Transform" at bounding box center [148, 391] width 185 height 28
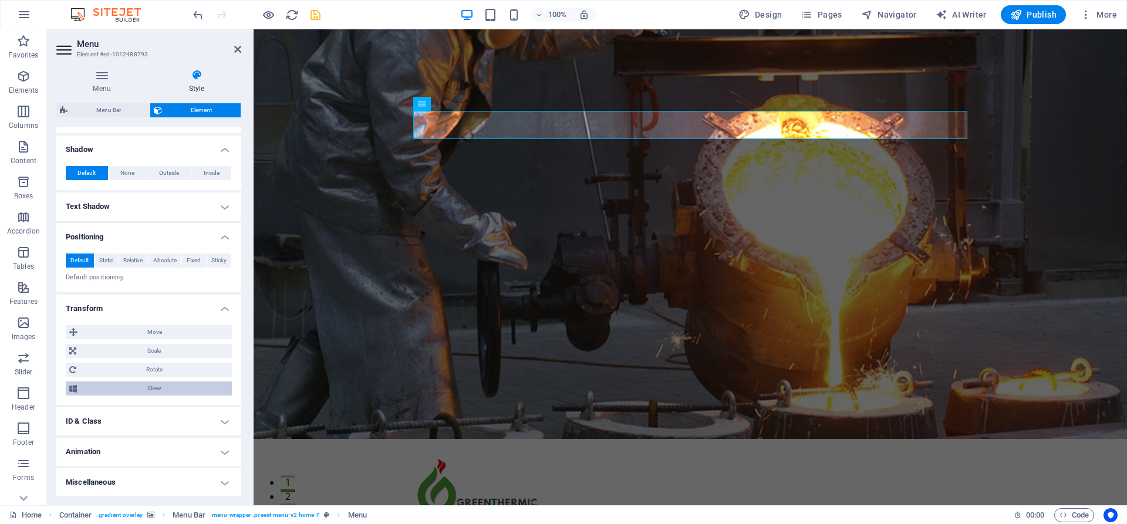
scroll to position [370, 0]
click at [164, 329] on span "Move" at bounding box center [154, 333] width 147 height 14
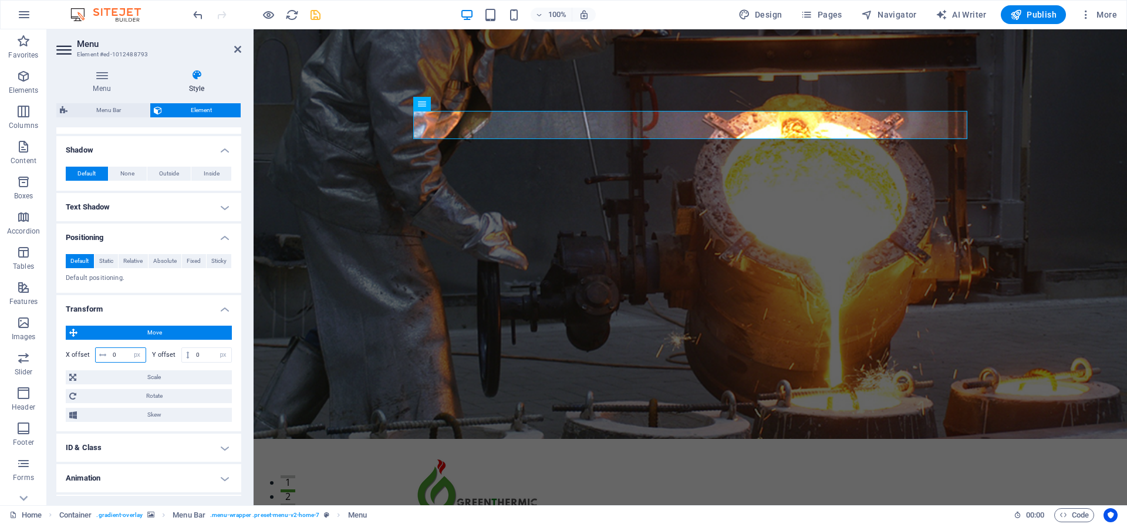
click at [124, 353] on input "0" at bounding box center [128, 355] width 36 height 14
type input "1"
type input "50"
click at [200, 352] on input "0" at bounding box center [212, 355] width 38 height 14
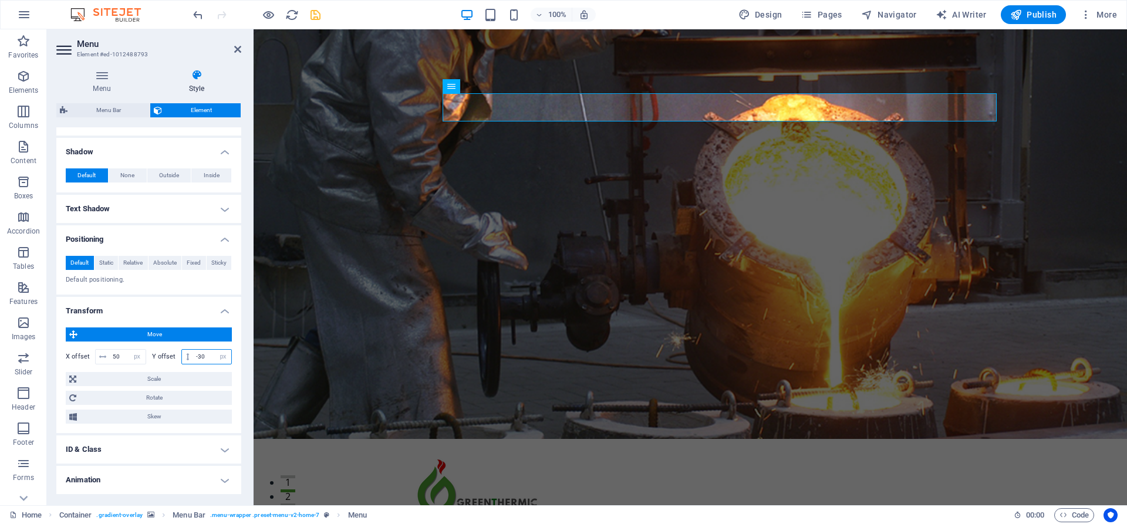
type input "-3"
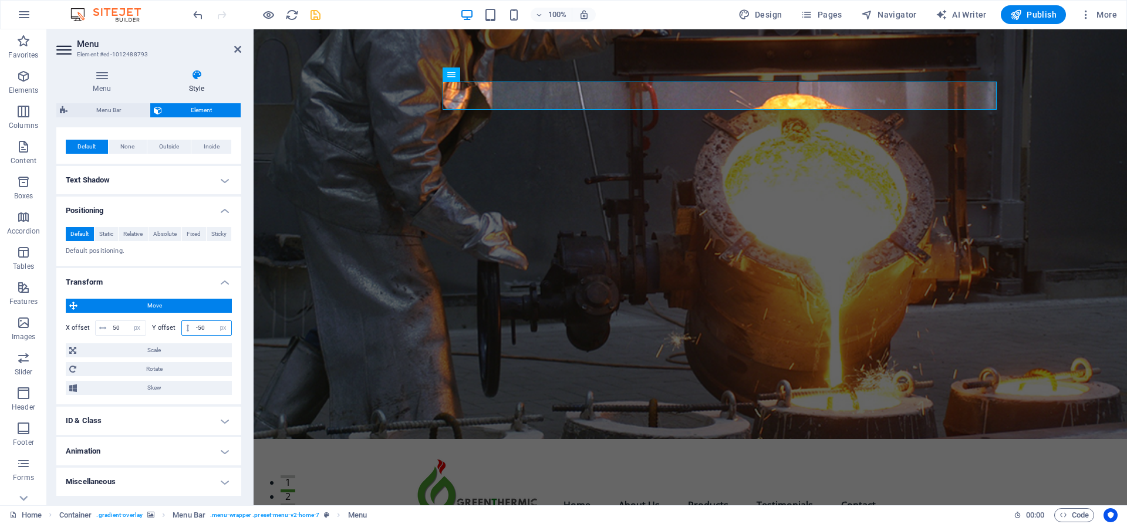
scroll to position [396, 0]
type input "-50"
click at [206, 179] on h4 "Text Shadow" at bounding box center [148, 181] width 185 height 28
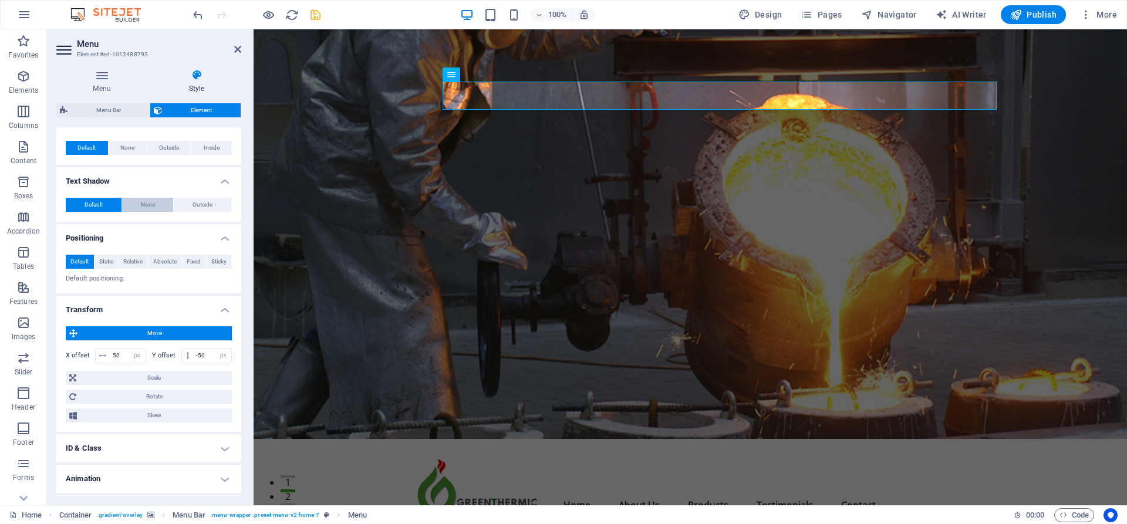
click at [156, 205] on button "None" at bounding box center [148, 205] width 52 height 14
click at [189, 204] on button "Outside" at bounding box center [203, 205] width 58 height 14
type input "2"
type input "4"
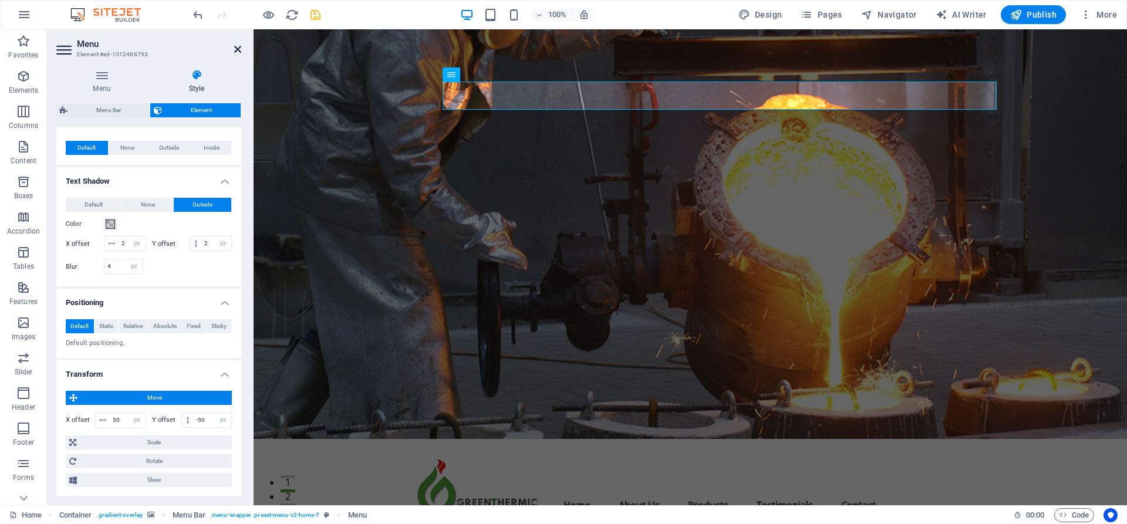
click at [236, 52] on icon at bounding box center [237, 49] width 7 height 9
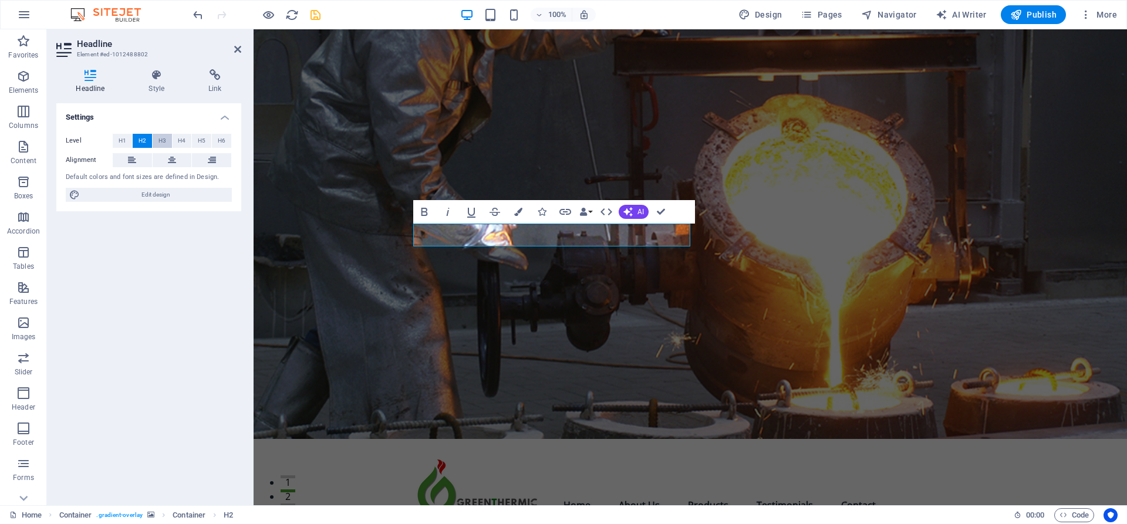
click at [164, 141] on span "H3" at bounding box center [163, 141] width 8 height 14
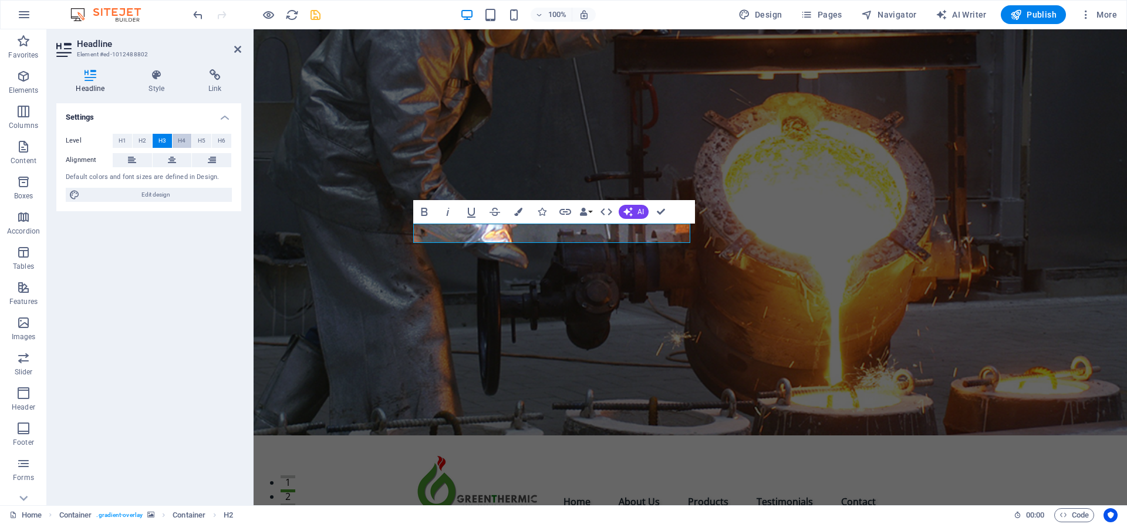
click at [183, 140] on span "H4" at bounding box center [182, 141] width 8 height 14
click at [125, 142] on span "H1" at bounding box center [123, 141] width 8 height 14
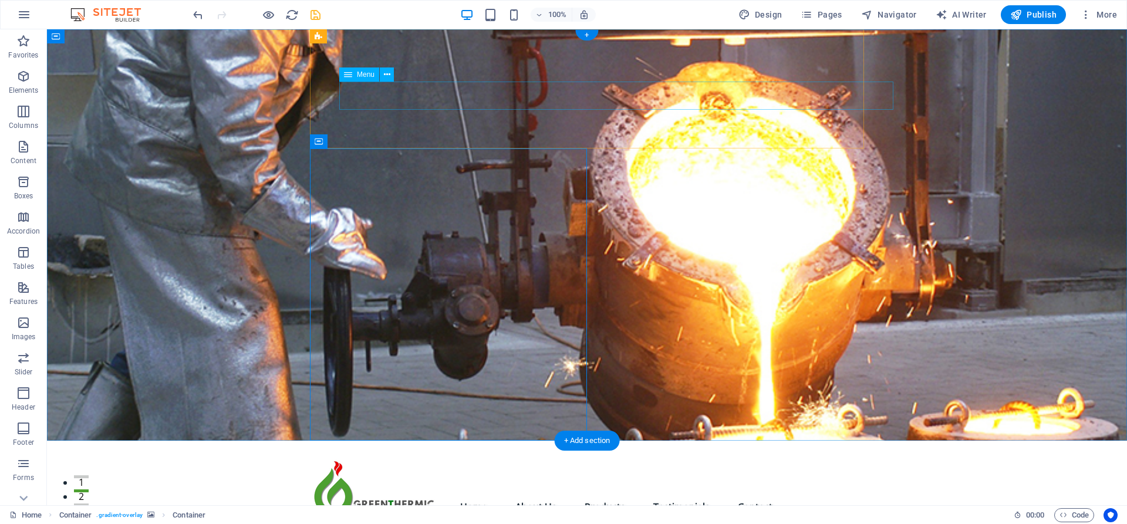
click at [545, 493] on nav "Home About Us Products Testimonials Contact" at bounding box center [616, 507] width 554 height 28
click at [565, 493] on nav "Home About Us Products Testimonials Contact" at bounding box center [616, 507] width 554 height 28
select select "px"
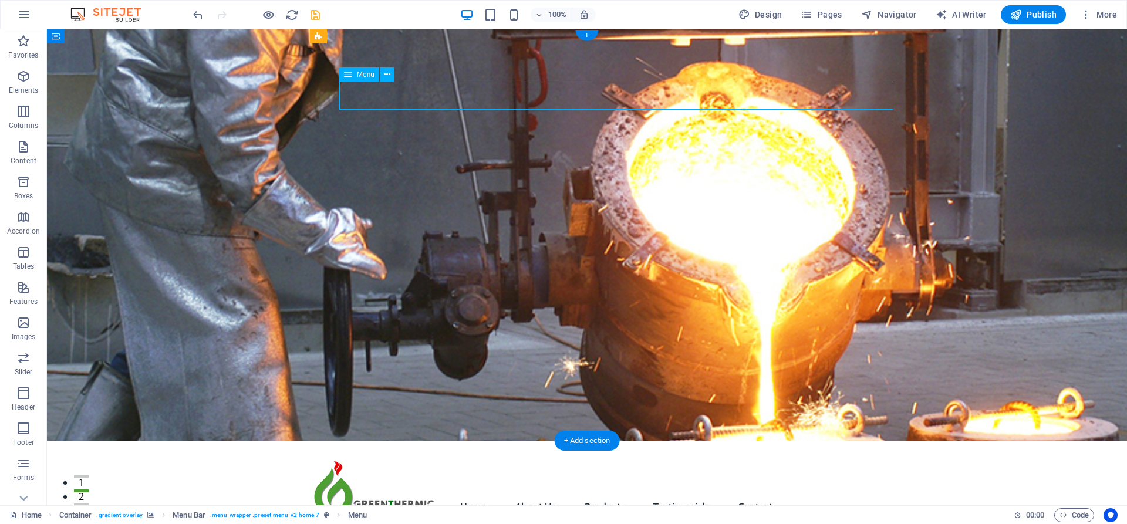
select select "px"
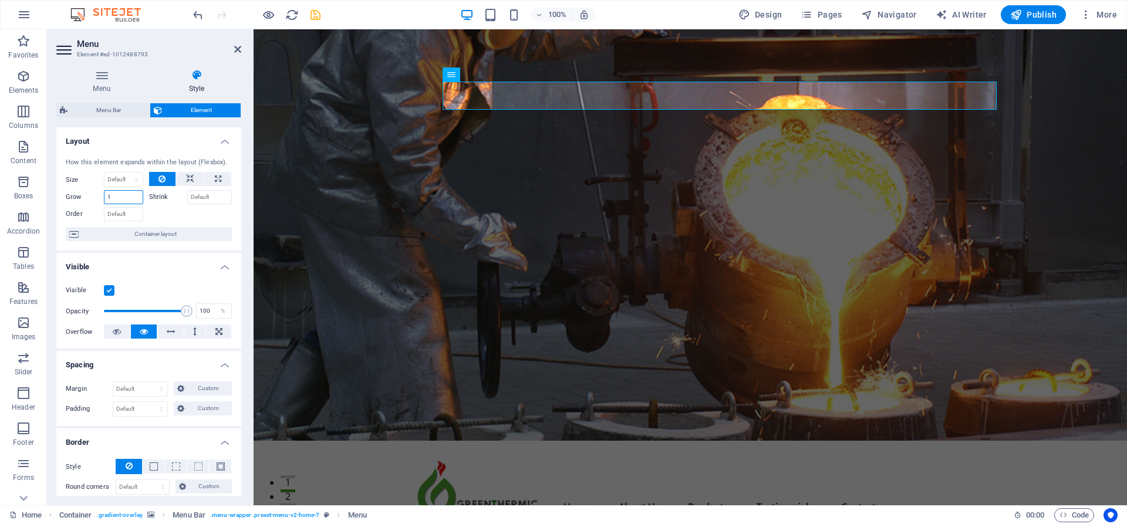
click at [120, 199] on input "1" at bounding box center [123, 197] width 39 height 14
type input "2"
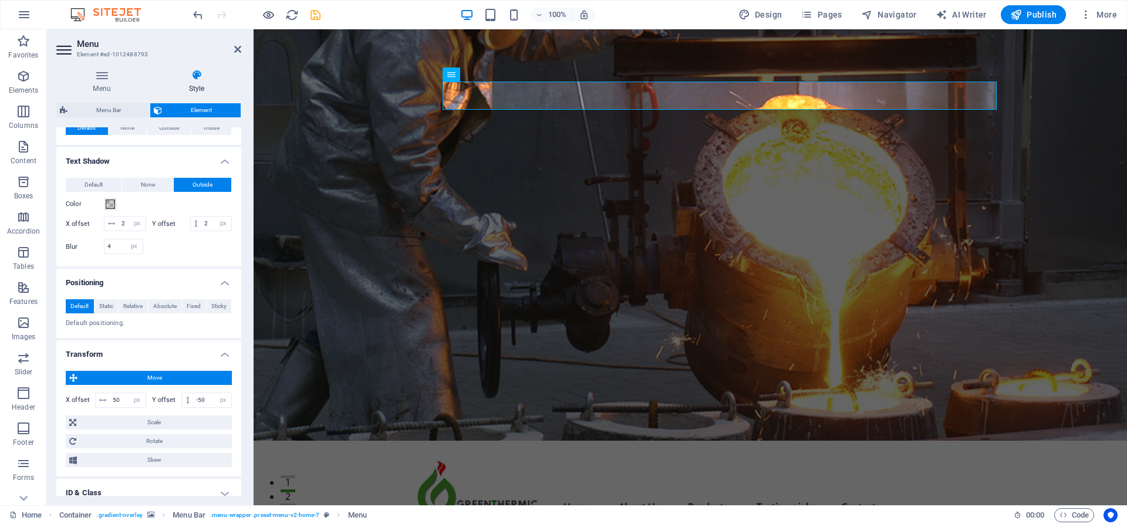
scroll to position [417, 0]
type input "3"
click at [101, 180] on span "Default" at bounding box center [94, 184] width 18 height 14
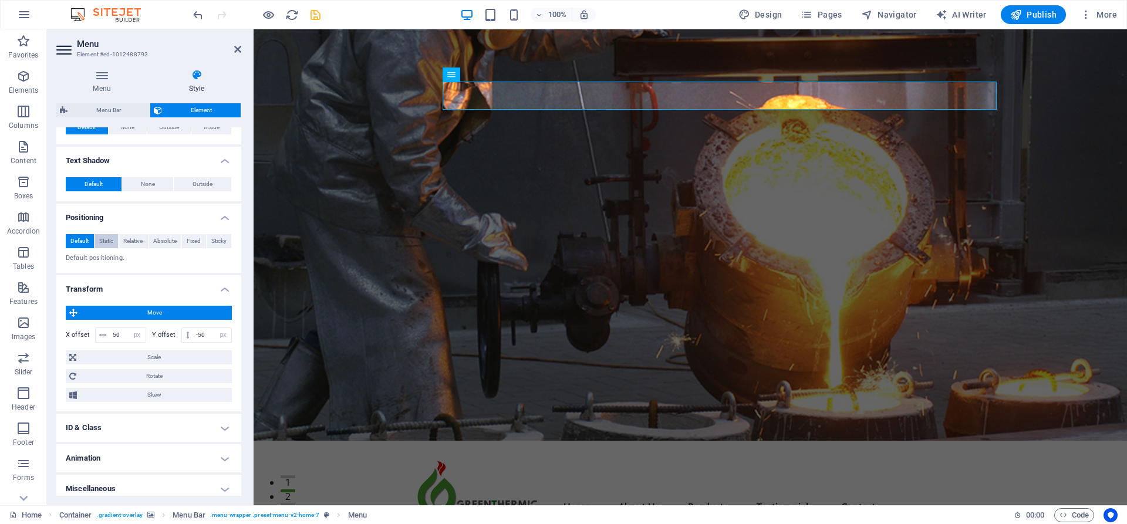
click at [104, 240] on span "Static" at bounding box center [106, 241] width 14 height 14
click at [128, 238] on span "Relative" at bounding box center [132, 241] width 19 height 14
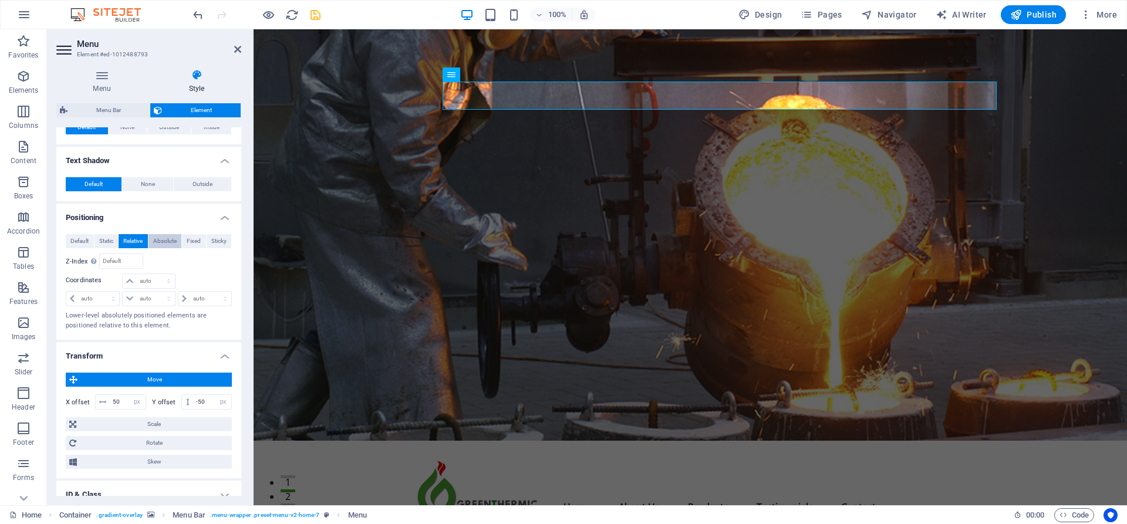
click at [162, 237] on span "Absolute" at bounding box center [164, 241] width 23 height 14
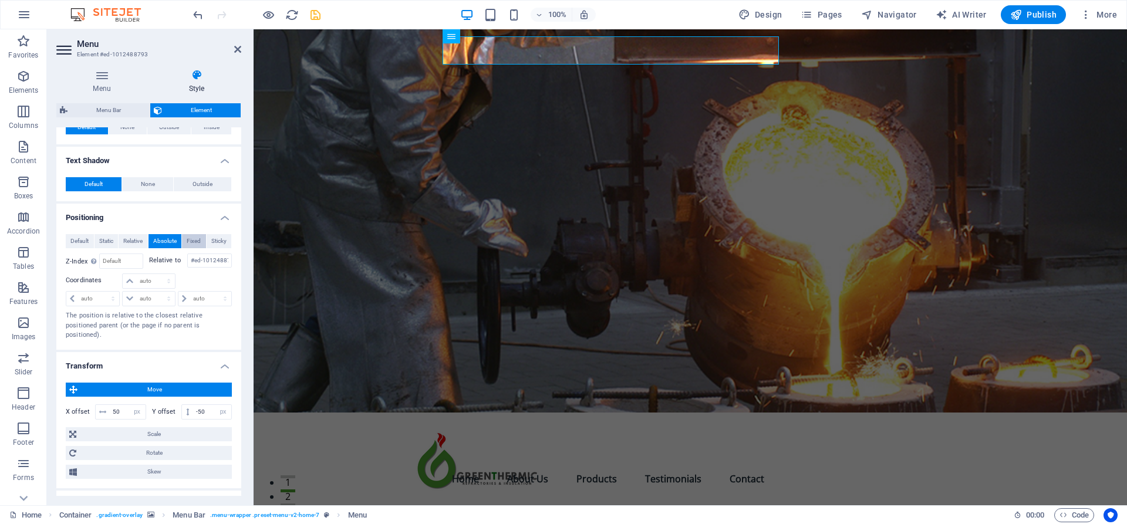
click at [191, 238] on span "Fixed" at bounding box center [194, 241] width 14 height 14
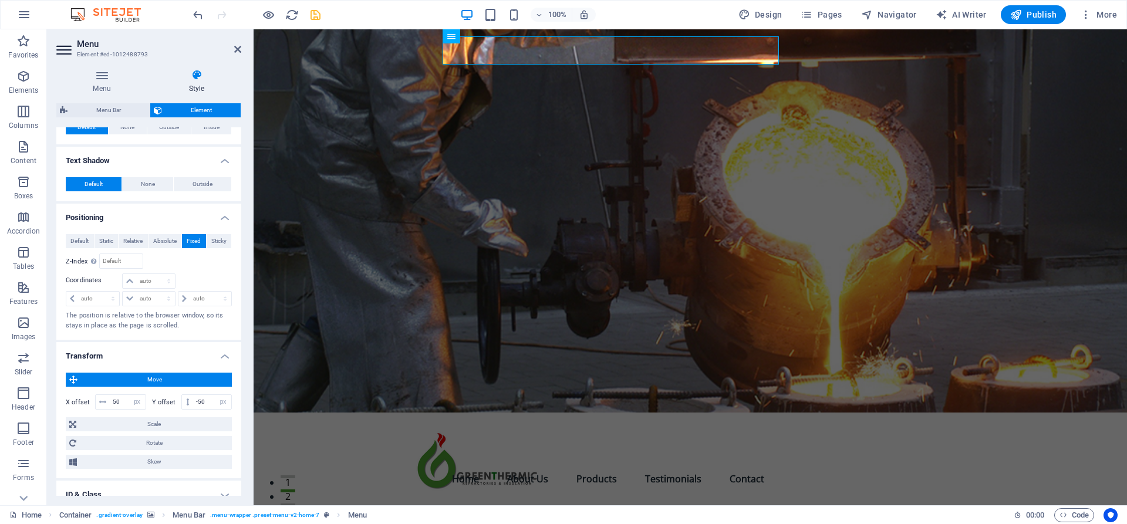
click at [232, 241] on div "Default Static Relative Absolute Fixed Sticky Z-Index Sets the order of the ele…" at bounding box center [148, 282] width 185 height 115
click at [221, 240] on span "Sticky" at bounding box center [218, 241] width 15 height 14
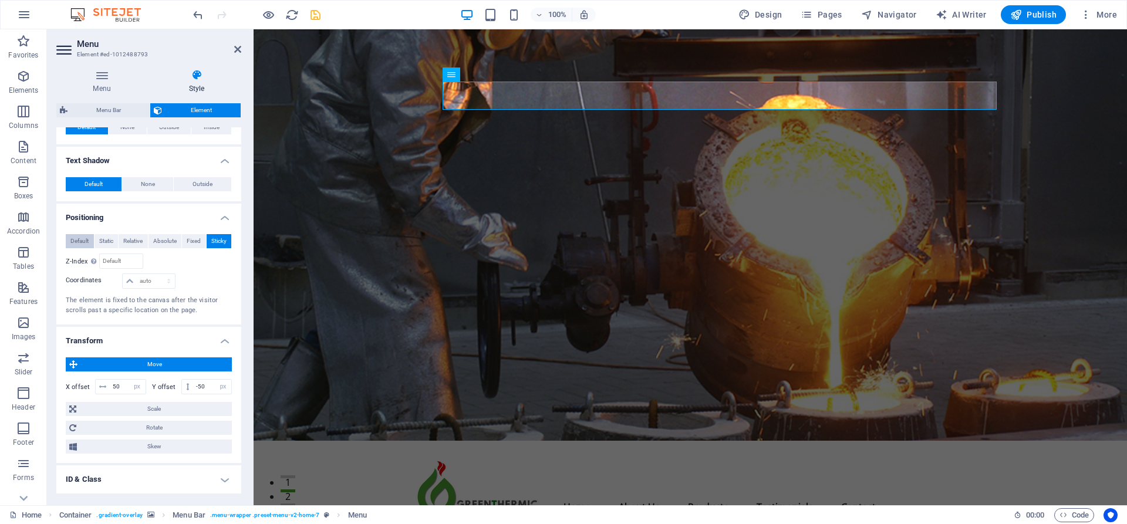
click at [73, 241] on span "Default" at bounding box center [79, 241] width 18 height 14
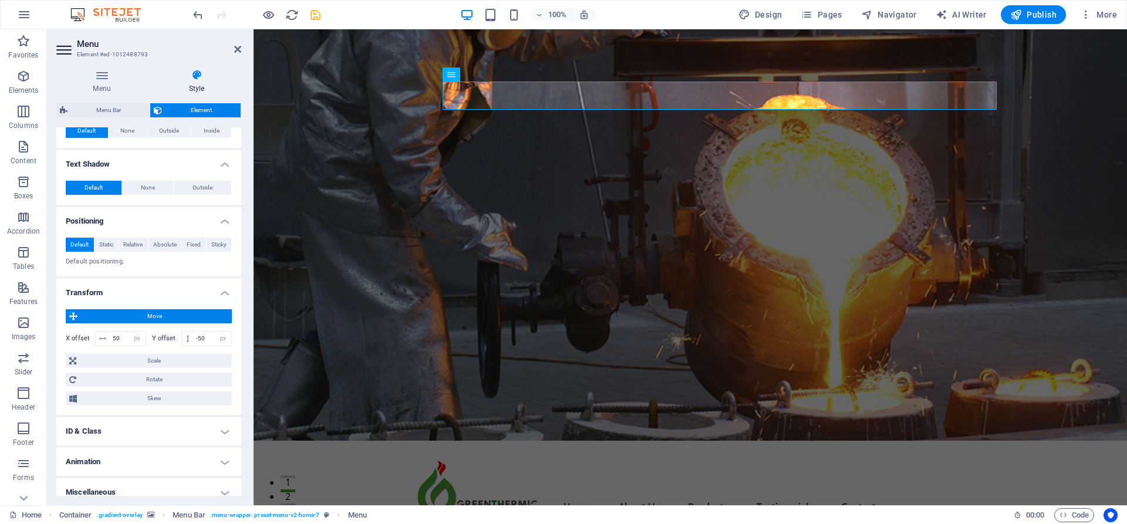
scroll to position [411, 0]
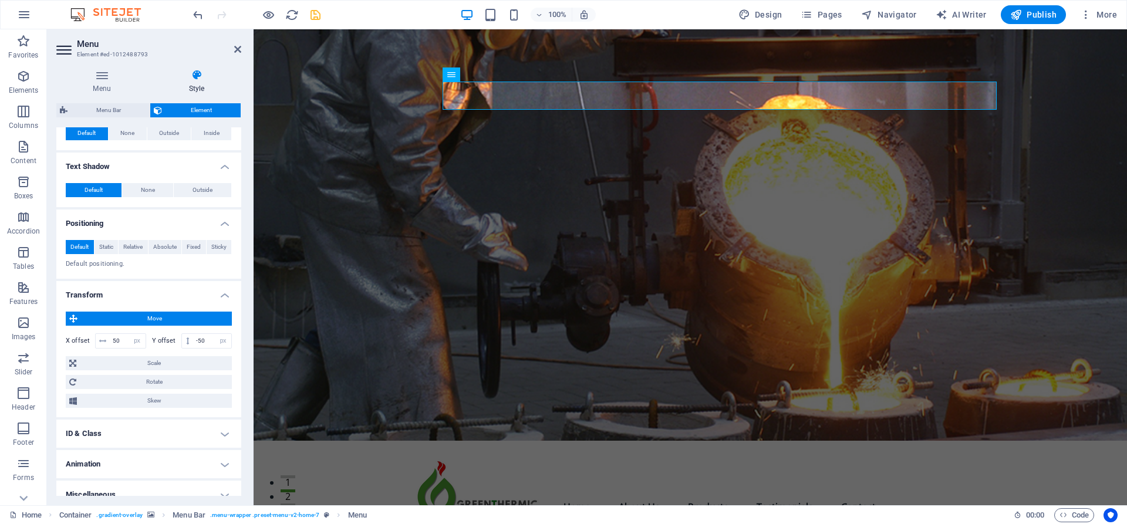
click at [200, 436] on h4 "ID & Class" at bounding box center [148, 434] width 185 height 28
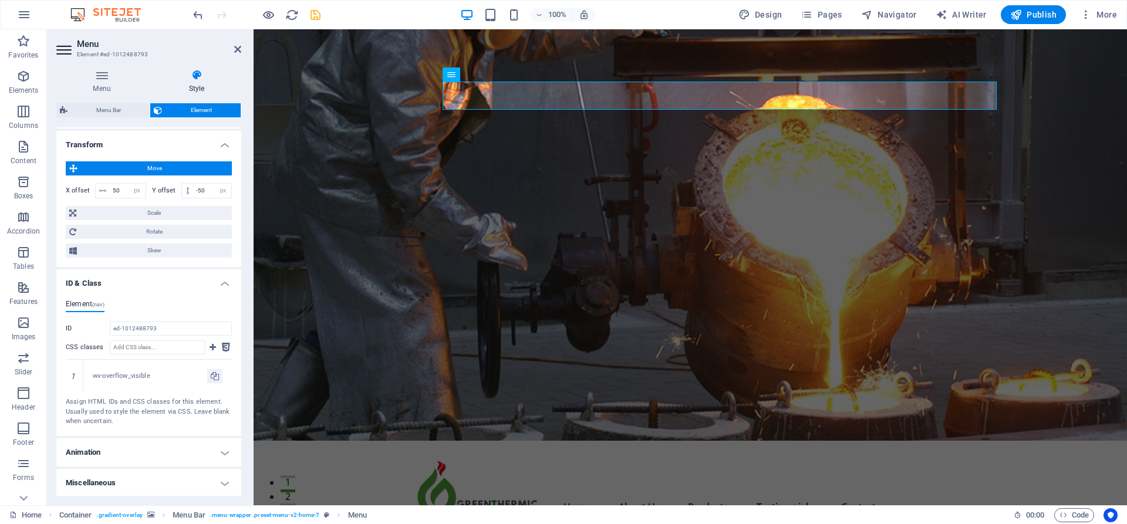
scroll to position [560, 0]
click at [177, 445] on h4 "Animation" at bounding box center [148, 454] width 185 height 28
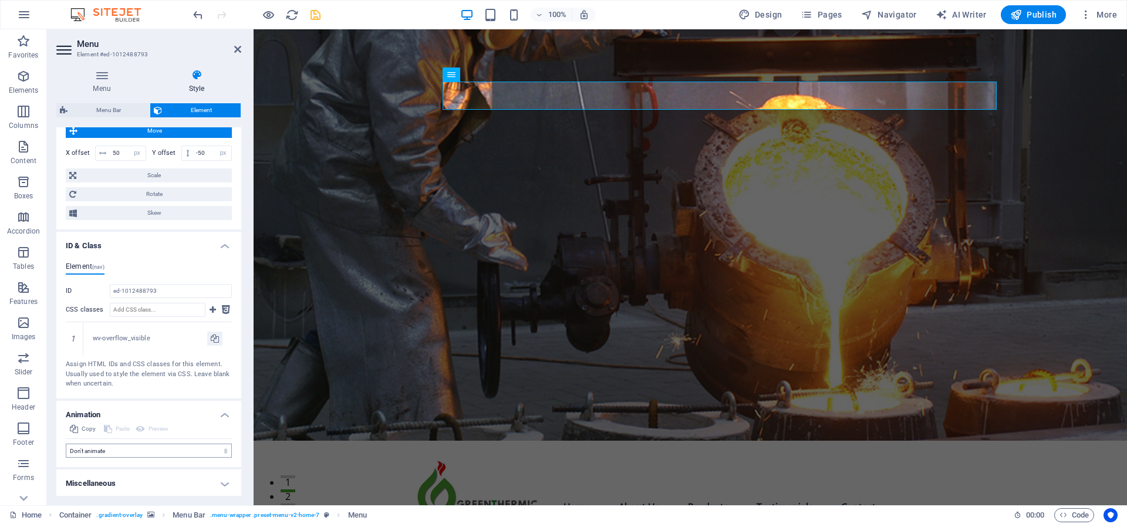
scroll to position [598, 0]
click at [180, 487] on h4 "Miscellaneous" at bounding box center [148, 484] width 185 height 28
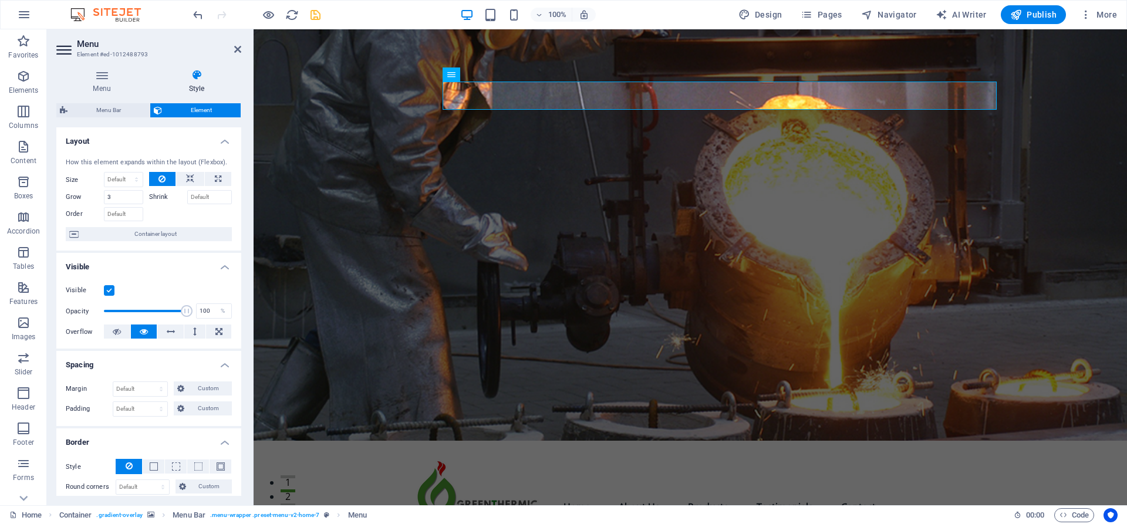
scroll to position [3, 0]
click at [197, 80] on icon at bounding box center [196, 75] width 89 height 12
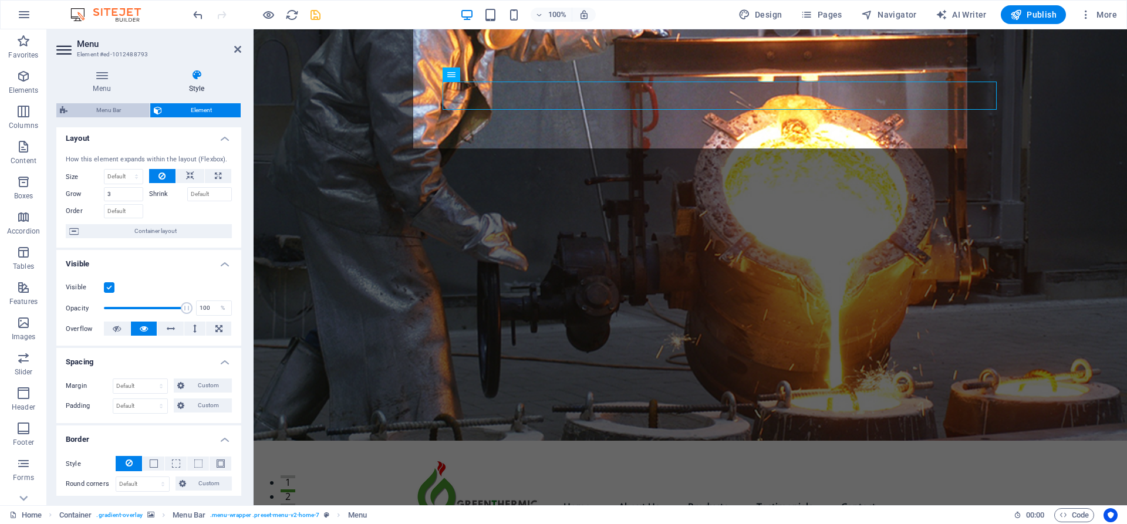
click at [112, 111] on span "Menu Bar" at bounding box center [108, 110] width 75 height 14
select select "rem"
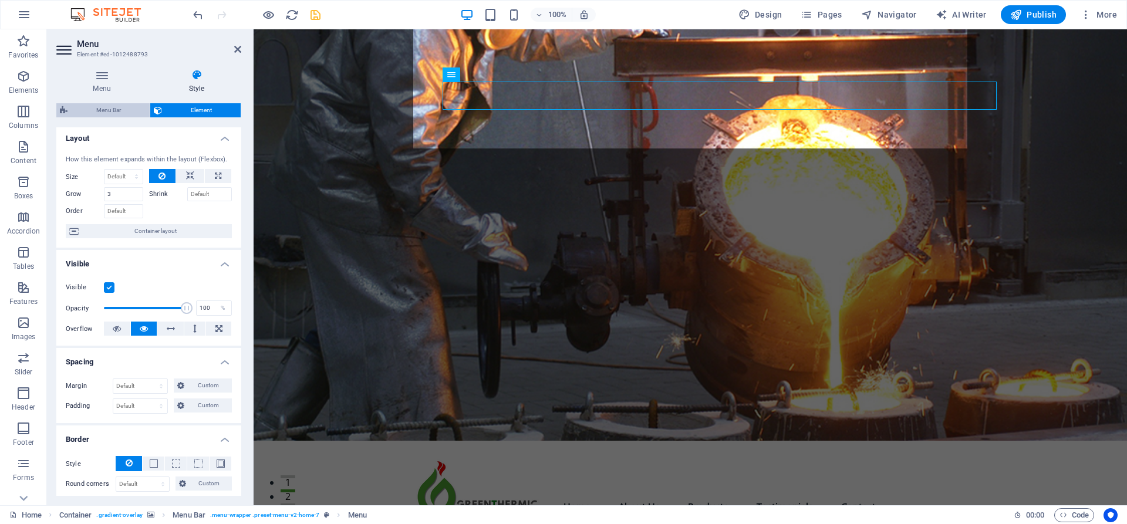
select select "preset-menu-v2-home-7"
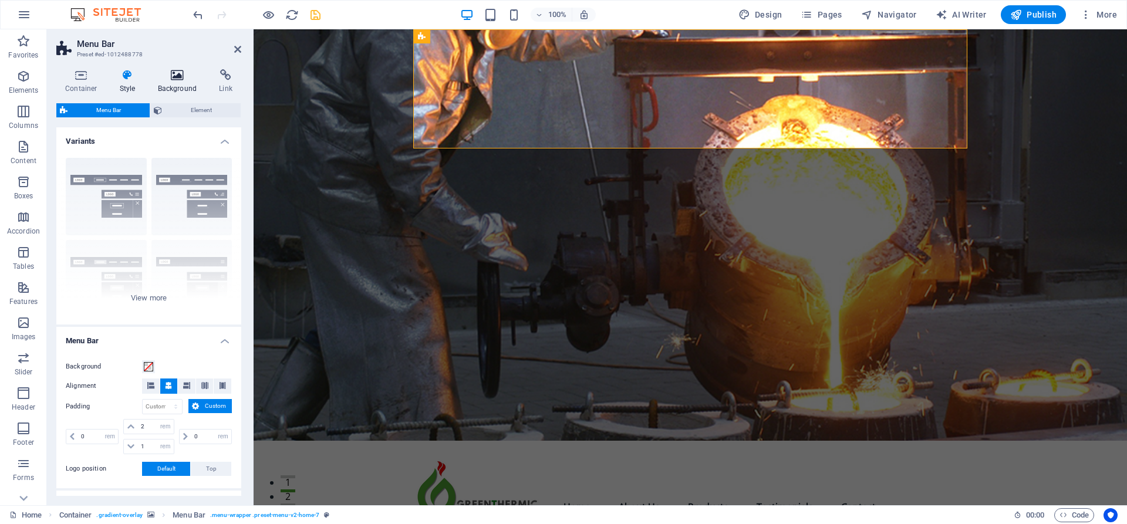
click at [184, 78] on icon at bounding box center [177, 75] width 57 height 12
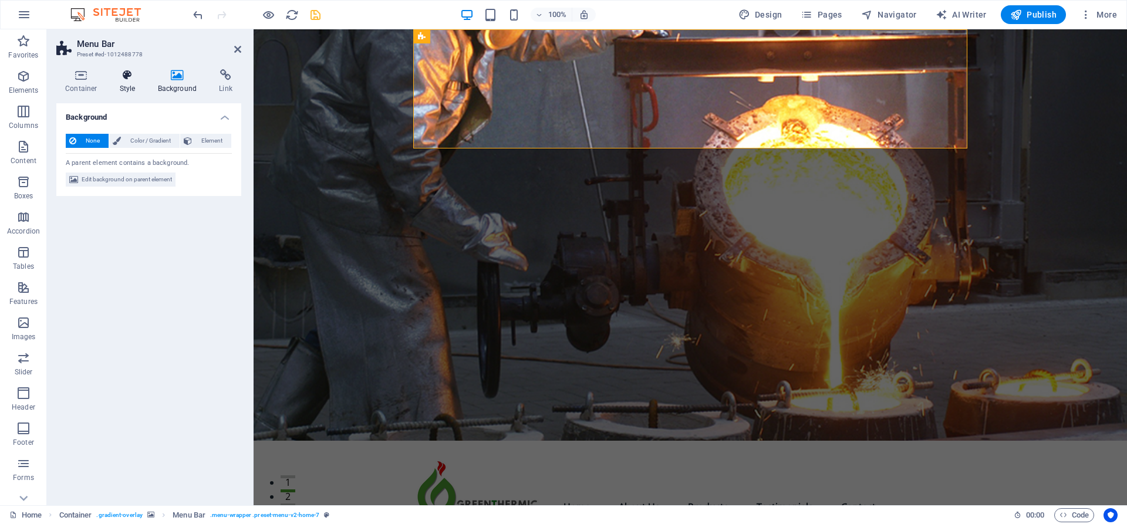
click at [133, 75] on icon at bounding box center [127, 75] width 33 height 12
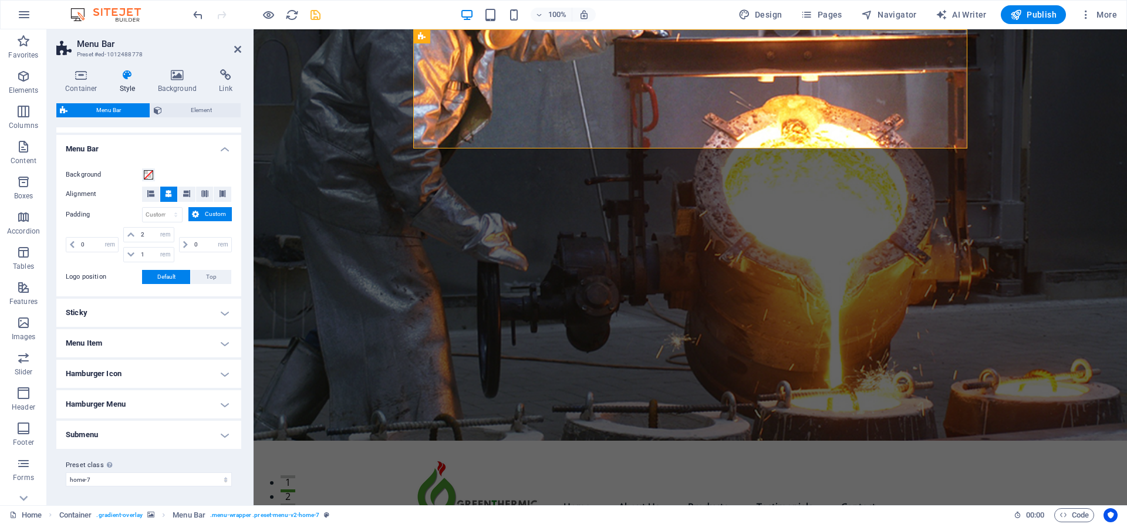
scroll to position [191, 0]
click at [235, 48] on icon at bounding box center [237, 49] width 7 height 9
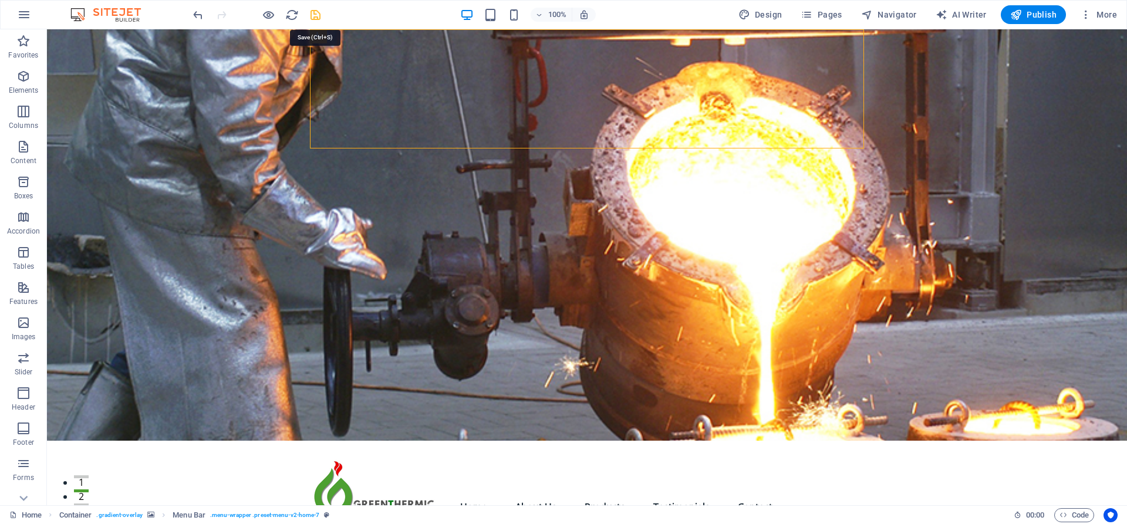
click at [313, 12] on icon "save" at bounding box center [316, 15] width 14 height 14
checkbox input "false"
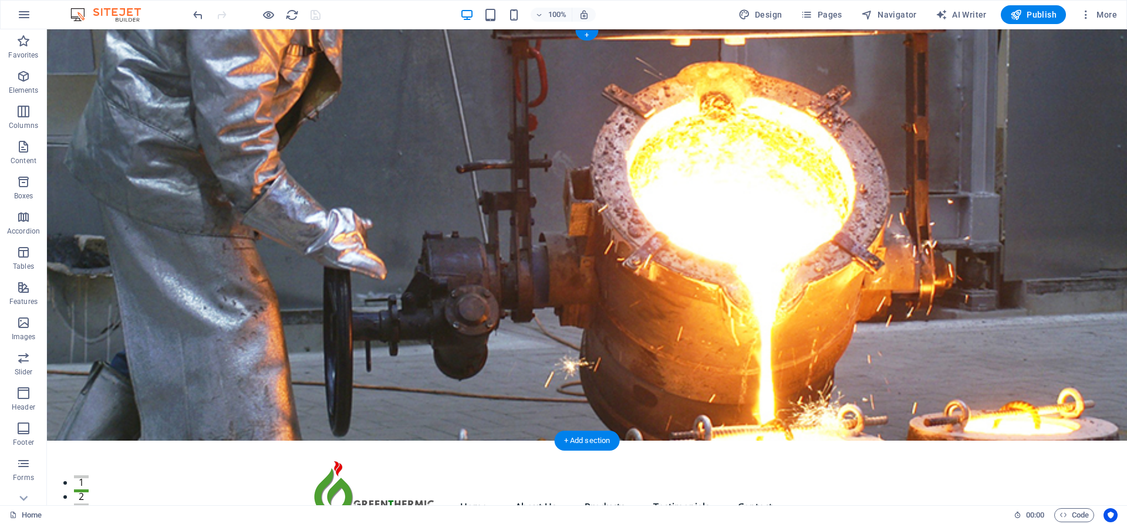
scroll to position [1, 0]
click at [1035, 12] on span "Publish" at bounding box center [1033, 15] width 46 height 12
